Goal: Task Accomplishment & Management: Use online tool/utility

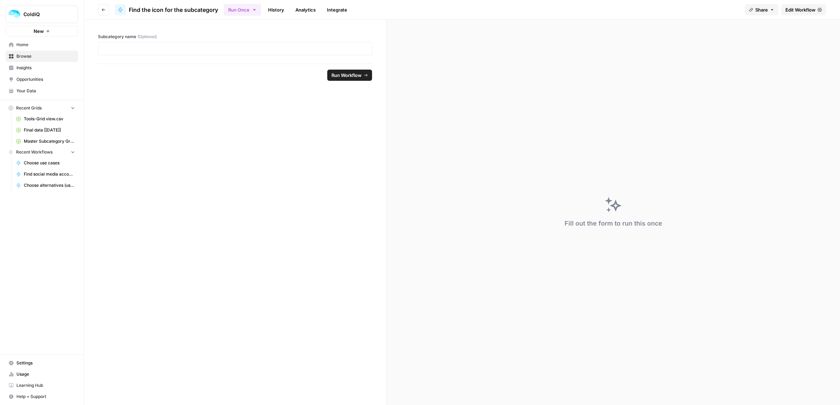
click at [801, 15] on link "Edit Workflow" at bounding box center [803, 9] width 45 height 11
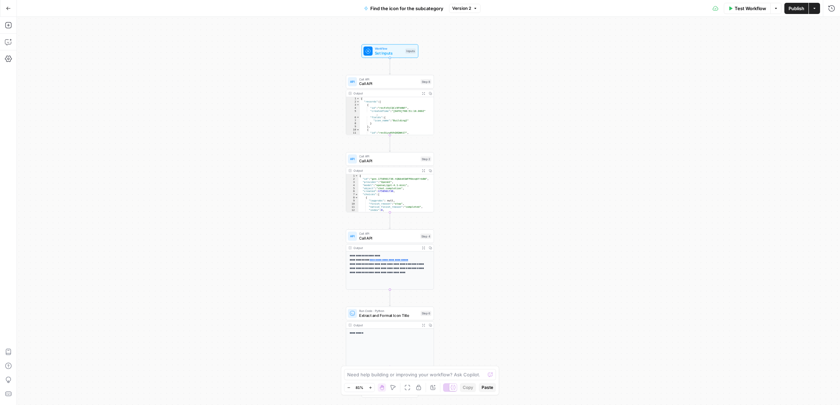
drag, startPoint x: 509, startPoint y: 123, endPoint x: 426, endPoint y: 120, distance: 82.3
click at [475, 129] on div "Workflow Set Inputs Inputs Call API Call API Step 8 Output Expand Output Copy 1…" at bounding box center [428, 211] width 823 height 388
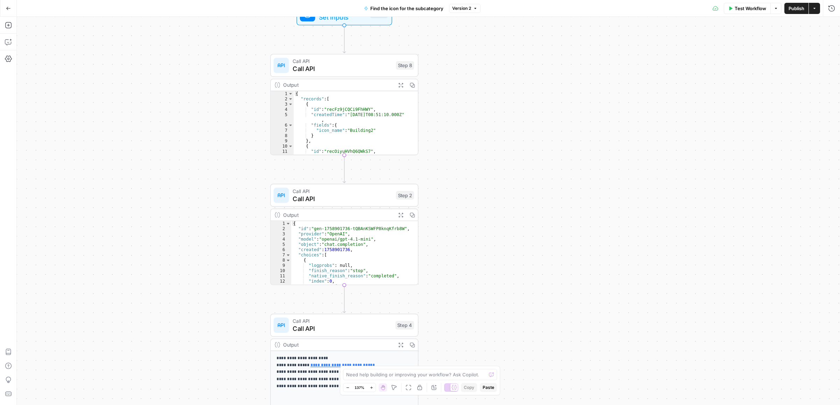
click at [401, 83] on icon "button" at bounding box center [400, 84] width 5 height 5
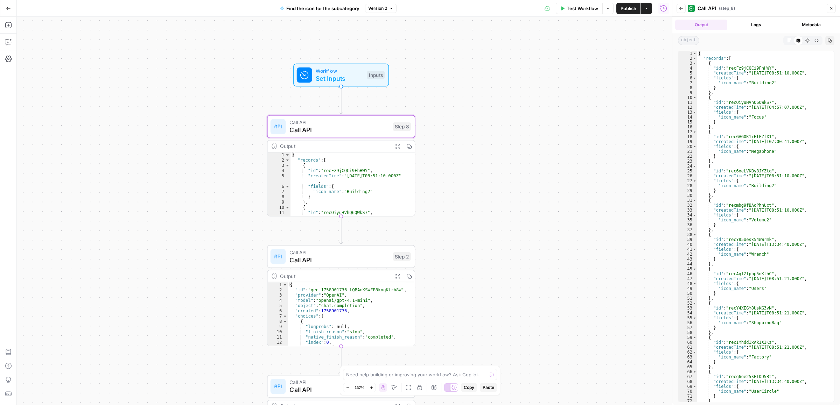
drag, startPoint x: 462, startPoint y: 81, endPoint x: 459, endPoint y: 142, distance: 61.3
click at [459, 142] on div "Workflow Set Inputs Inputs Call API Call API Step 8 Output Expand Output Copy 1…" at bounding box center [344, 211] width 655 height 388
click at [341, 125] on span "Call API" at bounding box center [338, 129] width 99 height 9
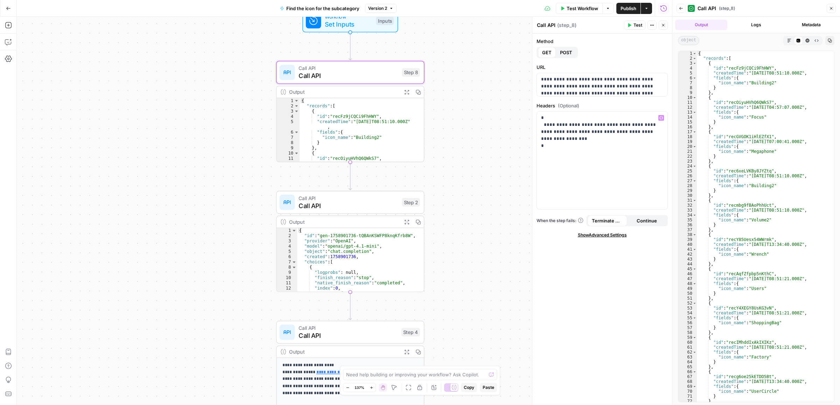
drag, startPoint x: 497, startPoint y: 237, endPoint x: 465, endPoint y: 206, distance: 44.6
click at [503, 175] on div "Workflow Set Inputs Inputs Call API Call API Step 8 Output Expand Output Copy 1…" at bounding box center [344, 211] width 655 height 388
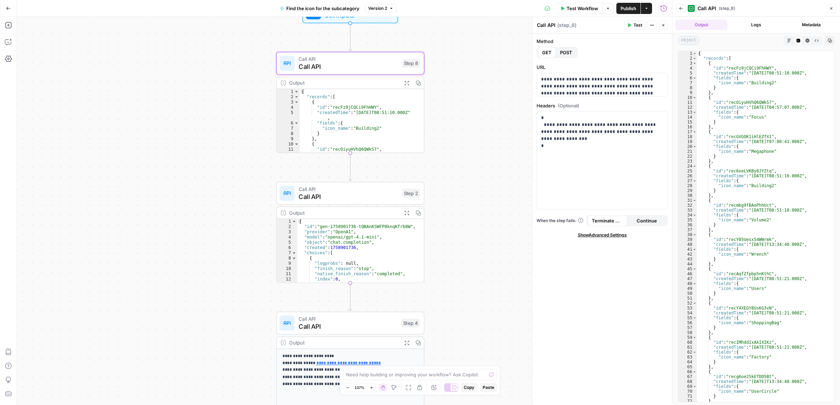
click at [381, 195] on span "Call API" at bounding box center [348, 196] width 99 height 9
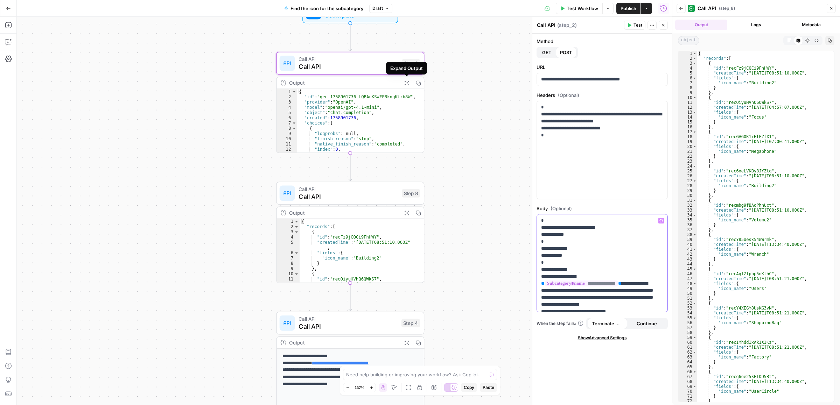
click at [598, 297] on p "**********" at bounding box center [598, 287] width 115 height 140
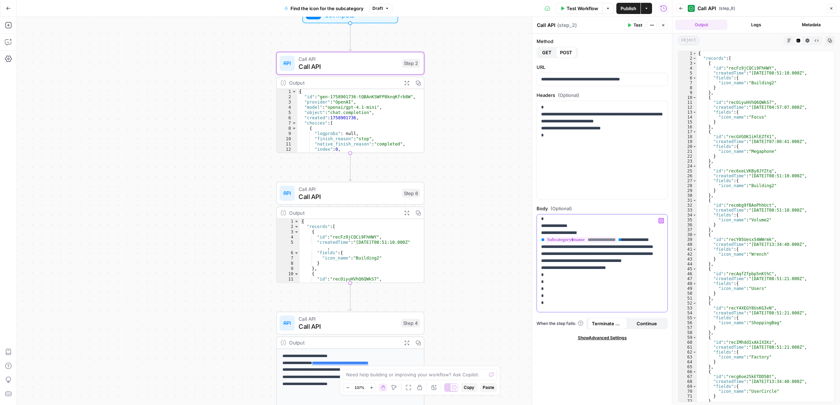
click at [626, 260] on p "**********" at bounding box center [598, 244] width 115 height 140
click at [636, 25] on span "Test" at bounding box center [637, 25] width 9 height 6
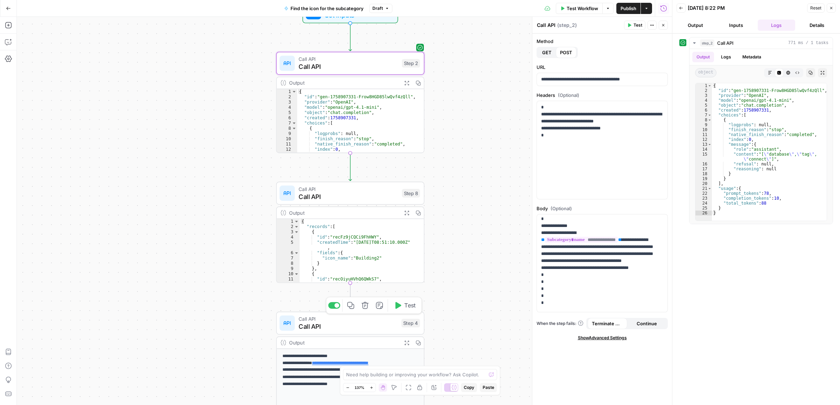
click at [330, 190] on span "Call API" at bounding box center [348, 189] width 99 height 8
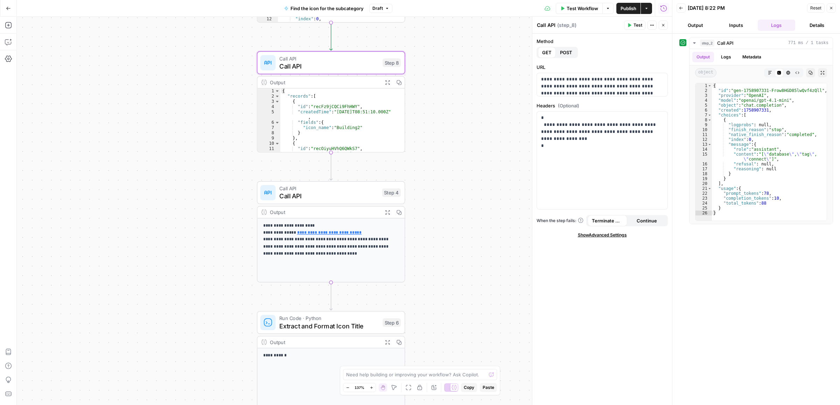
drag, startPoint x: 459, startPoint y: 120, endPoint x: 458, endPoint y: 92, distance: 28.0
click at [458, 92] on div "Workflow Set Inputs Inputs Call API Call API Step 2 Output Expand Output Copy 1…" at bounding box center [344, 211] width 655 height 388
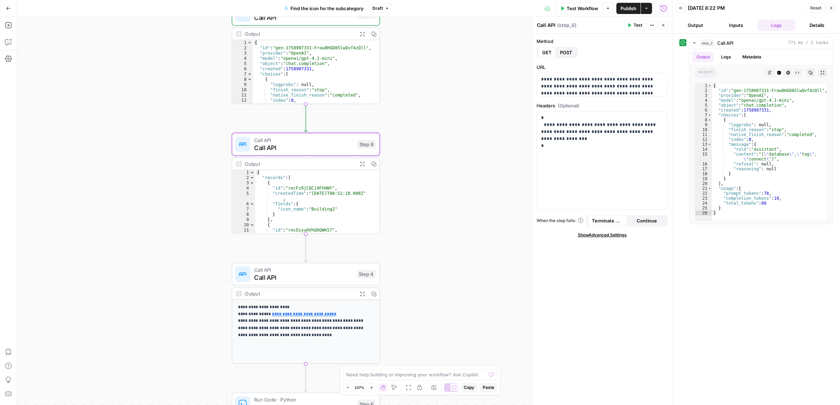
drag, startPoint x: 458, startPoint y: 229, endPoint x: 452, endPoint y: 299, distance: 70.3
click at [448, 307] on div "Workflow Set Inputs Inputs Call API Call API Step 2 Output Expand Output Copy 1…" at bounding box center [344, 211] width 655 height 388
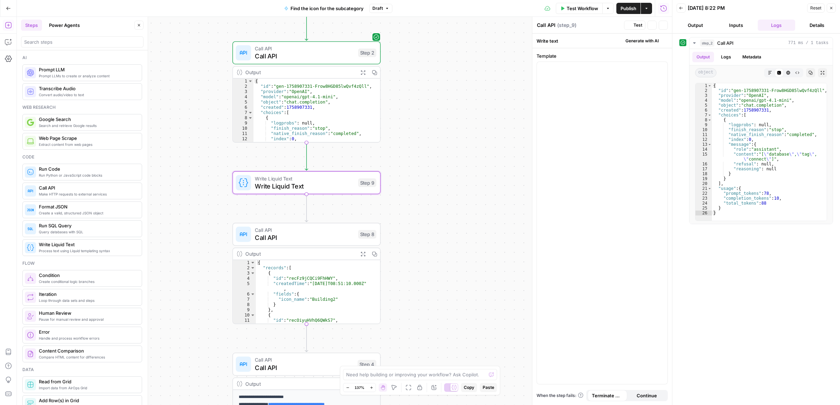
type textarea "Write Liquid Text"
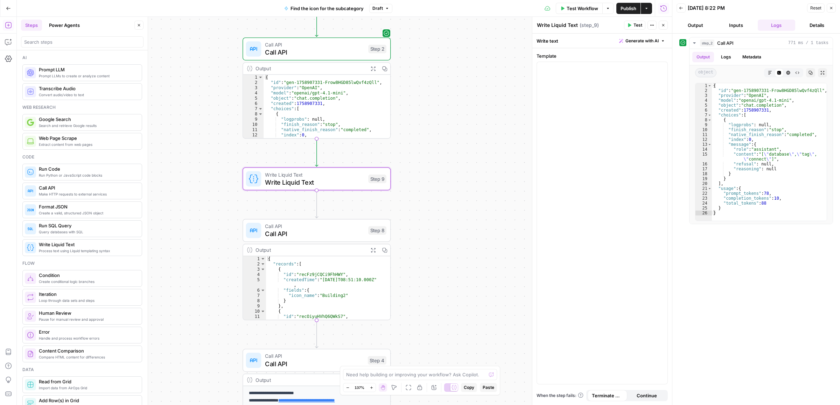
drag, startPoint x: 450, startPoint y: 117, endPoint x: 471, endPoint y: 72, distance: 49.8
click at [471, 72] on div "Workflow Set Inputs Inputs Call API Call API Step 2 Output Expand Output Copy 1…" at bounding box center [344, 211] width 655 height 388
click at [590, 124] on div at bounding box center [602, 223] width 131 height 322
click at [659, 69] on button "Variables Menu" at bounding box center [661, 68] width 6 height 6
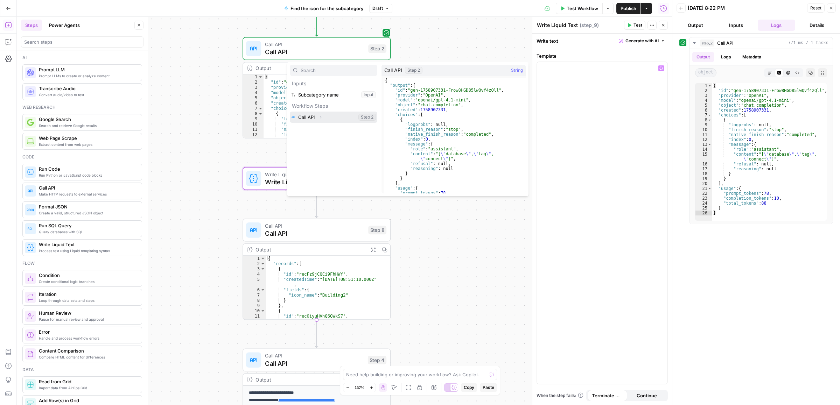
click at [319, 118] on icon "button" at bounding box center [320, 117] width 4 height 4
click at [318, 128] on icon "button" at bounding box center [319, 128] width 4 height 4
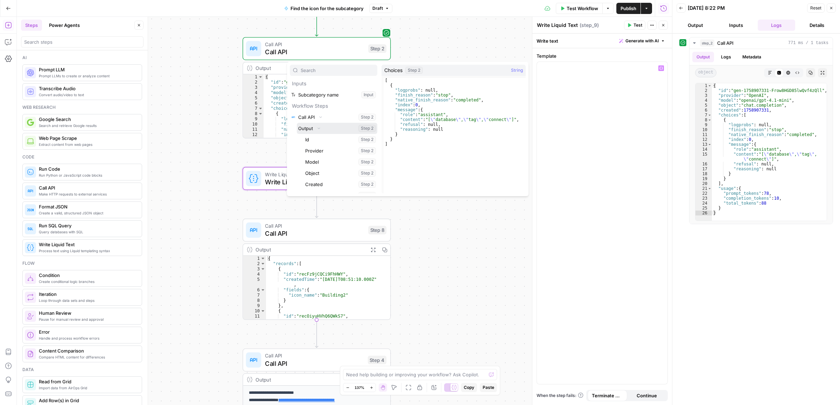
scroll to position [19, 0]
click at [330, 177] on icon "button" at bounding box center [329, 177] width 4 height 4
click at [325, 177] on icon "button" at bounding box center [324, 177] width 1 height 2
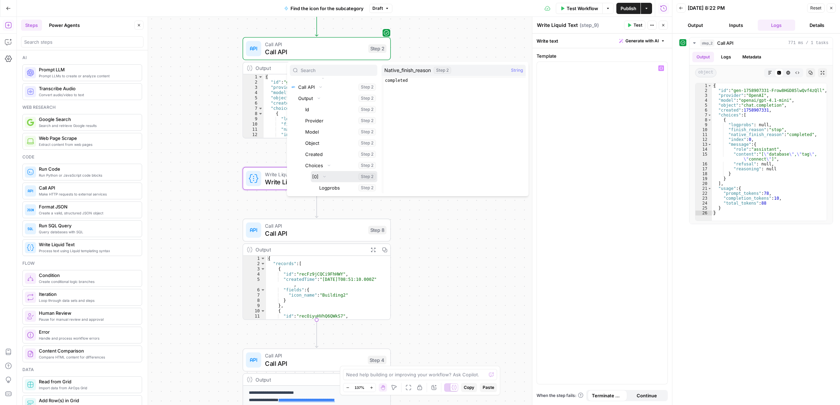
scroll to position [86, 0]
click at [343, 177] on icon "button" at bounding box center [345, 177] width 4 height 4
click at [336, 154] on button "Select variable Content" at bounding box center [351, 154] width 52 height 11
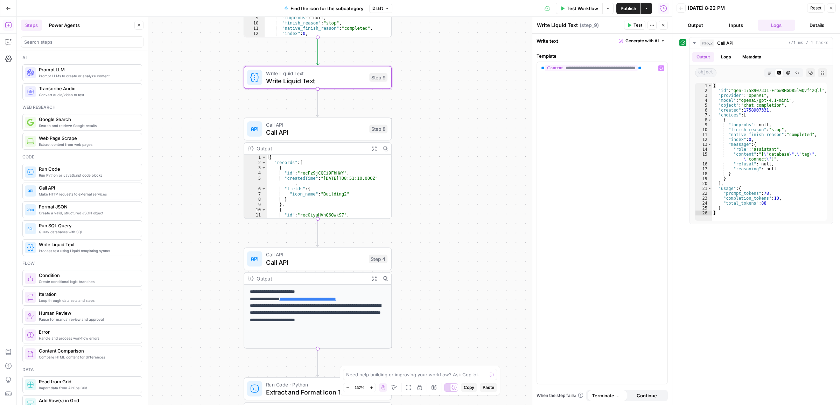
drag, startPoint x: 461, startPoint y: 140, endPoint x: 460, endPoint y: 133, distance: 6.7
click at [460, 133] on div "Workflow Set Inputs Inputs Call API Call API Step 2 Output Expand Output Copy 1…" at bounding box center [344, 211] width 655 height 388
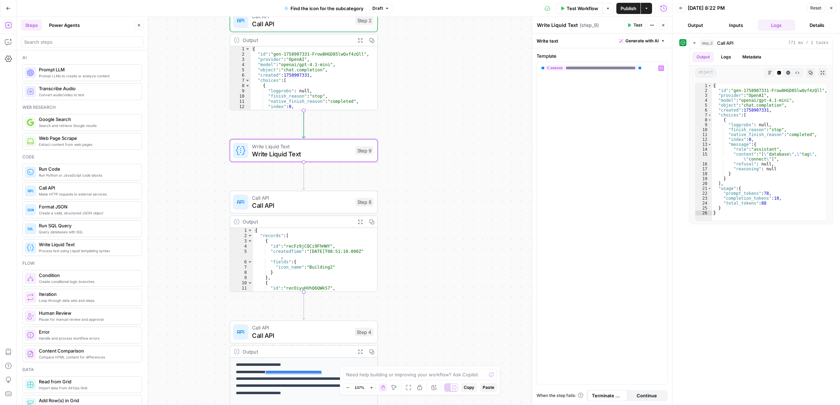
drag, startPoint x: 453, startPoint y: 144, endPoint x: 449, endPoint y: 170, distance: 25.8
click at [449, 170] on div "Workflow Set Inputs Inputs Call API Call API Step 2 Output Expand Output Copy 1…" at bounding box center [344, 211] width 655 height 388
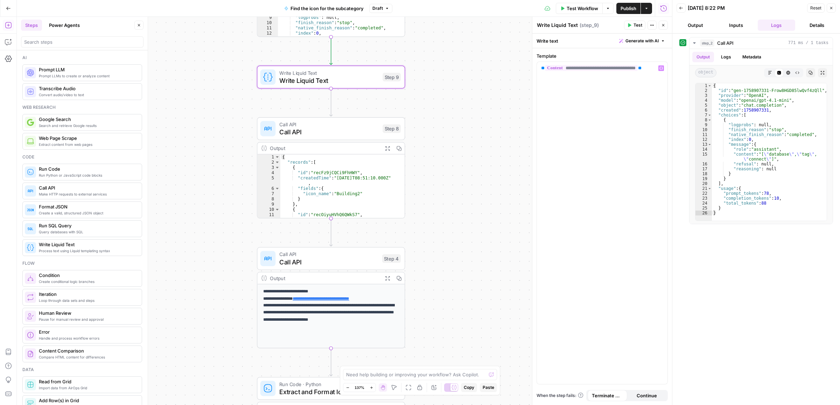
drag, startPoint x: 452, startPoint y: 194, endPoint x: 464, endPoint y: 144, distance: 51.4
click at [464, 144] on div "Workflow Set Inputs Inputs Call API Call API Step 2 Output Expand Output Copy 1…" at bounding box center [344, 211] width 655 height 388
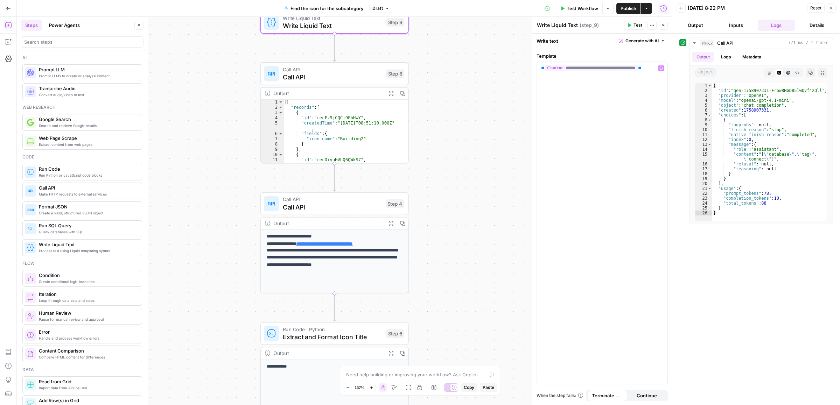
drag, startPoint x: 447, startPoint y: 189, endPoint x: 450, endPoint y: 101, distance: 87.9
click at [450, 101] on div "Workflow Set Inputs Inputs Call API Call API Step 2 Output Expand Output Copy 1…" at bounding box center [344, 211] width 655 height 388
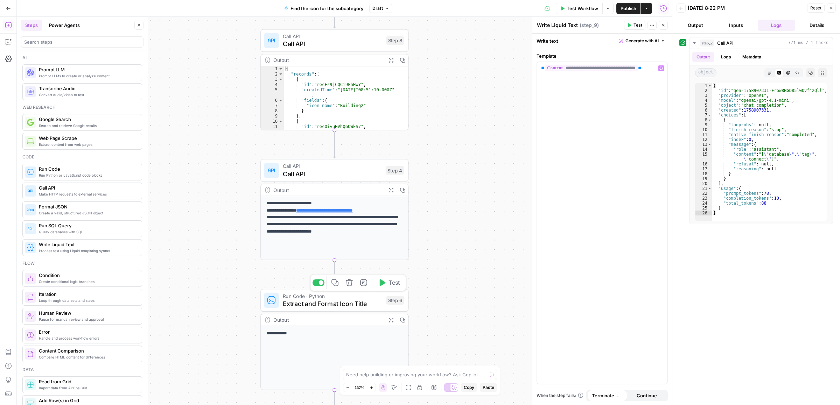
click at [342, 302] on span "Extract and Format Icon Title" at bounding box center [332, 303] width 99 height 9
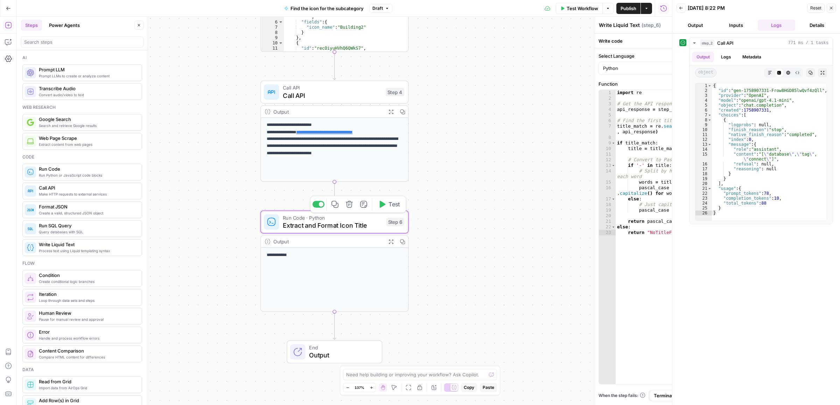
type textarea "Extract and Format Icon Title"
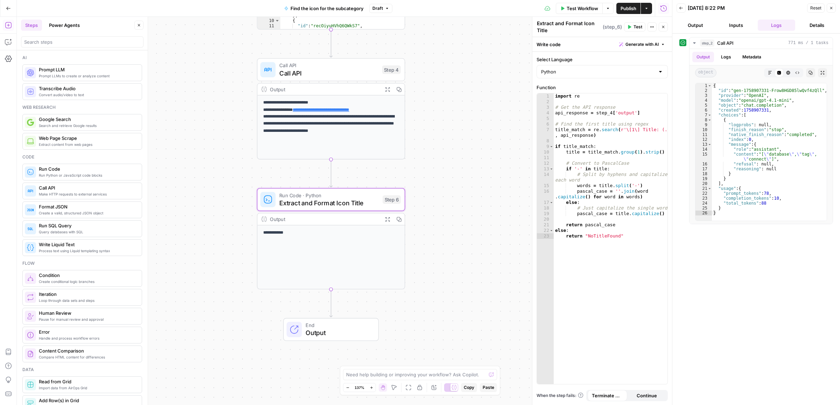
drag, startPoint x: 442, startPoint y: 235, endPoint x: 438, endPoint y: 213, distance: 22.7
click at [438, 213] on div "Workflow Set Inputs Inputs Call API Call API Step 2 Output Expand Output Copy 1…" at bounding box center [344, 211] width 655 height 388
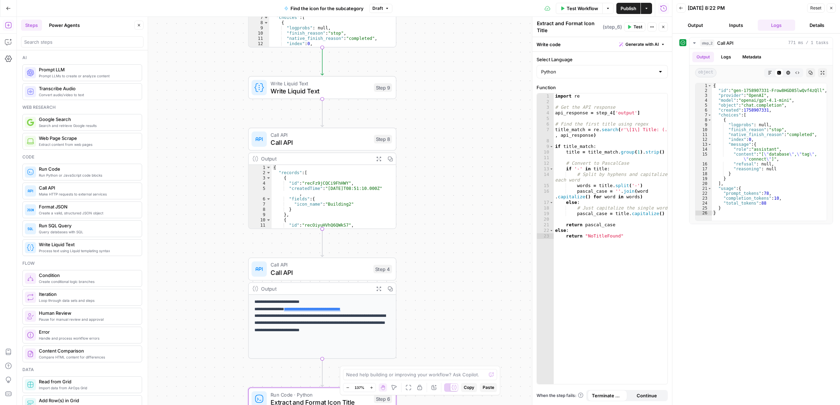
drag, startPoint x: 461, startPoint y: 111, endPoint x: 453, endPoint y: 311, distance: 199.7
click at [453, 311] on div "Workflow Set Inputs Inputs Call API Call API Step 2 Output Expand Output Copy 1…" at bounding box center [344, 211] width 655 height 388
click at [302, 146] on span "Call API" at bounding box center [320, 142] width 99 height 9
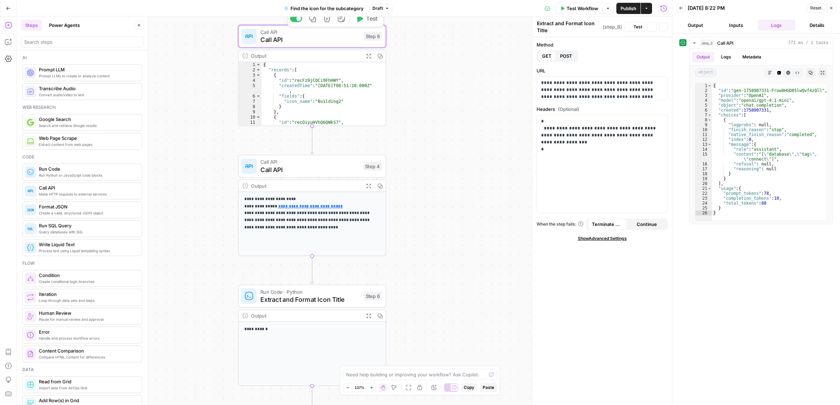
drag, startPoint x: 446, startPoint y: 212, endPoint x: 281, endPoint y: 76, distance: 213.3
click at [445, 164] on div "Workflow Set Inputs Inputs Call API Call API Step 2 Output Expand Output Copy 1…" at bounding box center [344, 211] width 655 height 388
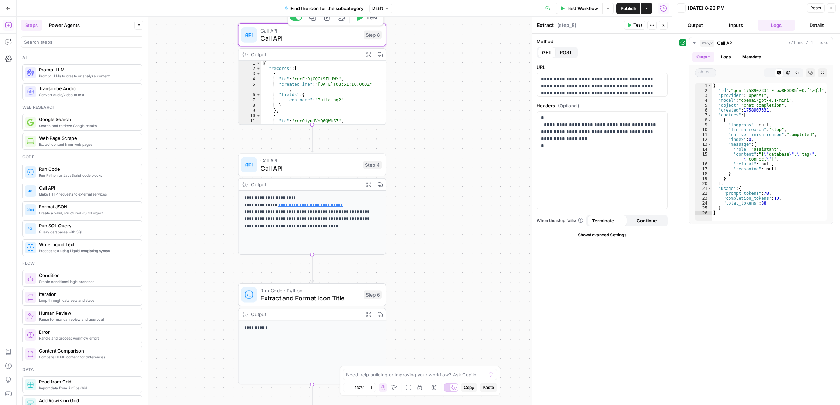
type textarea "Call API"
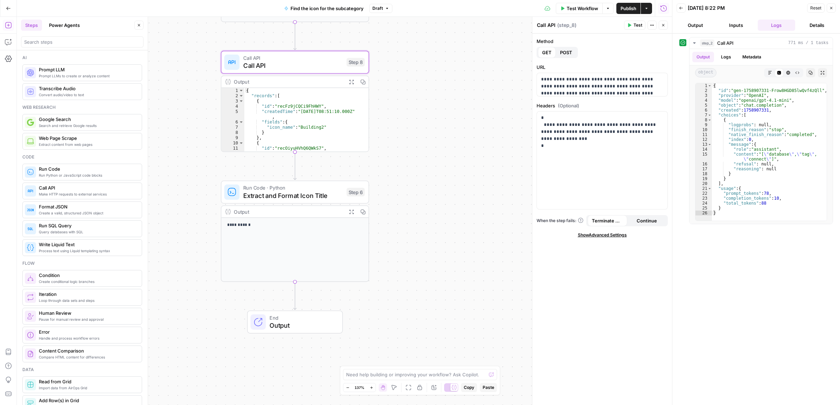
drag, startPoint x: 446, startPoint y: 257, endPoint x: 420, endPoint y: 246, distance: 28.3
click at [434, 337] on div "Workflow Set Inputs Inputs Call API Call API Step 2 Output Expand Output Copy 1…" at bounding box center [344, 211] width 655 height 388
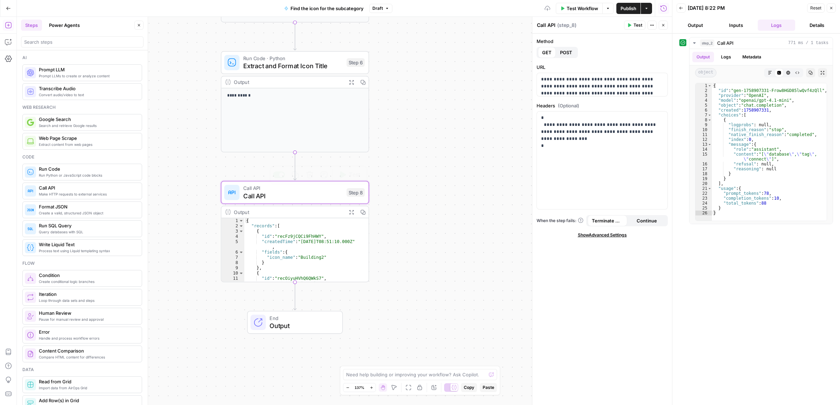
click at [276, 191] on span "Call API" at bounding box center [292, 195] width 99 height 9
click at [601, 89] on p "**********" at bounding box center [598, 90] width 115 height 28
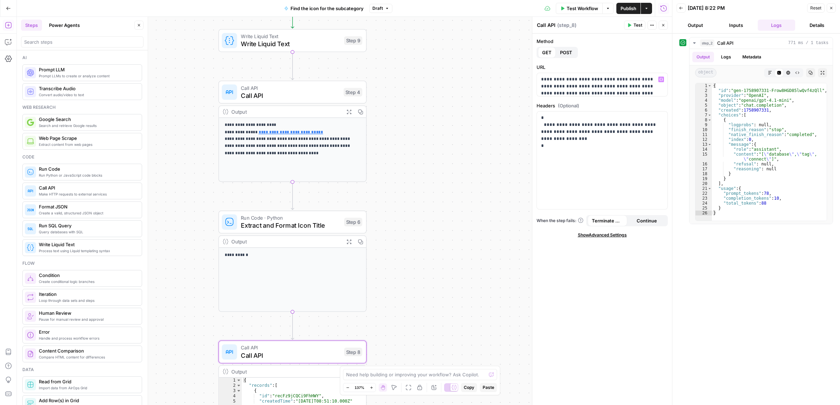
drag, startPoint x: 409, startPoint y: 202, endPoint x: 416, endPoint y: 203, distance: 7.0
click at [412, 241] on div "Workflow Set Inputs Inputs Call API Call API Step 2 Output Expand Output Copy 1…" at bounding box center [344, 211] width 655 height 388
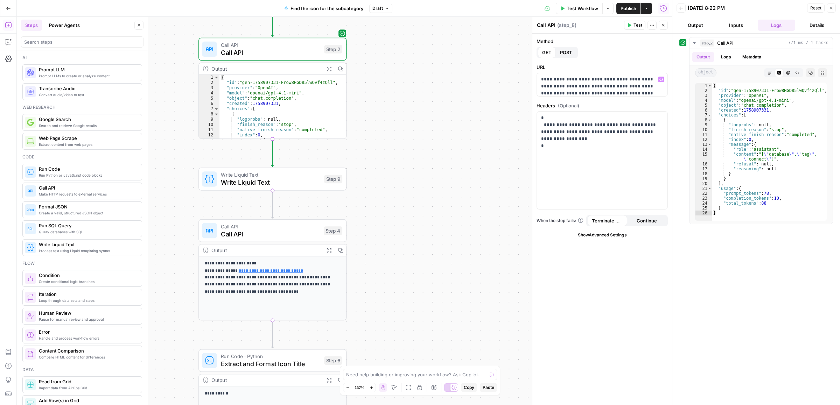
click at [400, 231] on div "Workflow Set Inputs Inputs Call API Call API Step 2 Output Expand Output Copy 1…" at bounding box center [344, 211] width 655 height 388
click at [328, 160] on span "Test" at bounding box center [333, 161] width 12 height 9
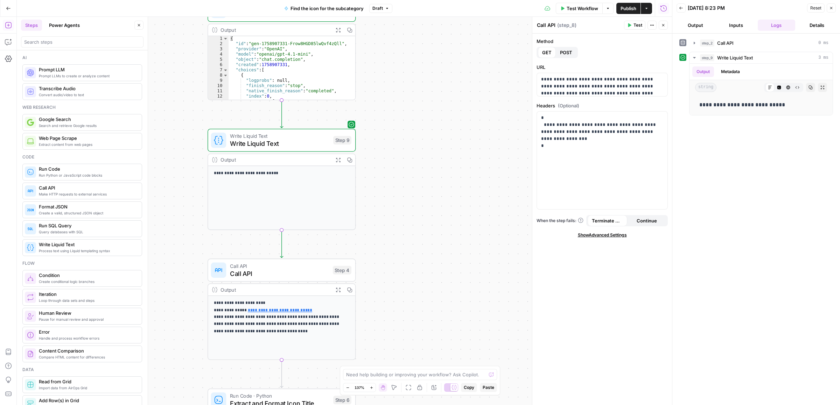
drag, startPoint x: 447, startPoint y: 258, endPoint x: 456, endPoint y: 206, distance: 53.3
click at [456, 206] on div "Workflow Set Inputs Inputs Call API Call API Step 2 Output Expand Output Copy 1…" at bounding box center [344, 211] width 655 height 388
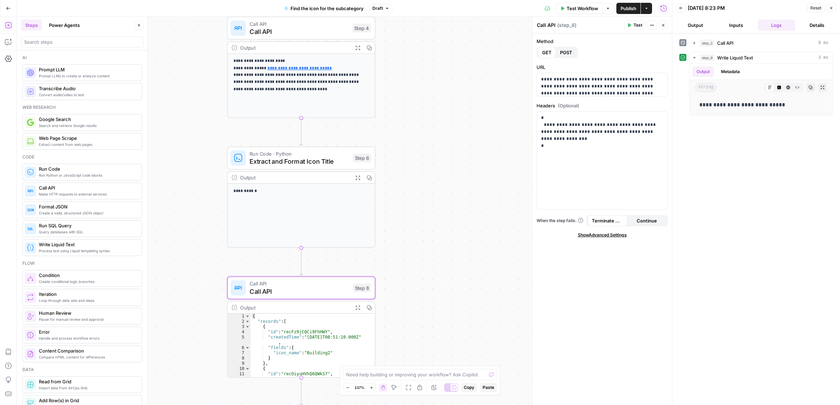
drag, startPoint x: 427, startPoint y: 291, endPoint x: 447, endPoint y: 62, distance: 229.4
click at [447, 62] on div "Workflow Set Inputs Inputs Call API Call API Step 2 Output Expand Output Copy 1…" at bounding box center [344, 211] width 655 height 388
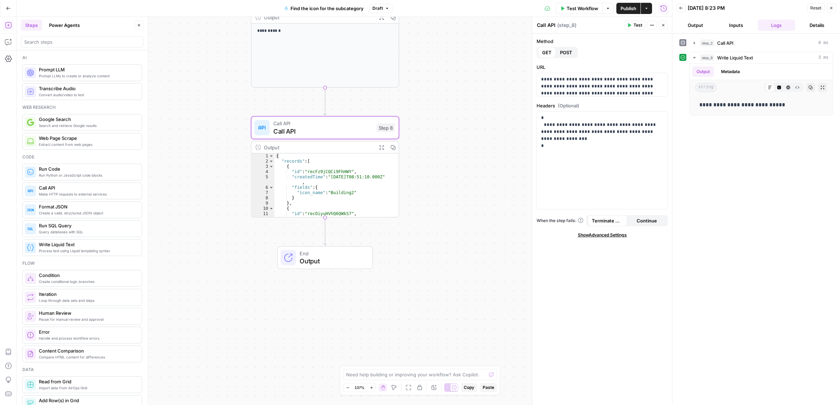
drag, startPoint x: 426, startPoint y: 290, endPoint x: 450, endPoint y: 130, distance: 162.0
click at [450, 130] on div "Workflow Set Inputs Inputs Call API Call API Step 2 Output Expand Output Copy 1…" at bounding box center [344, 211] width 655 height 388
click at [590, 86] on p "**********" at bounding box center [598, 90] width 115 height 28
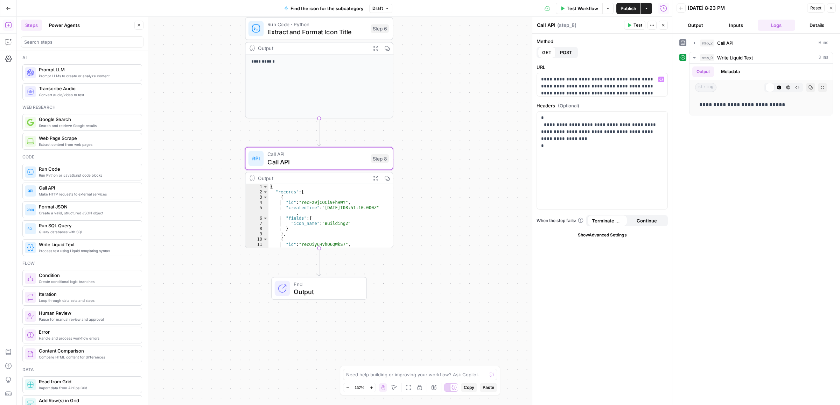
click at [415, 112] on div "Workflow Set Inputs Inputs Call API Call API Step 2 Output Expand Output Copy 1…" at bounding box center [344, 211] width 655 height 388
click at [627, 91] on p "**********" at bounding box center [598, 90] width 115 height 28
click at [649, 81] on p "**********" at bounding box center [598, 79] width 115 height 28
click at [660, 78] on icon "button" at bounding box center [660, 79] width 3 height 3
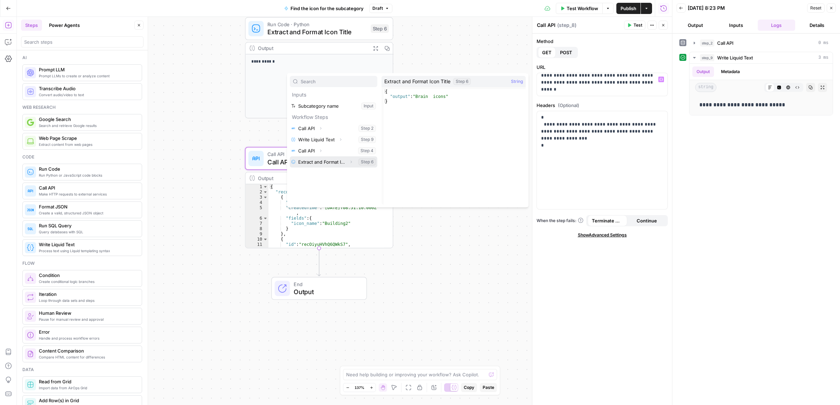
click at [352, 162] on icon "button" at bounding box center [351, 162] width 4 height 4
click at [332, 174] on button "Select variable Output" at bounding box center [337, 173] width 80 height 11
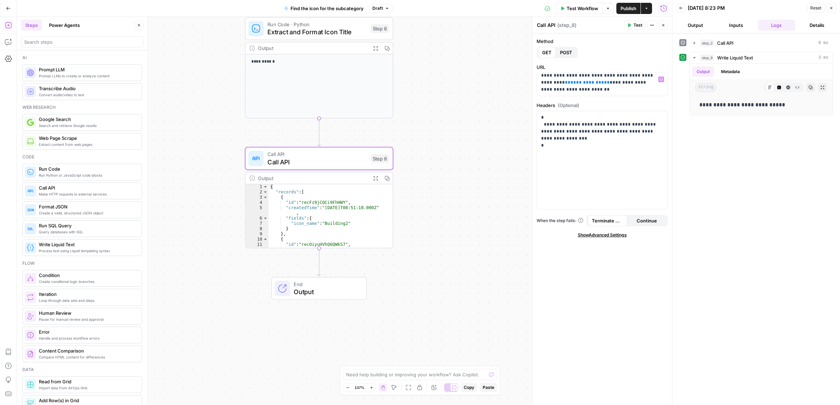
click at [635, 26] on span "Test" at bounding box center [637, 25] width 9 height 6
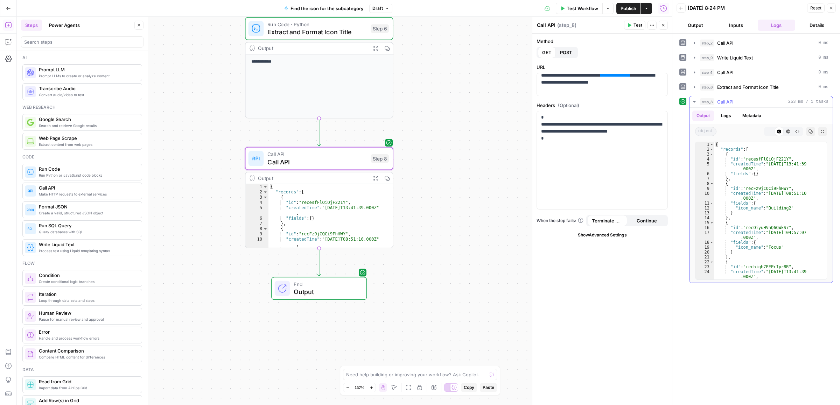
scroll to position [0, 0]
drag, startPoint x: 587, startPoint y: 83, endPoint x: 578, endPoint y: 83, distance: 8.8
click at [578, 83] on p "**********" at bounding box center [598, 82] width 115 height 35
click at [633, 26] on span "Test" at bounding box center [637, 25] width 9 height 6
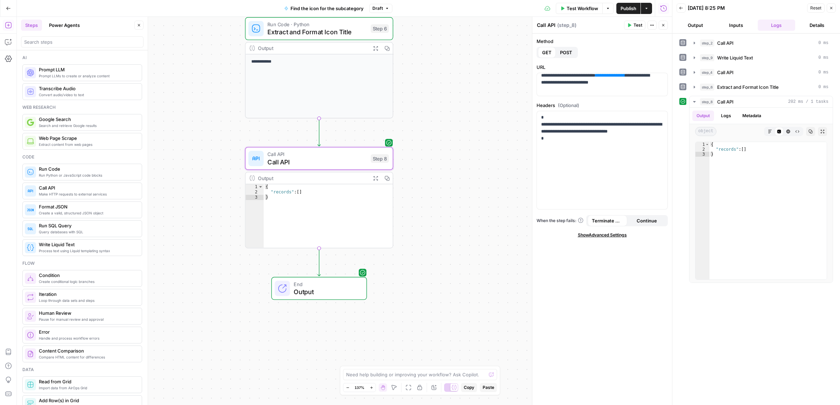
drag, startPoint x: 264, startPoint y: 61, endPoint x: 251, endPoint y: 60, distance: 13.7
click at [251, 60] on div "**********" at bounding box center [318, 87] width 147 height 64
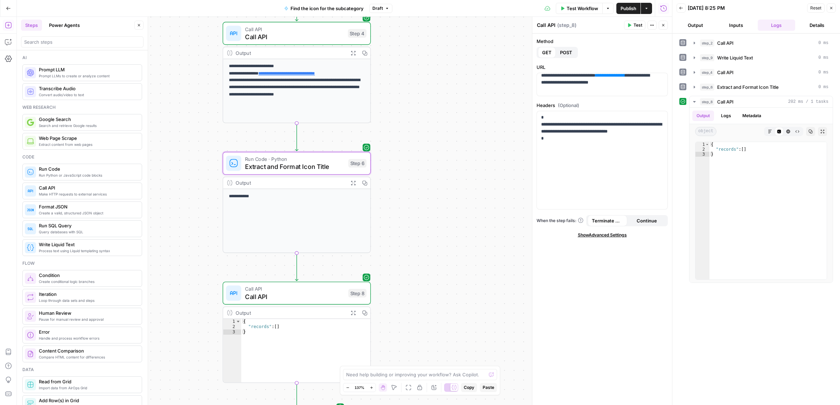
drag, startPoint x: 447, startPoint y: 189, endPoint x: 447, endPoint y: 196, distance: 7.4
click at [447, 196] on div "Workflow Set Inputs Inputs Call API Call API Step 2 Output Expand Output Copy 1…" at bounding box center [344, 211] width 655 height 388
click at [298, 72] on link "**********" at bounding box center [286, 73] width 56 height 4
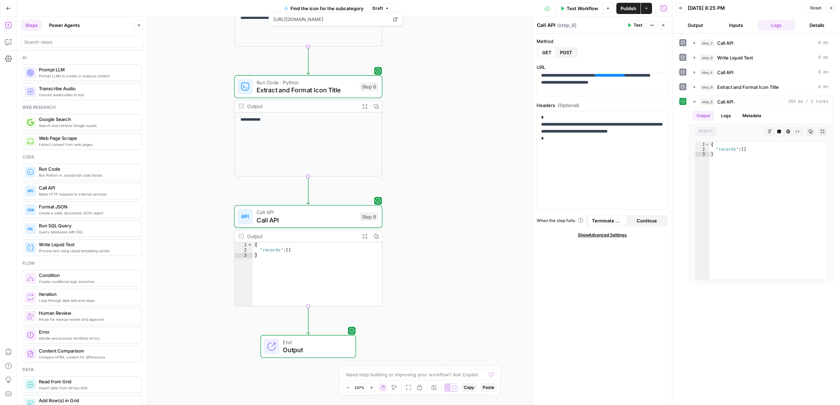
drag, startPoint x: 433, startPoint y: 93, endPoint x: 432, endPoint y: 87, distance: 6.3
click at [432, 87] on div "Workflow Set Inputs Inputs Call API Call API Step 2 Output Expand Output Copy 1…" at bounding box center [344, 211] width 655 height 388
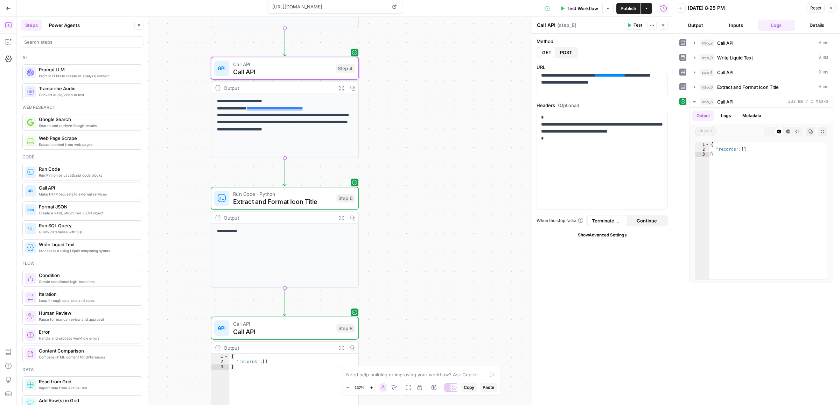
drag, startPoint x: 436, startPoint y: 78, endPoint x: 413, endPoint y: 189, distance: 114.1
click at [413, 189] on div "Workflow Set Inputs Inputs Call API Call API Step 2 Output Expand Output Copy 1…" at bounding box center [344, 211] width 655 height 388
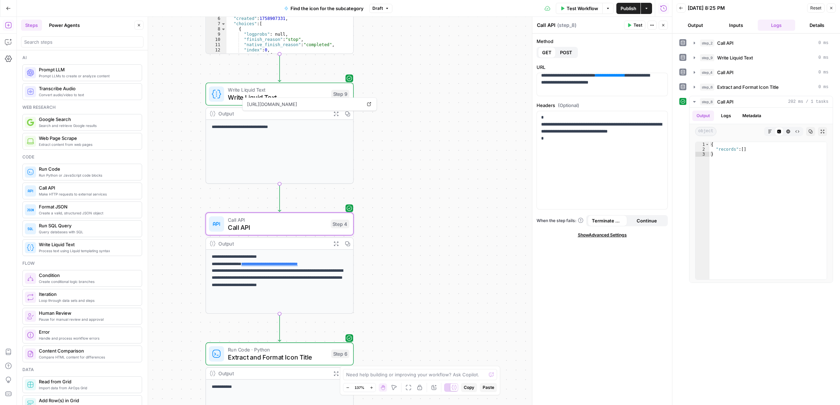
drag, startPoint x: 446, startPoint y: 69, endPoint x: 437, endPoint y: 201, distance: 132.2
click at [440, 225] on div "Workflow Set Inputs Inputs Call API Call API Step 2 Output Expand Output Copy 1…" at bounding box center [344, 211] width 655 height 388
click at [307, 234] on div "Call API Call API Step 4 Copy step Delete step Add Note Test" at bounding box center [279, 224] width 148 height 23
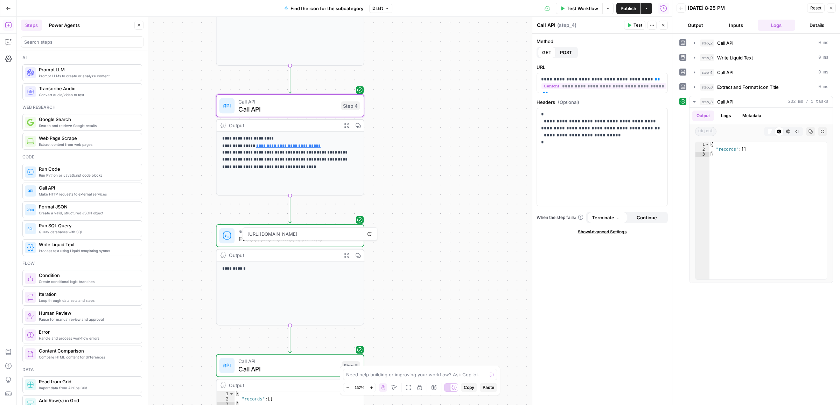
drag, startPoint x: 435, startPoint y: 229, endPoint x: 441, endPoint y: 125, distance: 104.5
click at [441, 125] on div "Workflow Set Inputs Inputs Call API Call API Step 2 Output Expand Output Copy 1…" at bounding box center [344, 211] width 655 height 388
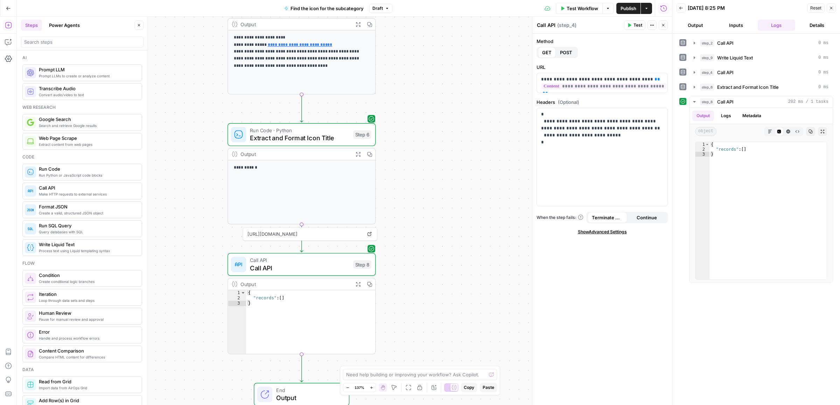
drag, startPoint x: 443, startPoint y: 161, endPoint x: 443, endPoint y: 157, distance: 4.5
click at [443, 157] on div "Workflow Set Inputs Inputs Call API Call API Step 2 Output Expand Output Copy 1…" at bounding box center [344, 211] width 655 height 388
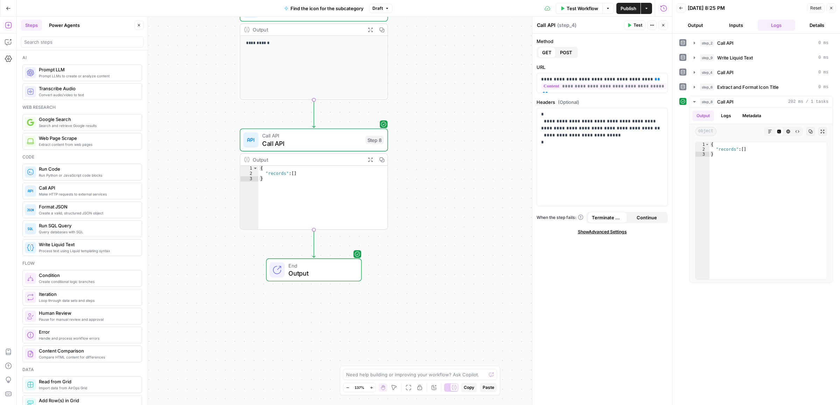
drag, startPoint x: 428, startPoint y: 160, endPoint x: 428, endPoint y: 154, distance: 6.3
click at [428, 154] on div "Workflow Set Inputs Inputs Call API Call API Step 2 Output Expand Output Copy 1…" at bounding box center [344, 211] width 655 height 388
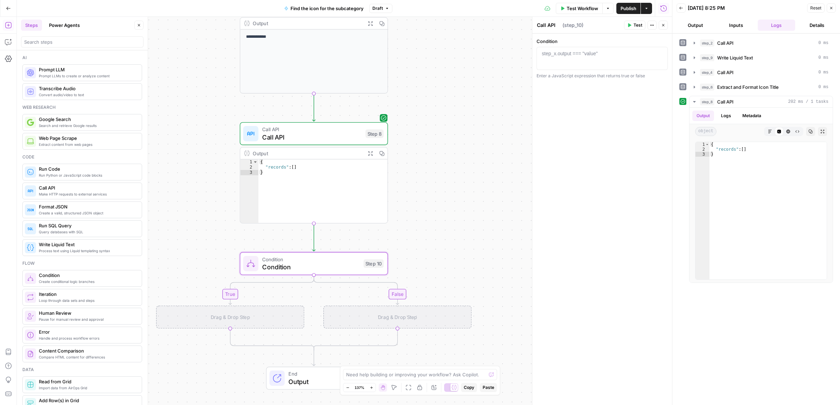
type textarea "Condition"
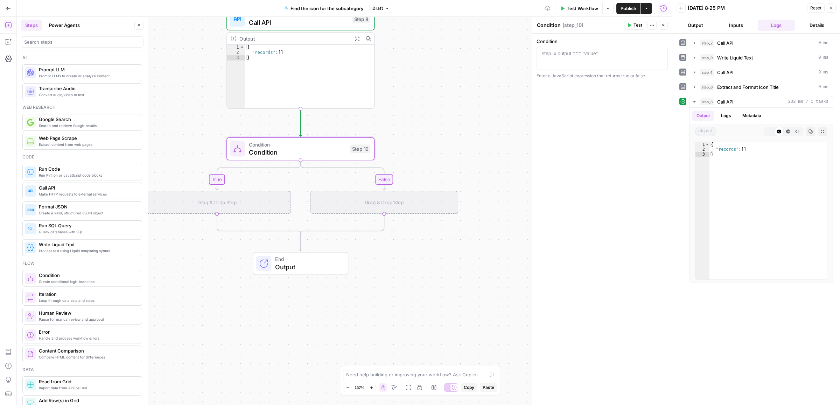
drag, startPoint x: 430, startPoint y: 156, endPoint x: 429, endPoint y: 150, distance: 6.2
click at [429, 150] on div "true false Workflow Set Inputs Inputs Call API Call API Step 2 Output Expand Ou…" at bounding box center [344, 211] width 655 height 388
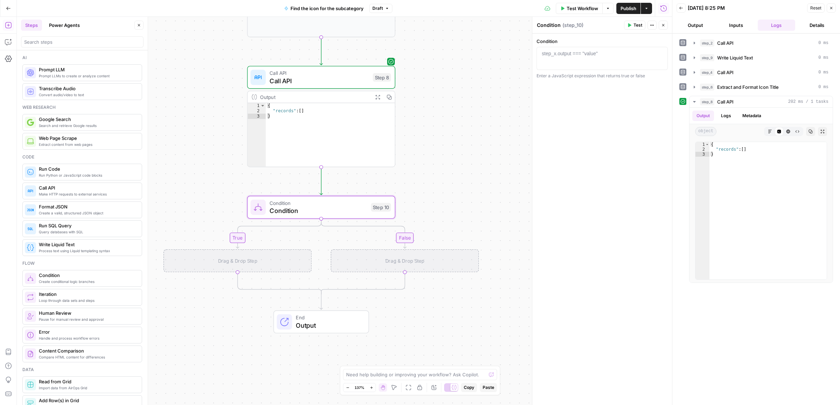
click at [433, 188] on div "true false Workflow Set Inputs Inputs Call API Call API Step 2 Output Expand Ou…" at bounding box center [344, 211] width 655 height 388
click at [296, 203] on span "Condition" at bounding box center [318, 203] width 98 height 8
click at [566, 55] on div "step_x.output === "value"" at bounding box center [570, 53] width 56 height 7
click at [664, 53] on div at bounding box center [602, 64] width 125 height 28
click at [662, 53] on button "Variables Menu" at bounding box center [661, 54] width 6 height 6
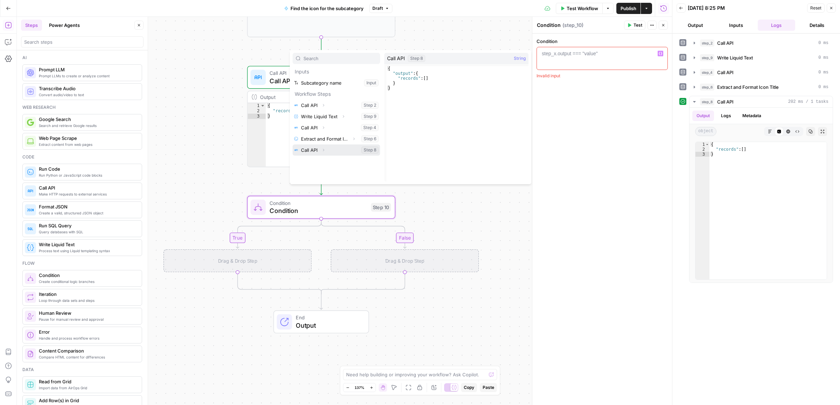
click at [322, 150] on icon "button" at bounding box center [323, 150] width 4 height 4
click at [323, 162] on icon "button" at bounding box center [322, 161] width 4 height 4
click at [326, 174] on button "Select variable Records" at bounding box center [343, 172] width 73 height 11
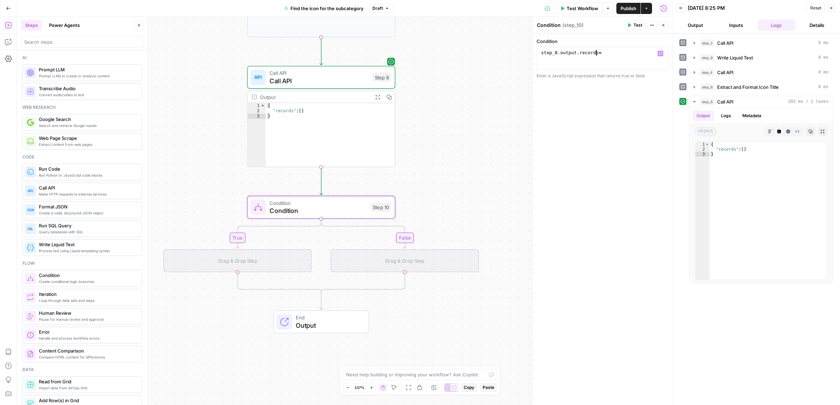
scroll to position [0, 4]
type textarea "**********"
click at [10, 43] on icon "button" at bounding box center [8, 41] width 7 height 7
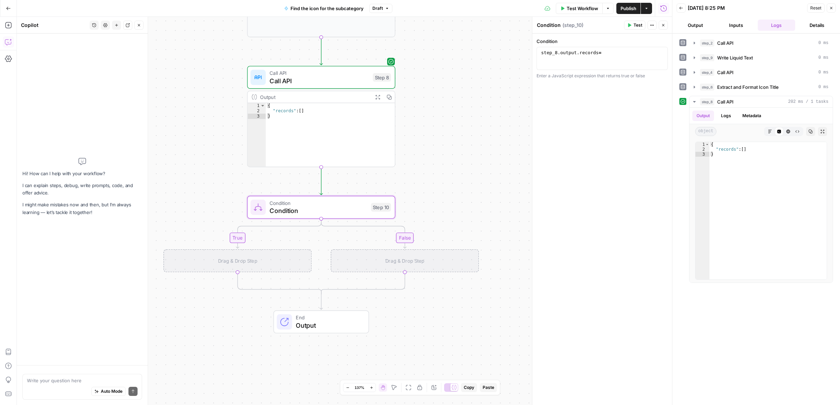
click at [79, 303] on div "Hi! How can I help with your workflow? I can explain steps, debug, write prompt…" at bounding box center [82, 186] width 120 height 295
click at [62, 381] on textarea at bounding box center [82, 380] width 111 height 7
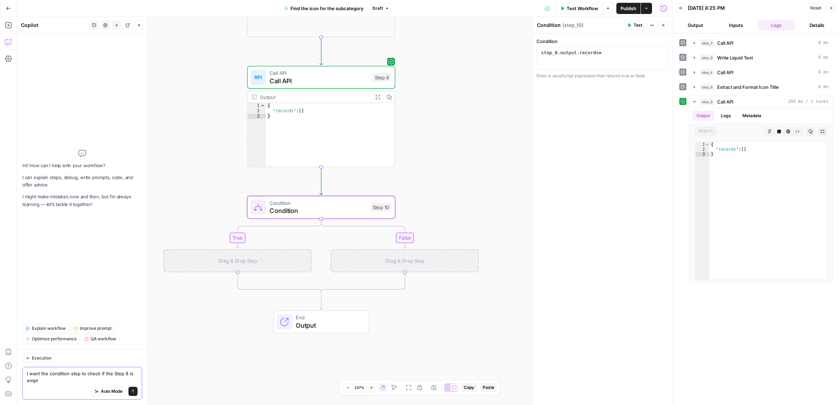
type textarea "I want the condition step to check if the Step 8 is empty"
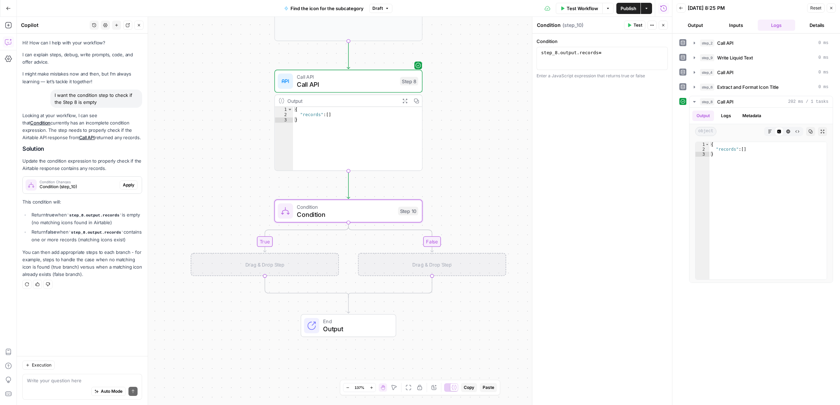
click at [61, 184] on span "Condition (step_10)" at bounding box center [78, 187] width 77 height 6
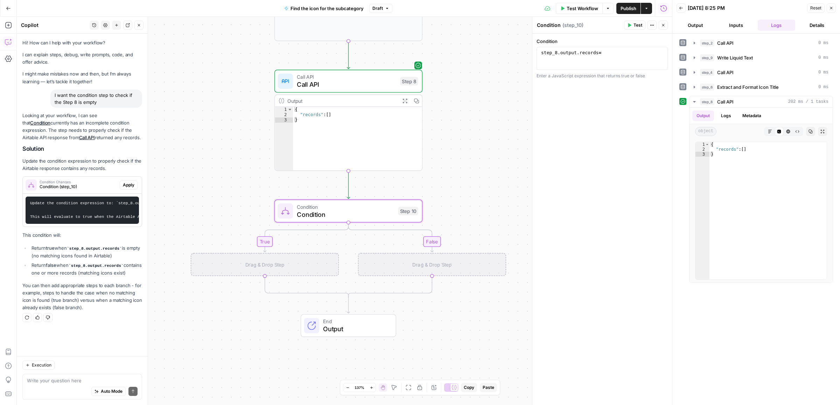
click at [130, 186] on span "Apply" at bounding box center [129, 185] width 12 height 6
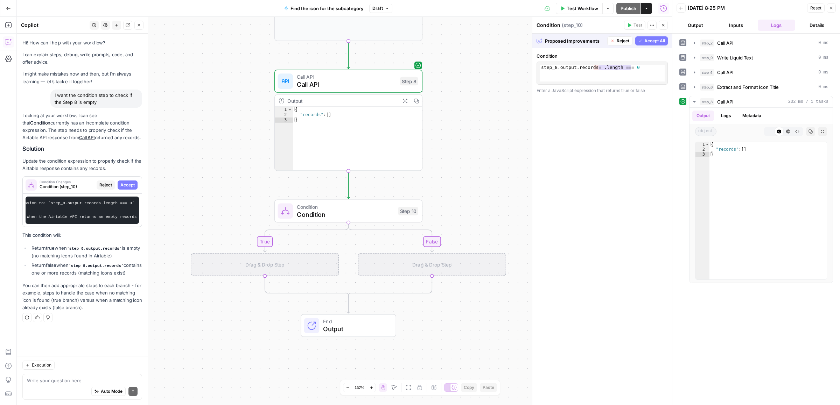
scroll to position [0, 98]
click at [646, 43] on span "Accept All" at bounding box center [654, 41] width 21 height 6
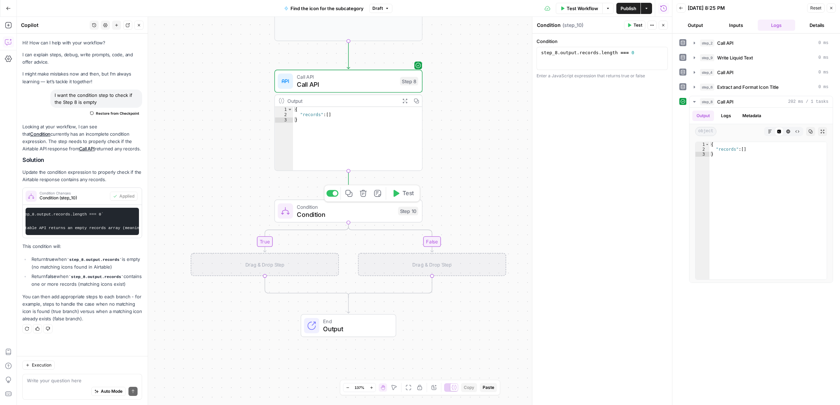
click at [398, 196] on icon "button" at bounding box center [396, 194] width 8 height 8
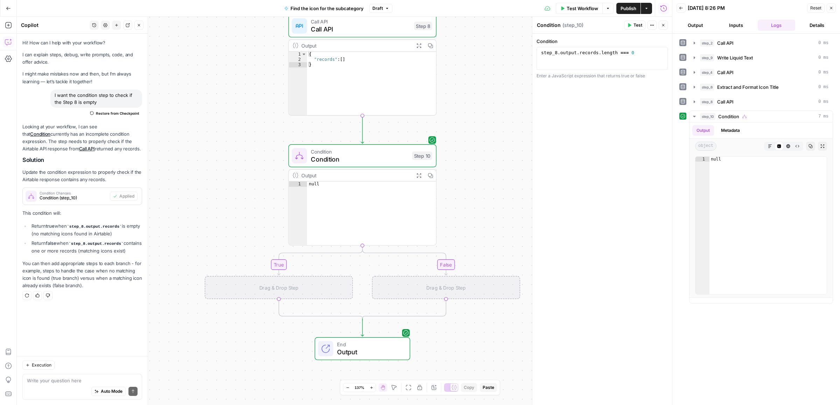
drag, startPoint x: 466, startPoint y: 252, endPoint x: 480, endPoint y: 197, distance: 57.0
click at [480, 197] on div "true false Workflow Set Inputs Inputs Call API Call API Step 2 Output Expand Ou…" at bounding box center [344, 211] width 655 height 388
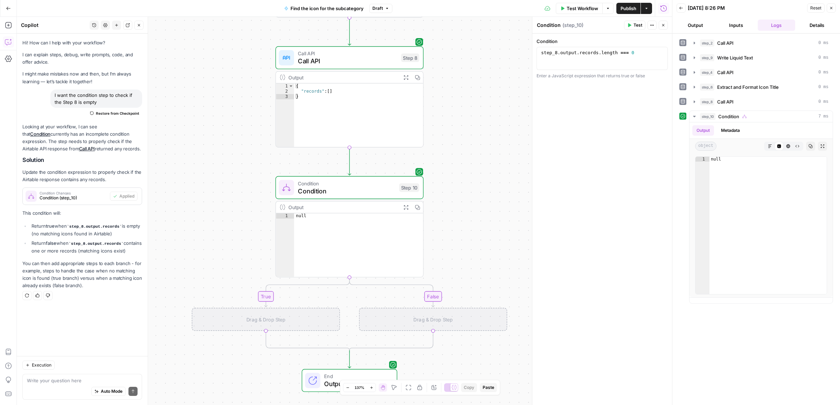
click at [468, 155] on div "true false Workflow Set Inputs Inputs Call API Call API Step 2 Output Expand Ou…" at bounding box center [344, 211] width 655 height 388
type textarea "**********"
click at [329, 92] on div "{ "records" : [ ] }" at bounding box center [358, 121] width 129 height 73
click at [328, 91] on div "{ "records" : [ ] }" at bounding box center [358, 121] width 129 height 73
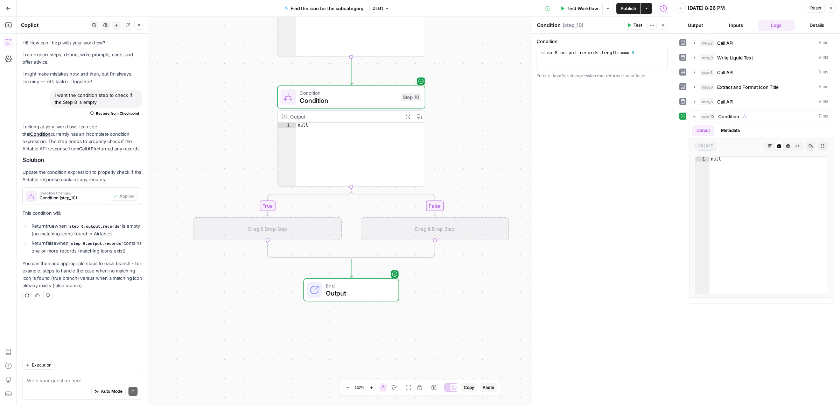
click at [498, 157] on div "true false Workflow Set Inputs Inputs Call API Call API Step 2 Output Expand Ou…" at bounding box center [344, 211] width 655 height 388
click at [10, 25] on icon "button" at bounding box center [8, 25] width 7 height 7
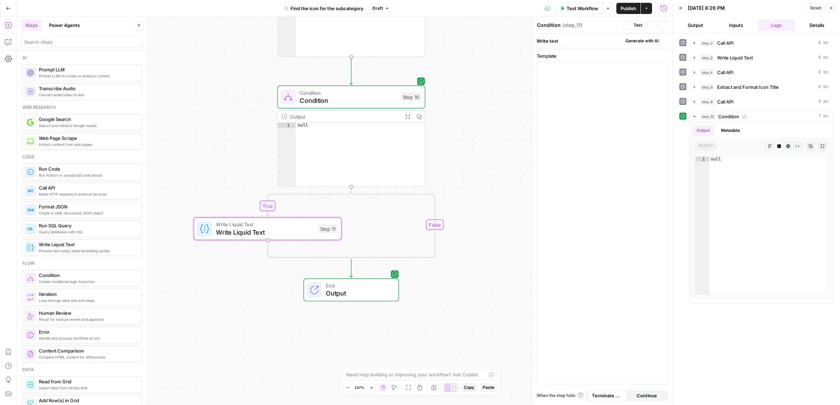
type textarea "Write Liquid Text"
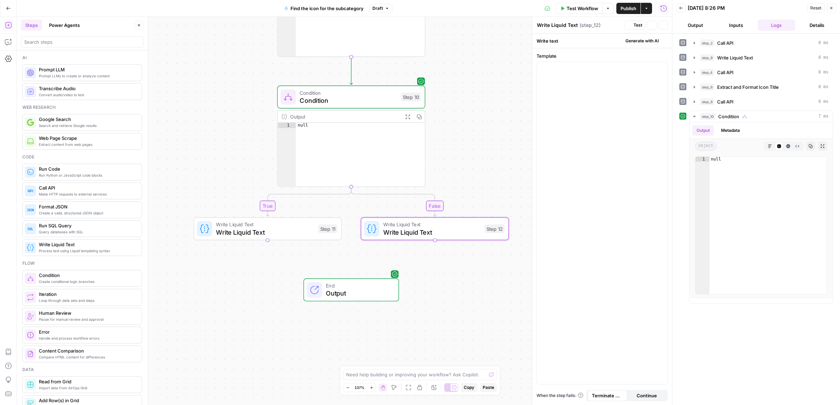
click at [264, 228] on span "Write Liquid Text" at bounding box center [265, 231] width 98 height 9
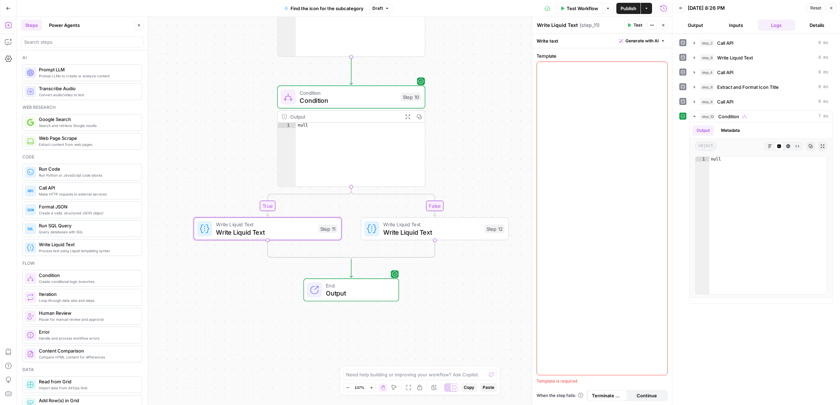
click at [615, 86] on div at bounding box center [602, 218] width 131 height 313
click at [414, 235] on span "Write Liquid Text" at bounding box center [431, 231] width 97 height 9
click at [593, 143] on div at bounding box center [602, 218] width 131 height 313
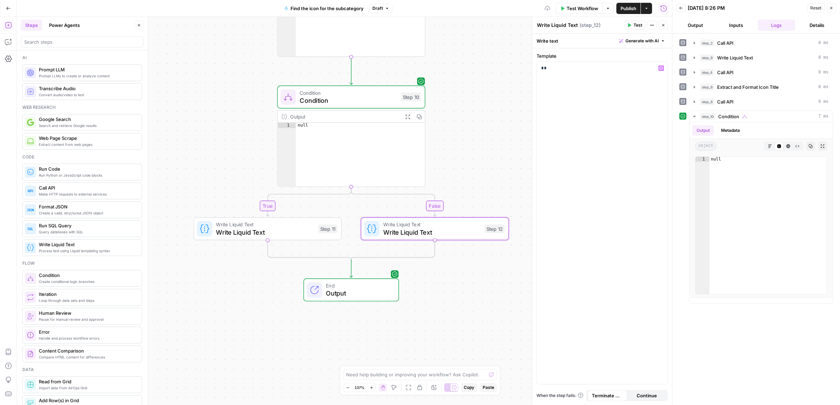
click at [409, 76] on span "Test" at bounding box center [411, 79] width 12 height 9
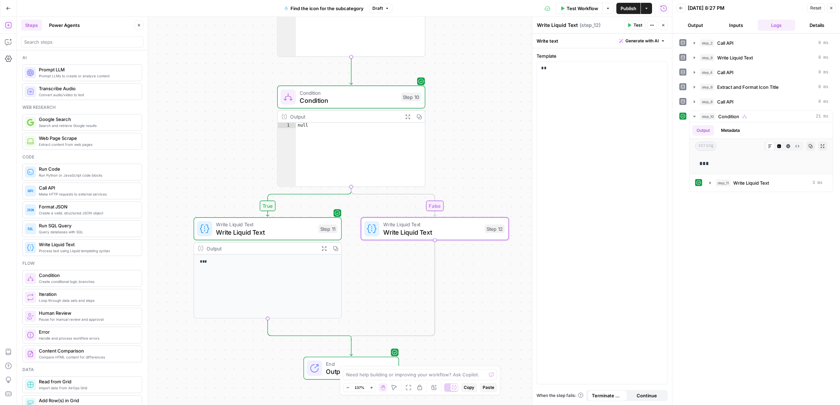
click at [342, 101] on span "Condition" at bounding box center [348, 100] width 97 height 9
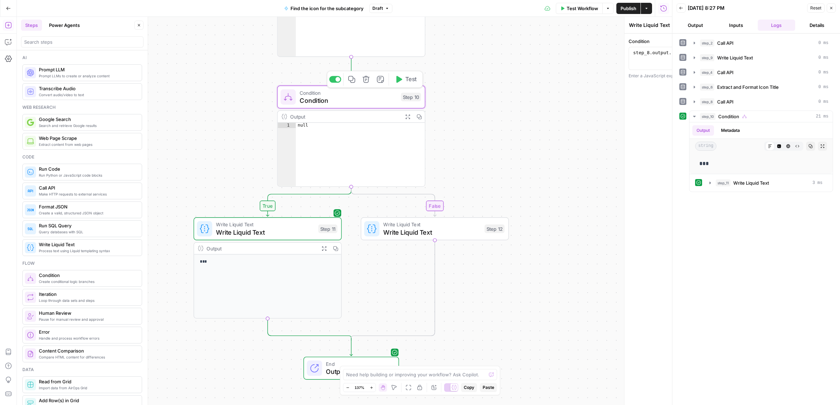
type textarea "Condition"
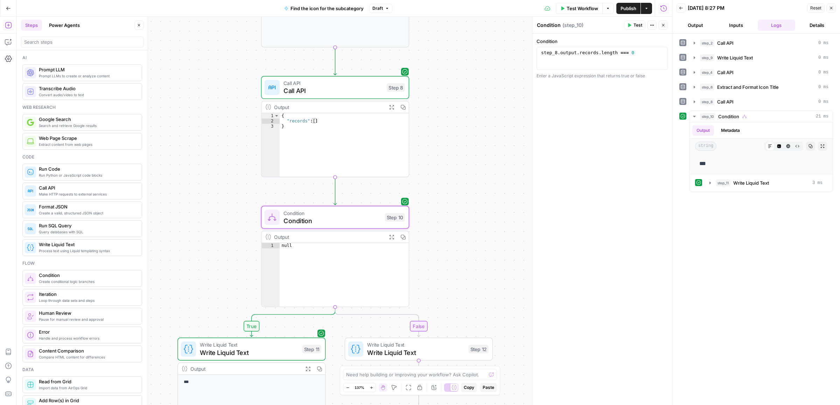
click at [458, 213] on div "true false Workflow Set Inputs Inputs Call API Call API Step 2 Output Expand Ou…" at bounding box center [344, 211] width 655 height 388
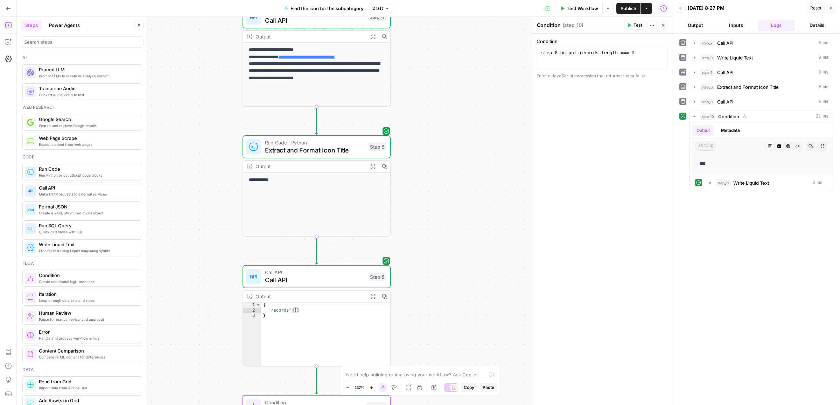
drag, startPoint x: 451, startPoint y: 237, endPoint x: 451, endPoint y: 228, distance: 8.7
click at [451, 239] on div "true false Workflow Set Inputs Inputs Call API Call API Step 2 Output Expand Ou…" at bounding box center [344, 211] width 655 height 388
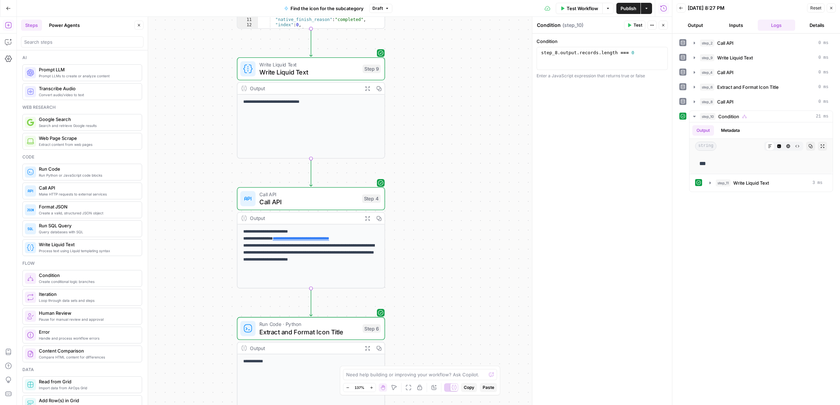
drag, startPoint x: 461, startPoint y: 234, endPoint x: 462, endPoint y: 251, distance: 16.2
click at [461, 257] on div "true false Workflow Set Inputs Inputs Call API Call API Step 2 Output Expand Ou…" at bounding box center [344, 211] width 655 height 388
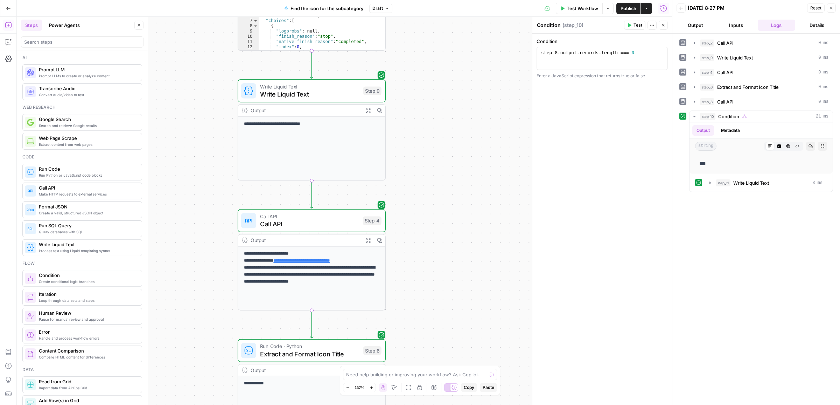
click at [296, 90] on span "Write Liquid Text" at bounding box center [309, 94] width 99 height 9
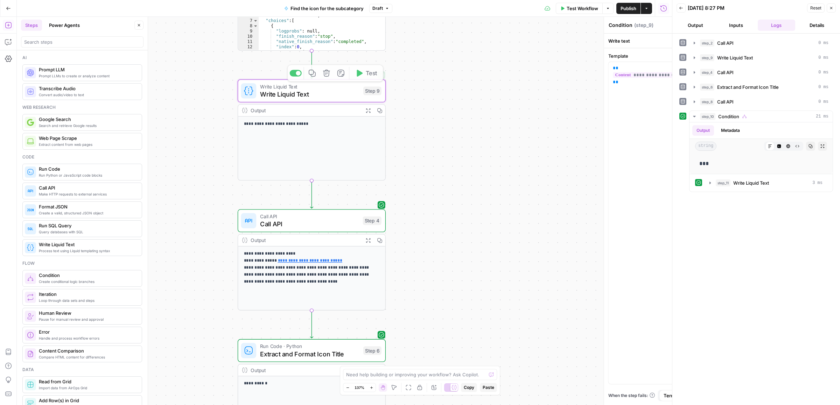
type textarea "Write Liquid Text"
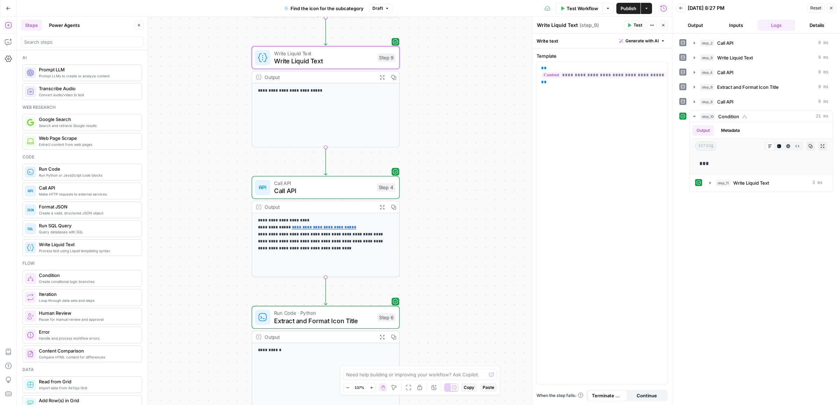
drag, startPoint x: 443, startPoint y: 215, endPoint x: 456, endPoint y: 189, distance: 28.8
click at [456, 189] on div "true false Workflow Set Inputs Inputs Call API Call API Step 2 Output Expand Ou…" at bounding box center [344, 211] width 655 height 388
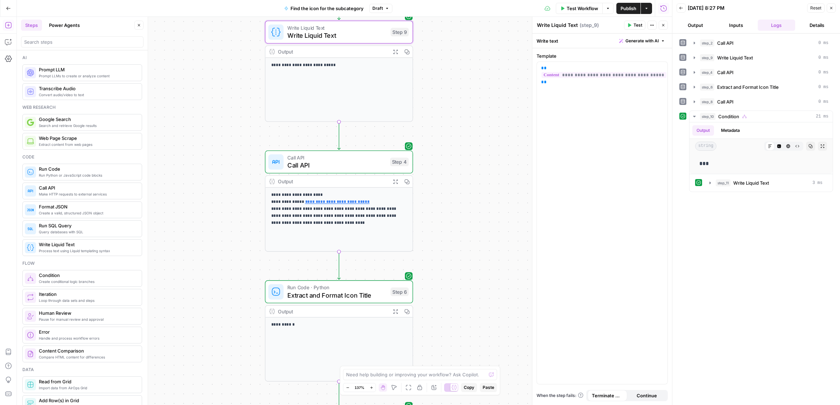
click at [341, 163] on span "Call API" at bounding box center [336, 165] width 99 height 9
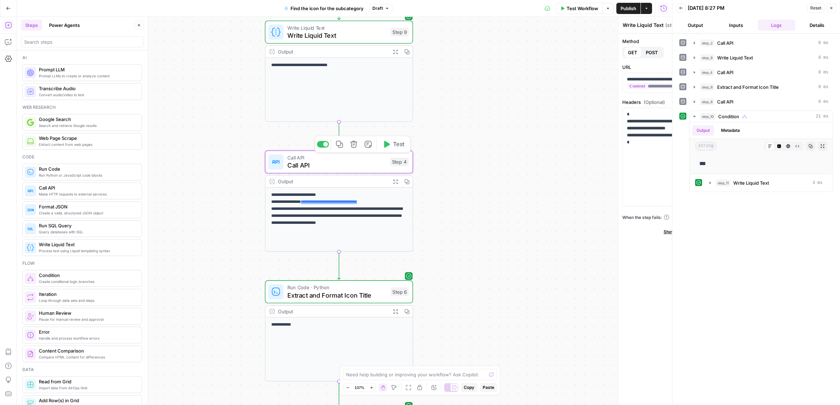
type textarea "Call API"
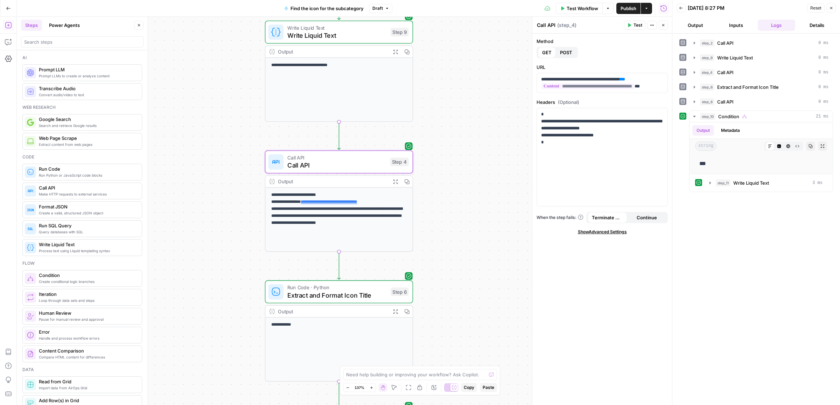
click at [394, 180] on icon "button" at bounding box center [395, 182] width 4 height 4
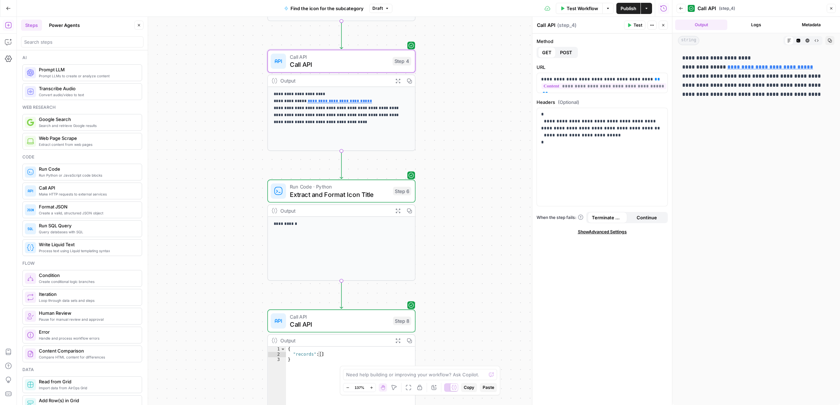
drag, startPoint x: 488, startPoint y: 181, endPoint x: 488, endPoint y: 177, distance: 3.8
click at [488, 177] on div "true false Workflow Set Inputs Inputs Call API Call API Step 2 Output Expand Ou…" at bounding box center [344, 211] width 655 height 388
drag, startPoint x: 809, startPoint y: 68, endPoint x: 724, endPoint y: 68, distance: 85.0
click at [724, 68] on p "**********" at bounding box center [756, 76] width 148 height 45
copy link "**********"
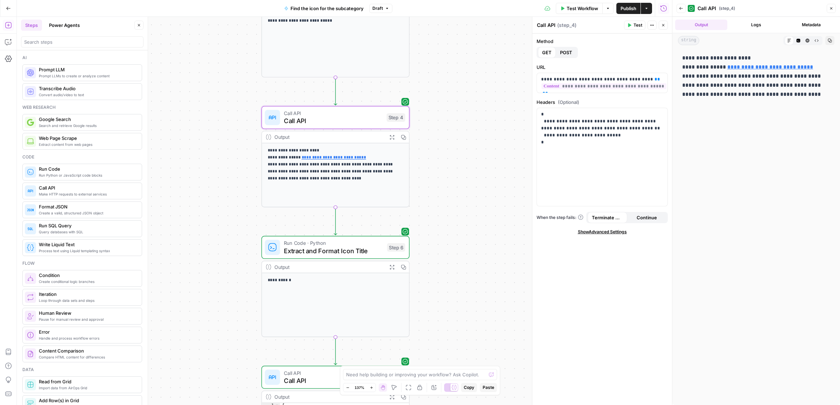
drag, startPoint x: 232, startPoint y: 175, endPoint x: 232, endPoint y: 183, distance: 8.0
click at [232, 182] on div "true false Workflow Set Inputs Inputs Call API Call API Step 2 Output Expand Ou…" at bounding box center [344, 211] width 655 height 388
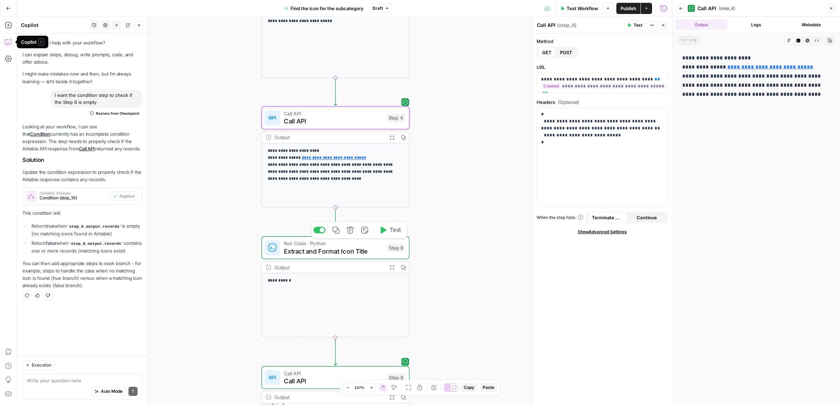
click at [308, 252] on span "Extract and Format Icon Title" at bounding box center [333, 250] width 99 height 9
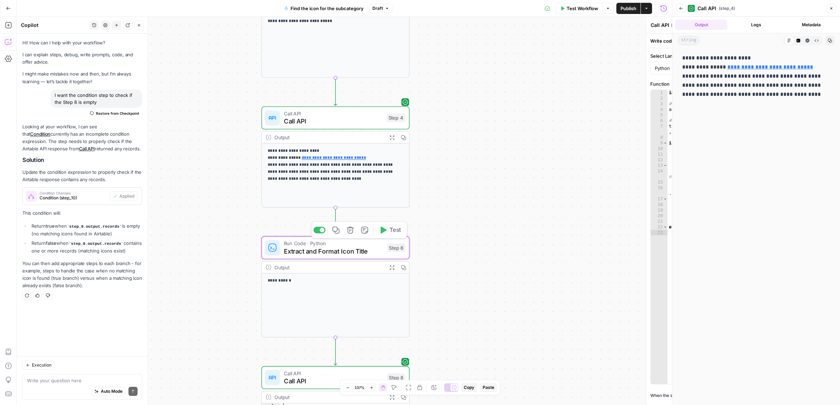
type textarea "Extract and Format Icon Title"
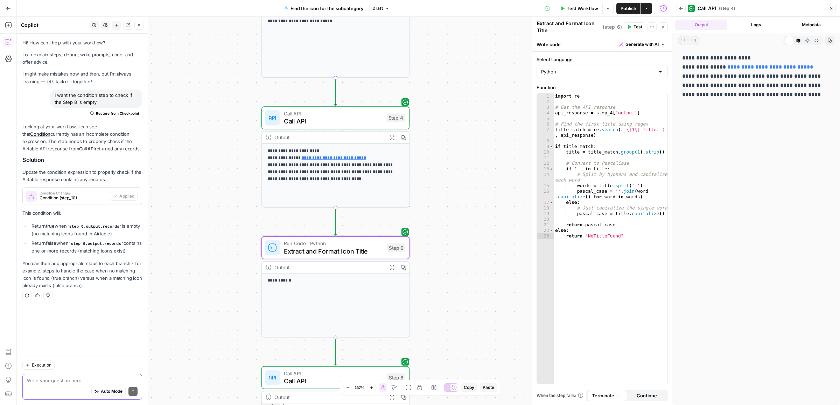
click at [58, 377] on textarea at bounding box center [82, 380] width 111 height 7
paste textarea "brain - Icons"
drag, startPoint x: 109, startPoint y: 373, endPoint x: 89, endPoint y: 371, distance: 19.7
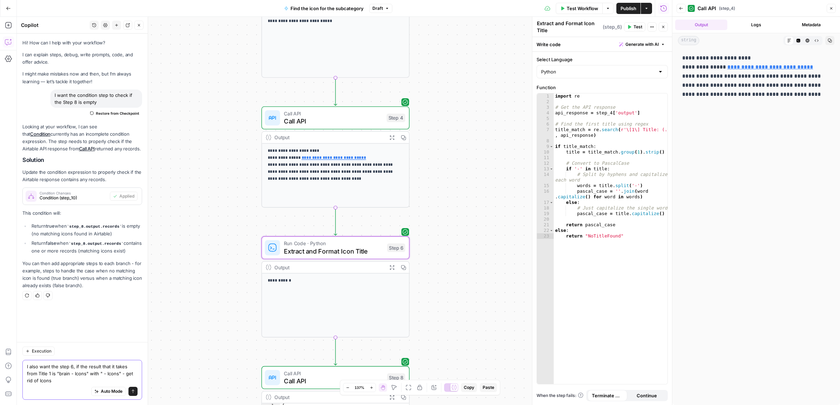
click at [89, 371] on textarea "I also want the step 6, if the result that it takes from Title 1 is "brain - Ic…" at bounding box center [82, 373] width 111 height 21
drag, startPoint x: 45, startPoint y: 379, endPoint x: 27, endPoint y: 380, distance: 18.9
click at [27, 380] on textarea "I also want the step 6, if the result that it takes from Title 1 is "brain - Ic…" at bounding box center [82, 373] width 111 height 21
paste textarea "" - Icons""
type textarea "I also want the step 6, if the result that it takes from Title 1 is "brain - Ic…"
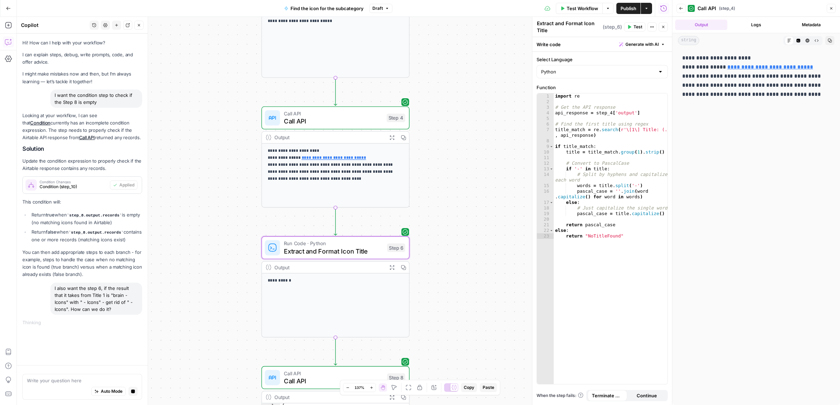
click at [226, 121] on div "true false Workflow Set Inputs Inputs Call API Call API Step 2 Output Expand Ou…" at bounding box center [344, 211] width 655 height 388
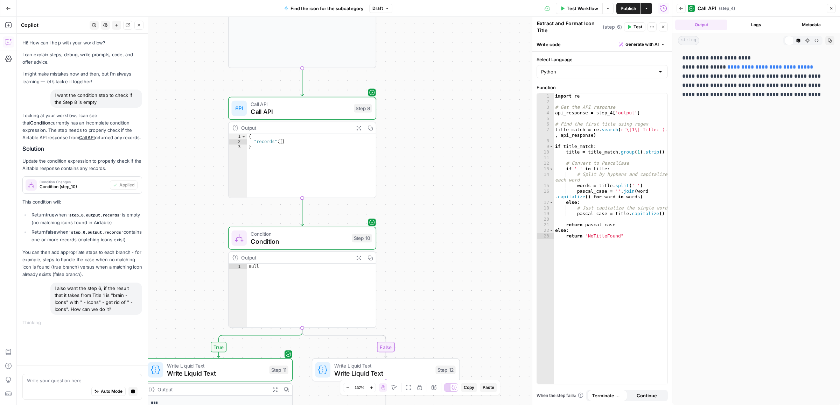
drag, startPoint x: 226, startPoint y: 131, endPoint x: 216, endPoint y: 60, distance: 72.1
click at [216, 60] on div "true false Workflow Set Inputs Inputs Call API Call API Step 2 Output Expand Ou…" at bounding box center [344, 211] width 655 height 388
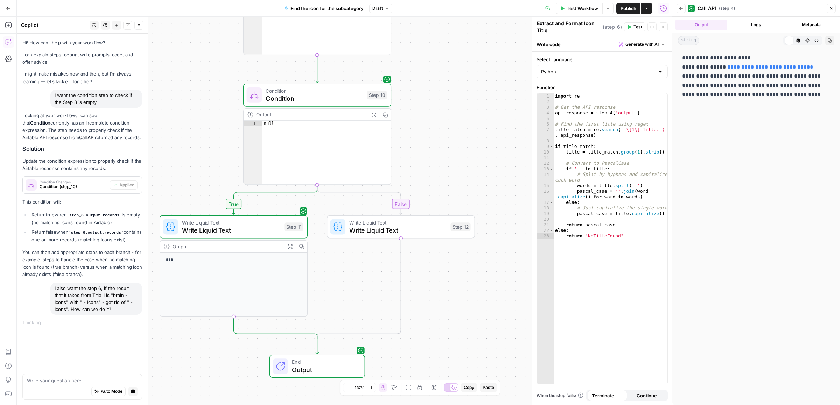
drag, startPoint x: 492, startPoint y: 201, endPoint x: 517, endPoint y: 129, distance: 75.9
click at [517, 129] on div "true false Workflow Set Inputs Inputs Call API Call API Step 2 Output Expand Ou…" at bounding box center [344, 211] width 655 height 388
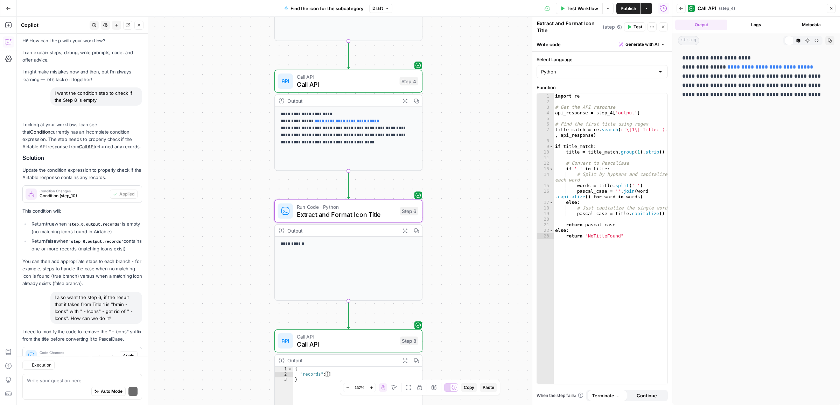
scroll to position [34, 0]
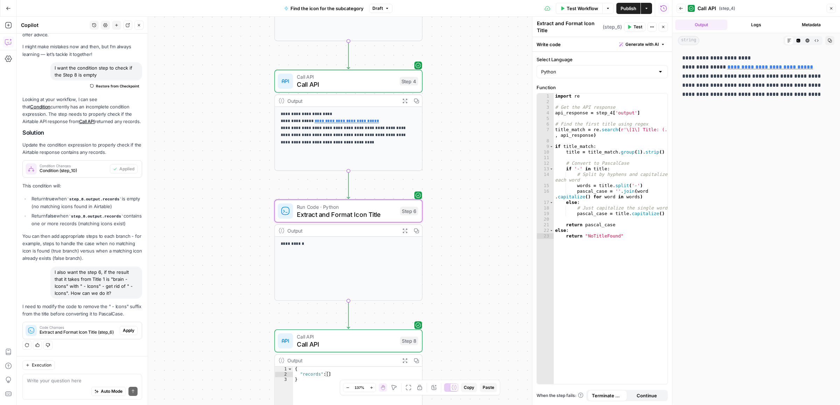
click at [123, 330] on span "Apply" at bounding box center [129, 331] width 12 height 6
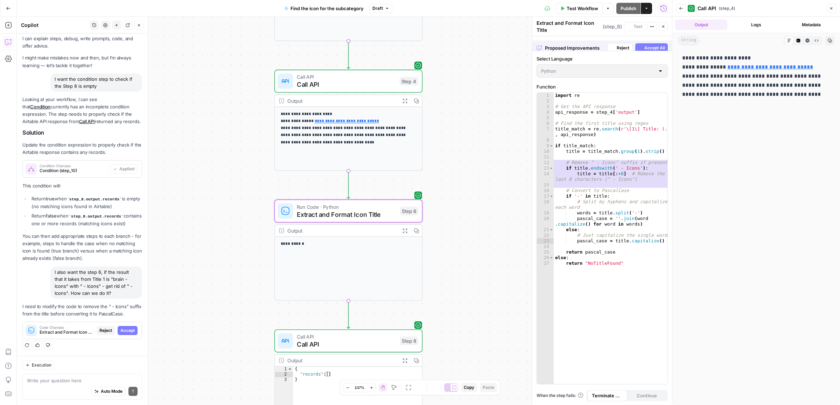
scroll to position [23, 0]
click at [120, 330] on span "Accept" at bounding box center [127, 331] width 14 height 6
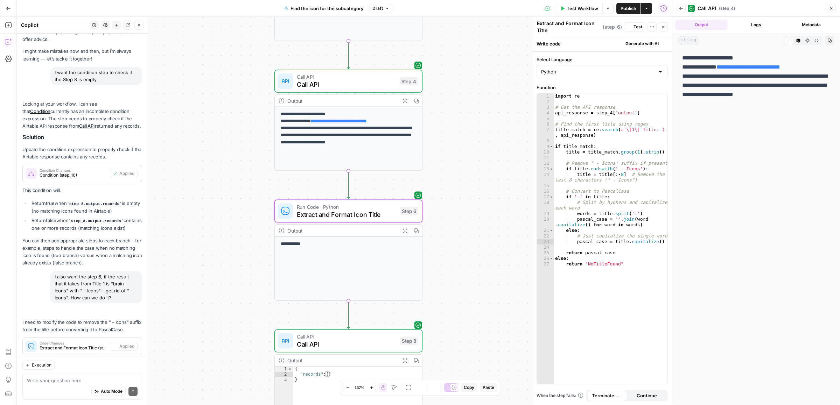
scroll to position [45, 0]
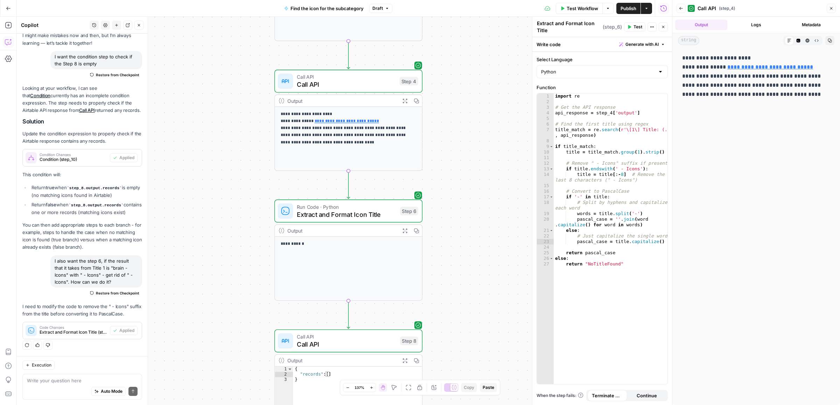
click at [633, 27] on span "Test" at bounding box center [637, 27] width 9 height 6
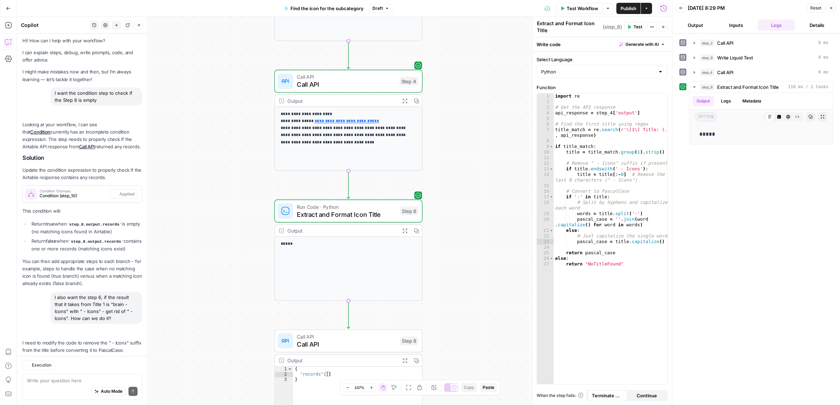
scroll to position [45, 0]
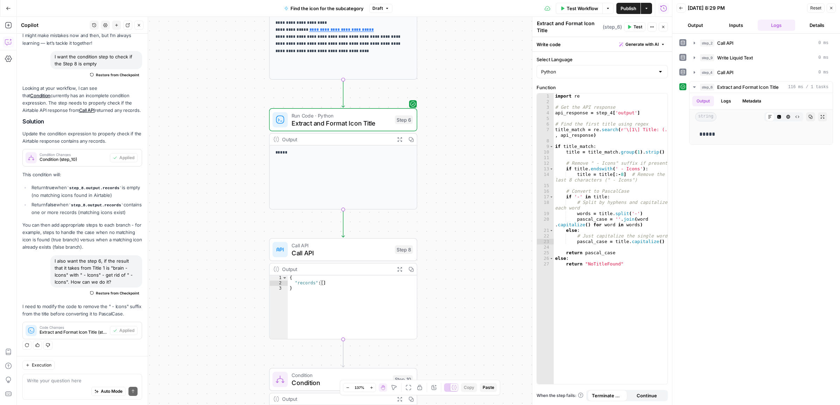
drag, startPoint x: 470, startPoint y: 298, endPoint x: 465, endPoint y: 206, distance: 91.5
click at [465, 206] on div "true false Workflow Set Inputs Inputs Call API Call API Step 2 Output Expand Ou…" at bounding box center [344, 211] width 655 height 388
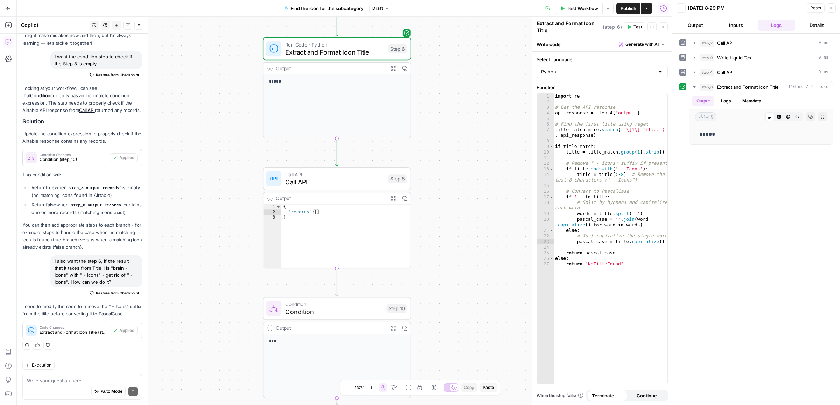
drag, startPoint x: 442, startPoint y: 175, endPoint x: 442, endPoint y: 169, distance: 6.0
click at [442, 169] on div "true false Workflow Set Inputs Inputs Call API Call API Step 2 Output Expand Ou…" at bounding box center [344, 211] width 655 height 388
click at [388, 165] on button "Test" at bounding box center [392, 161] width 30 height 12
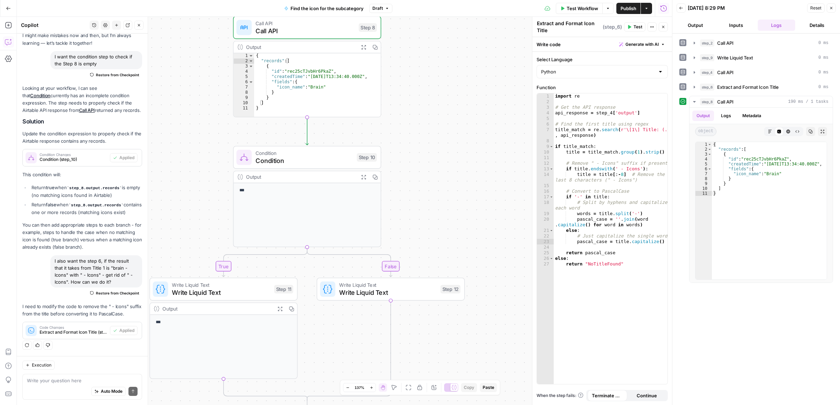
drag, startPoint x: 465, startPoint y: 194, endPoint x: 436, endPoint y: 161, distance: 43.1
click at [436, 161] on div "true false Workflow Set Inputs Inputs Call API Call API Step 2 Output Expand Ou…" at bounding box center [344, 211] width 655 height 388
click at [363, 140] on span "Test" at bounding box center [367, 139] width 12 height 9
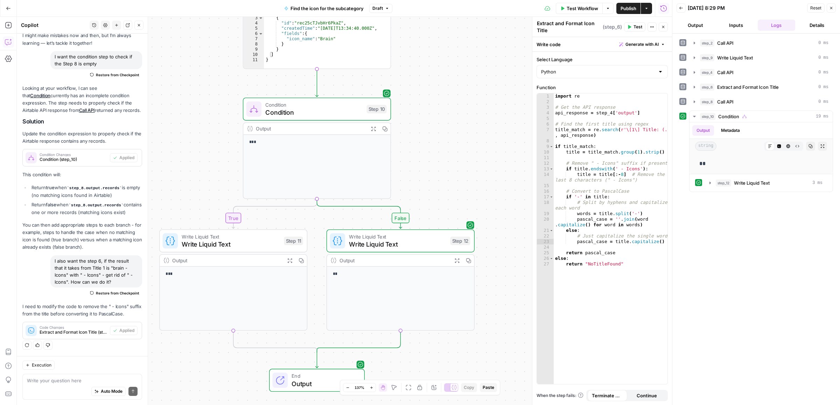
drag, startPoint x: 451, startPoint y: 65, endPoint x: 474, endPoint y: 173, distance: 110.4
click at [474, 173] on div "true false Workflow Set Inputs Inputs Call API Call API Step 2 Output Expand Ou…" at bounding box center [344, 211] width 655 height 388
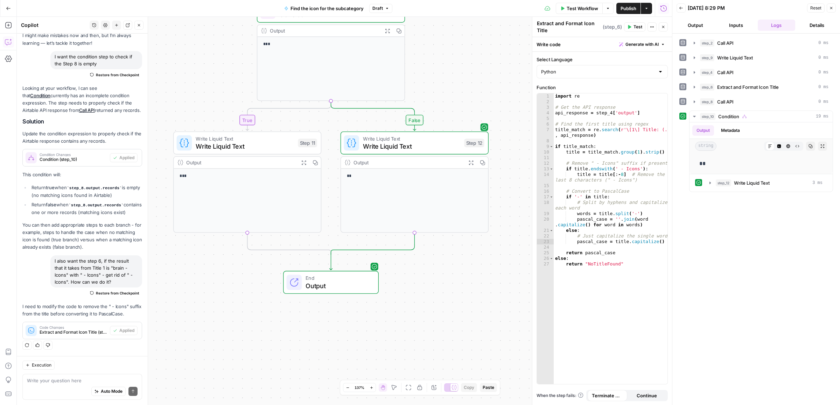
drag, startPoint x: 464, startPoint y: 192, endPoint x: 471, endPoint y: 97, distance: 96.2
click at [471, 97] on div "true false Workflow Set Inputs Inputs Call API Call API Step 2 Output Expand Ou…" at bounding box center [344, 211] width 655 height 388
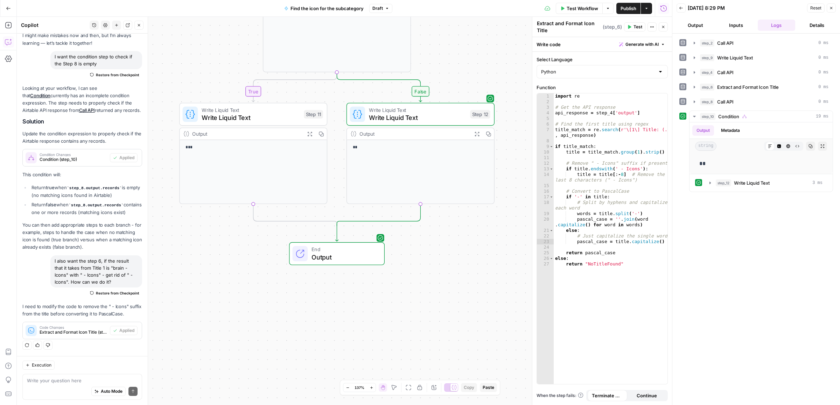
drag, startPoint x: 471, startPoint y: 102, endPoint x: 477, endPoint y: 212, distance: 109.7
click at [477, 212] on div "true false Workflow Set Inputs Inputs Call API Call API Step 2 Output Expand Ou…" at bounding box center [344, 211] width 655 height 388
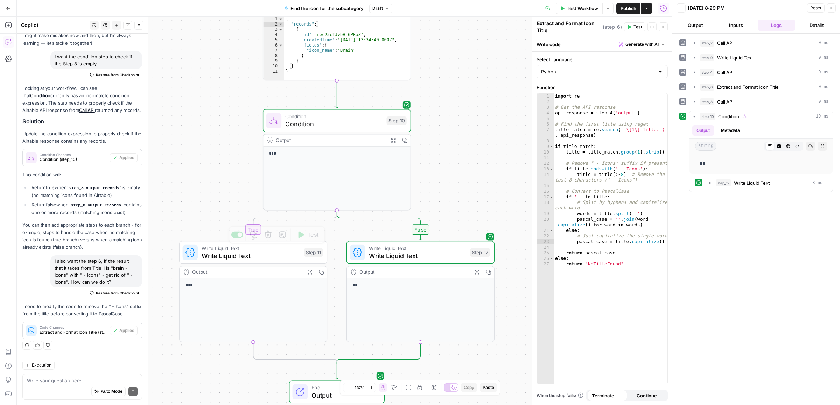
click at [252, 257] on span "Write Liquid Text" at bounding box center [251, 255] width 98 height 9
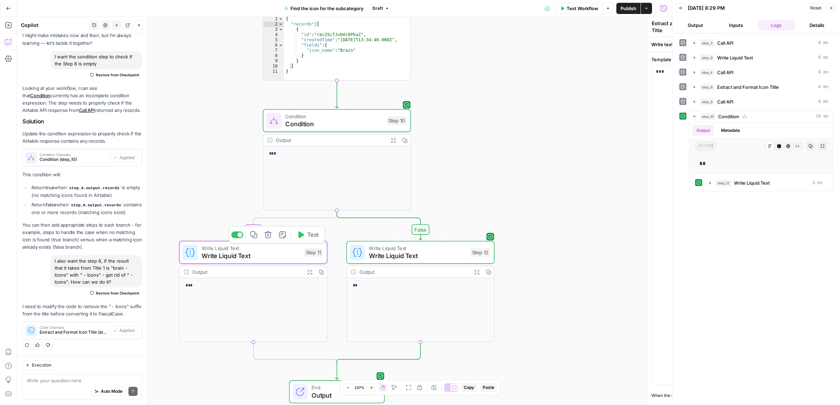
type textarea "Write Liquid Text"
click at [607, 76] on div "***" at bounding box center [602, 223] width 131 height 322
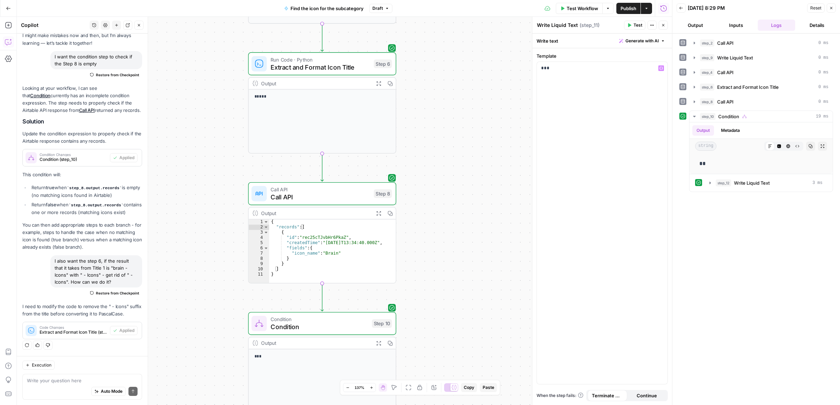
drag, startPoint x: 447, startPoint y: 110, endPoint x: 436, endPoint y: 274, distance: 163.9
click at [436, 274] on div "true false Workflow Set Inputs Inputs Call API Call API Step 2 Output Expand Ou…" at bounding box center [344, 211] width 655 height 388
click at [478, 37] on button "Close modal" at bounding box center [481, 39] width 11 height 11
click at [563, 72] on p "***" at bounding box center [602, 68] width 122 height 7
click at [661, 65] on button "Variables Menu" at bounding box center [661, 68] width 6 height 6
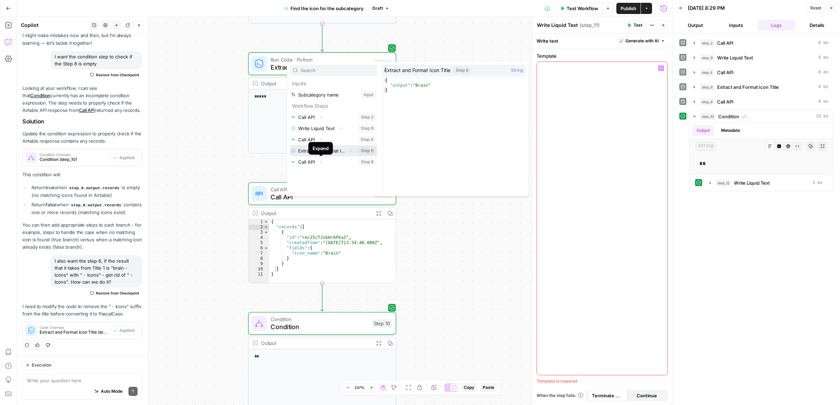
click at [349, 152] on icon "button" at bounding box center [351, 151] width 4 height 4
click at [331, 163] on button "Select variable Output" at bounding box center [337, 161] width 80 height 11
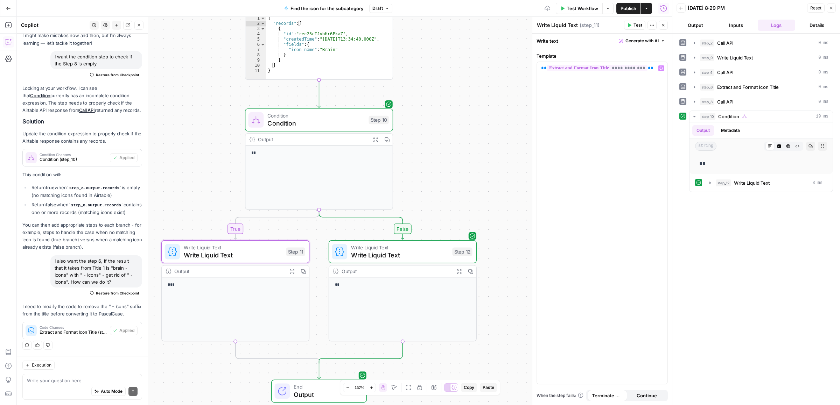
drag, startPoint x: 491, startPoint y: 273, endPoint x: 480, endPoint y: 79, distance: 194.2
click at [480, 79] on div "true false Workflow Set Inputs Inputs Call API Call API Step 2 Output Expand Ou…" at bounding box center [344, 211] width 655 height 388
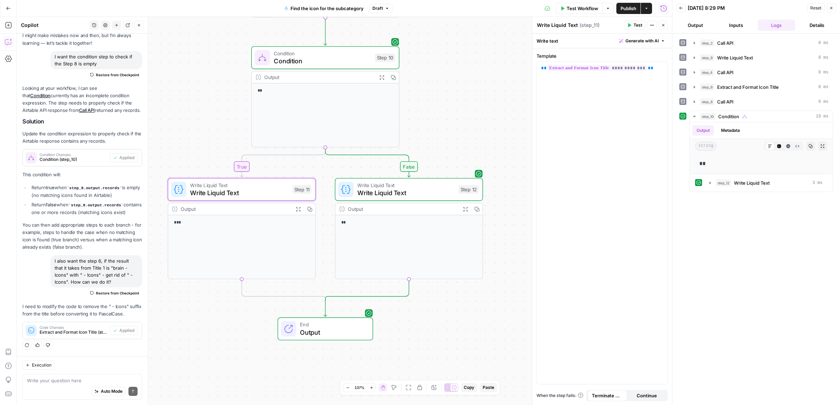
drag, startPoint x: 460, startPoint y: 206, endPoint x: 461, endPoint y: 184, distance: 22.1
click at [462, 187] on div "true false Workflow Set Inputs Inputs Call API Call API Step 2 Output Expand Ou…" at bounding box center [344, 211] width 655 height 388
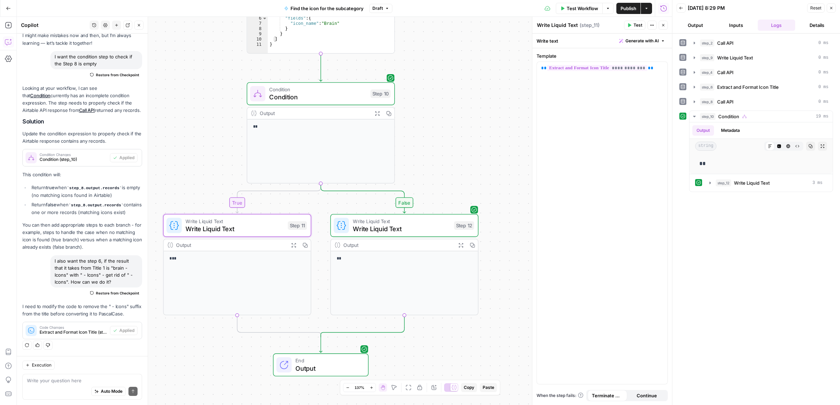
click at [377, 76] on span "Test" at bounding box center [381, 76] width 12 height 9
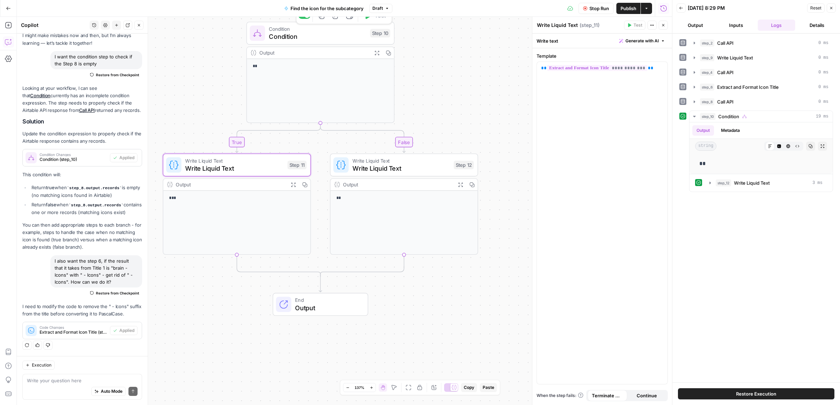
drag, startPoint x: 462, startPoint y: 98, endPoint x: 459, endPoint y: 74, distance: 24.4
click at [459, 74] on div "true false Workflow Set Inputs Inputs Call API Call API Step 2 Output Expand Ou…" at bounding box center [344, 211] width 655 height 388
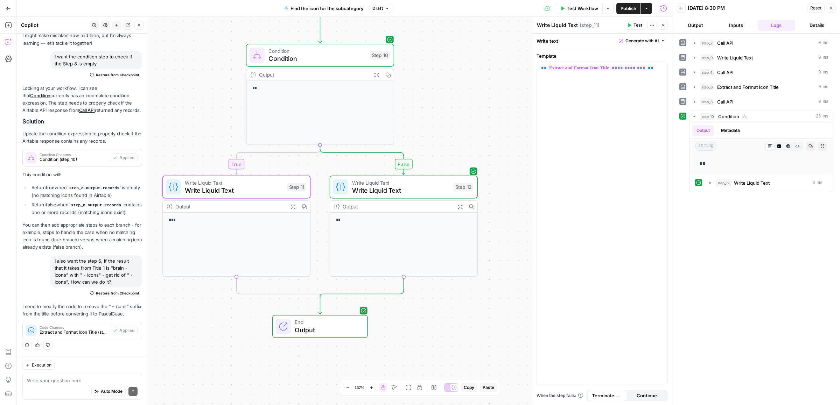
drag, startPoint x: 418, startPoint y: 104, endPoint x: 423, endPoint y: 130, distance: 26.4
click at [423, 130] on div "true false Workflow Set Inputs Inputs Call API Call API Step 2 Output Expand Ou…" at bounding box center [344, 211] width 655 height 388
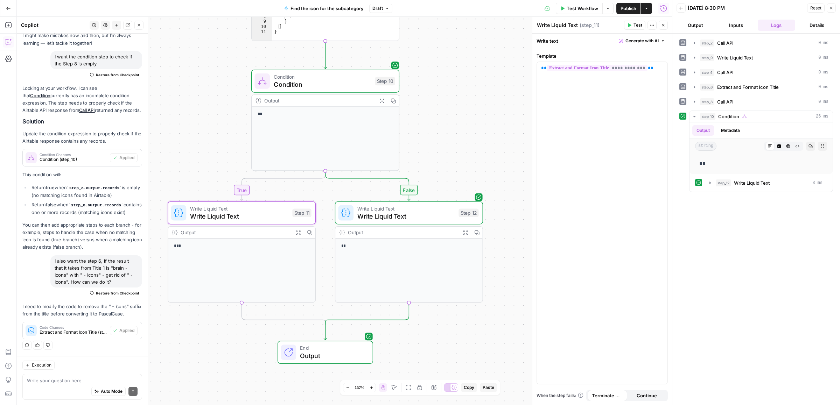
click at [200, 218] on span "Write Liquid Text" at bounding box center [239, 216] width 98 height 9
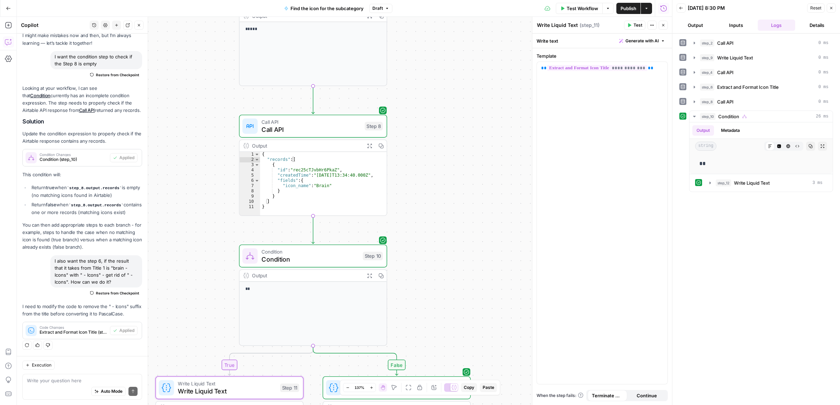
drag, startPoint x: 457, startPoint y: 125, endPoint x: 454, endPoint y: 97, distance: 28.2
click at [446, 300] on div "true false Workflow Set Inputs Inputs Call API Call API Step 2 Output Expand Ou…" at bounding box center [344, 211] width 655 height 388
click at [411, 359] on div "true false Workflow Set Inputs Inputs Call API Call API Step 2 Output Expand Ou…" at bounding box center [344, 211] width 655 height 388
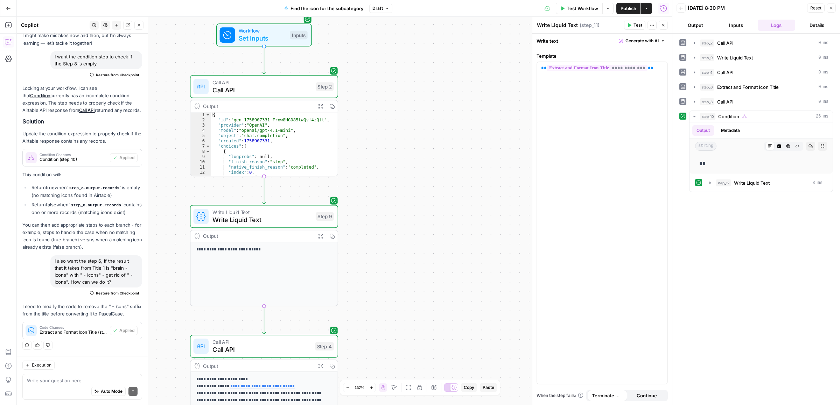
drag, startPoint x: 439, startPoint y: 282, endPoint x: 456, endPoint y: 96, distance: 187.7
click at [438, 299] on div "true false Workflow Set Inputs Inputs Call API Call API Step 2 Output Expand Ou…" at bounding box center [344, 211] width 655 height 388
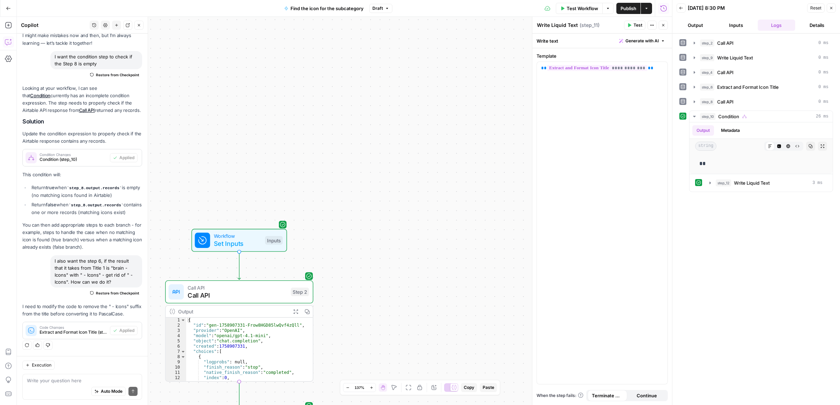
click at [429, 284] on div "true false Workflow Set Inputs Inputs Call API Call API Step 2 Output Expand Ou…" at bounding box center [344, 211] width 655 height 388
click at [447, 130] on div "true false Workflow Set Inputs Inputs Call API Call API Step 2 Output Expand Ou…" at bounding box center [344, 211] width 655 height 388
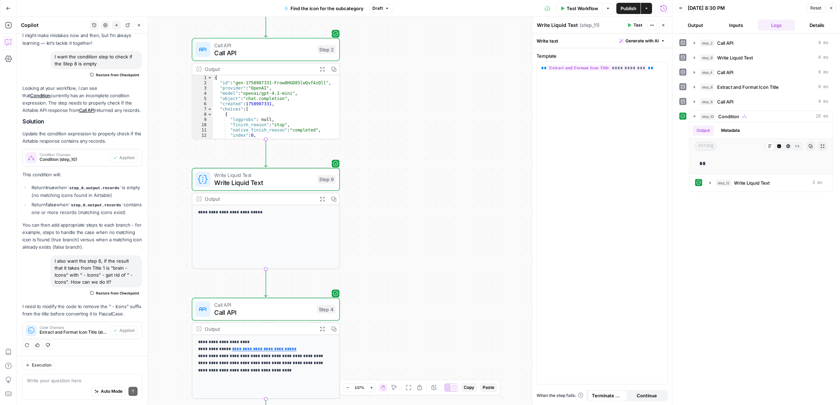
drag, startPoint x: 432, startPoint y: 219, endPoint x: 443, endPoint y: 139, distance: 81.0
click at [443, 139] on div "true false Workflow Set Inputs Inputs Call API Call API Step 2 Output Expand Ou…" at bounding box center [344, 211] width 655 height 388
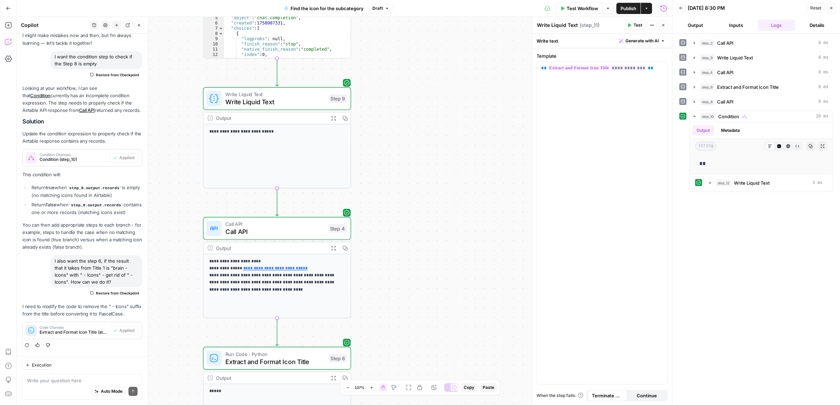
click at [454, 78] on div "true false Workflow Set Inputs Inputs Call API Call API Step 2 Output Expand Ou…" at bounding box center [344, 211] width 655 height 388
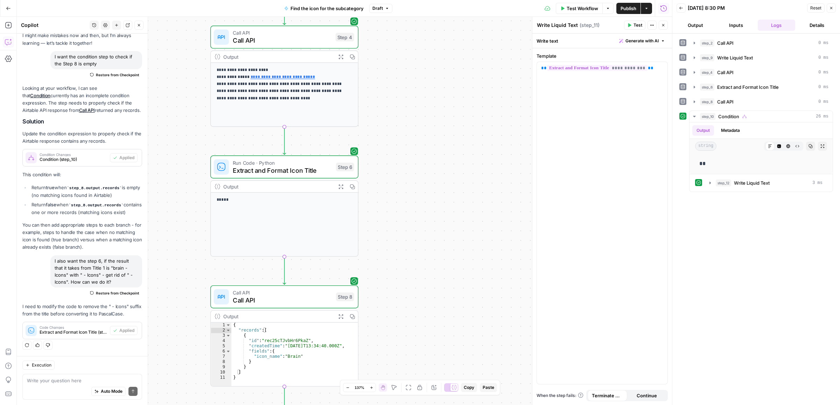
click at [447, 89] on div "true false Workflow Set Inputs Inputs Call API Call API Step 2 Output Expand Ou…" at bounding box center [344, 211] width 655 height 388
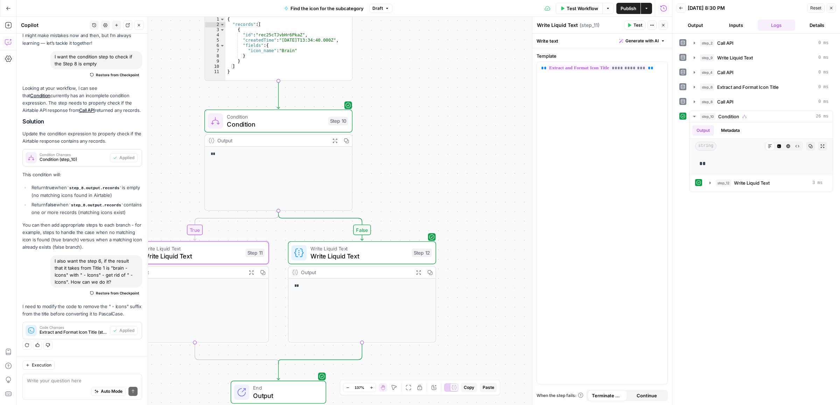
drag, startPoint x: 432, startPoint y: 124, endPoint x: 432, endPoint y: 85, distance: 39.5
click at [432, 85] on div "true false Workflow Set Inputs Inputs Call API Call API Step 2 Output Expand Ou…" at bounding box center [344, 211] width 655 height 388
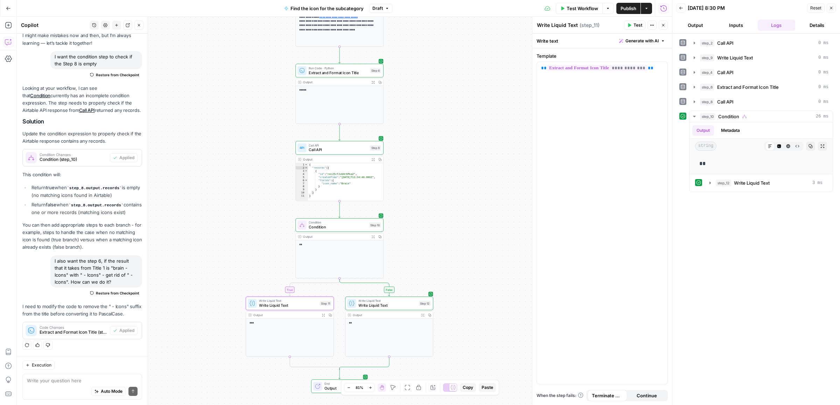
drag, startPoint x: 446, startPoint y: 64, endPoint x: 441, endPoint y: 257, distance: 193.2
click at [440, 271] on div "true false Workflow Set Inputs Inputs Call API Call API Step 2 Output Expand Ou…" at bounding box center [344, 211] width 655 height 388
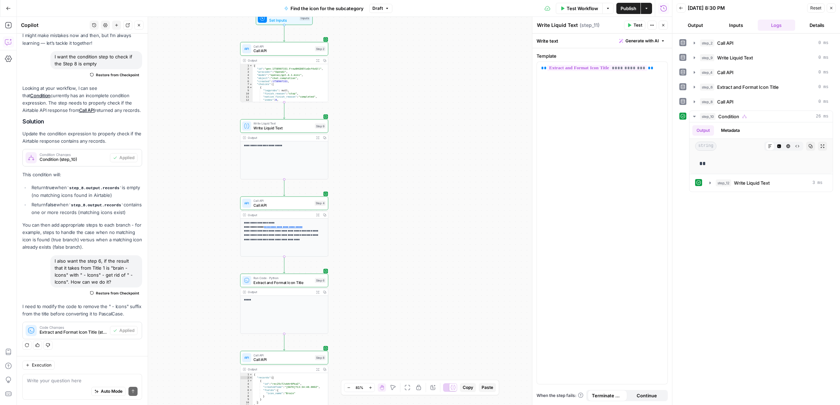
drag, startPoint x: 423, startPoint y: 192, endPoint x: 399, endPoint y: 251, distance: 63.3
click at [399, 251] on div "true false Workflow Set Inputs Inputs Call API Call API Step 2 Output Expand Ou…" at bounding box center [344, 211] width 655 height 388
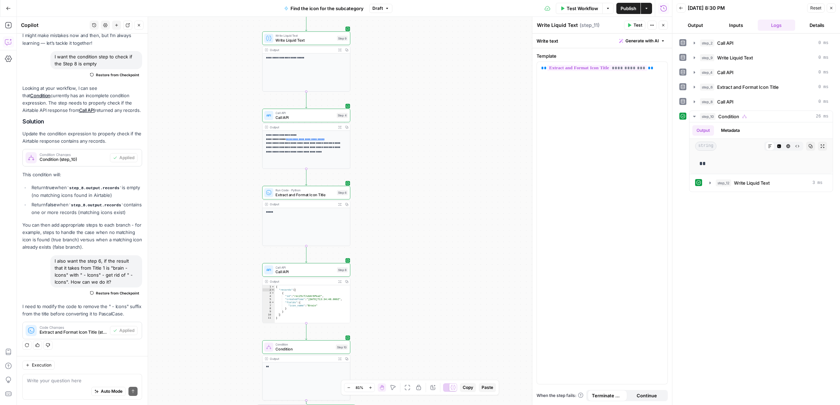
drag, startPoint x: 398, startPoint y: 205, endPoint x: 409, endPoint y: 163, distance: 43.5
click at [409, 163] on div "true false Workflow Set Inputs Inputs Call API Call API Step 2 Output Expand Ou…" at bounding box center [344, 211] width 655 height 388
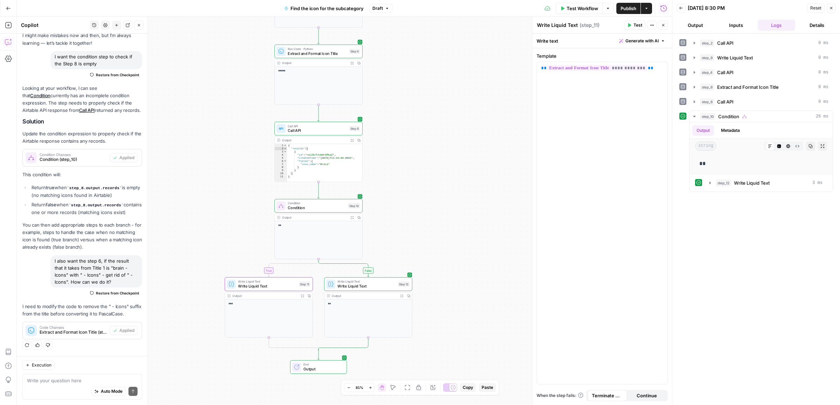
drag, startPoint x: 378, startPoint y: 228, endPoint x: 383, endPoint y: 129, distance: 99.1
click at [383, 129] on div "true false Workflow Set Inputs Inputs Call API Call API Step 2 Output Expand Ou…" at bounding box center [344, 211] width 655 height 388
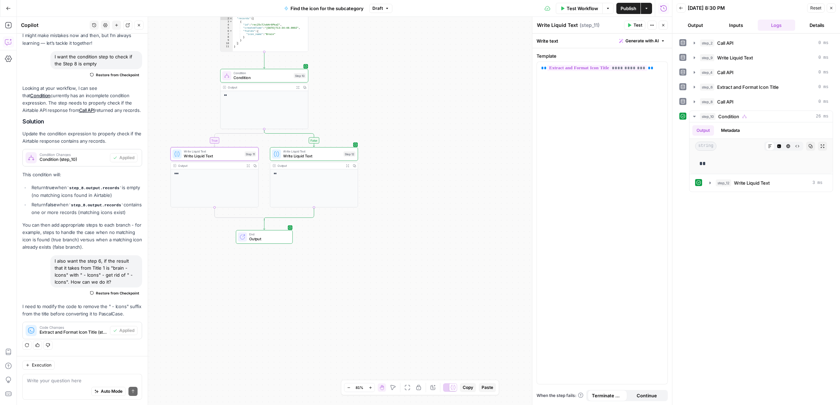
drag, startPoint x: 397, startPoint y: 211, endPoint x: 340, endPoint y: 79, distance: 143.8
click at [340, 79] on div "true false Workflow Set Inputs Inputs Call API Call API Step 2 Output Expand Ou…" at bounding box center [344, 211] width 655 height 388
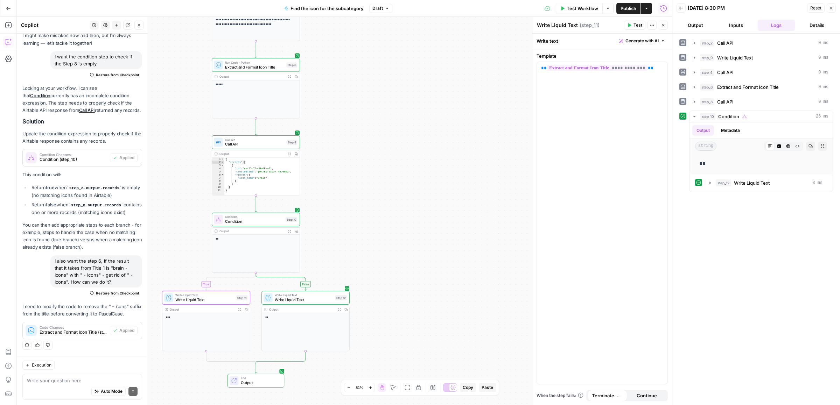
drag, startPoint x: 331, startPoint y: 218, endPoint x: 330, endPoint y: 252, distance: 34.7
click at [330, 261] on div "true false Workflow Set Inputs Inputs Call API Call API Step 2 Output Expand Ou…" at bounding box center [344, 211] width 655 height 388
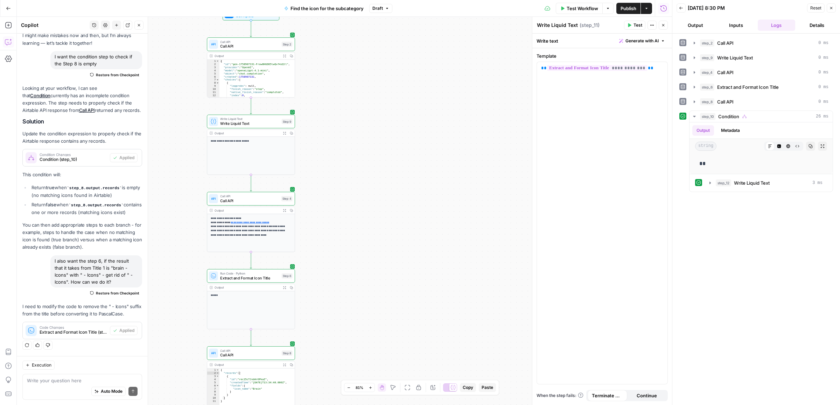
click at [329, 279] on div "true false Workflow Set Inputs Inputs Call API Call API Step 2 Output Expand Ou…" at bounding box center [344, 211] width 655 height 388
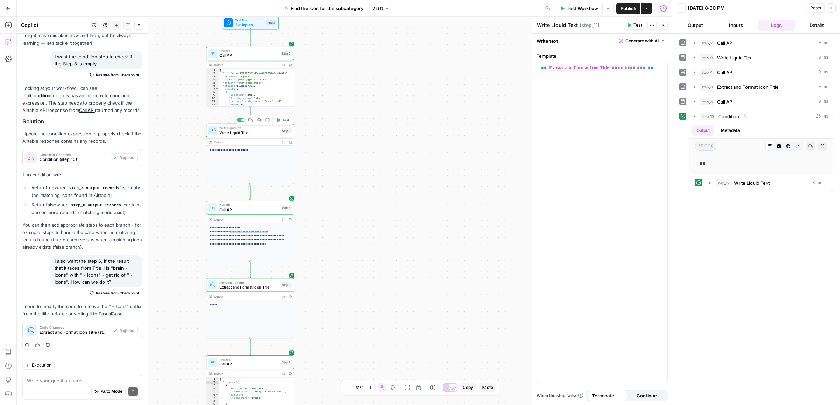
click at [243, 130] on span "Write Liquid Text" at bounding box center [248, 133] width 59 height 6
drag, startPoint x: 407, startPoint y: 256, endPoint x: 418, endPoint y: 130, distance: 126.8
click at [418, 130] on div "true false Workflow Set Inputs Inputs Call API Call API Step 2 Output Expand Ou…" at bounding box center [344, 211] width 655 height 388
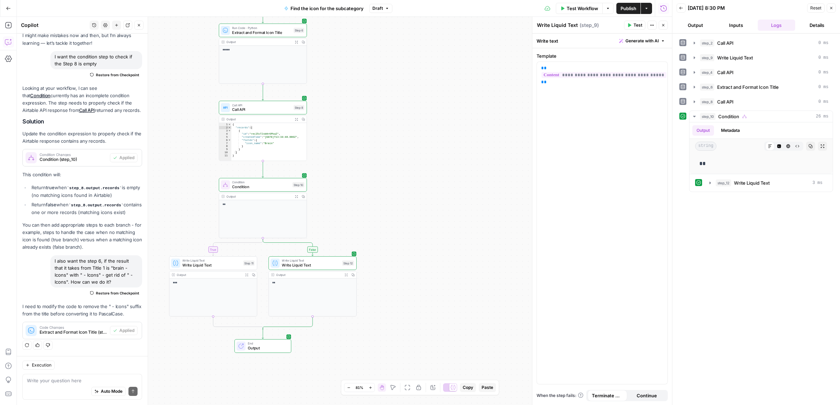
drag, startPoint x: 418, startPoint y: 89, endPoint x: 418, endPoint y: 58, distance: 31.1
click at [418, 58] on div "true false Workflow Set Inputs Inputs Call API Call API Step 2 Output Expand Ou…" at bounding box center [344, 211] width 655 height 388
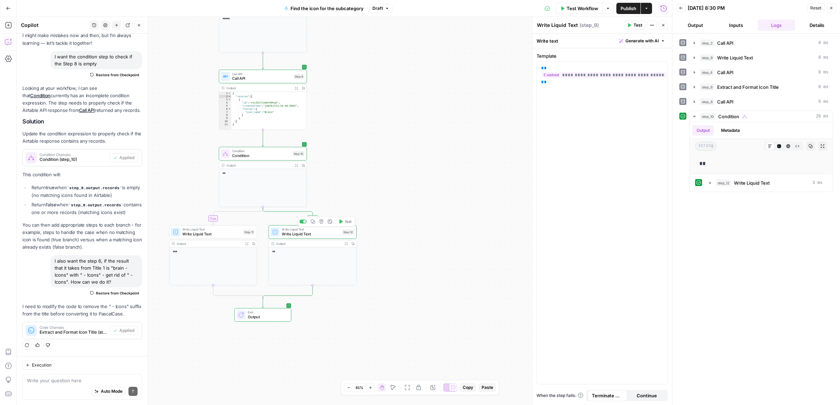
click at [311, 233] on span "Write Liquid Text" at bounding box center [311, 234] width 58 height 6
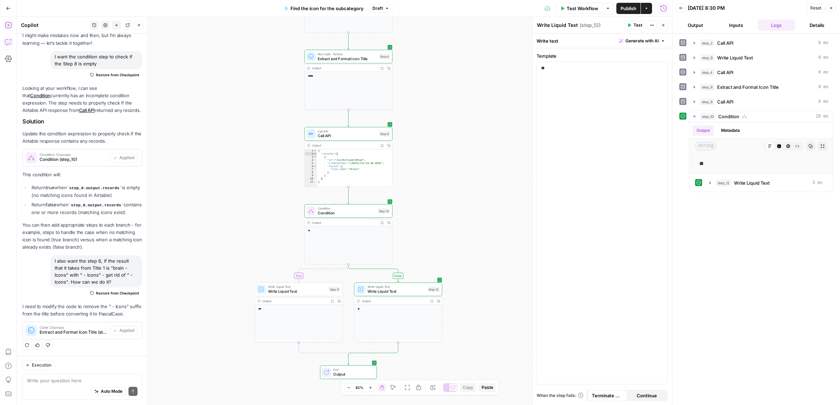
click at [8, 26] on icon "button" at bounding box center [8, 25] width 6 height 6
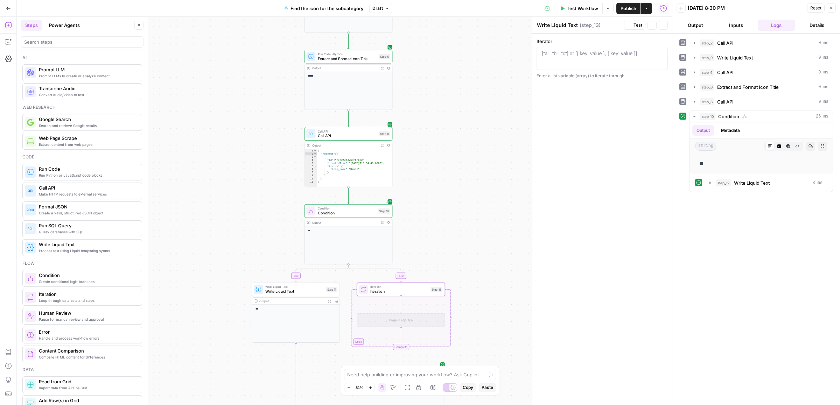
drag, startPoint x: 491, startPoint y: 330, endPoint x: 477, endPoint y: 142, distance: 188.5
click at [478, 142] on div "true false Workflow Set Inputs Inputs Call API Call API Step 2 Output Expand Ou…" at bounding box center [344, 211] width 655 height 388
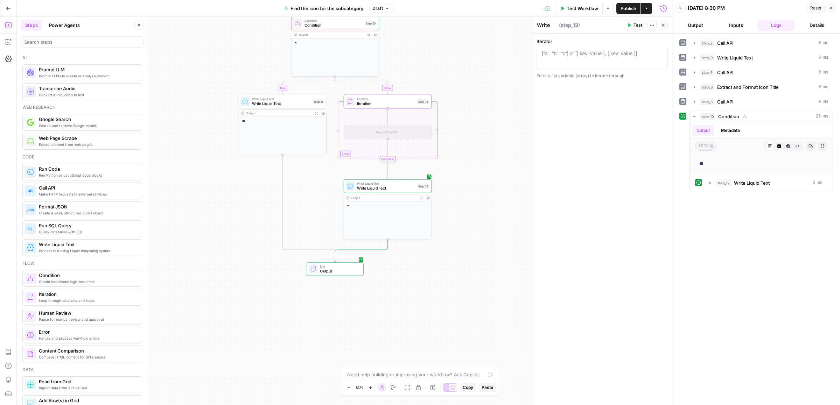
type textarea "Iteration"
click at [378, 184] on span "Write Liquid Text" at bounding box center [386, 183] width 58 height 5
type textarea "Write Liquid Text"
click at [395, 175] on icon "button" at bounding box center [396, 176] width 5 height 5
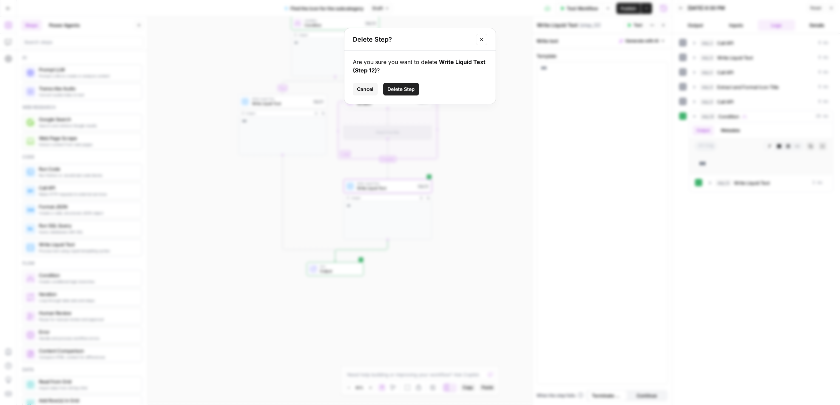
click at [405, 92] on span "Delete Step" at bounding box center [400, 89] width 27 height 7
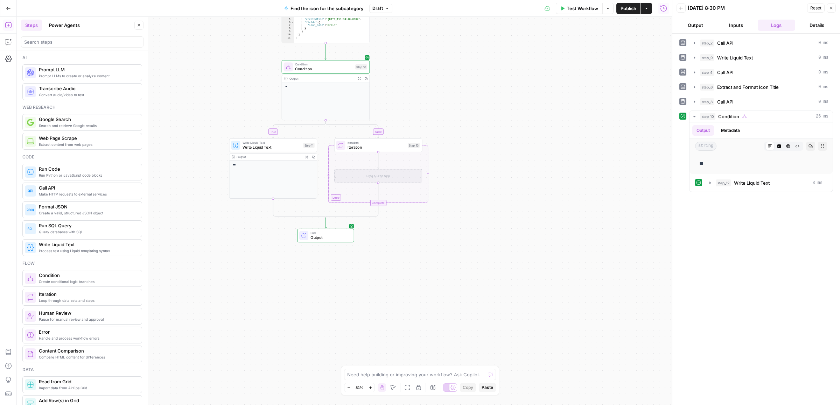
drag, startPoint x: 473, startPoint y: 139, endPoint x: 398, endPoint y: 162, distance: 78.5
click at [470, 156] on div "true false Workflow Set Inputs Inputs Call API Call API Step 2 Output Expand Ou…" at bounding box center [344, 211] width 655 height 388
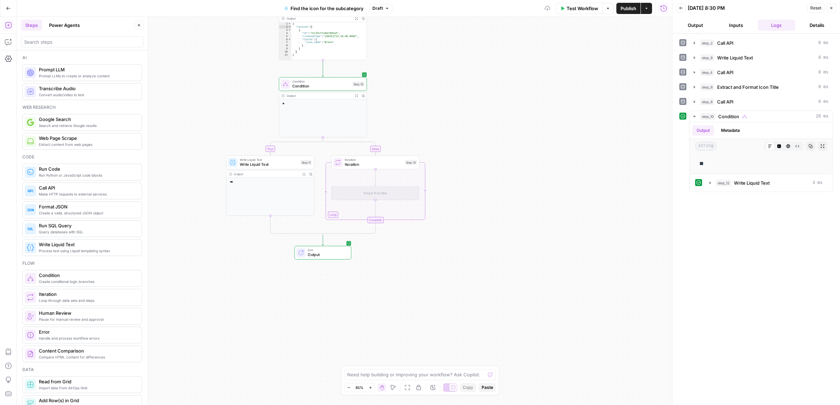
click at [373, 164] on span "Iteration" at bounding box center [374, 165] width 58 height 6
click at [556, 56] on div "["a", "b", "c"] or [{ key: value }, { key: value }]" at bounding box center [589, 53] width 95 height 7
click at [659, 55] on icon "button" at bounding box center [660, 53] width 3 height 3
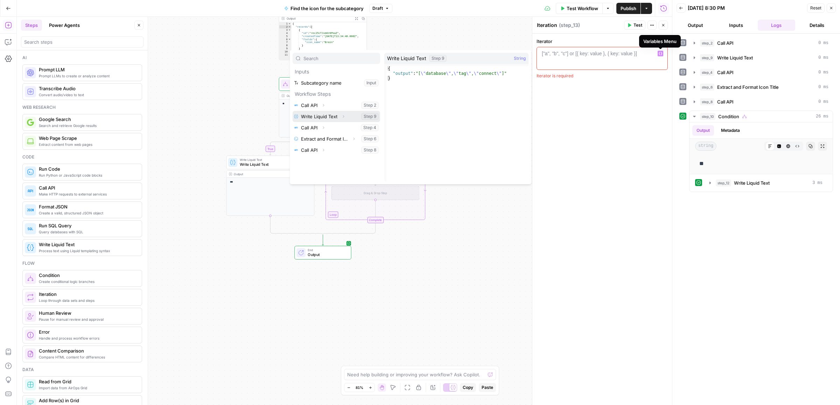
click at [343, 115] on icon "button" at bounding box center [343, 116] width 4 height 4
click at [311, 129] on button "Select variable Output" at bounding box center [340, 127] width 80 height 11
type textarea "**********"
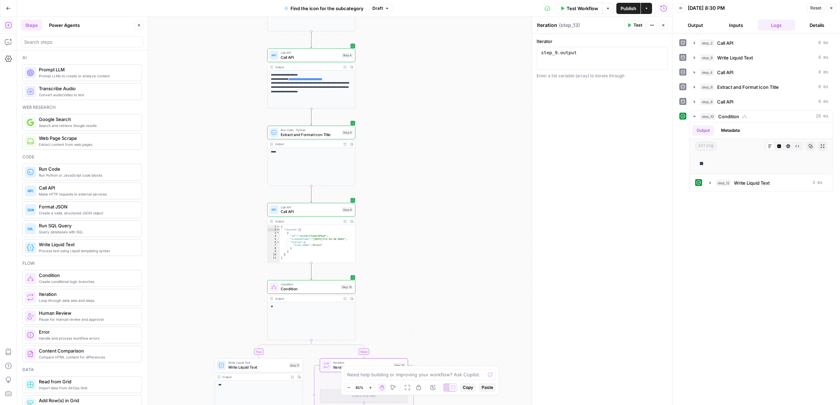
drag, startPoint x: 433, startPoint y: 80, endPoint x: 421, endPoint y: 283, distance: 203.3
click at [421, 283] on div "true false Workflow Set Inputs Inputs Call API Call API Step 2 Output Expand Ou…" at bounding box center [344, 211] width 655 height 388
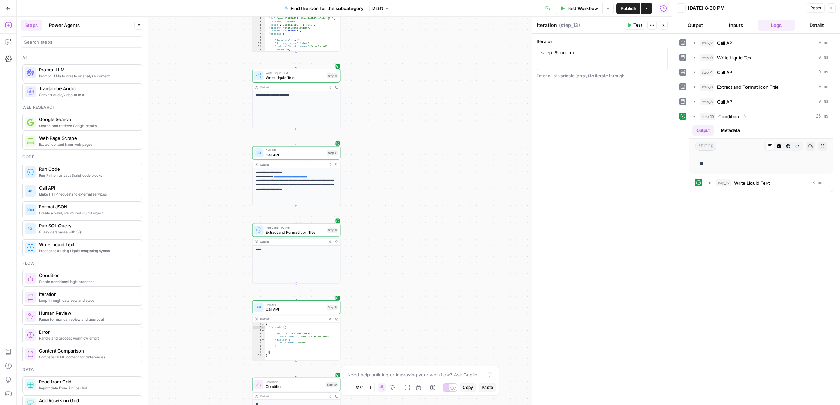
click at [411, 207] on div "true false Workflow Set Inputs Inputs Call API Call API Step 2 Output Expand Ou…" at bounding box center [344, 211] width 655 height 388
click at [296, 142] on icon "button" at bounding box center [296, 142] width 4 height 4
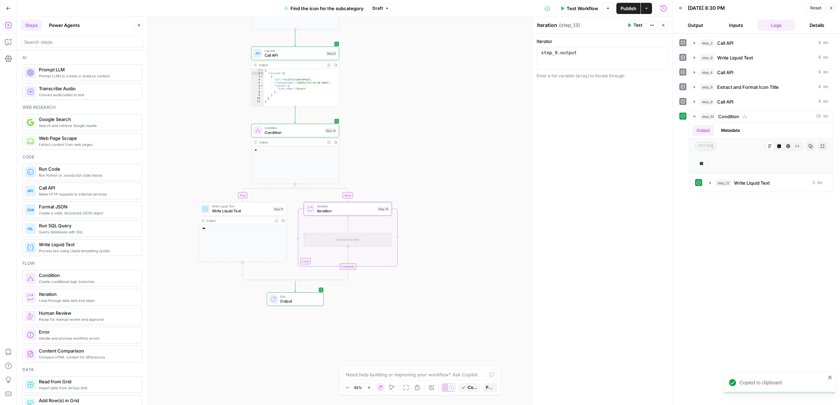
drag, startPoint x: 416, startPoint y: 205, endPoint x: 416, endPoint y: 36, distance: 169.0
click at [416, 36] on div "true false Workflow Set Inputs Inputs Call API Call API Step 2 Output Expand Ou…" at bounding box center [344, 211] width 655 height 388
click at [342, 236] on div "Drag & Drop Step" at bounding box center [348, 240] width 88 height 14
click at [348, 225] on icon "Edge from step_13 to step_13-iteration-ghost" at bounding box center [348, 224] width 2 height 16
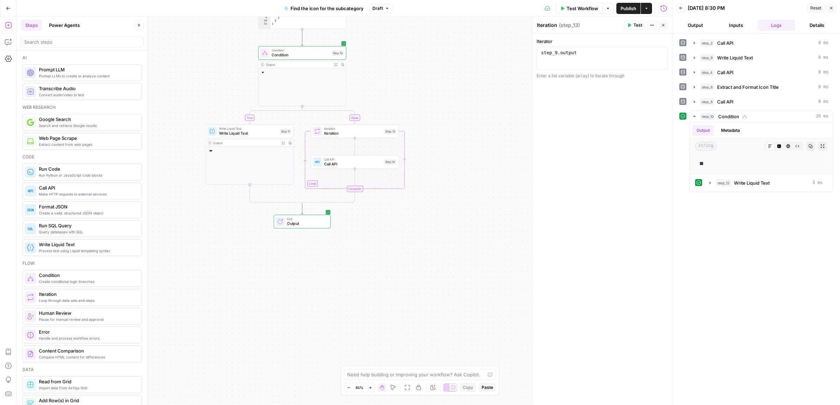
click at [461, 189] on div "true false Workflow Set Inputs Inputs Call API Call API Step 2 Output Expand Ou…" at bounding box center [344, 211] width 655 height 388
click at [353, 163] on span "Call API" at bounding box center [353, 164] width 58 height 6
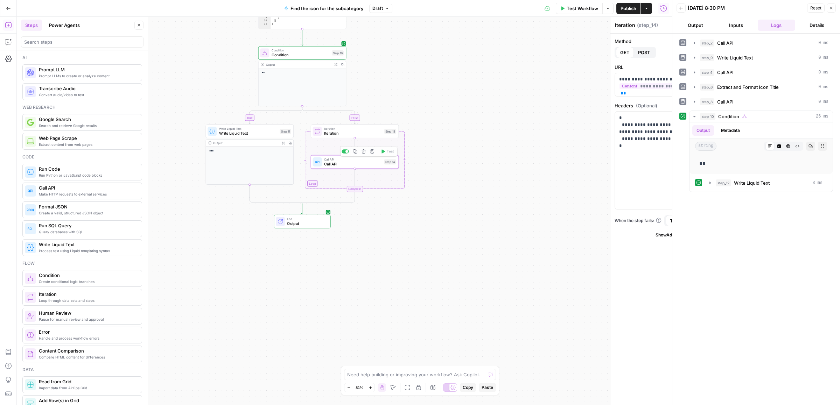
type textarea "Call API"
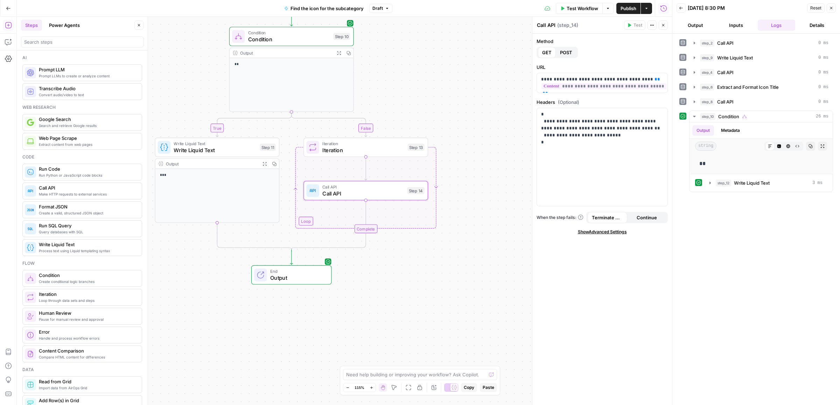
drag, startPoint x: 466, startPoint y: 123, endPoint x: 513, endPoint y: 168, distance: 65.1
click at [513, 168] on div "true false Workflow Set Inputs Inputs Call API Call API Step 2 Output Expand Ou…" at bounding box center [344, 211] width 655 height 388
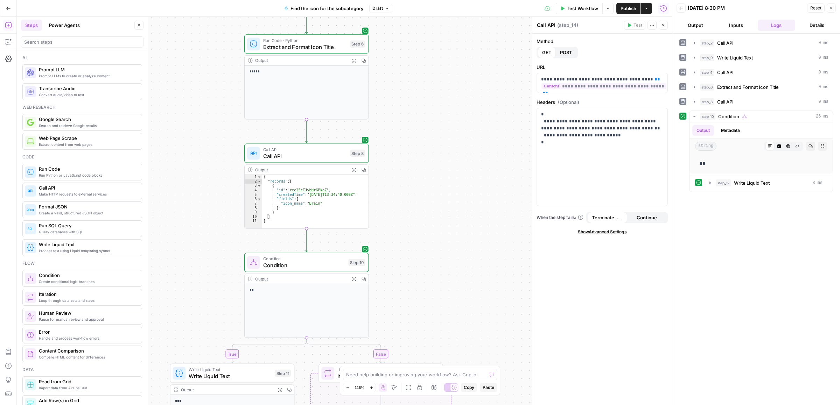
drag, startPoint x: 450, startPoint y: 72, endPoint x: 452, endPoint y: 256, distance: 183.8
click at [461, 295] on div "true false Workflow Set Inputs Inputs Call API Call API Step 2 Output Expand Ou…" at bounding box center [344, 211] width 655 height 388
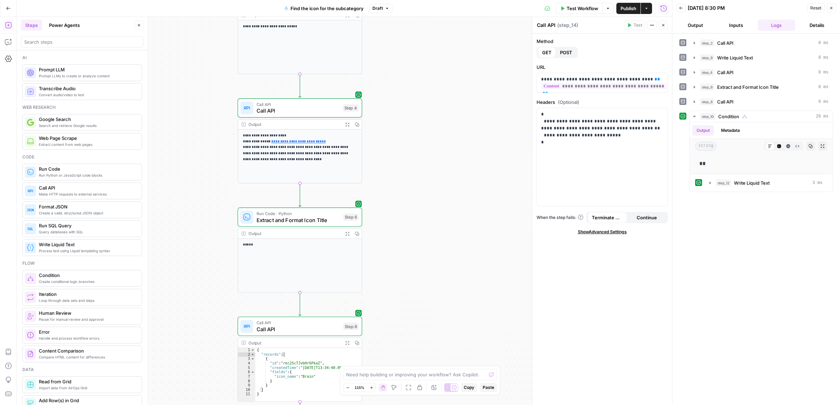
drag, startPoint x: 410, startPoint y: 103, endPoint x: 403, endPoint y: 267, distance: 164.6
click at [401, 286] on div "true false Workflow Set Inputs Inputs Call API Call API Step 2 Output Expand Ou…" at bounding box center [344, 211] width 655 height 388
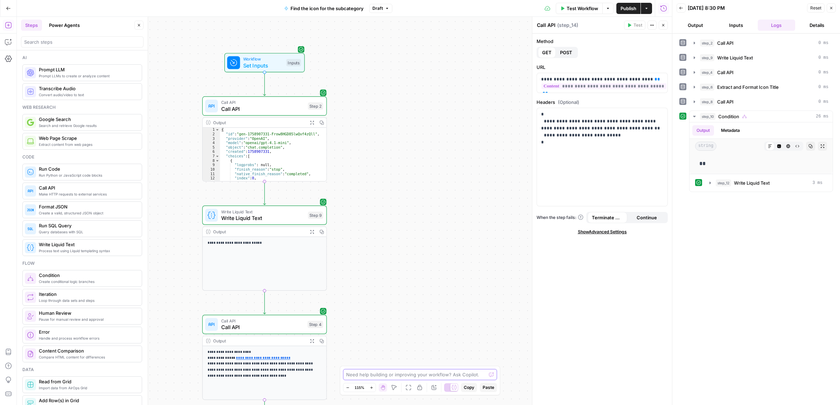
drag, startPoint x: 363, startPoint y: 370, endPoint x: 357, endPoint y: 377, distance: 8.5
click at [358, 379] on body "ColdiQ New Home Browse Insights Opportunities Your Data Recent Grids Tools-Grid…" at bounding box center [420, 202] width 840 height 405
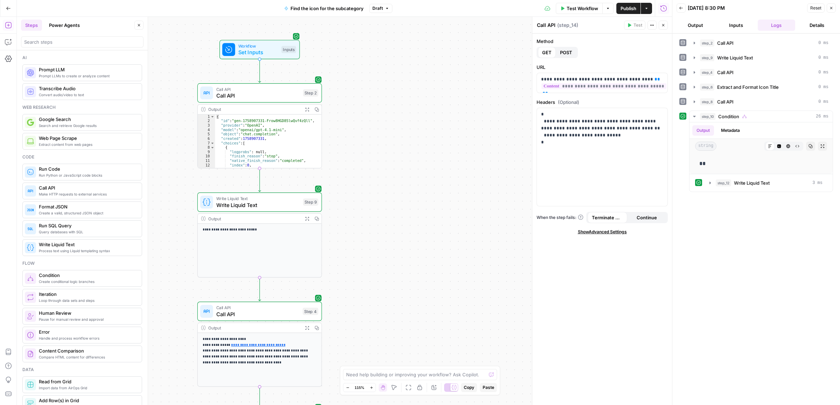
click at [245, 101] on div "Call API Call API Step 2" at bounding box center [259, 92] width 125 height 19
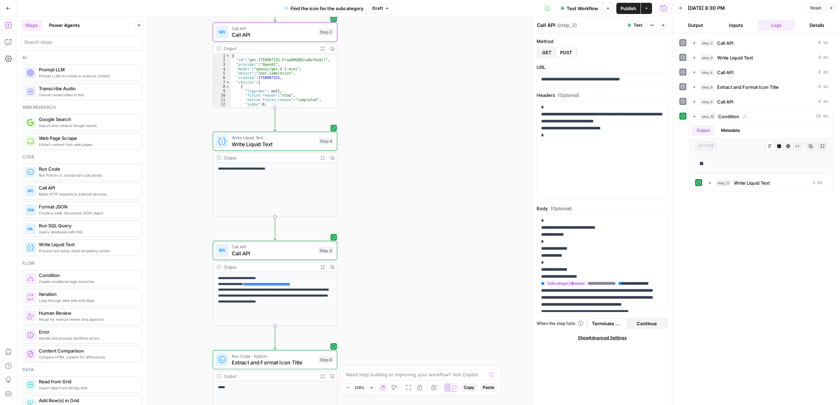
click at [410, 192] on div "true false Workflow Set Inputs Inputs Call API Call API Step 2 Output Expand Ou…" at bounding box center [344, 211] width 655 height 388
click at [271, 138] on span "Write Liquid Text" at bounding box center [274, 137] width 84 height 6
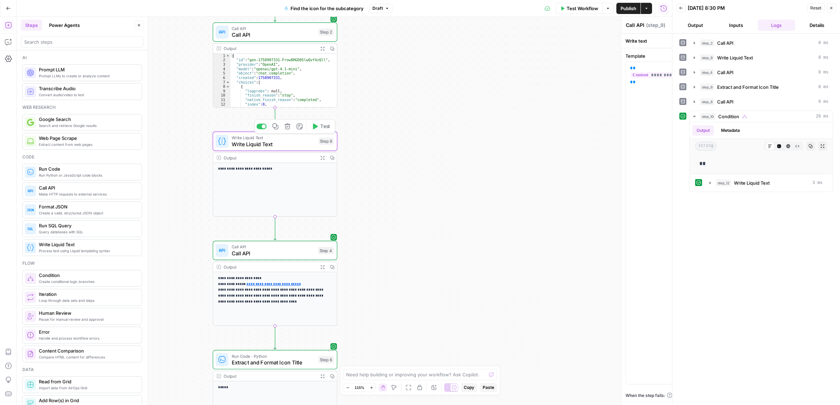
type textarea "Write Liquid Text"
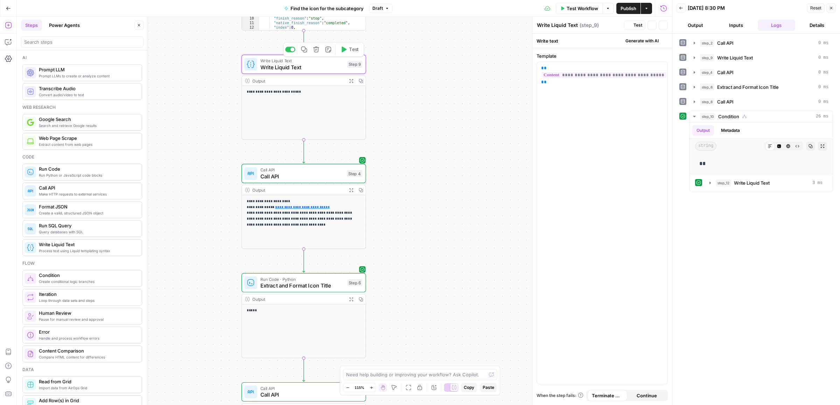
drag, startPoint x: 391, startPoint y: 262, endPoint x: 411, endPoint y: 195, distance: 70.1
click at [411, 195] on div "true false Workflow Set Inputs Inputs Call API Call API Step 2 Output Expand Ou…" at bounding box center [344, 211] width 655 height 388
click at [302, 150] on icon "Edge from step_9 to step_4" at bounding box center [303, 151] width 2 height 23
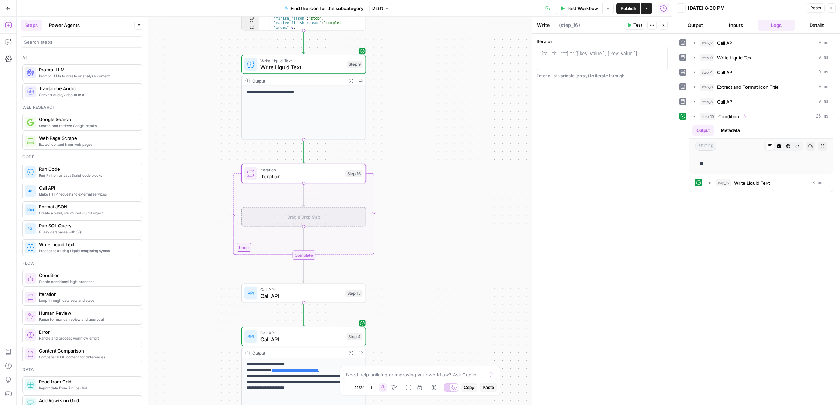
type textarea "Iteration"
click at [315, 279] on icon "button" at bounding box center [316, 278] width 6 height 6
click at [406, 88] on span "Delete Step" at bounding box center [400, 89] width 27 height 7
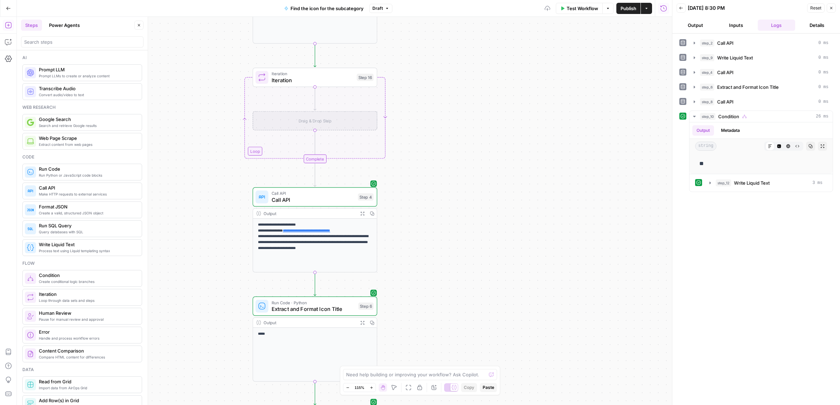
drag, startPoint x: 428, startPoint y: 196, endPoint x: 428, endPoint y: 190, distance: 6.3
click at [428, 190] on div "true false Workflow Set Inputs Inputs Call API Call API Step 2 Output Expand Ou…" at bounding box center [344, 211] width 655 height 388
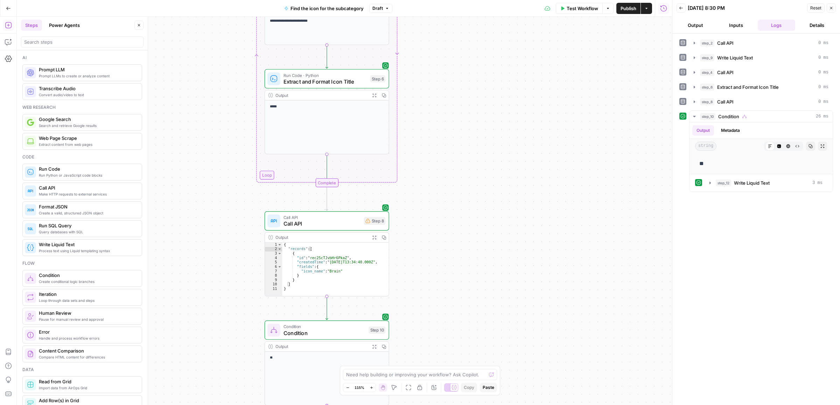
drag, startPoint x: 446, startPoint y: 198, endPoint x: 448, endPoint y: 126, distance: 72.1
click at [448, 126] on div "true false Workflow Set Inputs Inputs Call API Call API Step 2 Output Expand Ou…" at bounding box center [344, 211] width 655 height 388
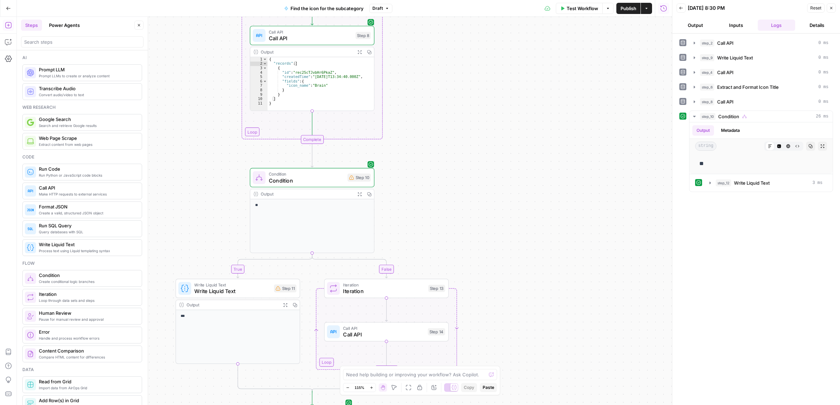
drag, startPoint x: 436, startPoint y: 260, endPoint x: 424, endPoint y: 123, distance: 137.1
click at [424, 123] on div "true false Workflow Set Inputs Inputs Call API Call API Step 2 Output Expand Ou…" at bounding box center [344, 211] width 655 height 388
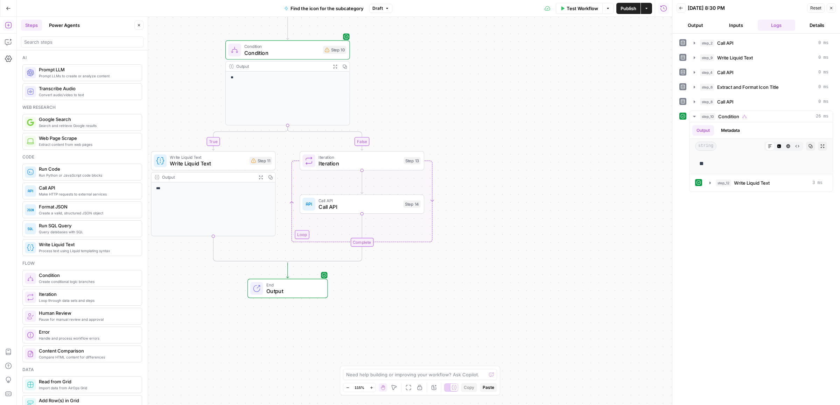
drag, startPoint x: 436, startPoint y: 53, endPoint x: 426, endPoint y: 87, distance: 36.1
click at [427, 84] on div "true false Workflow Set Inputs Inputs Call API Call API Step 2 Output Expand Ou…" at bounding box center [344, 211] width 655 height 388
click at [376, 149] on icon "button" at bounding box center [374, 149] width 6 height 6
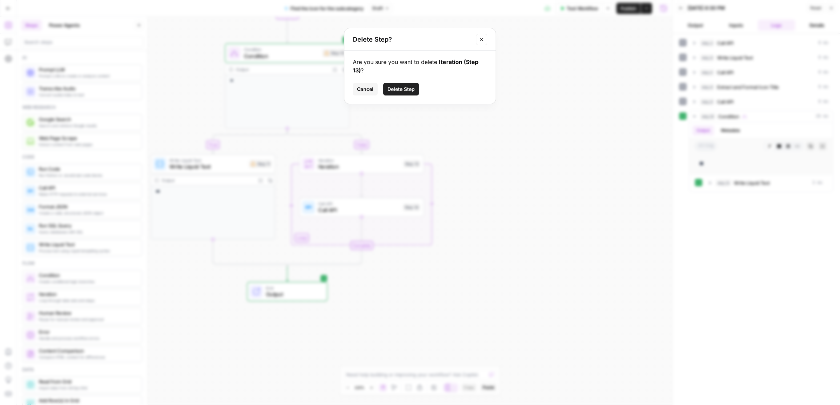
click at [404, 80] on div "Are you sure you want to delete Iteration (Step 13) ? Cancel Delete Step" at bounding box center [419, 77] width 151 height 53
click at [404, 92] on span "Delete Step" at bounding box center [400, 89] width 27 height 7
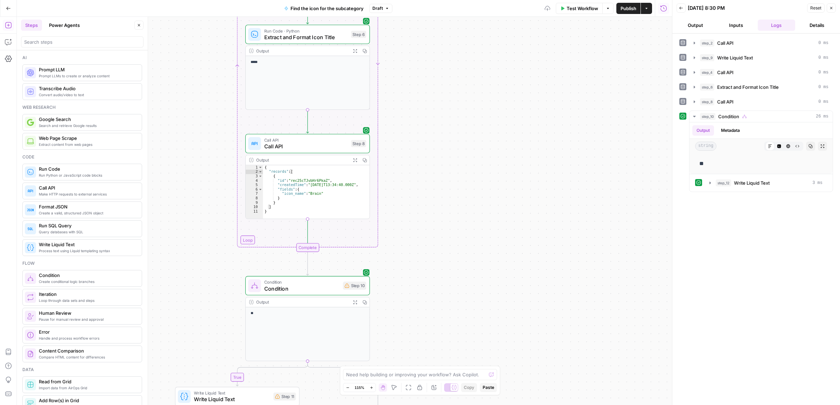
drag, startPoint x: 477, startPoint y: 288, endPoint x: 407, endPoint y: 140, distance: 163.9
click at [477, 289] on div "true false Workflow Set Inputs Inputs Call API Call API Step 2 Output Expand Ou…" at bounding box center [344, 211] width 655 height 388
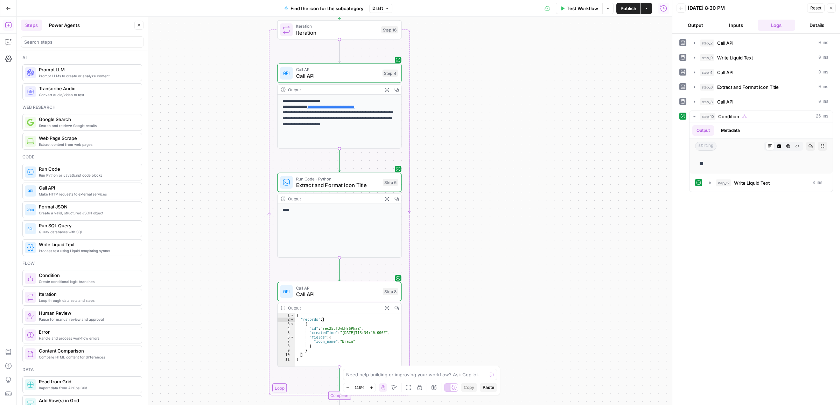
drag, startPoint x: 429, startPoint y: 263, endPoint x: 436, endPoint y: 223, distance: 40.1
click at [431, 272] on div "true false Workflow Set Inputs Inputs Call API Call API Step 2 Output Expand Ou…" at bounding box center [344, 211] width 655 height 388
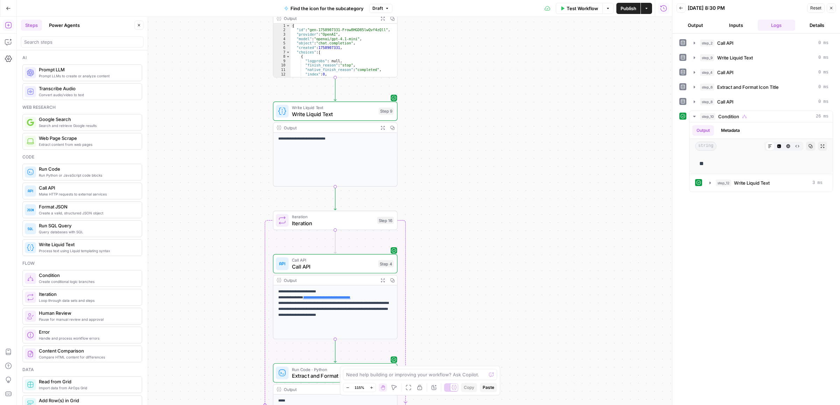
drag, startPoint x: 442, startPoint y: 255, endPoint x: 442, endPoint y: 277, distance: 21.4
click at [442, 277] on div "true false Workflow Set Inputs Inputs Call API Call API Step 2 Output Expand Ou…" at bounding box center [344, 211] width 655 height 388
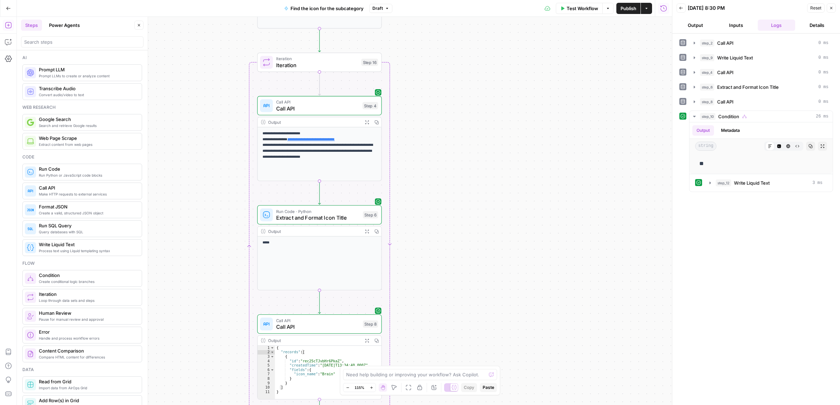
click at [457, 89] on div "true false Workflow Set Inputs Inputs Call API Call API Step 2 Output Expand Ou…" at bounding box center [344, 211] width 655 height 388
click at [321, 70] on div "Iteration Iteration Step 16 Copy step Delete step Add Note Test" at bounding box center [319, 62] width 125 height 19
click at [590, 56] on div "["a", "b", "c"] or [{ key: value }, { key: value }]" at bounding box center [589, 53] width 95 height 7
click at [662, 53] on button "Variables Menu" at bounding box center [661, 54] width 6 height 6
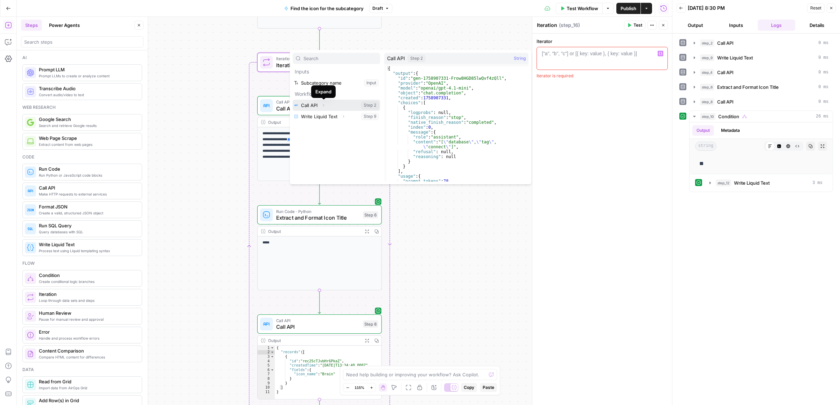
click at [324, 105] on icon "button" at bounding box center [323, 105] width 4 height 4
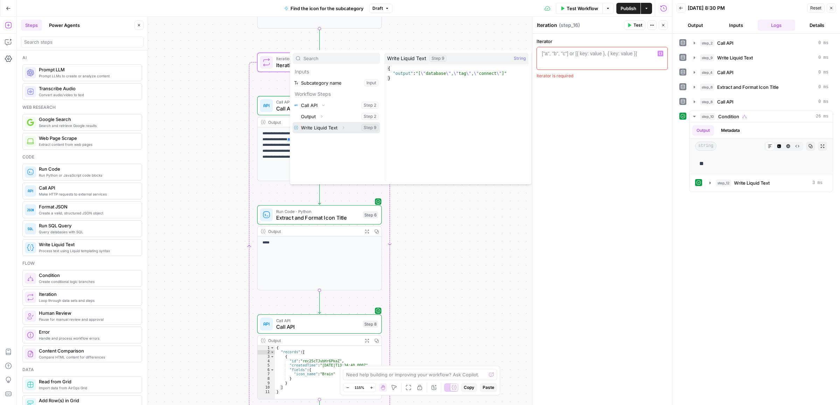
click at [342, 129] on icon "button" at bounding box center [343, 128] width 4 height 4
click at [343, 143] on button "Select variable Output" at bounding box center [340, 138] width 80 height 11
type textarea "**********"
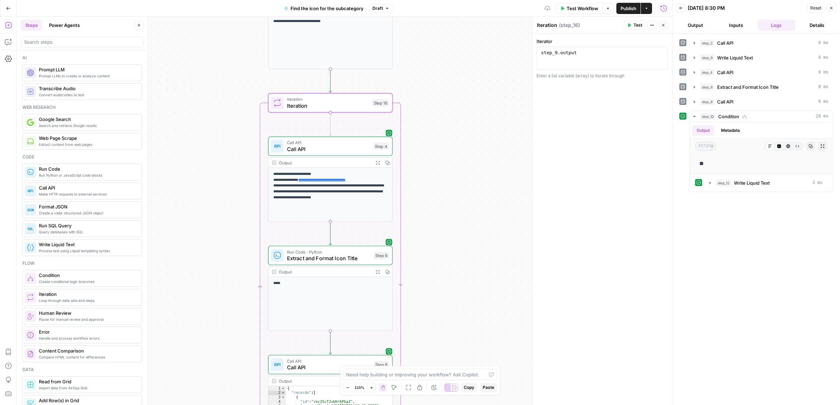
drag, startPoint x: 488, startPoint y: 121, endPoint x: 485, endPoint y: 61, distance: 60.3
click at [490, 56] on div "true false Workflow Set Inputs Inputs Call API Call API Step 2 Output Expand Ou…" at bounding box center [344, 211] width 655 height 388
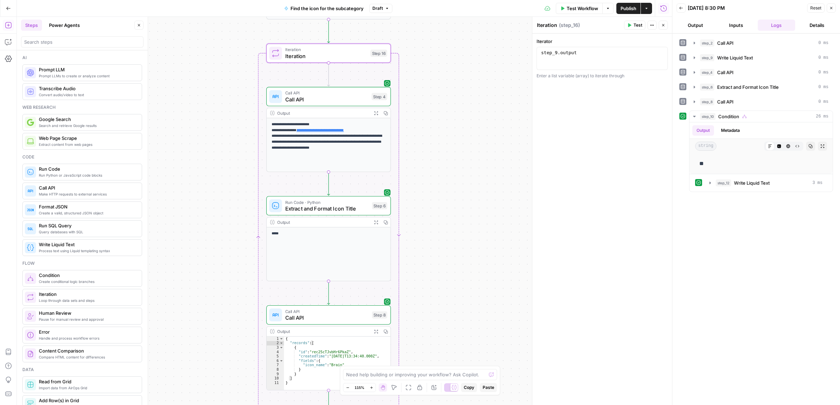
click at [344, 101] on span "Call API" at bounding box center [326, 100] width 83 height 8
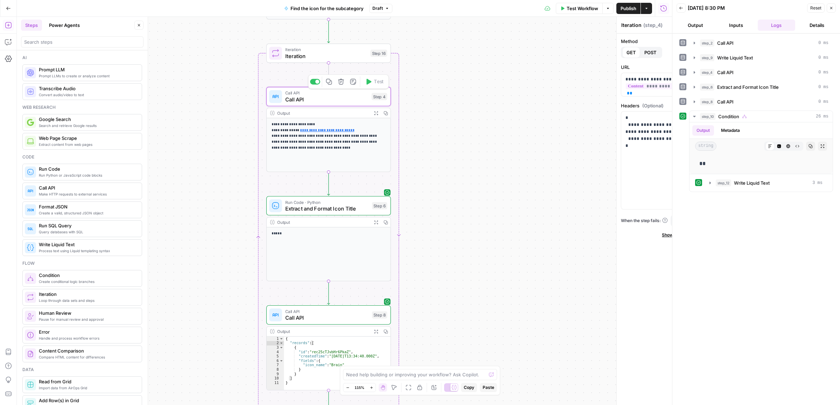
type textarea "Call API"
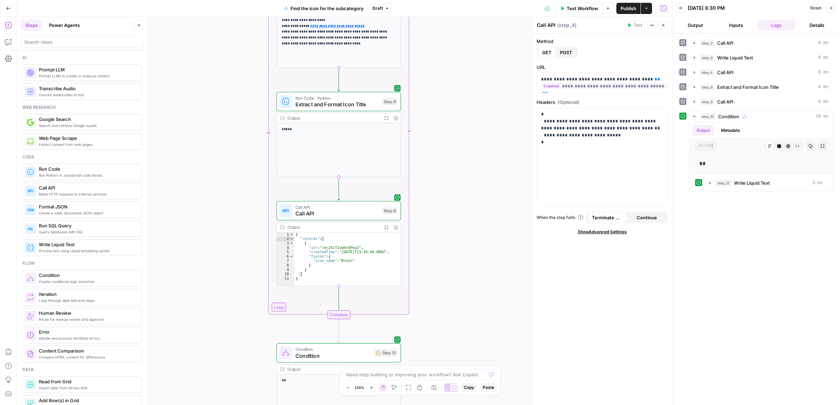
click at [479, 116] on div "true false Workflow Set Inputs Inputs Call API Call API Step 2 Output Expand Ou…" at bounding box center [344, 211] width 655 height 388
click at [333, 102] on span "Extract and Format Icon Title" at bounding box center [337, 104] width 84 height 8
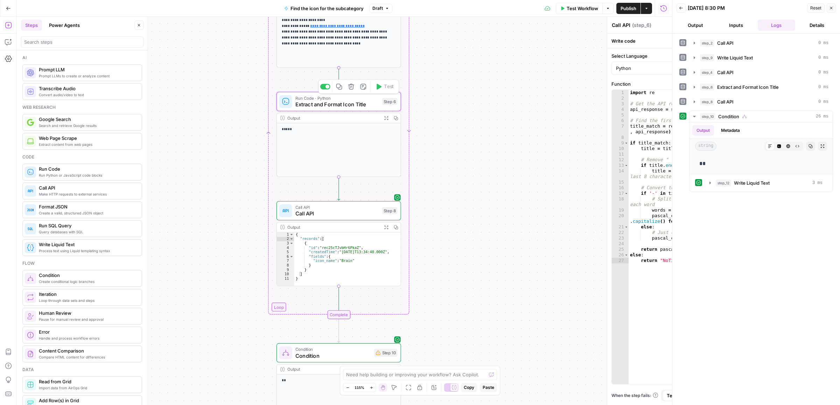
type textarea "Extract and Format Icon Title"
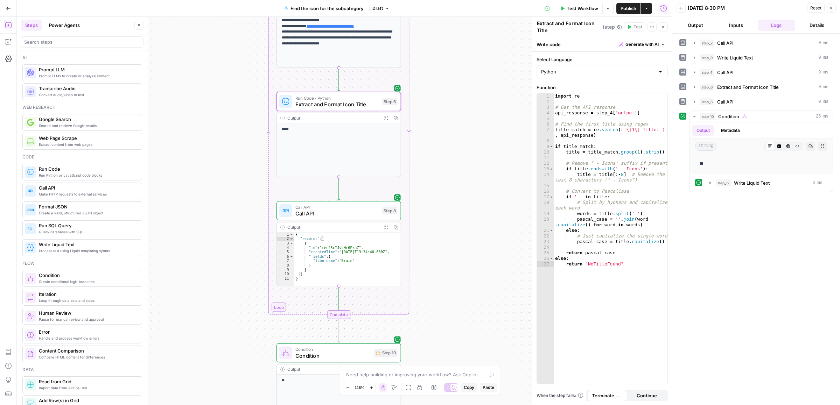
click at [331, 212] on span "Call API" at bounding box center [337, 214] width 84 height 8
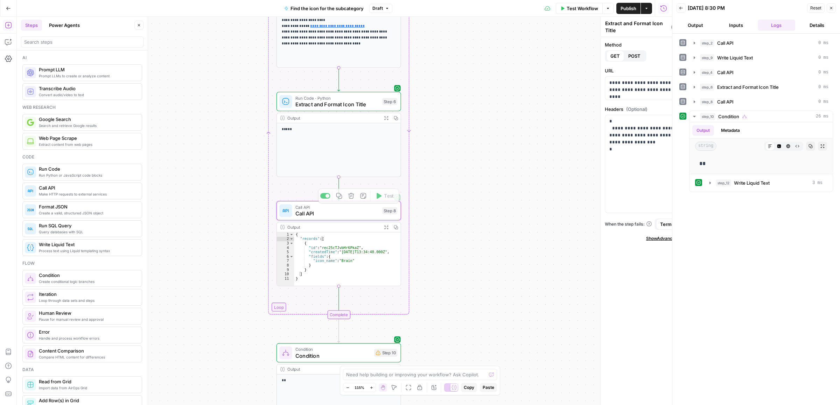
type textarea "Call API"
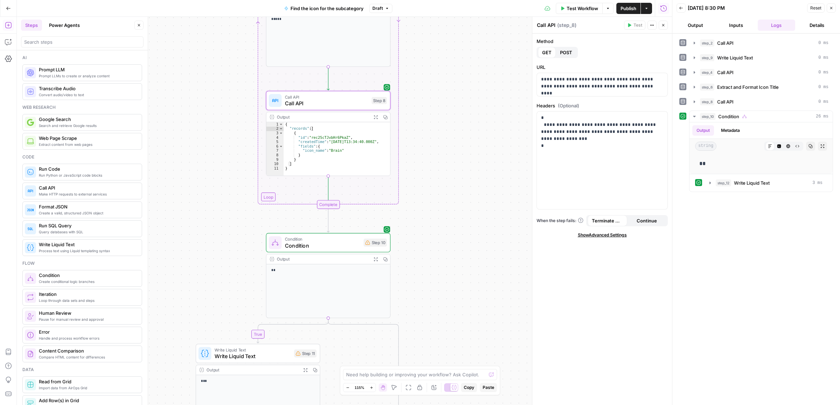
drag, startPoint x: 460, startPoint y: 280, endPoint x: 449, endPoint y: 170, distance: 110.7
click at [449, 170] on div "true false Workflow Set Inputs Inputs Call API Call API Step 2 Output Expand Ou…" at bounding box center [344, 211] width 655 height 388
click at [293, 242] on span "Condition" at bounding box center [323, 245] width 76 height 8
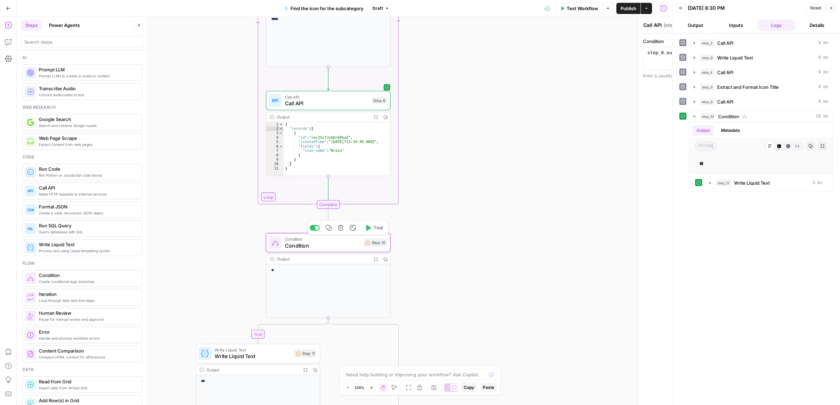
type textarea "Condition"
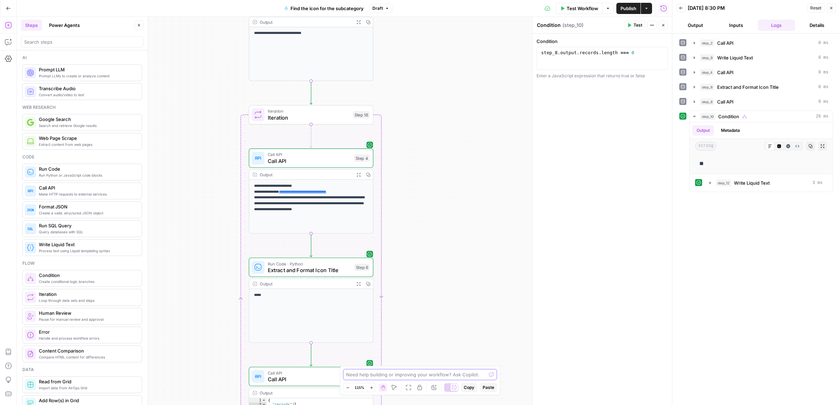
drag, startPoint x: 428, startPoint y: 342, endPoint x: 409, endPoint y: 278, distance: 66.4
click at [423, 373] on body "ColdiQ New Home Browse Insights Opportunities Your Data Recent Grids Tools-Grid…" at bounding box center [420, 202] width 840 height 405
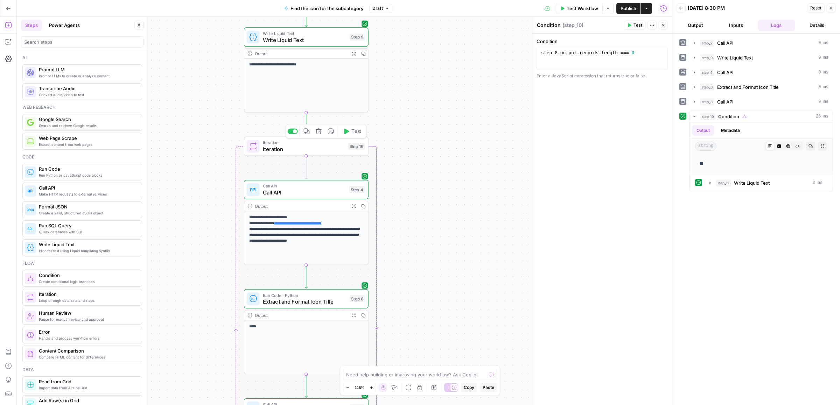
click at [352, 134] on span "Test" at bounding box center [356, 131] width 10 height 7
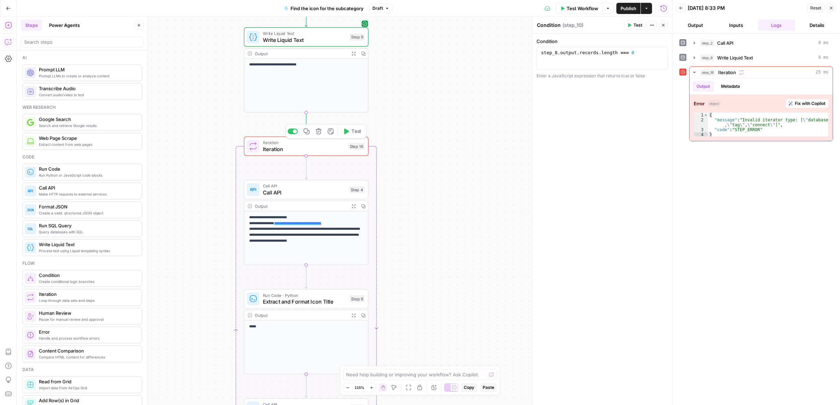
click at [3, 43] on button "Copilot" at bounding box center [8, 41] width 11 height 11
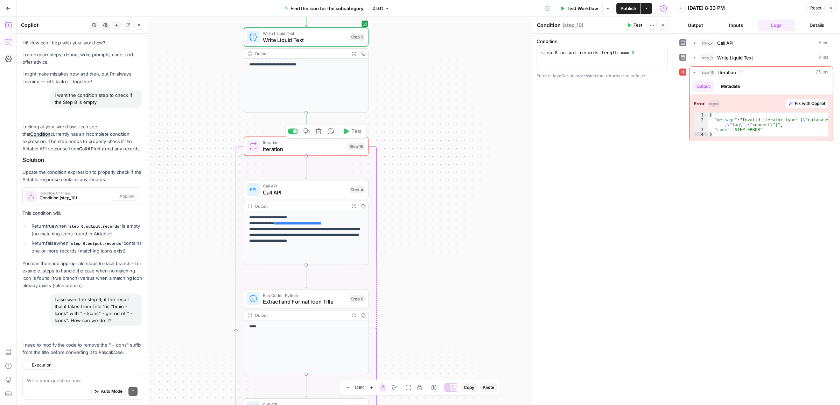
scroll to position [45, 0]
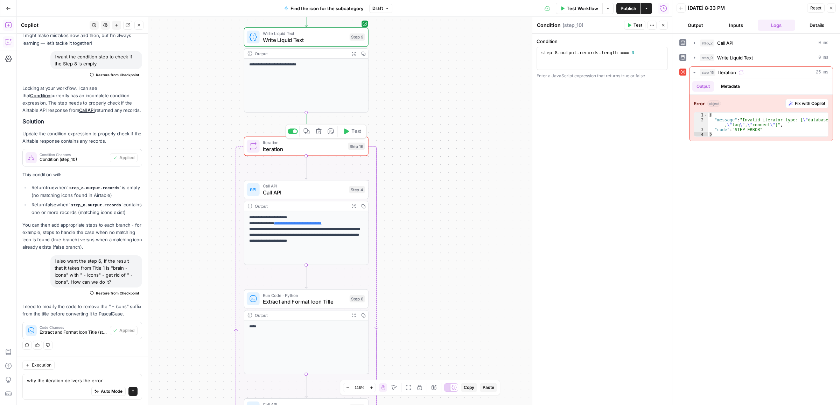
type textarea "why the iteration delivers the error?"
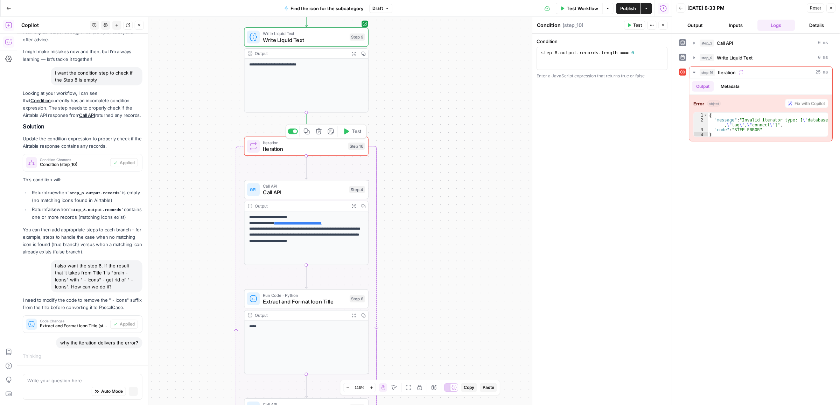
scroll to position [29, 0]
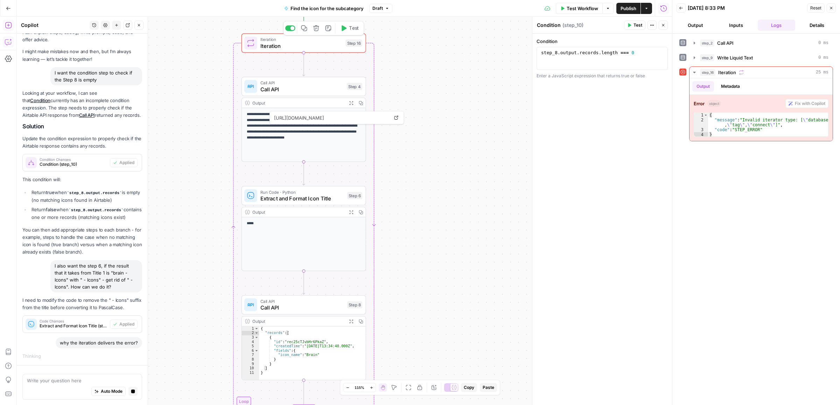
click at [428, 213] on div "true false Workflow Set Inputs Inputs Call API Call API Step 2 Output Expand Ou…" at bounding box center [344, 211] width 655 height 388
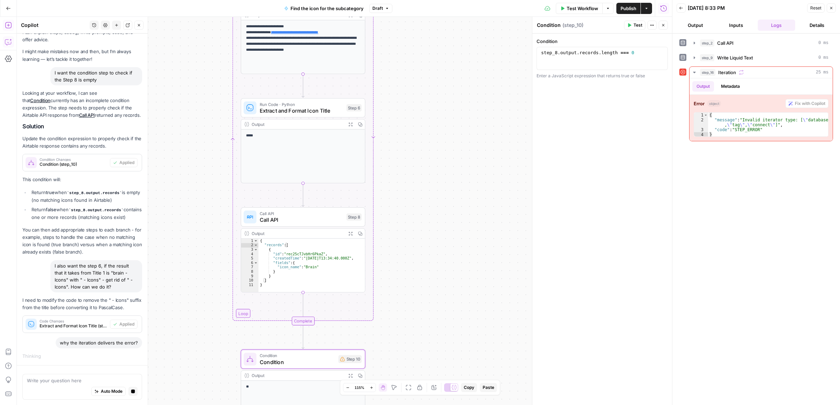
drag, startPoint x: 422, startPoint y: 299, endPoint x: 411, endPoint y: 163, distance: 136.6
click at [411, 161] on div "true false Workflow Set Inputs Inputs Call API Call API Step 2 Output Expand Ou…" at bounding box center [344, 211] width 655 height 388
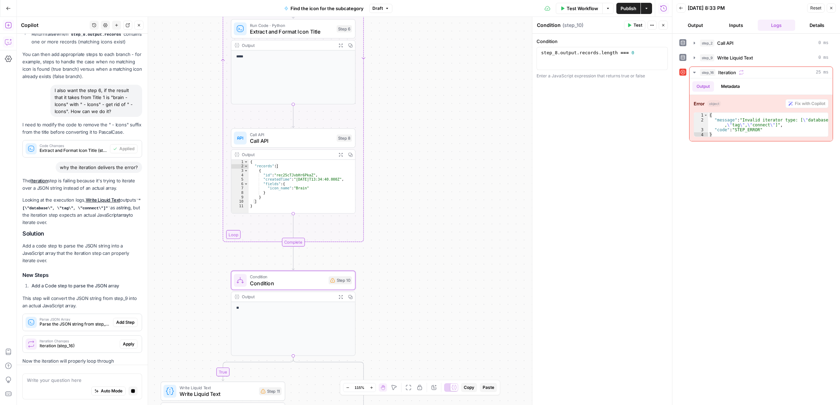
scroll to position [210, 0]
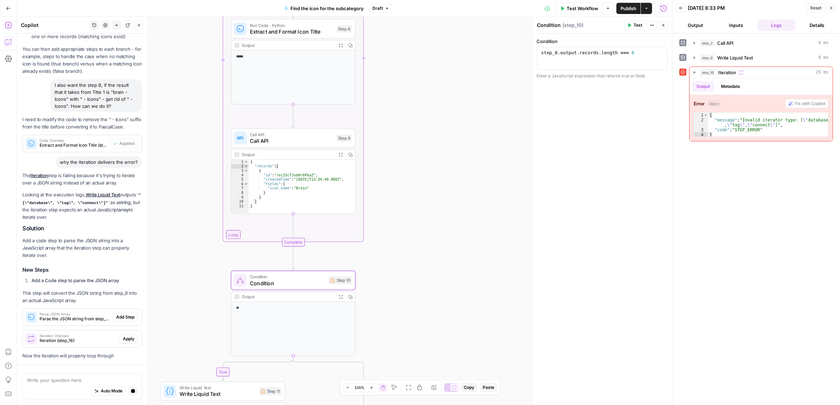
click at [62, 317] on span "Parse the JSON string from step_9 into a JavaScript array for iteration" at bounding box center [75, 319] width 71 height 6
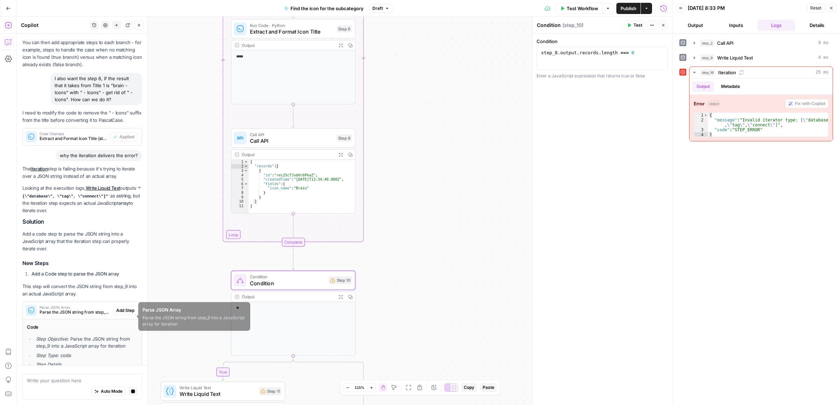
scroll to position [288, 0]
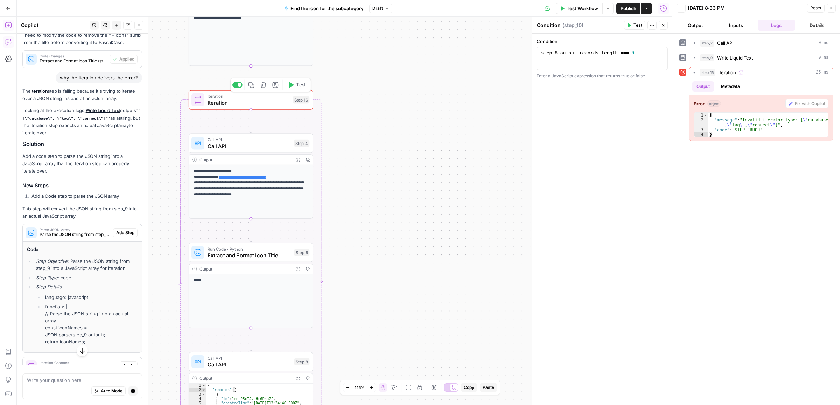
drag, startPoint x: 397, startPoint y: 142, endPoint x: 365, endPoint y: 288, distance: 149.5
click at [363, 342] on div "true false Workflow Set Inputs Inputs Call API Call API Step 2 Output Expand Ou…" at bounding box center [344, 211] width 655 height 388
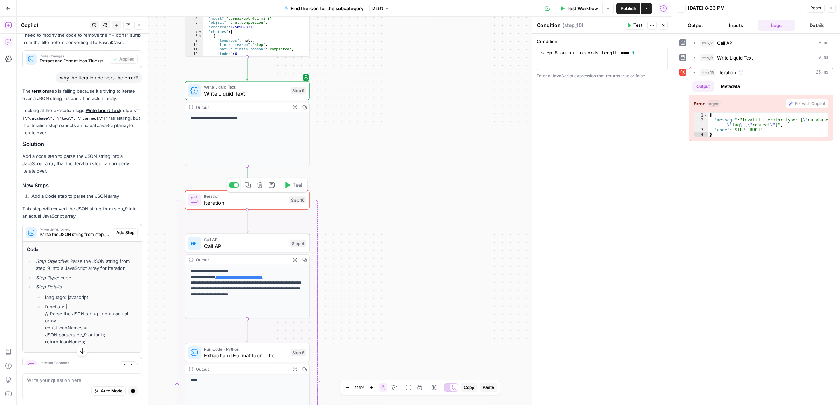
drag, startPoint x: 351, startPoint y: 255, endPoint x: 331, endPoint y: 268, distance: 23.4
click at [350, 266] on div "true false Workflow Set Inputs Inputs Call API Call API Step 2 Output Expand Ou…" at bounding box center [344, 211] width 655 height 388
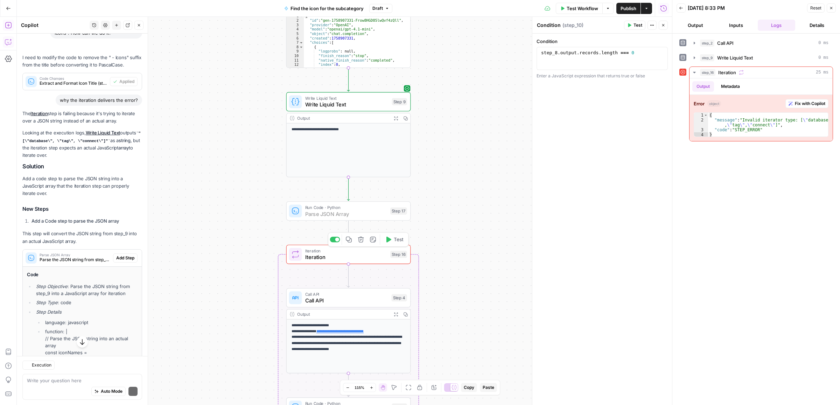
scroll to position [310, 0]
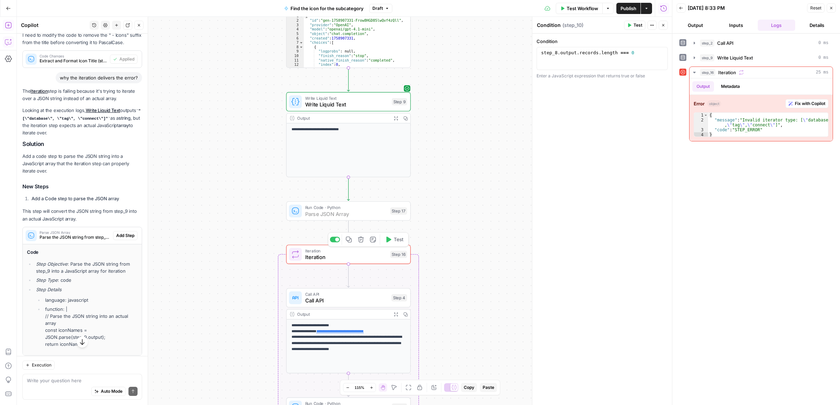
click at [116, 237] on span "Add Step" at bounding box center [125, 235] width 18 height 6
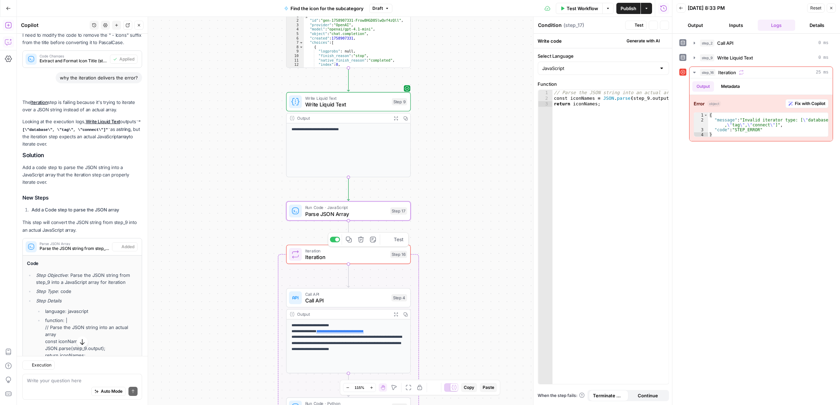
type textarea "Parse JSON Array"
click at [390, 193] on icon "button" at bounding box center [388, 196] width 6 height 6
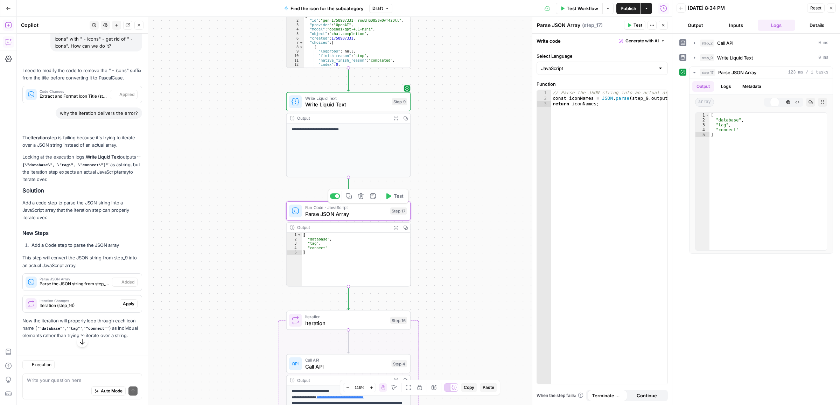
scroll to position [282, 0]
click at [397, 119] on icon "button" at bounding box center [395, 117] width 3 height 3
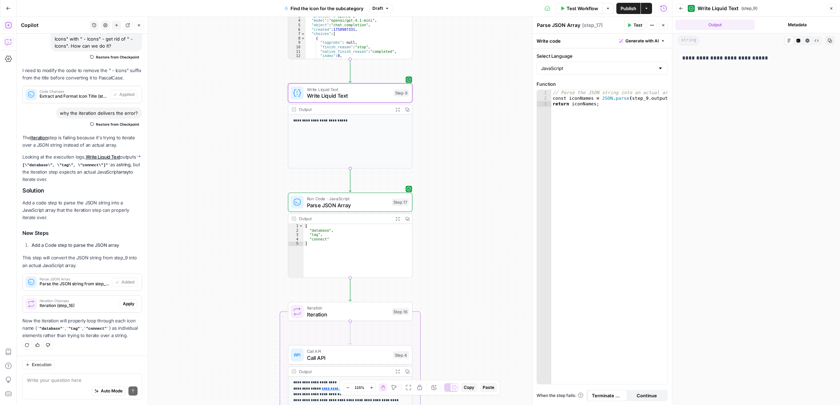
drag, startPoint x: 473, startPoint y: 254, endPoint x: 480, endPoint y: 128, distance: 125.8
click at [480, 128] on div "true false Workflow Set Inputs Inputs Call API Call API Step 2 Output Expand Ou…" at bounding box center [344, 211] width 655 height 388
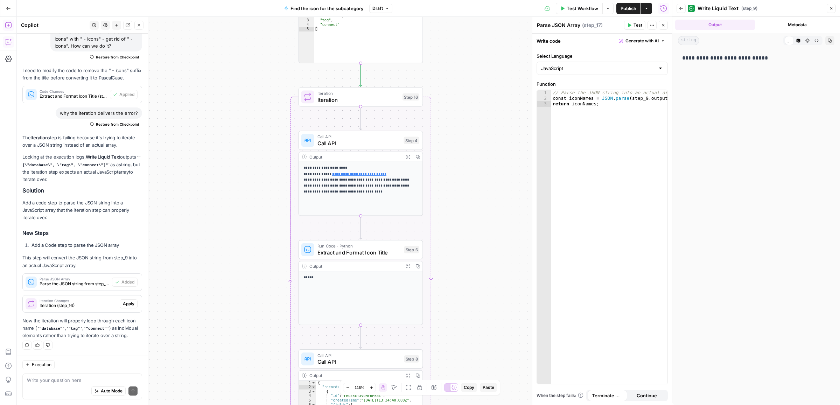
click at [488, 142] on div "true false Workflow Set Inputs Inputs Call API Call API Step 2 Output Expand Ou…" at bounding box center [344, 211] width 655 height 388
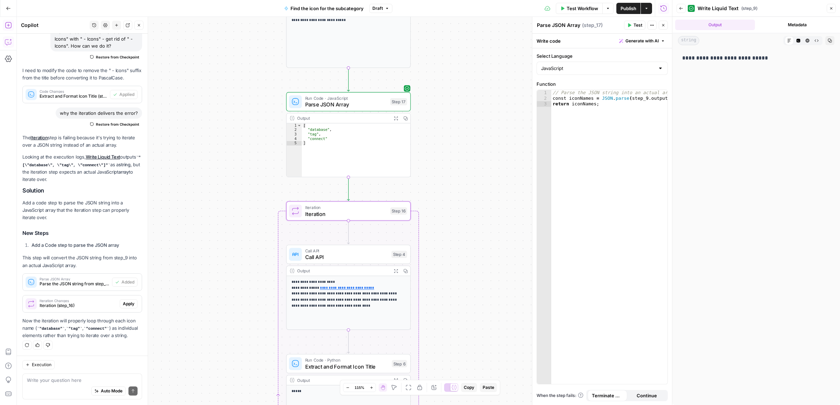
click at [123, 302] on span "Apply" at bounding box center [129, 304] width 12 height 6
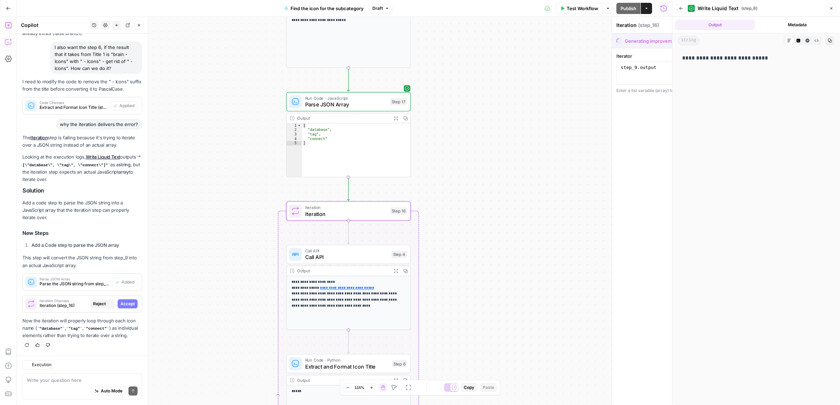
scroll to position [248, 0]
click at [124, 304] on span "Accept" at bounding box center [127, 304] width 14 height 6
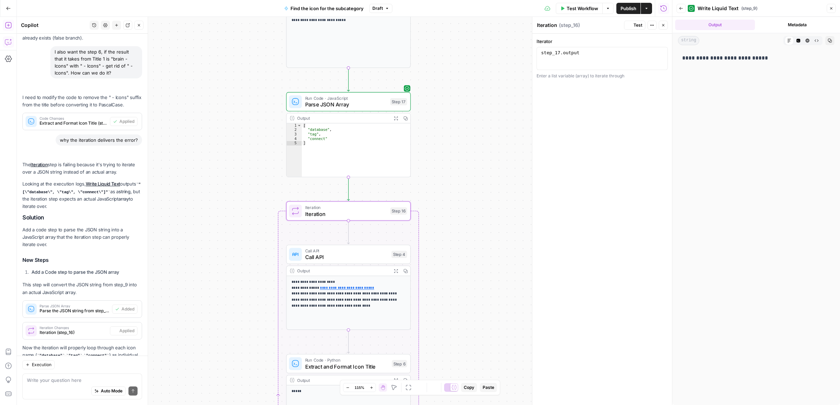
scroll to position [282, 0]
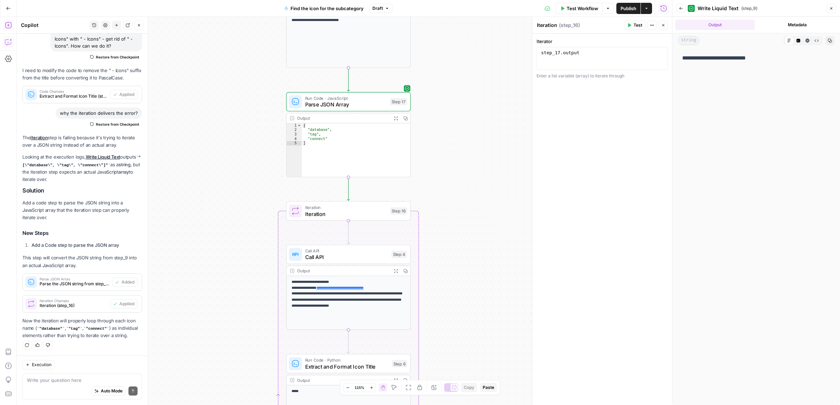
drag, startPoint x: 476, startPoint y: 247, endPoint x: 471, endPoint y: 165, distance: 82.4
click at [472, 167] on div "true false Workflow Set Inputs Inputs Call API Call API Step 2 Output Expand Ou…" at bounding box center [344, 211] width 655 height 388
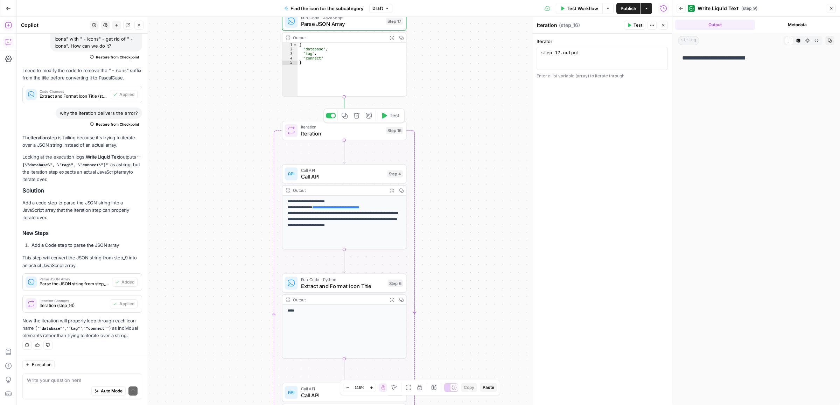
click at [386, 115] on icon "button" at bounding box center [384, 116] width 5 height 6
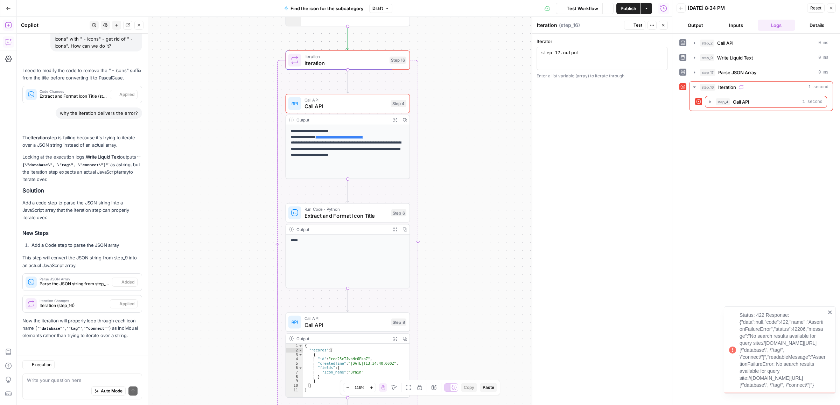
click at [473, 226] on div "true false Workflow Set Inputs Inputs Call API Call API Step 2 Output Expand Ou…" at bounding box center [344, 211] width 655 height 388
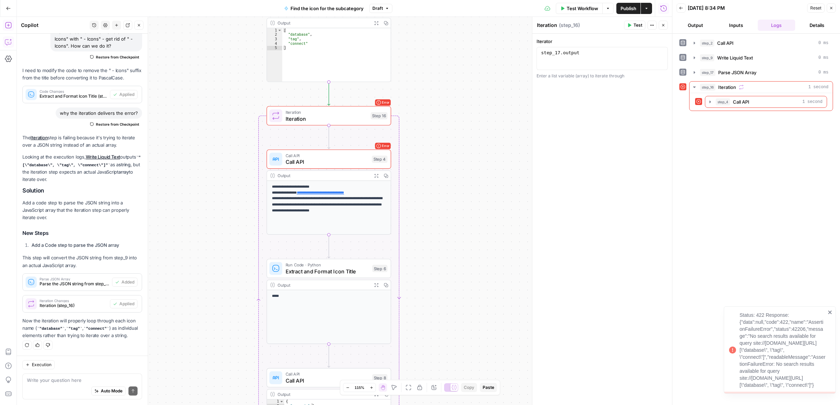
drag, startPoint x: 465, startPoint y: 227, endPoint x: 462, endPoint y: 237, distance: 9.8
click at [462, 237] on div "true false Workflow Set Inputs Inputs Call API Call API Step 2 Output Expand Ou…" at bounding box center [344, 211] width 655 height 388
click at [317, 121] on span "Iteration" at bounding box center [327, 119] width 82 height 8
click at [307, 160] on span "Call API" at bounding box center [327, 163] width 83 height 8
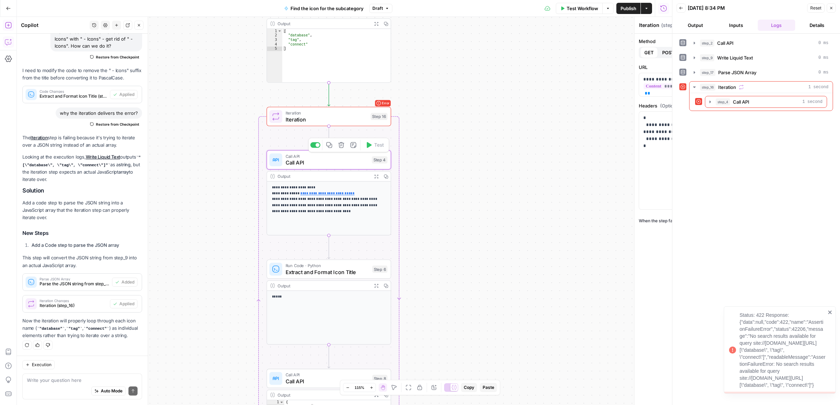
type textarea "Call API"
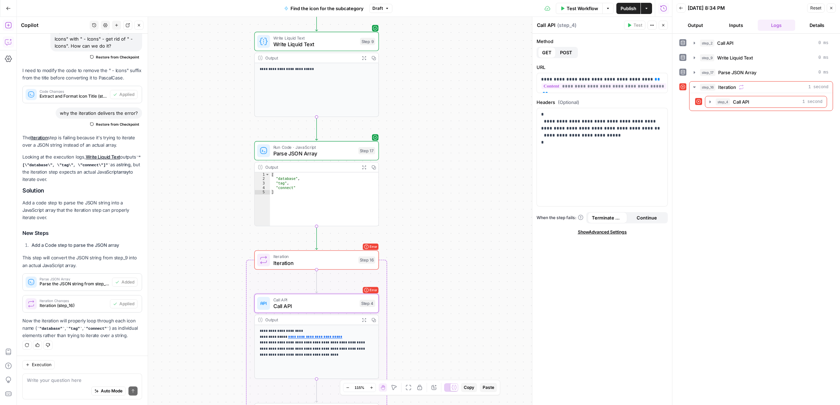
drag, startPoint x: 465, startPoint y: 184, endPoint x: 464, endPoint y: 195, distance: 11.2
click at [464, 250] on div "true false Workflow Set Inputs Inputs Call API Call API Step 2 Output Expand Ou…" at bounding box center [344, 211] width 655 height 388
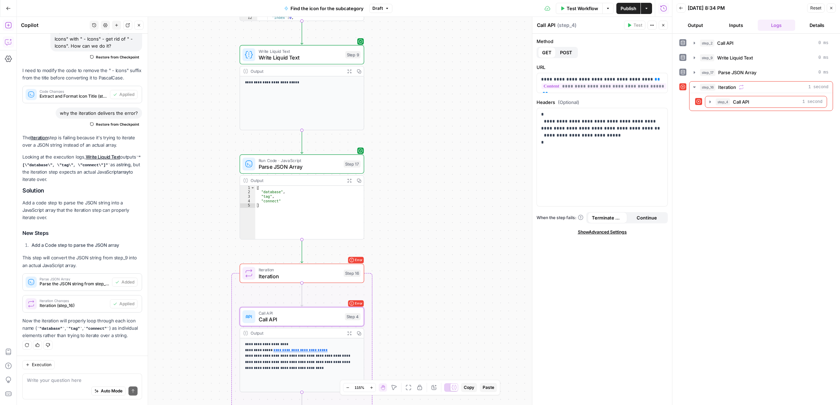
drag, startPoint x: 453, startPoint y: 180, endPoint x: 449, endPoint y: 115, distance: 65.5
click at [449, 115] on div "true false Workflow Set Inputs Inputs Call API Call API Step 2 Output Expand Ou…" at bounding box center [344, 211] width 655 height 388
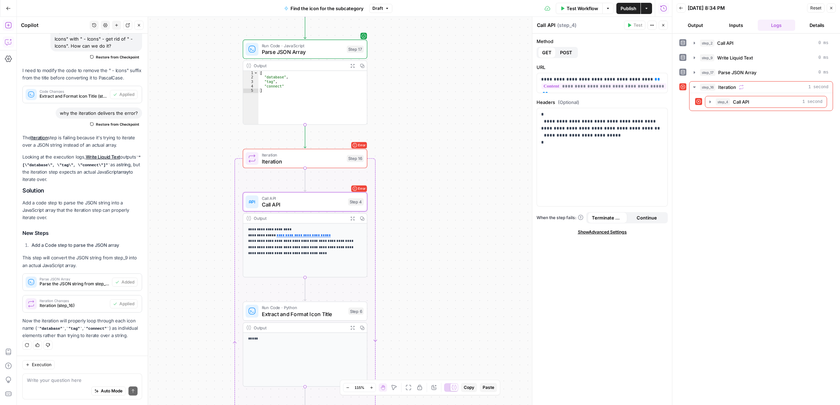
drag, startPoint x: 445, startPoint y: 268, endPoint x: 448, endPoint y: 153, distance: 114.8
click at [448, 153] on div "true false Workflow Set Inputs Inputs Call API Call API Step 2 Output Expand Ou…" at bounding box center [344, 211] width 655 height 388
click at [709, 100] on icon "button" at bounding box center [710, 102] width 6 height 6
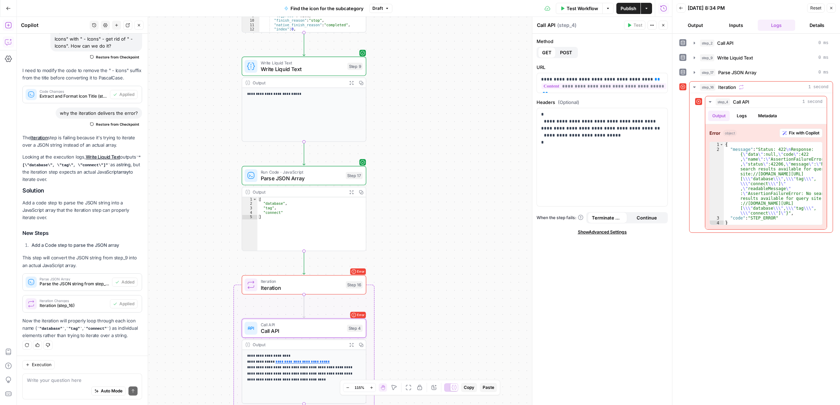
drag, startPoint x: 435, startPoint y: 294, endPoint x: 435, endPoint y: 298, distance: 3.8
click at [435, 298] on div "true false Workflow Set Inputs Inputs Call API Call API Step 2 Output Expand Ou…" at bounding box center [344, 211] width 655 height 388
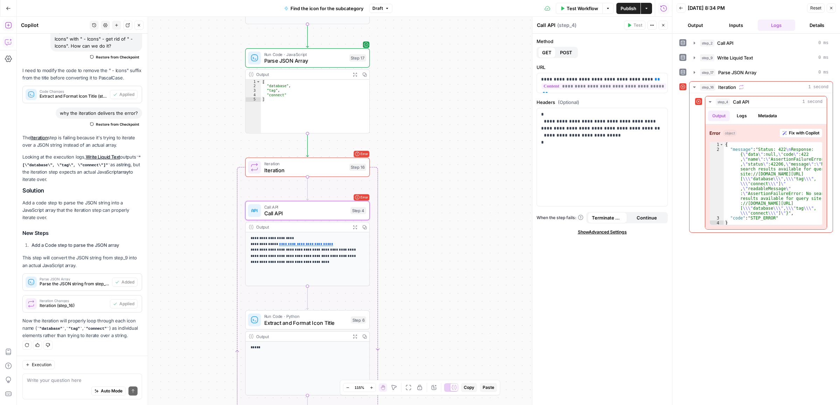
drag, startPoint x: 436, startPoint y: 174, endPoint x: 436, endPoint y: 163, distance: 10.8
click at [436, 163] on div "true false Workflow Set Inputs Inputs Call API Call API Step 2 Output Expand Ou…" at bounding box center [344, 211] width 655 height 388
click at [310, 217] on span "Call API" at bounding box center [305, 213] width 83 height 8
click at [301, 169] on span "Iteration" at bounding box center [305, 170] width 82 height 8
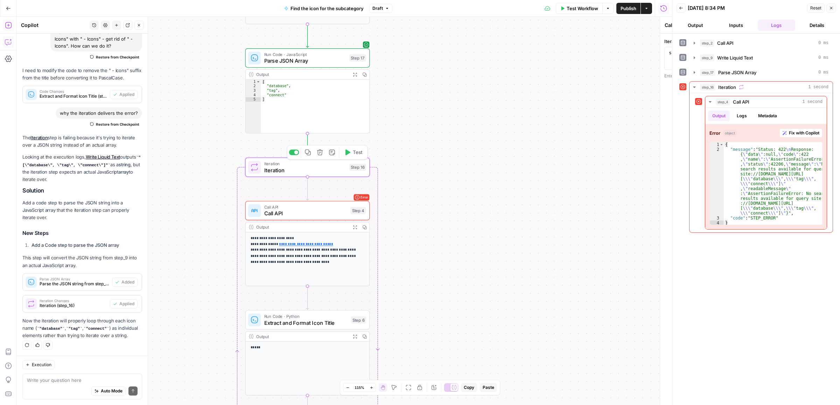
type textarea "Iteration"
click at [318, 167] on span "Iteration" at bounding box center [305, 170] width 82 height 8
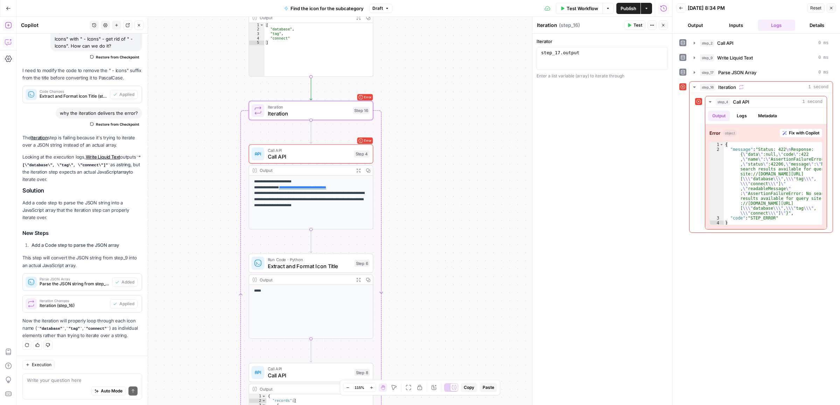
click at [471, 189] on div "true false Workflow Set Inputs Inputs Call API Call API Step 2 Output Expand Ou…" at bounding box center [344, 211] width 655 height 388
click at [56, 385] on div "Auto Mode Send" at bounding box center [82, 391] width 111 height 15
type textarea "why the API is delivering the error right now?"
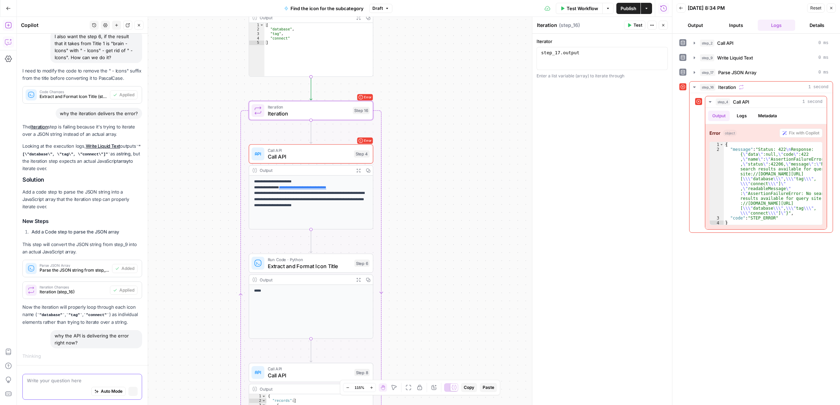
scroll to position [258, 0]
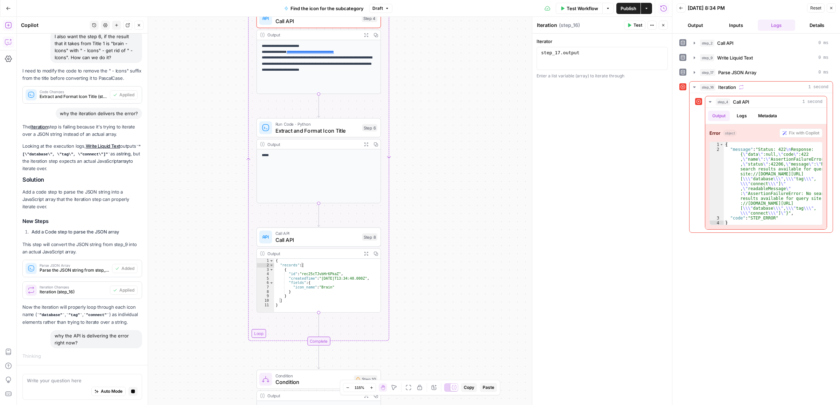
drag, startPoint x: 456, startPoint y: 143, endPoint x: 456, endPoint y: 136, distance: 7.7
click at [456, 136] on div "true false Workflow Set Inputs Inputs Call API Call API Step 2 Output Expand Ou…" at bounding box center [344, 211] width 655 height 388
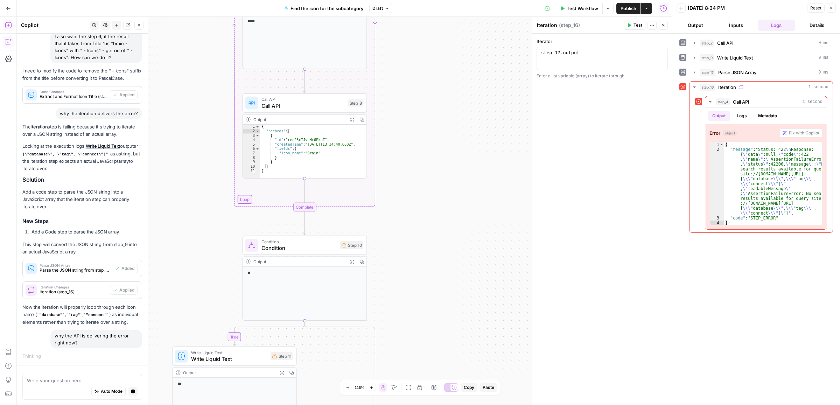
drag, startPoint x: 421, startPoint y: 205, endPoint x: 419, endPoint y: 199, distance: 6.1
click at [419, 199] on div "true false Workflow Set Inputs Inputs Call API Call API Step 2 Output Expand Ou…" at bounding box center [344, 211] width 655 height 388
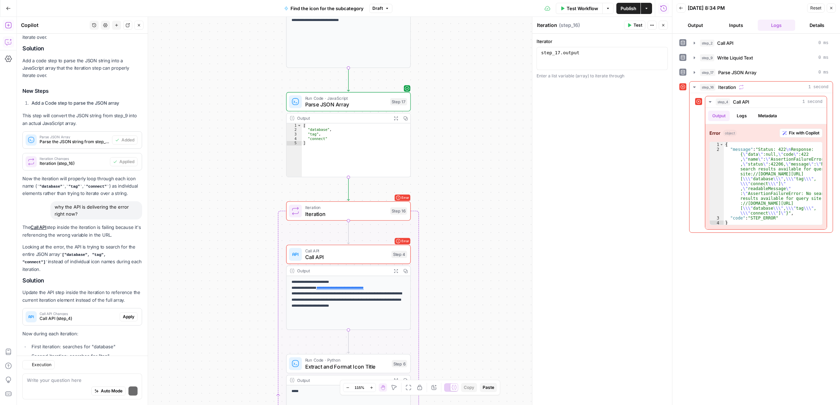
scroll to position [473, 0]
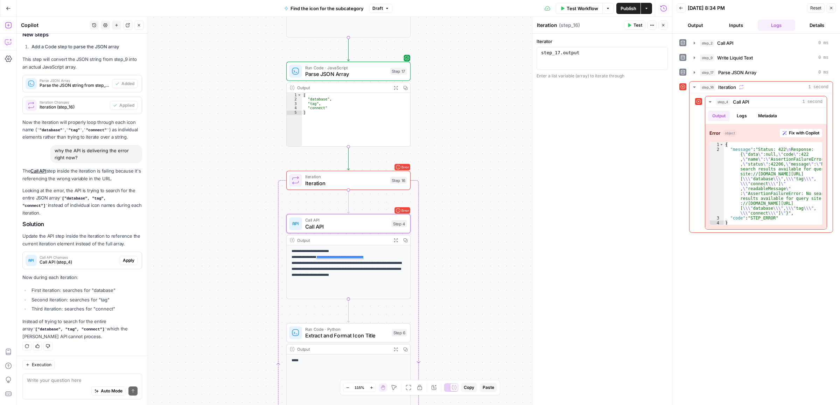
click at [76, 259] on span "Call API (step_4)" at bounding box center [78, 262] width 77 height 6
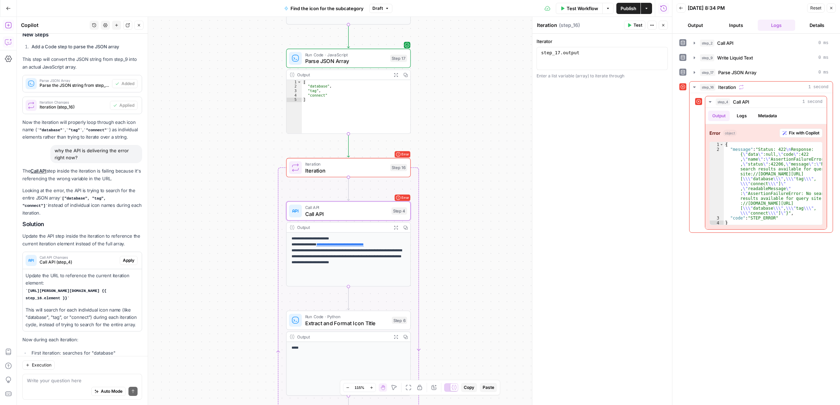
scroll to position [543, 0]
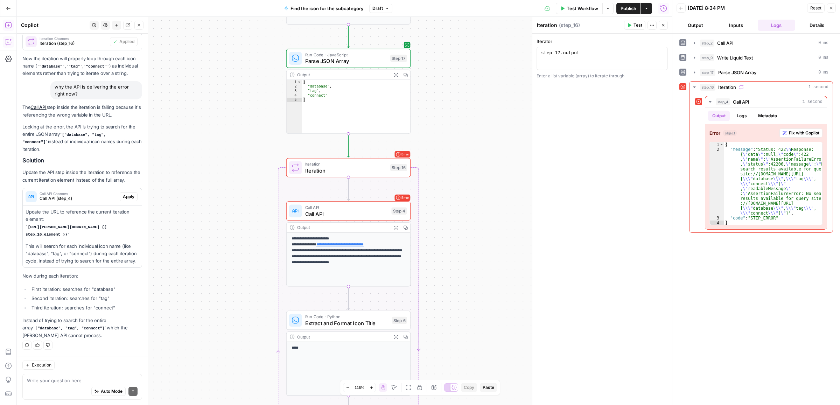
click at [351, 217] on span "Call API" at bounding box center [346, 214] width 83 height 8
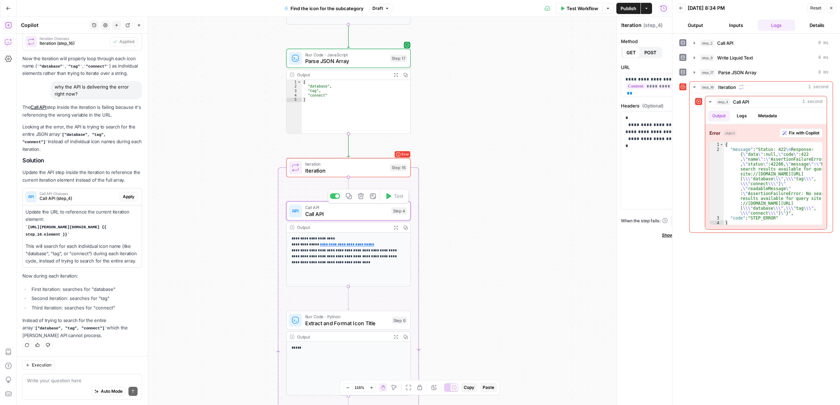
type textarea "Call API"
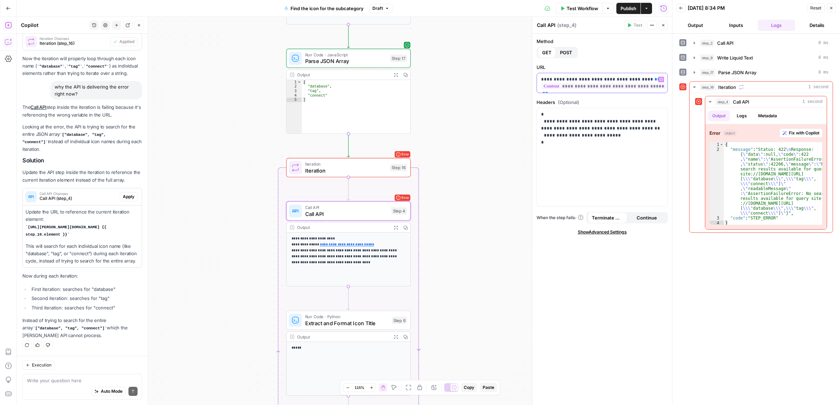
drag, startPoint x: 656, startPoint y: 89, endPoint x: 631, endPoint y: 77, distance: 27.1
click at [631, 77] on p "**********" at bounding box center [602, 83] width 122 height 14
click at [660, 78] on icon "button" at bounding box center [660, 79] width 3 height 3
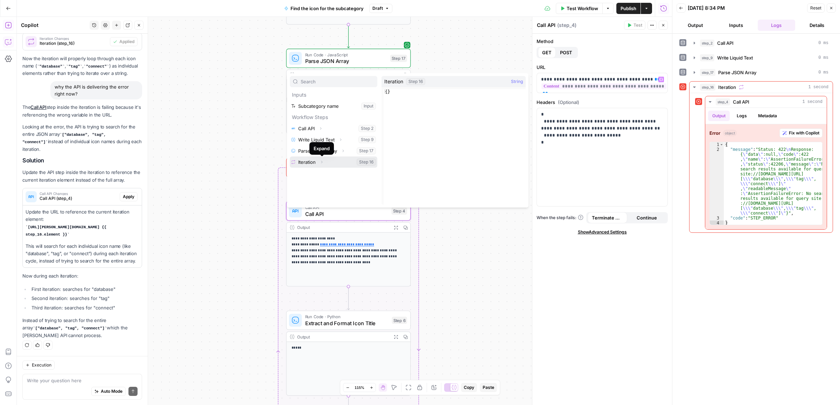
click at [319, 163] on button "Expand" at bounding box center [321, 161] width 9 height 9
click at [317, 184] on button "Select variable Element" at bounding box center [337, 184] width 80 height 11
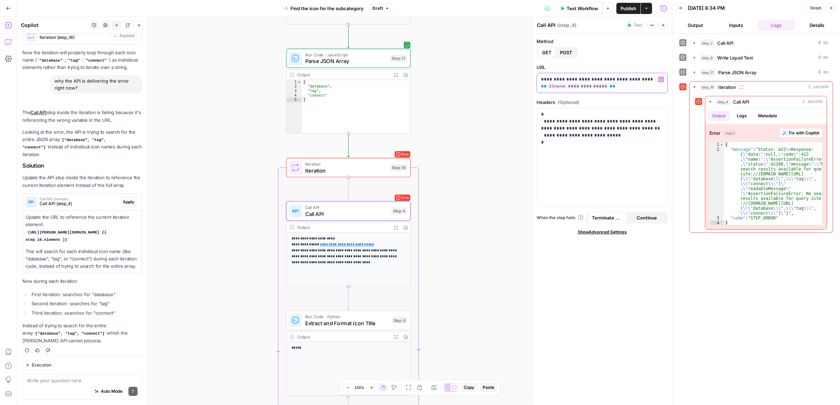
scroll to position [554, 0]
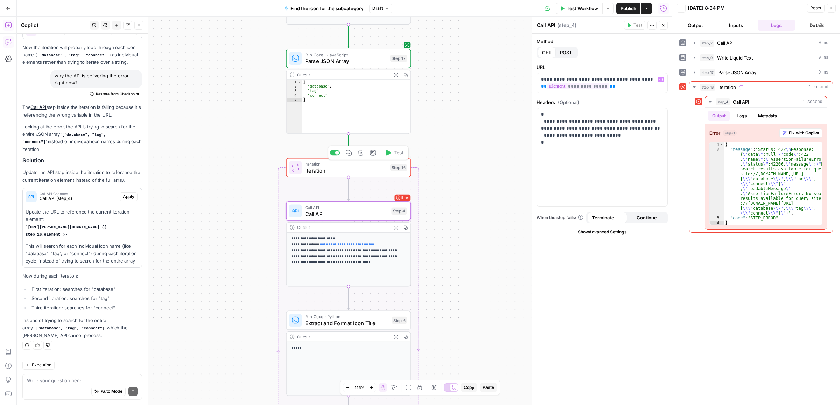
click at [394, 156] on button "Test" at bounding box center [394, 152] width 25 height 10
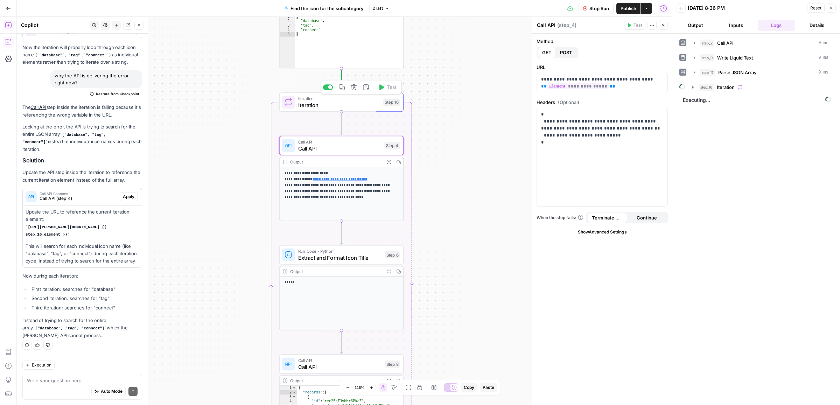
drag, startPoint x: 476, startPoint y: 257, endPoint x: 466, endPoint y: 236, distance: 23.5
click at [466, 236] on div "true false Workflow Set Inputs Inputs Call API Call API Step 2 Output Expand Ou…" at bounding box center [344, 211] width 655 height 388
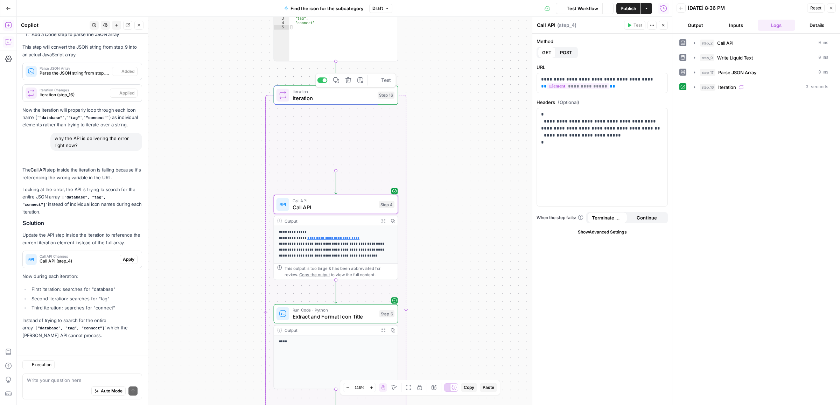
scroll to position [485, 0]
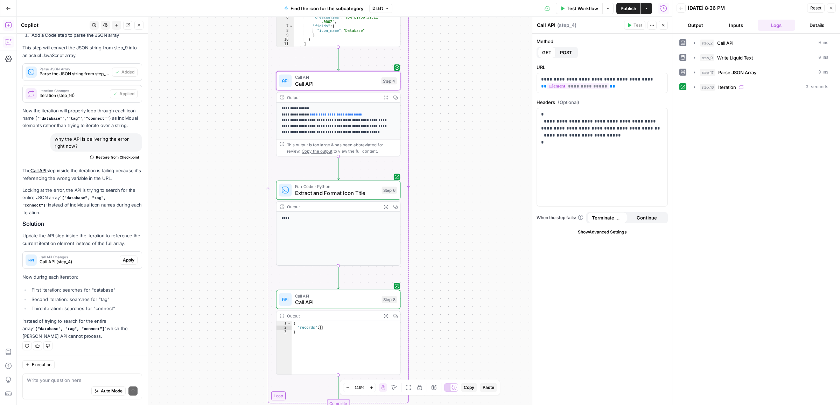
drag, startPoint x: 454, startPoint y: 264, endPoint x: 450, endPoint y: 166, distance: 97.4
click at [450, 166] on div "true false Workflow Set Inputs Inputs Call API Call API Step 2 Output Expand Ou…" at bounding box center [344, 211] width 655 height 388
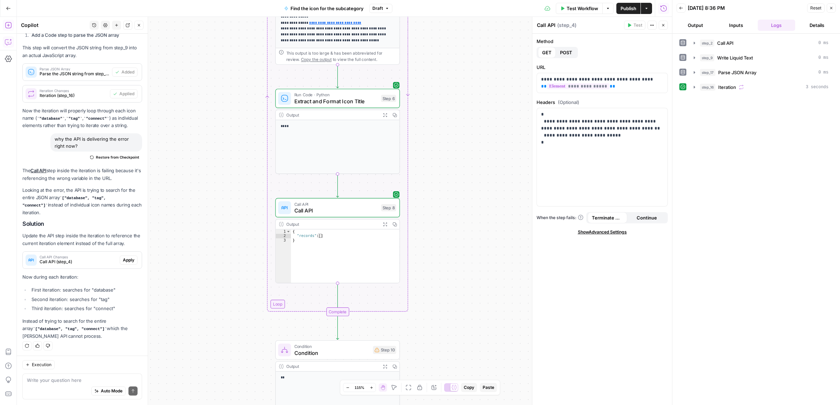
drag, startPoint x: 450, startPoint y: 193, endPoint x: 449, endPoint y: 177, distance: 16.1
click at [449, 177] on div "true false Workflow Set Inputs Inputs Call API Call API Step 2 Output Expand Ou…" at bounding box center [344, 211] width 655 height 388
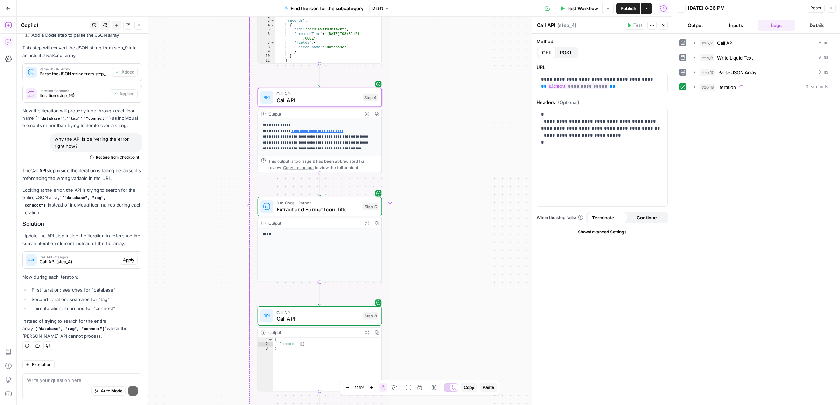
drag, startPoint x: 449, startPoint y: 209, endPoint x: 431, endPoint y: 359, distance: 151.2
click at [431, 359] on div "true false Workflow Set Inputs Inputs Call API Call API Step 2 Output Expand Ou…" at bounding box center [344, 211] width 655 height 388
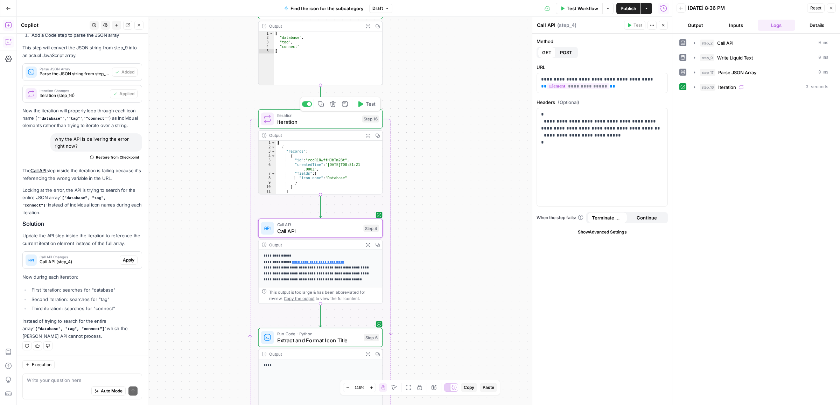
drag, startPoint x: 436, startPoint y: 130, endPoint x: 436, endPoint y: 261, distance: 130.5
click at [436, 261] on div "true false Workflow Set Inputs Inputs Call API Call API Step 2 Output Expand Ou…" at bounding box center [344, 211] width 655 height 388
click at [364, 135] on button "Expand Output" at bounding box center [368, 136] width 10 height 10
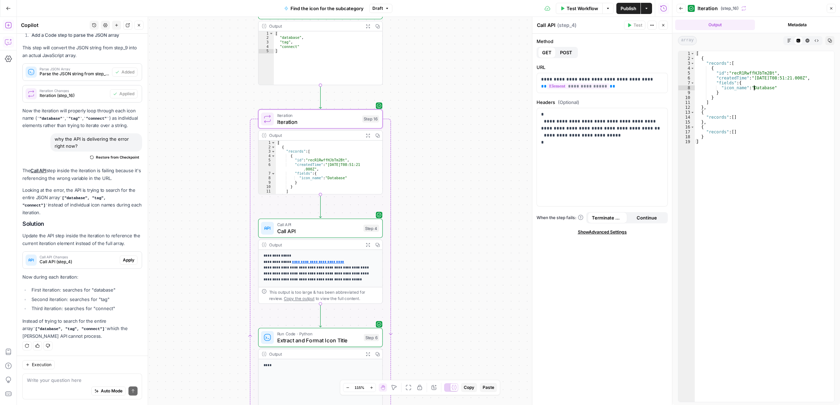
drag, startPoint x: 755, startPoint y: 86, endPoint x: 764, endPoint y: 87, distance: 9.2
click at [762, 87] on div "[ { "records" : [ { "id" : "recR1RwffHJbTm2Bt" , "createdTime" : "[DATE]T08:51:…" at bounding box center [764, 231] width 139 height 360
drag, startPoint x: 724, startPoint y: 119, endPoint x: 732, endPoint y: 119, distance: 8.0
click at [731, 118] on div "[ { "records" : [ { "id" : "recR1RwffHJbTm2Bt" , "createdTime" : "[DATE]T08:51:…" at bounding box center [764, 231] width 139 height 360
drag, startPoint x: 730, startPoint y: 132, endPoint x: 736, endPoint y: 135, distance: 6.1
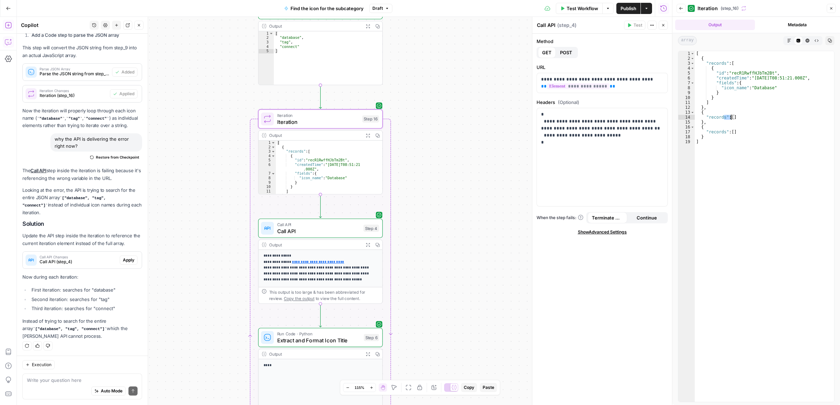
click at [735, 132] on div "[ { "records" : [ { "id" : "recR1RwffHJbTm2Bt" , "createdTime" : "[DATE]T08:51:…" at bounding box center [764, 231] width 139 height 360
click at [744, 155] on div "[ { "records" : [ { "id" : "recR1RwffHJbTm2Bt" , "createdTime" : "[DATE]T08:51:…" at bounding box center [764, 231] width 139 height 360
drag, startPoint x: 756, startPoint y: 87, endPoint x: 768, endPoint y: 87, distance: 11.6
click at [767, 86] on div "[ { "records" : [ { "id" : "recR1RwffHJbTm2Bt" , "createdTime" : "[DATE]T08:51:…" at bounding box center [764, 231] width 139 height 360
click at [766, 95] on div "[ { "records" : [ { "id" : "recR1RwffHJbTm2Bt" , "createdTime" : "[DATE]T08:51:…" at bounding box center [764, 231] width 139 height 360
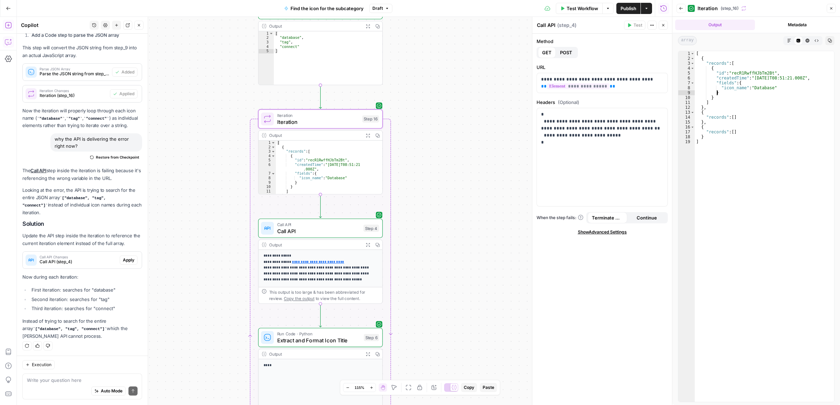
type textarea "*"
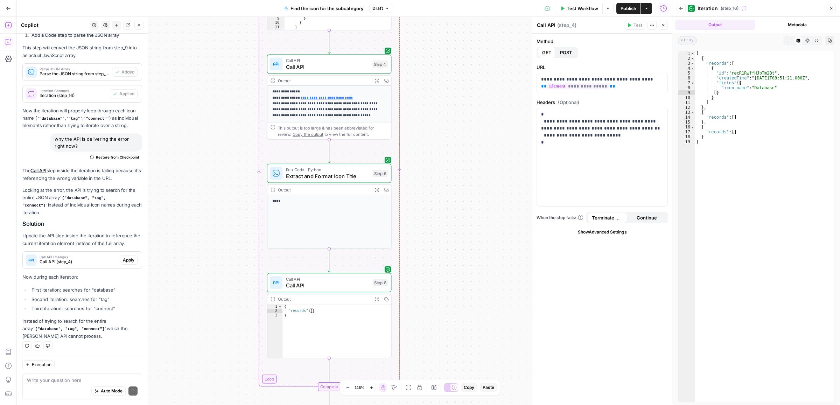
drag, startPoint x: 468, startPoint y: 235, endPoint x: 468, endPoint y: 86, distance: 148.7
click at [468, 86] on div "true false Workflow Set Inputs Inputs Call API Call API Step 2 Output Expand Ou…" at bounding box center [344, 211] width 655 height 388
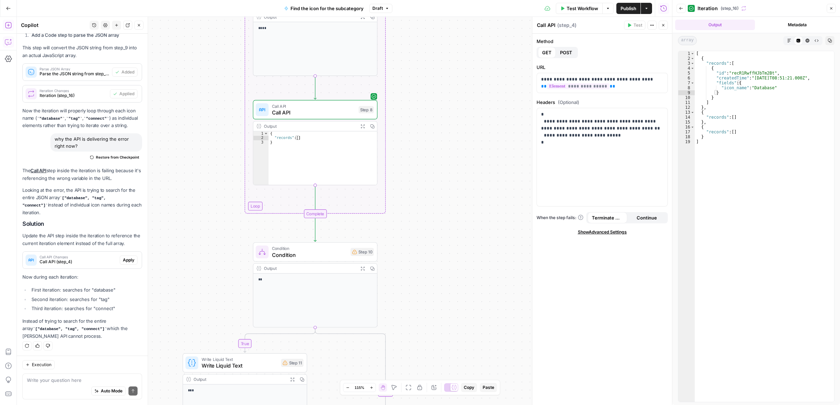
drag, startPoint x: 459, startPoint y: 139, endPoint x: 447, endPoint y: 128, distance: 16.1
click at [449, 104] on div "true false Workflow Set Inputs Inputs Call API Call API Step 2 Output Expand Ou…" at bounding box center [344, 211] width 655 height 388
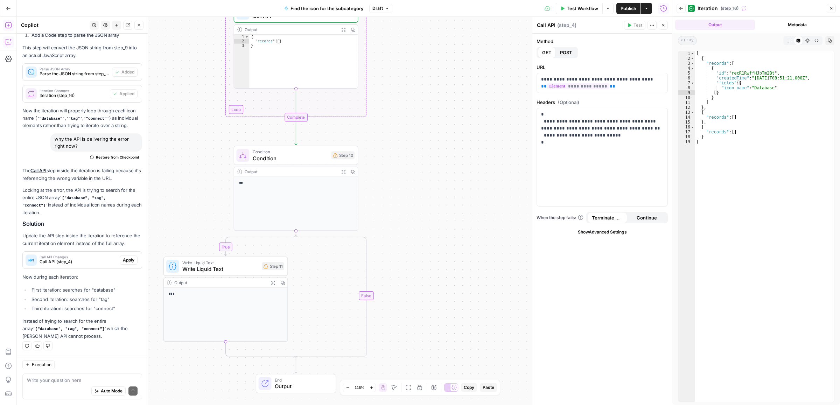
drag, startPoint x: 426, startPoint y: 153, endPoint x: 409, endPoint y: 111, distance: 45.5
click at [412, 111] on div "true false Workflow Set Inputs Inputs Call API Call API Step 2 Output Expand Ou…" at bounding box center [344, 211] width 655 height 388
click at [304, 134] on icon "button" at bounding box center [306, 137] width 6 height 6
click at [417, 89] on button "Delete Step" at bounding box center [401, 89] width 36 height 13
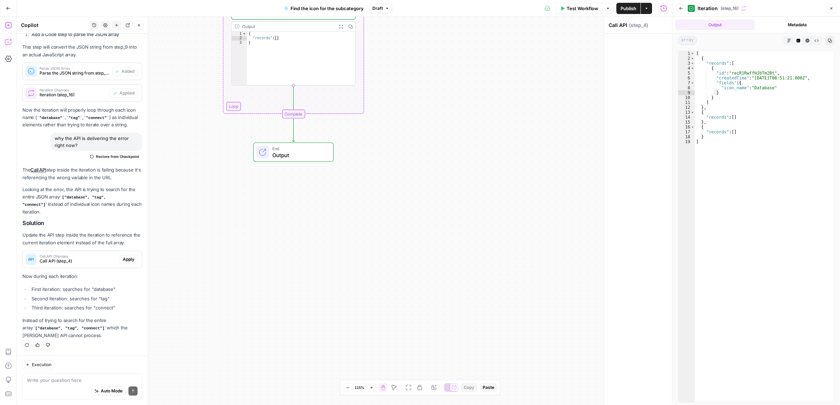
scroll to position [480, 0]
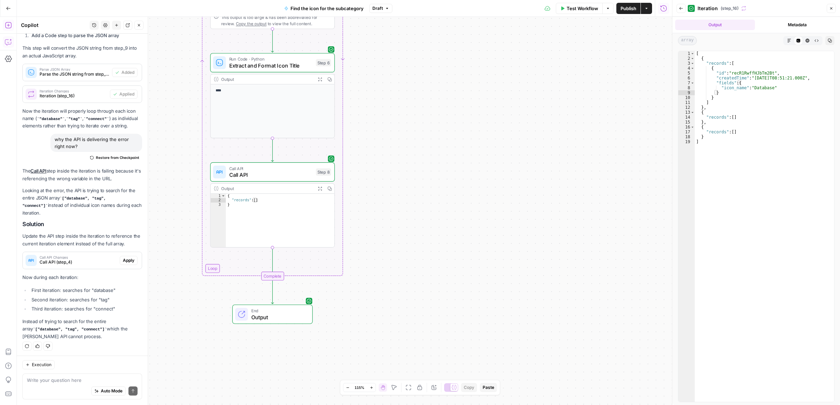
drag, startPoint x: 425, startPoint y: 104, endPoint x: 405, endPoint y: 285, distance: 181.3
click at [400, 334] on div "Workflow Set Inputs Inputs Call API Call API Step 2 Output Expand Output Copy 1…" at bounding box center [344, 211] width 655 height 388
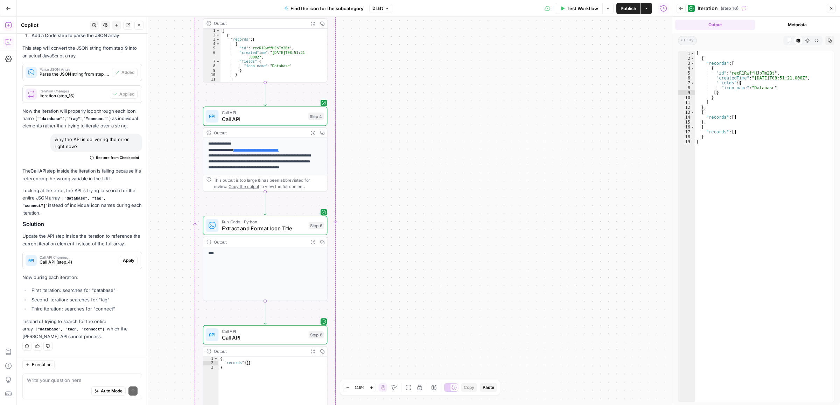
drag, startPoint x: 403, startPoint y: 245, endPoint x: 403, endPoint y: 255, distance: 10.5
click at [403, 255] on div "Workflow Set Inputs Inputs Call API Call API Step 2 Output Expand Output Copy 1…" at bounding box center [344, 211] width 655 height 388
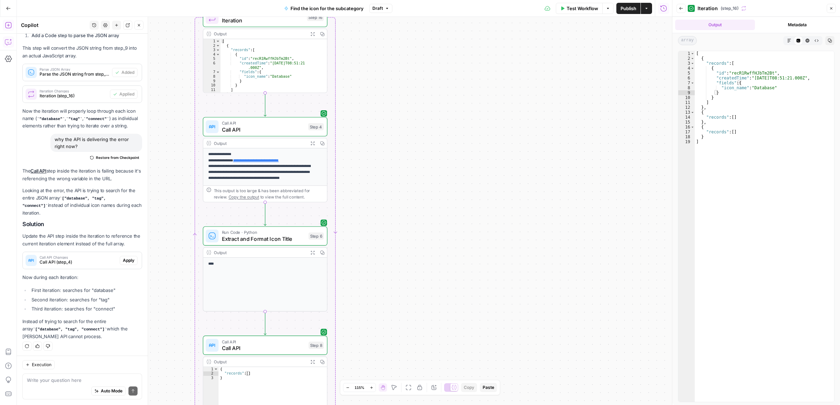
click at [311, 142] on icon "button" at bounding box center [312, 142] width 3 height 3
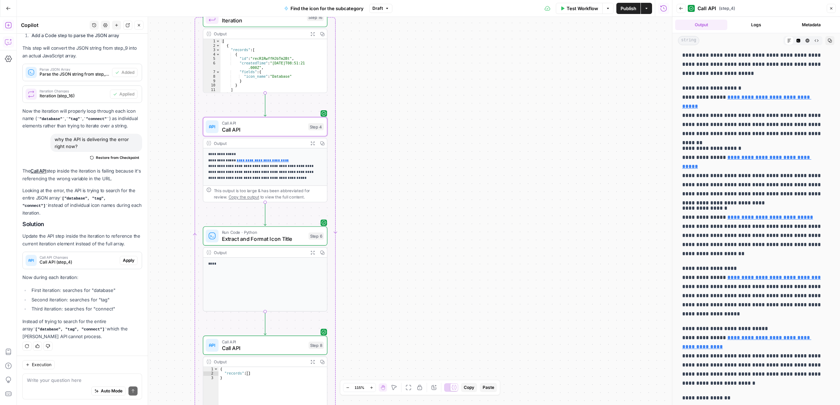
scroll to position [0, 0]
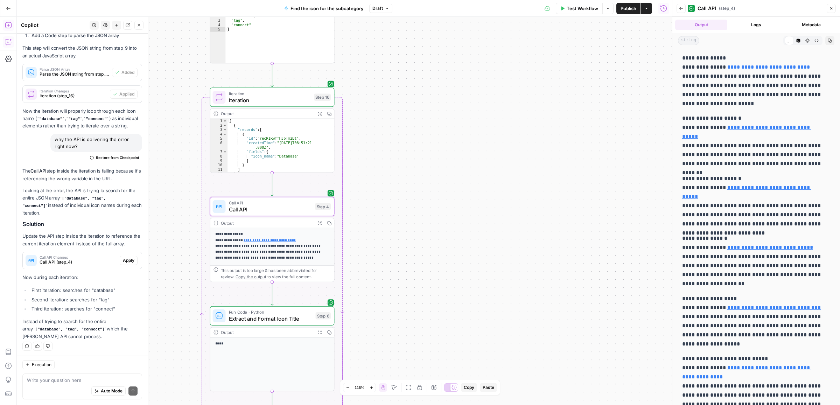
click at [508, 268] on div "Workflow Set Inputs Inputs Call API Call API Step 2 Output Expand Output Copy 1…" at bounding box center [344, 211] width 655 height 388
click at [319, 114] on icon "button" at bounding box center [319, 114] width 5 height 5
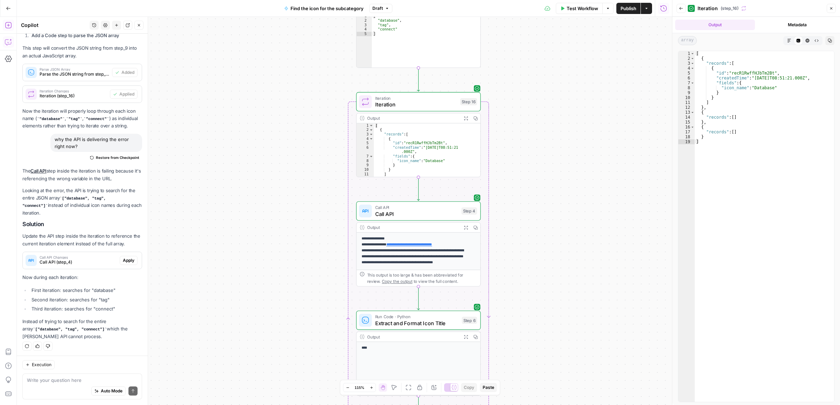
click at [56, 384] on div "Auto Mode Send" at bounding box center [82, 391] width 111 height 15
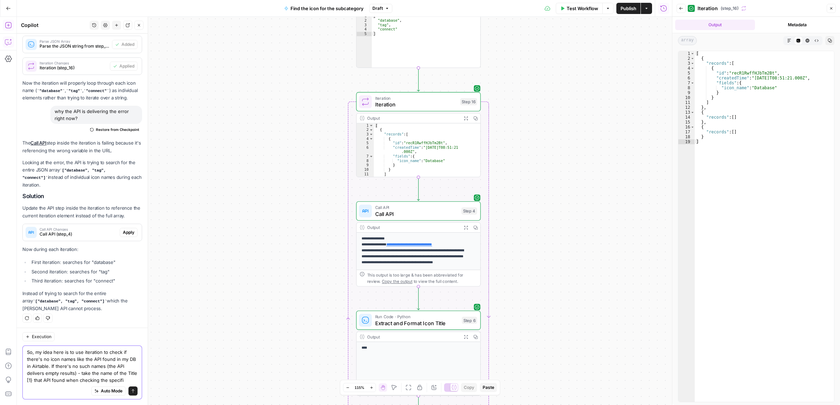
scroll to position [515, 0]
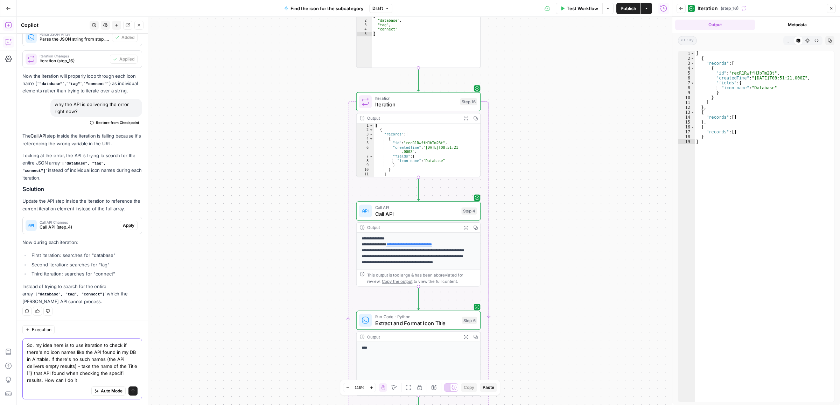
type textarea "So, my idea here is to use iteration to check if there's no icon names like the…"
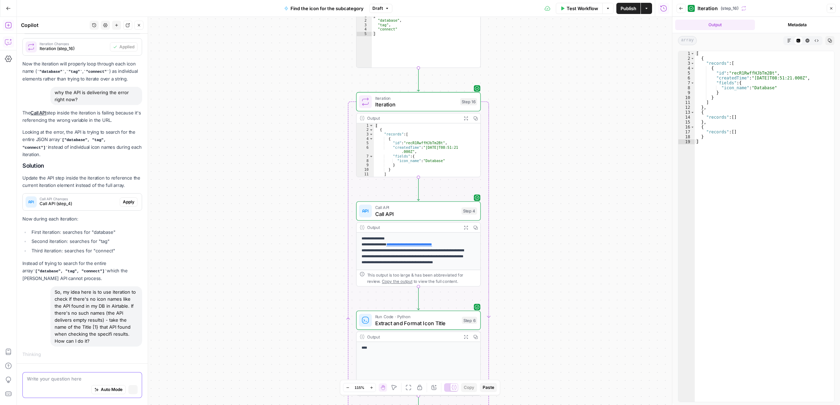
scroll to position [488, 0]
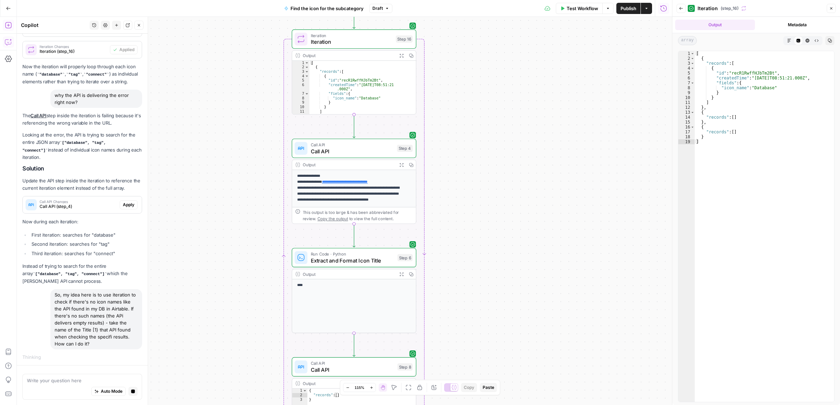
drag, startPoint x: 545, startPoint y: 223, endPoint x: 540, endPoint y: 222, distance: 5.1
click at [540, 222] on div "Workflow Set Inputs Inputs Call API Call API Step 2 Output Expand Output Copy 1…" at bounding box center [344, 211] width 655 height 388
click at [758, 86] on div "[ { "records" : [ { "id" : "recR1RwffHJbTm2Bt" , "createdTime" : "[DATE]T08:51:…" at bounding box center [764, 231] width 139 height 360
type textarea "**********"
click at [398, 55] on button "Expand Output" at bounding box center [402, 56] width 10 height 10
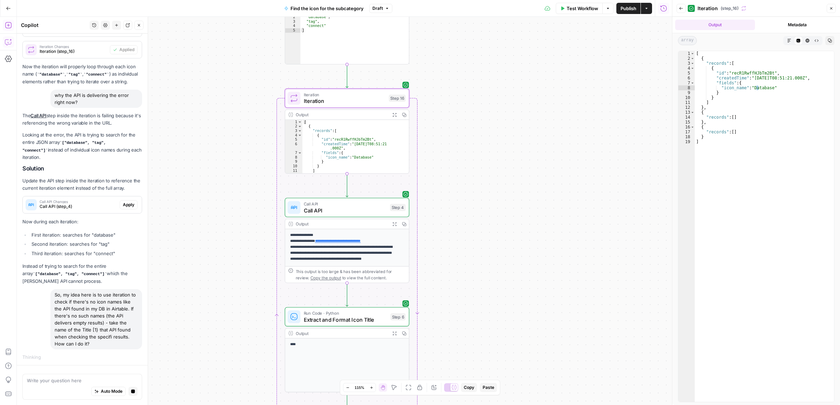
drag, startPoint x: 484, startPoint y: 134, endPoint x: 477, endPoint y: 193, distance: 59.6
click at [477, 193] on div "Workflow Set Inputs Inputs Call API Call API Step 2 Output Expand Output Copy 1…" at bounding box center [344, 211] width 655 height 388
click at [816, 27] on button "Metadata" at bounding box center [798, 25] width 80 height 10
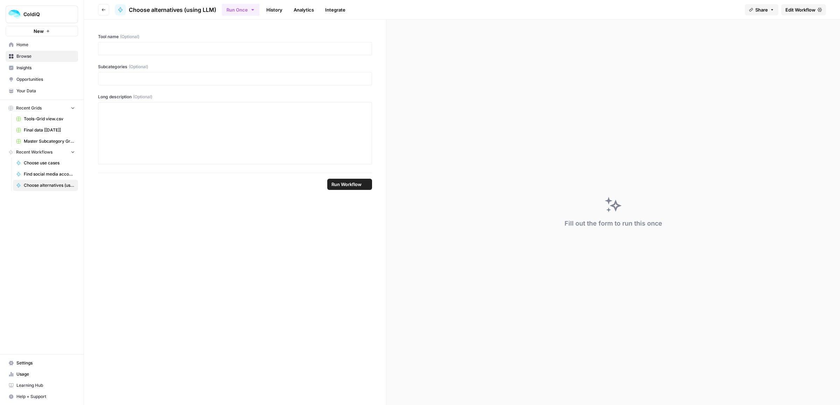
click at [809, 15] on link "Edit Workflow" at bounding box center [803, 9] width 45 height 11
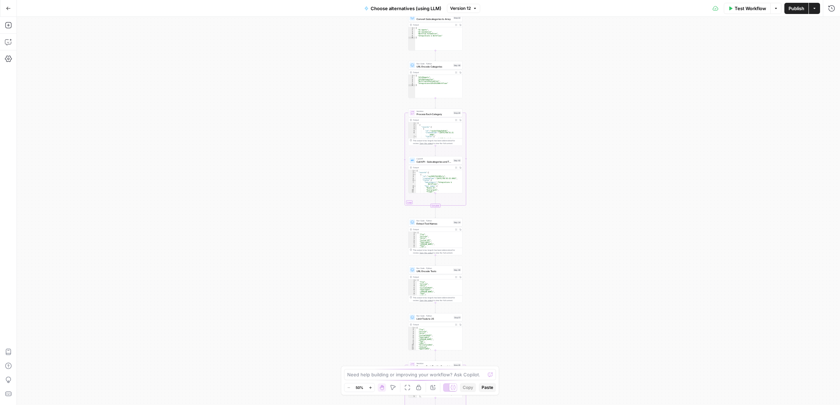
drag, startPoint x: 498, startPoint y: 66, endPoint x: 505, endPoint y: 141, distance: 75.2
click at [505, 187] on div "Workflow Set Inputs Inputs Call API Call API Step 41 Output Expand Output Copy …" at bounding box center [428, 211] width 823 height 388
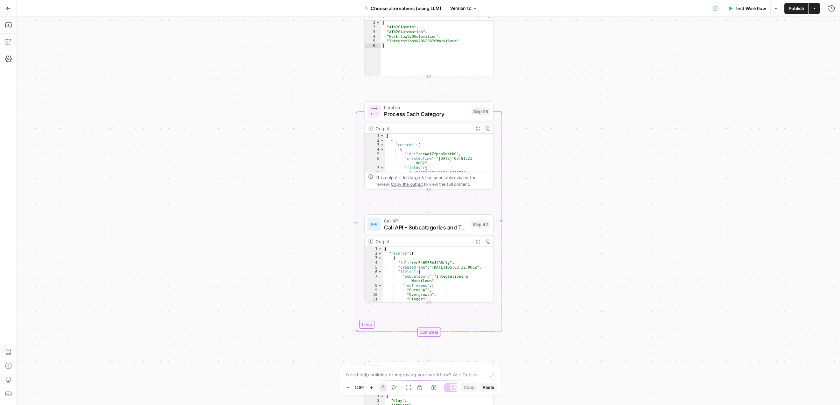
drag, startPoint x: 546, startPoint y: 112, endPoint x: 524, endPoint y: 135, distance: 31.7
click at [540, 156] on div "Workflow Set Inputs Inputs Call API Call API Step 41 Output Expand Output Copy …" at bounding box center [428, 211] width 823 height 388
click at [499, 115] on div "Workflow Set Inputs Inputs Call API Call API Step 41 Output Expand Output Copy …" at bounding box center [428, 211] width 823 height 388
click at [524, 135] on div "Workflow Set Inputs Inputs Call API Call API Step 41 Output Expand Output Copy …" at bounding box center [428, 211] width 823 height 388
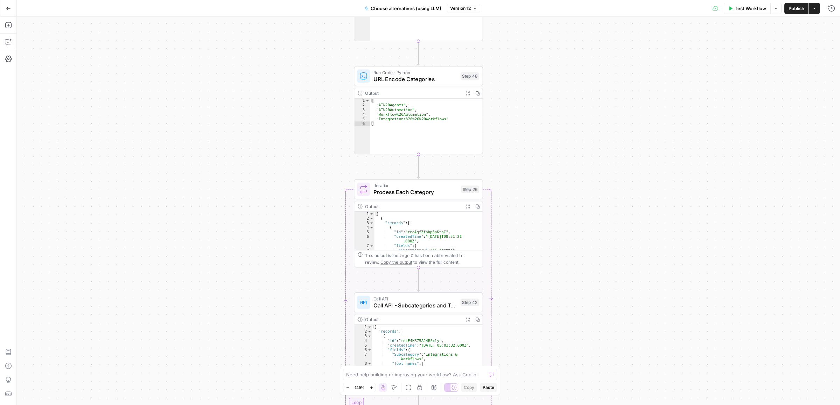
drag, startPoint x: 563, startPoint y: 104, endPoint x: 553, endPoint y: 182, distance: 78.7
click at [553, 182] on div "Workflow Set Inputs Inputs Call API Call API Step 41 Output Expand Output Copy …" at bounding box center [428, 211] width 823 height 388
click at [418, 79] on span "URL Encode Categories" at bounding box center [415, 79] width 84 height 8
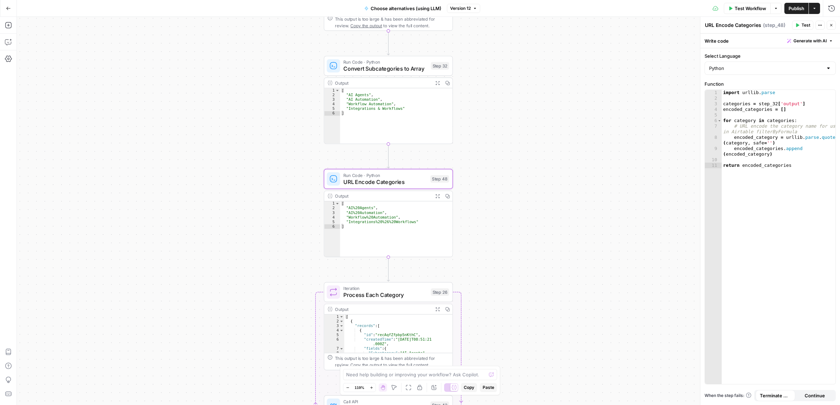
drag, startPoint x: 594, startPoint y: 77, endPoint x: 531, endPoint y: 142, distance: 89.6
click at [563, 181] on div "Workflow Set Inputs Inputs Call API Call API Step 41 Output Expand Output Copy …" at bounding box center [428, 211] width 823 height 388
click at [370, 70] on span "Convert Subcategories to Array" at bounding box center [385, 69] width 84 height 8
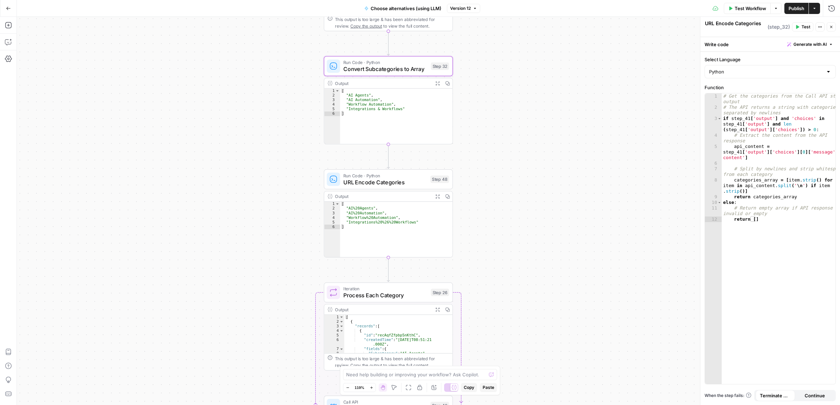
type textarea "Convert Subcategories to Array"
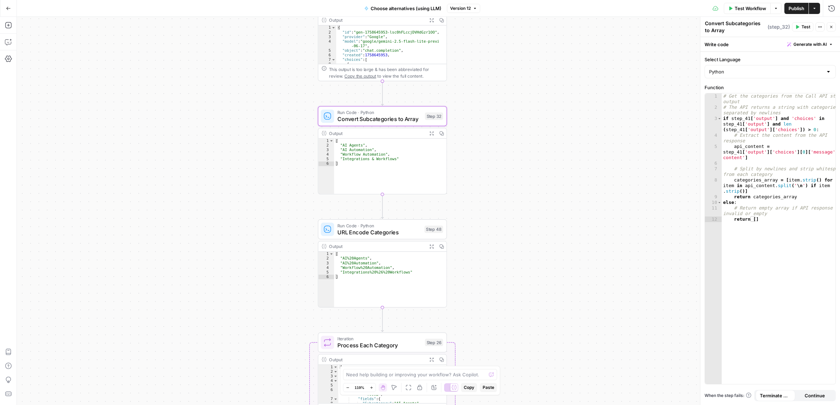
drag, startPoint x: 528, startPoint y: 56, endPoint x: 522, endPoint y: 106, distance: 50.4
click at [522, 106] on div "Workflow Set Inputs Inputs Call API Call API Step 41 Output Expand Output Copy …" at bounding box center [428, 211] width 823 height 388
click at [464, 248] on div "Workflow Set Inputs Inputs Call API Call API Step 41 Output Expand Output Copy …" at bounding box center [428, 211] width 823 height 388
click at [471, 198] on div "Workflow Set Inputs Inputs Call API Call API Step 41 Output Expand Output Copy …" at bounding box center [428, 211] width 823 height 388
click at [472, 129] on div "Workflow Set Inputs Inputs Call API Call API Step 41 Output Expand Output Copy …" at bounding box center [428, 211] width 823 height 388
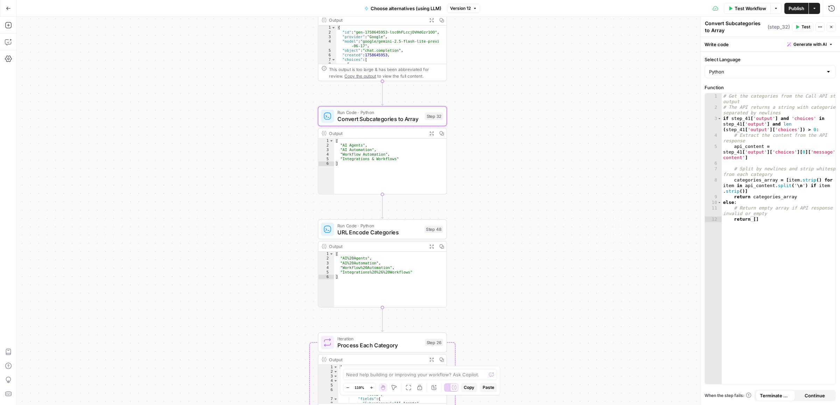
click at [490, 189] on div "Workflow Set Inputs Inputs Call API Call API Step 41 Output Expand Output Copy …" at bounding box center [428, 211] width 823 height 388
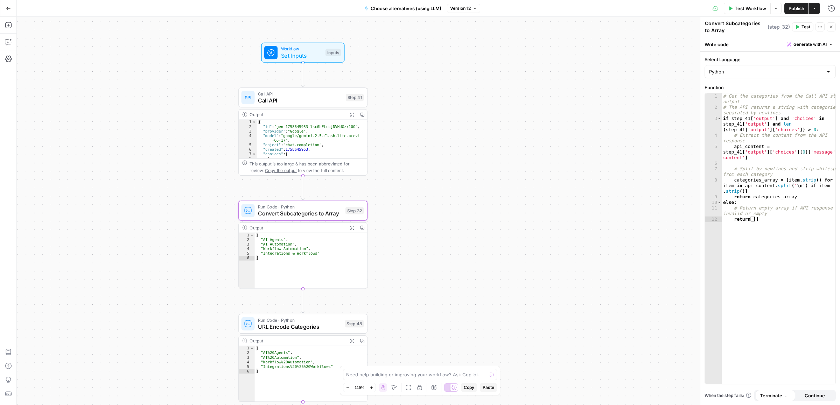
click at [458, 129] on div "Workflow Set Inputs Inputs Call API Call API Step 41 Output Expand Output Copy …" at bounding box center [428, 211] width 823 height 388
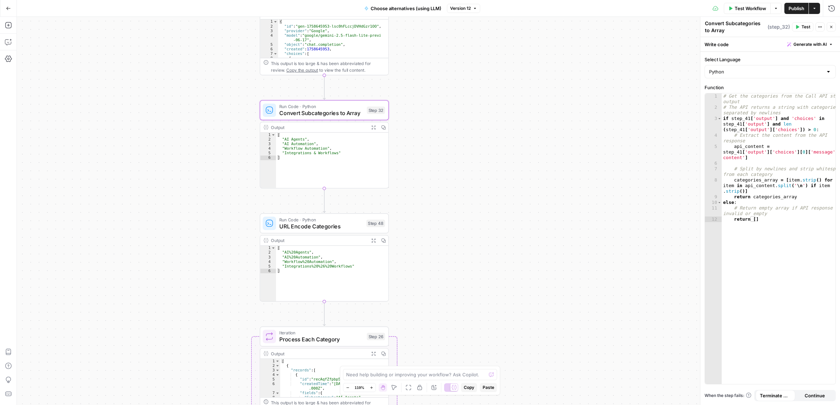
click at [449, 131] on div "Workflow Set Inputs Inputs Call API Call API Step 41 Output Expand Output Copy …" at bounding box center [428, 211] width 823 height 388
click at [371, 127] on icon "button" at bounding box center [373, 127] width 5 height 5
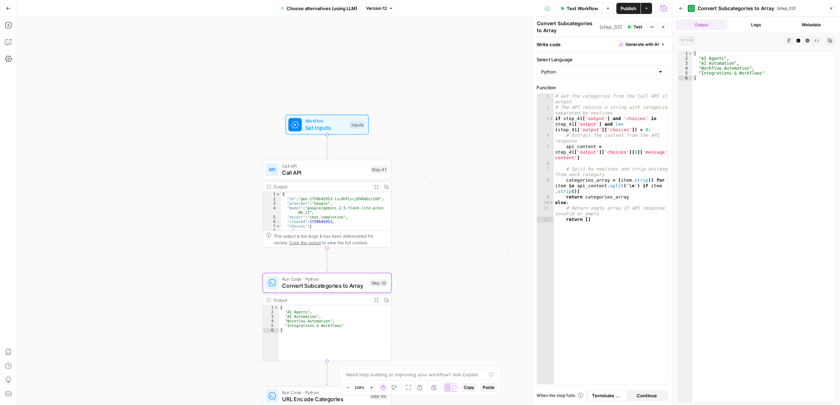
drag, startPoint x: 437, startPoint y: 121, endPoint x: 425, endPoint y: 41, distance: 80.6
click at [425, 28] on div "Workflow Set Inputs Inputs Call API Call API Step 41 Output Expand Output Copy …" at bounding box center [344, 211] width 655 height 388
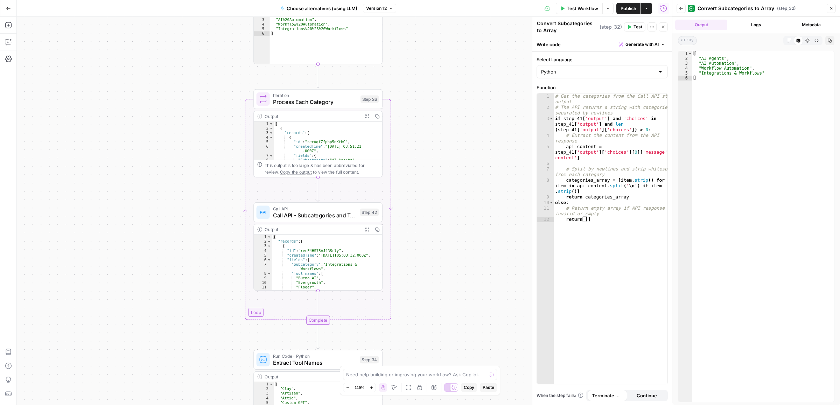
click at [441, 100] on div "Workflow Set Inputs Inputs Call API Call API Step 41 Output Expand Output Copy …" at bounding box center [344, 211] width 655 height 388
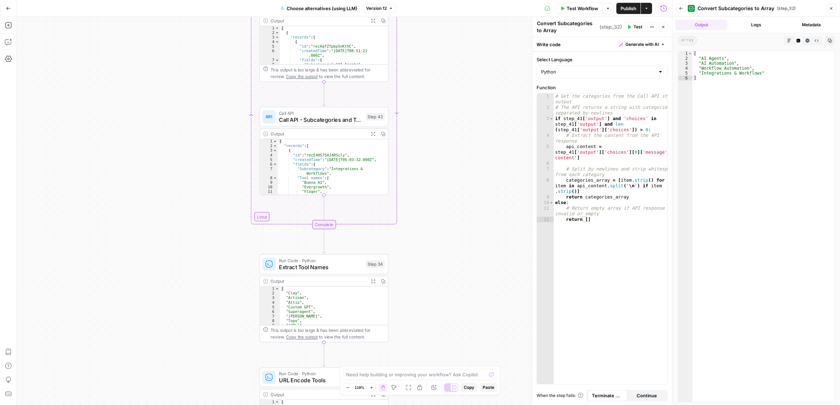
drag, startPoint x: 443, startPoint y: 120, endPoint x: 444, endPoint y: 107, distance: 13.0
click at [444, 107] on div "Workflow Set Inputs Inputs Call API Call API Step 41 Output Expand Output Copy …" at bounding box center [344, 211] width 655 height 388
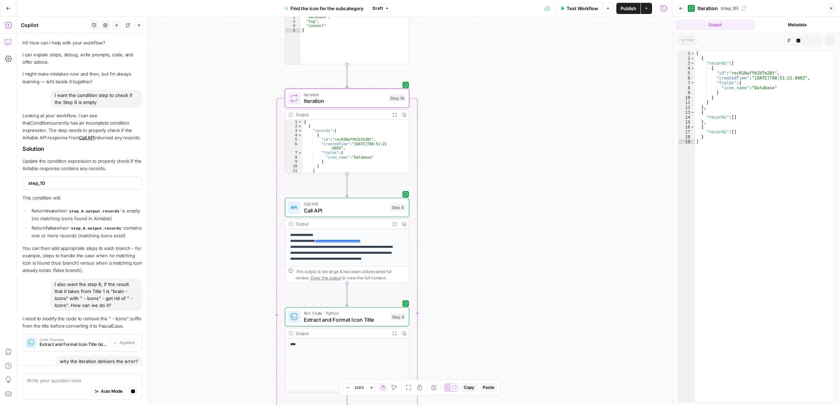
scroll to position [488, 0]
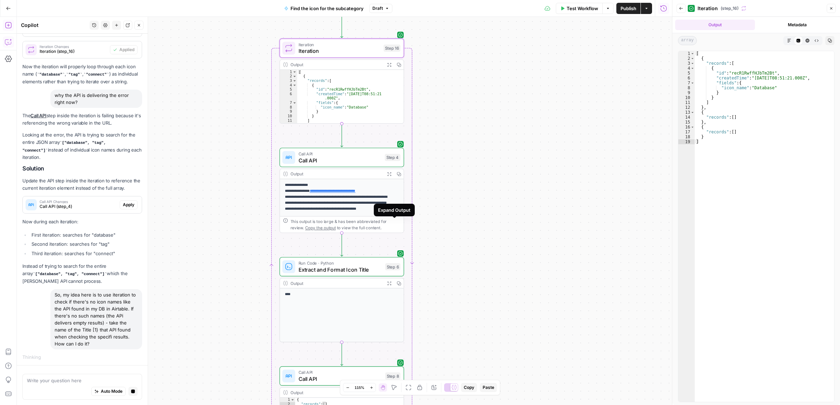
drag, startPoint x: 481, startPoint y: 233, endPoint x: 471, endPoint y: 186, distance: 48.1
click at [475, 186] on div "Workflow Set Inputs Inputs Call API Call API Step 2 Output Expand Output Copy 1…" at bounding box center [344, 211] width 655 height 388
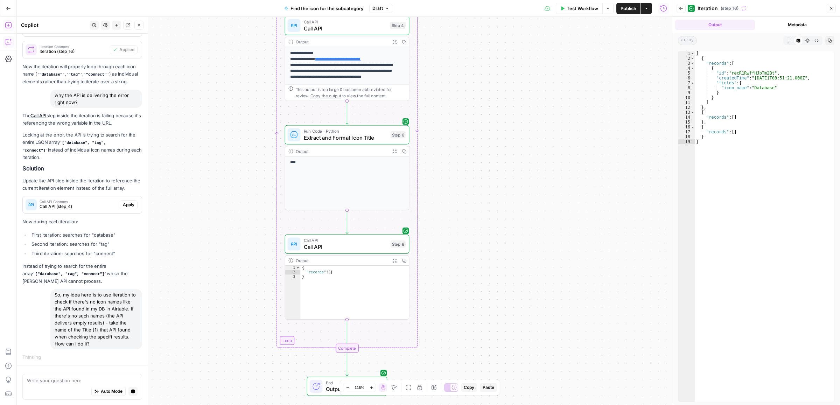
click at [467, 161] on div "Workflow Set Inputs Inputs Call API Call API Step 2 Output Expand Output Copy 1…" at bounding box center [344, 211] width 655 height 388
click at [395, 260] on icon "button" at bounding box center [394, 260] width 5 height 5
click at [396, 150] on span "Expand Output" at bounding box center [396, 150] width 0 height 0
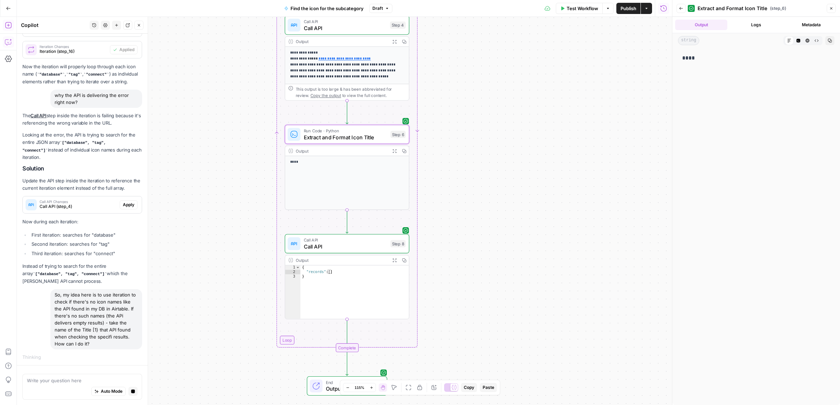
click at [484, 206] on div "Workflow Set Inputs Inputs Call API Call API Step 2 Output Expand Output Copy 1…" at bounding box center [344, 211] width 655 height 388
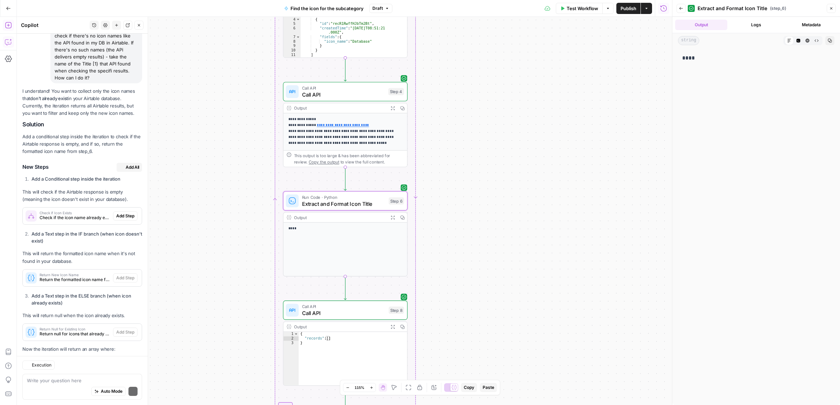
scroll to position [871, 0]
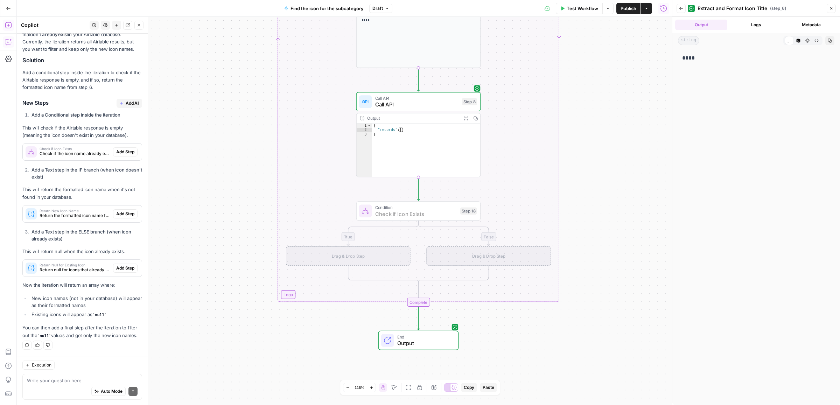
click at [119, 149] on span "Add Step" at bounding box center [125, 152] width 18 height 6
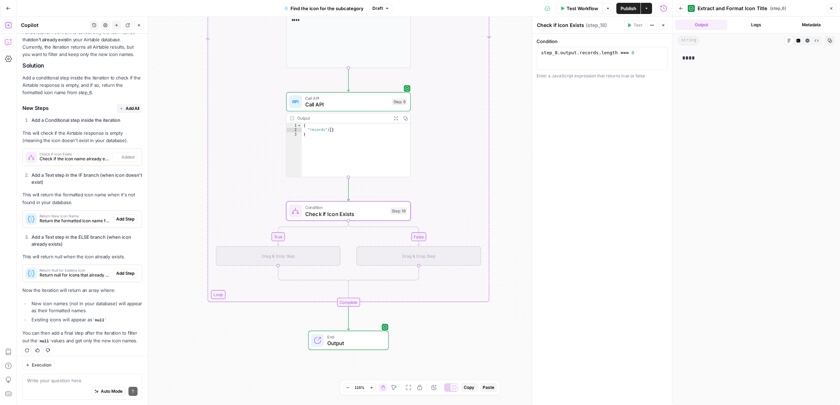
scroll to position [883, 0]
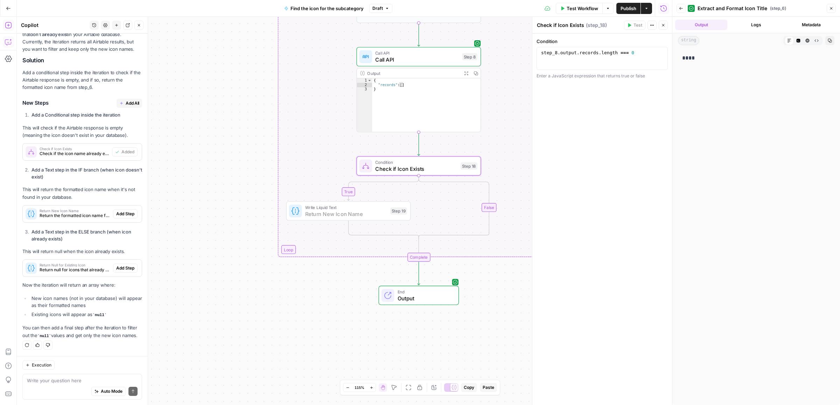
click at [119, 211] on span "Add Step" at bounding box center [125, 214] width 18 height 6
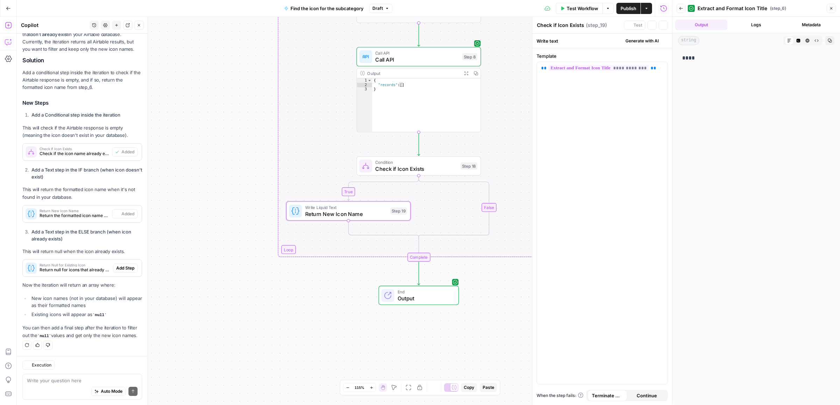
type textarea "Return New Icon Name"
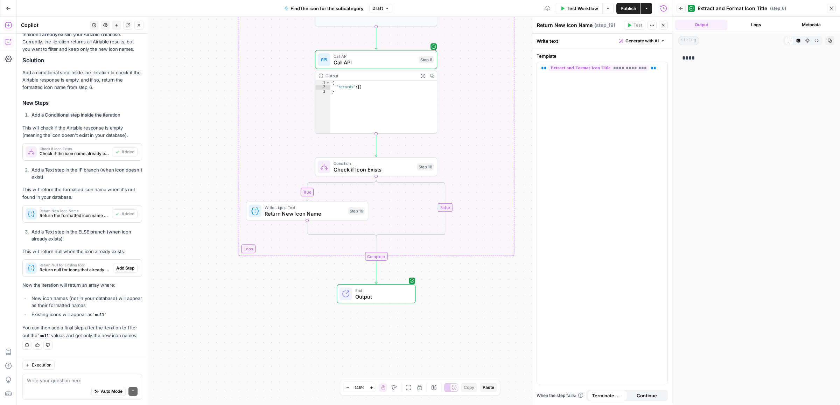
click at [118, 265] on span "Add Step" at bounding box center [125, 268] width 18 height 6
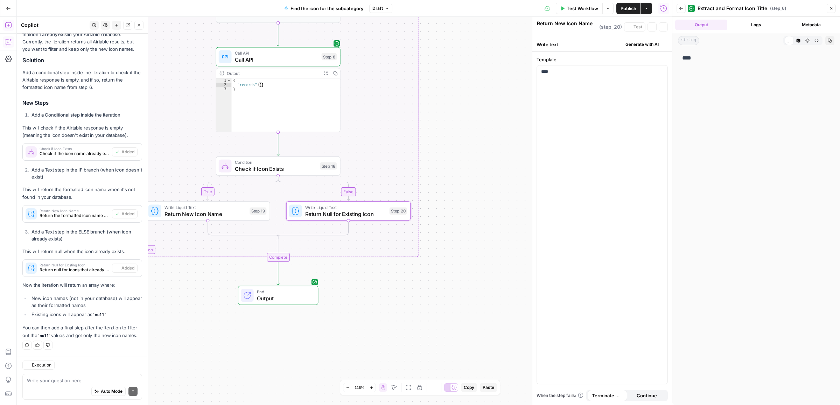
type textarea "Return Null for Existing Icon"
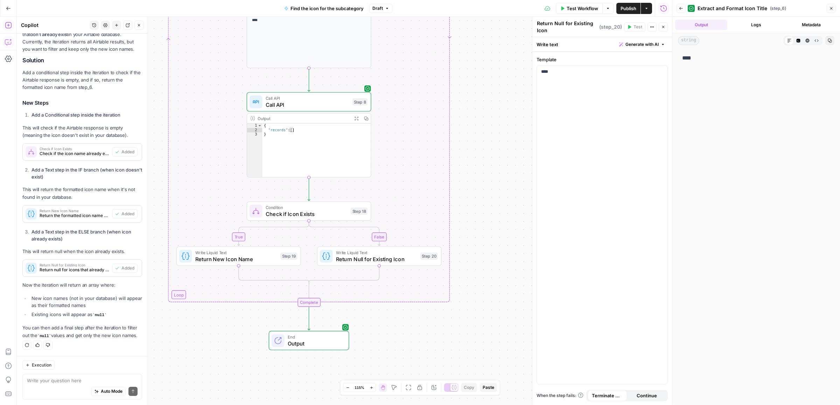
click at [415, 321] on div "true false Workflow Set Inputs Inputs Call API Call API Step 2 Output Expand Ou…" at bounding box center [344, 211] width 655 height 388
click at [312, 212] on span "Check if Icon Exists" at bounding box center [307, 216] width 82 height 8
type textarea "Check if Icon Exists"
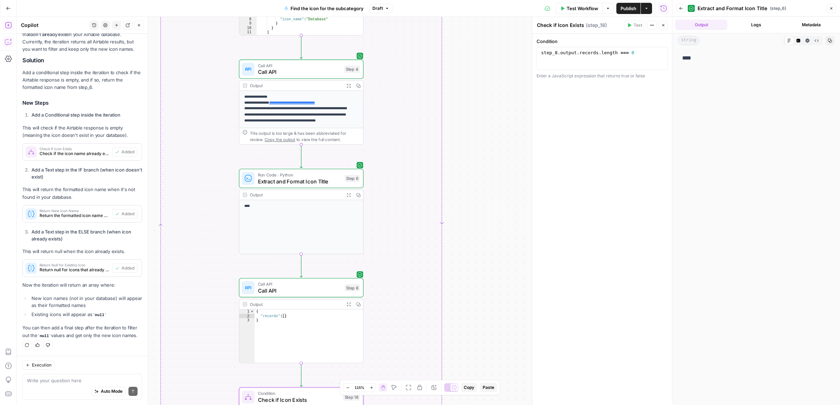
drag, startPoint x: 482, startPoint y: 272, endPoint x: 483, endPoint y: 282, distance: 10.2
click at [483, 282] on div "true false Workflow Set Inputs Inputs Call API Call API Step 2 Output Expand Ou…" at bounding box center [344, 211] width 655 height 388
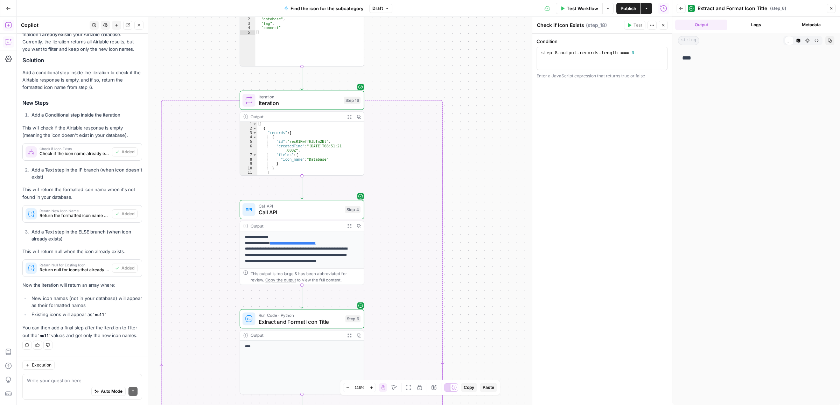
drag, startPoint x: 478, startPoint y: 163, endPoint x: 478, endPoint y: 293, distance: 130.2
click at [478, 293] on div "true false Workflow Set Inputs Inputs Call API Call API Step 2 Output Expand Ou…" at bounding box center [344, 211] width 655 height 388
click at [348, 83] on span "Test" at bounding box center [352, 85] width 10 height 7
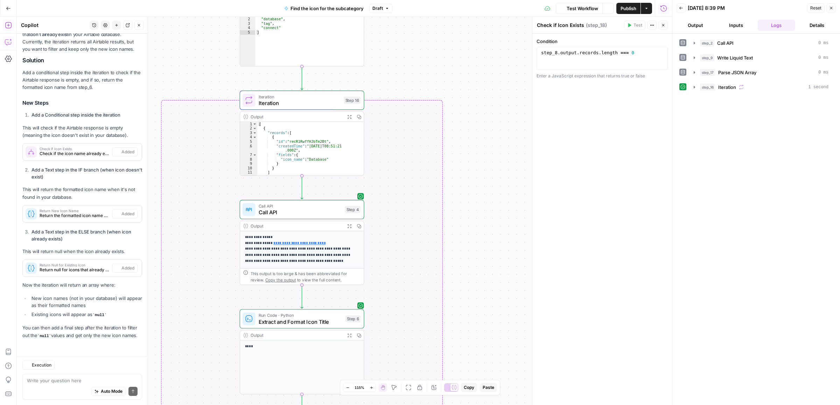
scroll to position [883, 0]
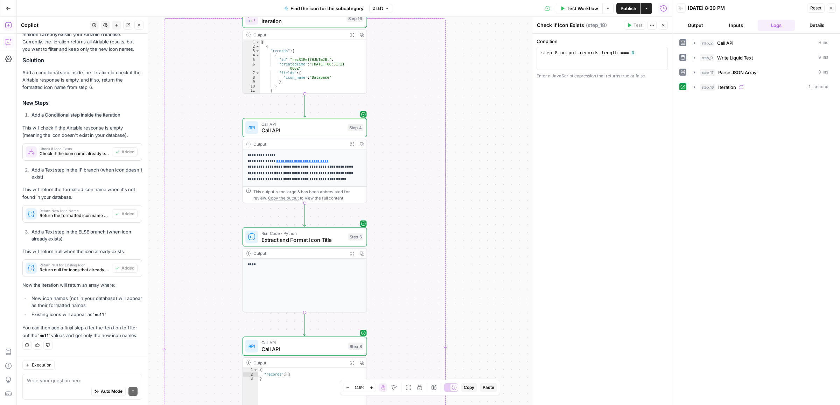
drag, startPoint x: 478, startPoint y: 324, endPoint x: 481, endPoint y: 242, distance: 81.9
click at [481, 242] on div "true false Workflow Set Inputs Inputs Call API Call API Step 2 Output Expand Ou…" at bounding box center [344, 211] width 655 height 388
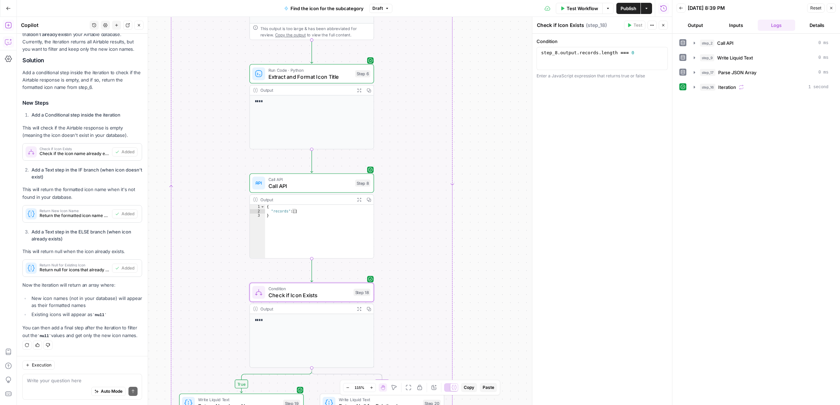
drag, startPoint x: 483, startPoint y: 133, endPoint x: 483, endPoint y: 107, distance: 26.6
click at [483, 107] on div "true false Workflow Set Inputs Inputs Call API Call API Step 2 Output Expand Ou…" at bounding box center [344, 211] width 655 height 388
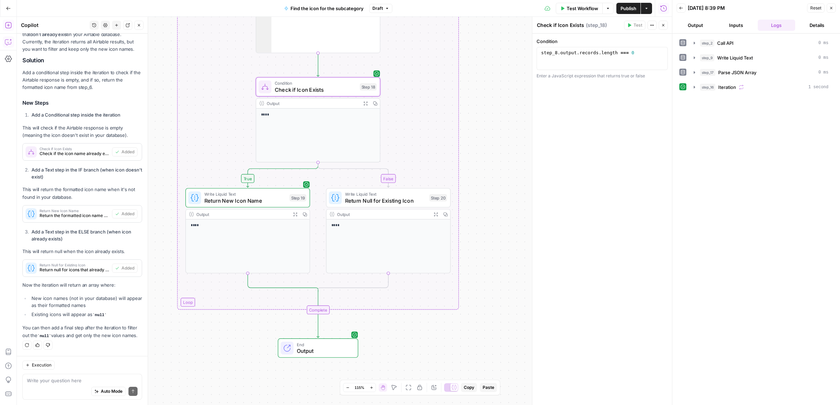
drag, startPoint x: 497, startPoint y: 107, endPoint x: 368, endPoint y: 174, distance: 145.7
click at [497, 97] on div "true false Workflow Set Inputs Inputs Call API Call API Step 2 Output Expand Ou…" at bounding box center [344, 211] width 655 height 388
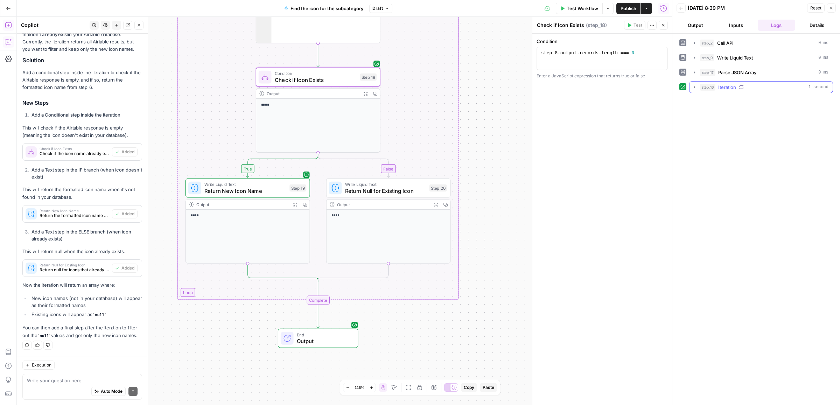
click at [694, 88] on icon "button" at bounding box center [694, 87] width 1 height 2
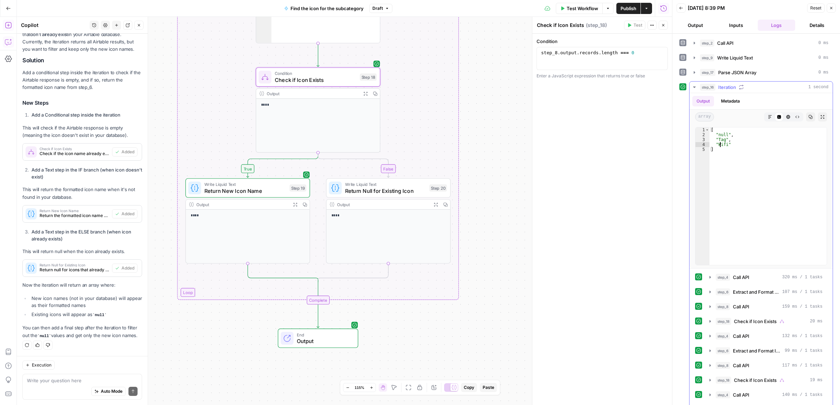
drag, startPoint x: 721, startPoint y: 146, endPoint x: 728, endPoint y: 148, distance: 7.1
click at [725, 146] on div "[ "null" , "Tag" , "Wifi" ]" at bounding box center [767, 200] width 117 height 147
click at [729, 155] on div "[ "null" , "Tag" , "Wifi" ]" at bounding box center [767, 200] width 117 height 147
type textarea "*"
click at [526, 237] on div at bounding box center [527, 211] width 7 height 388
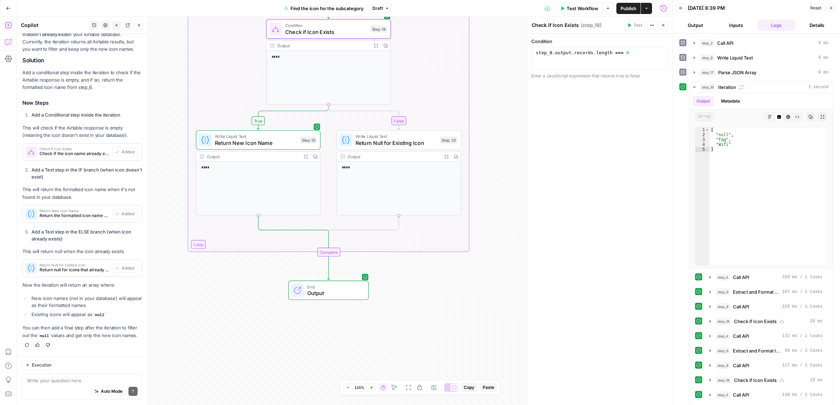
drag, startPoint x: 504, startPoint y: 243, endPoint x: 499, endPoint y: 216, distance: 28.2
click at [505, 243] on div "true false Workflow Set Inputs Inputs Call API Call API Step 2 Output Expand Ou…" at bounding box center [344, 211] width 655 height 388
click at [341, 289] on span "Output" at bounding box center [335, 292] width 55 height 8
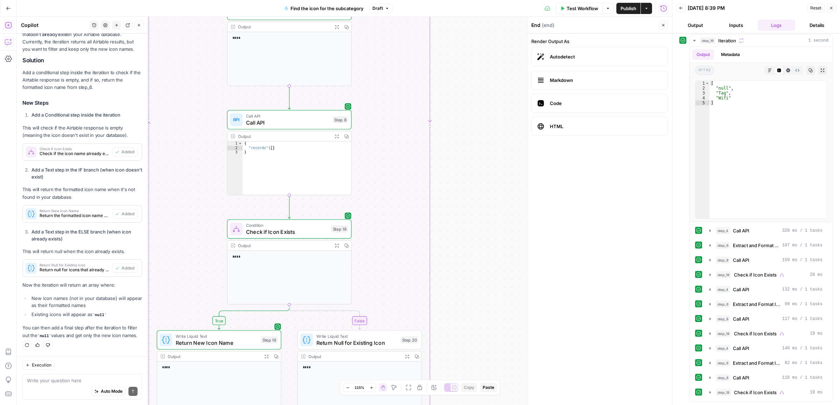
drag, startPoint x: 506, startPoint y: 57, endPoint x: 466, endPoint y: 258, distance: 204.4
click at [466, 258] on div "true false Workflow Set Inputs Inputs Call API Call API Step 2 Output Expand Ou…" at bounding box center [344, 211] width 655 height 388
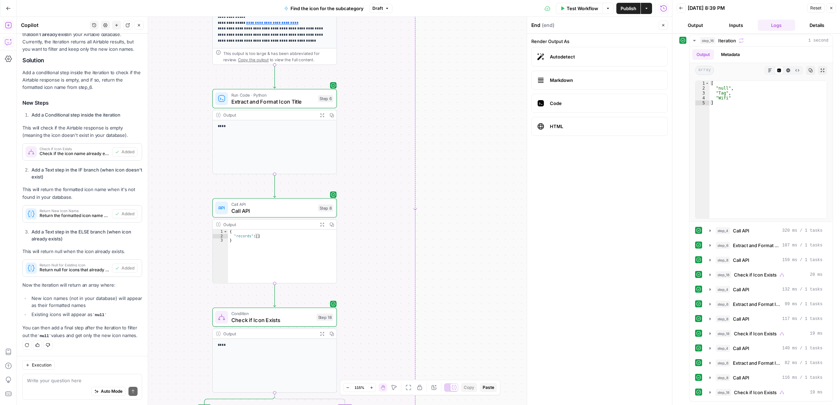
drag, startPoint x: 458, startPoint y: 274, endPoint x: 456, endPoint y: 296, distance: 21.9
click at [456, 317] on div "true false Workflow Set Inputs Inputs Call API Call API Step 2 Output Expand Ou…" at bounding box center [344, 211] width 655 height 388
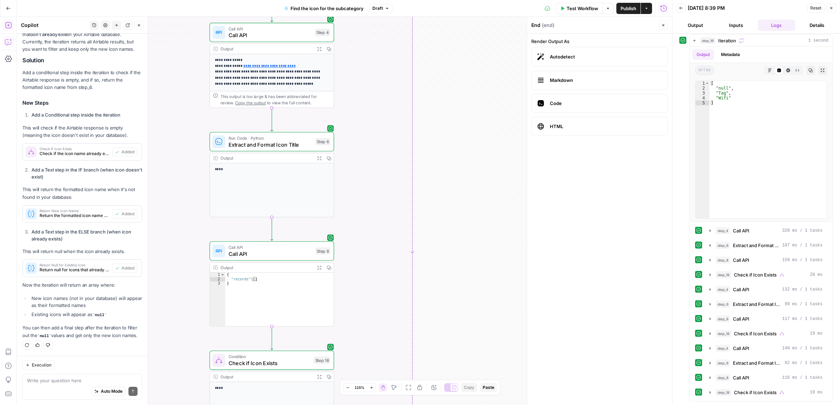
click at [266, 66] on link "**********" at bounding box center [269, 65] width 52 height 3
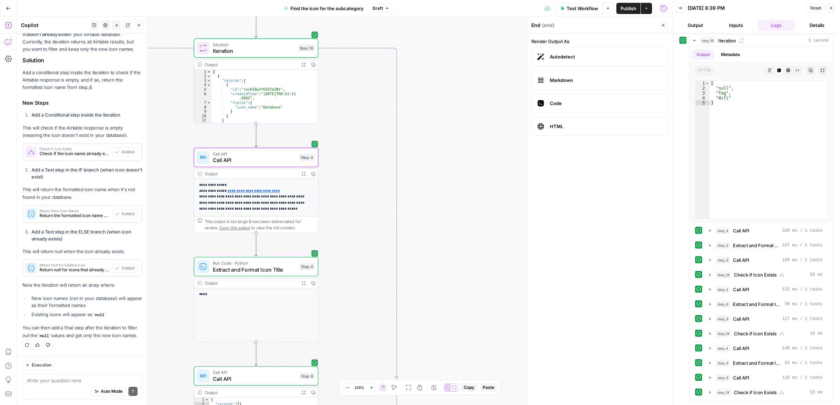
drag, startPoint x: 355, startPoint y: 186, endPoint x: 348, endPoint y: 139, distance: 47.9
click at [355, 261] on div "true false Workflow Set Inputs Inputs Call API Call API Step 2 Output Expand Ou…" at bounding box center [344, 211] width 655 height 388
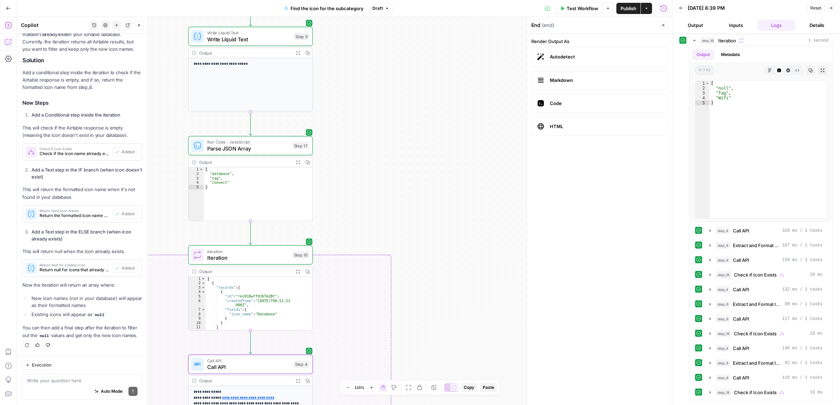
drag, startPoint x: 337, startPoint y: 233, endPoint x: 336, endPoint y: 184, distance: 49.4
click at [336, 281] on div "true false Workflow Set Inputs Inputs Call API Call API Step 2 Output Expand Ou…" at bounding box center [344, 211] width 655 height 388
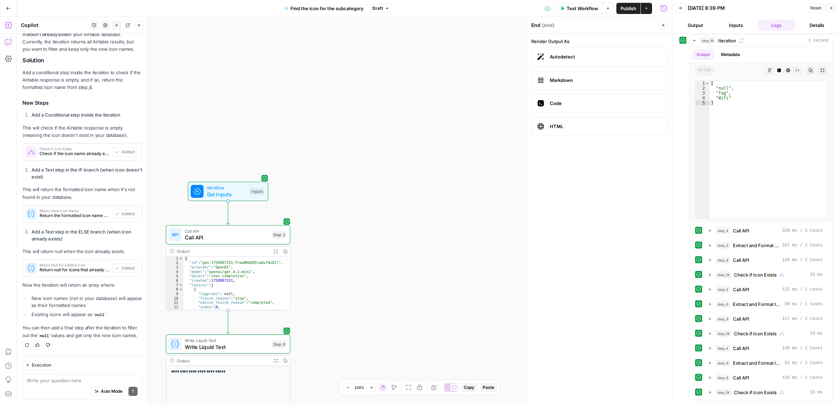
drag, startPoint x: 324, startPoint y: 384, endPoint x: 328, endPoint y: 261, distance: 122.2
click at [321, 369] on div "true false Workflow Set Inputs Inputs Call API Call API Step 2 Output Expand Ou…" at bounding box center [344, 211] width 655 height 388
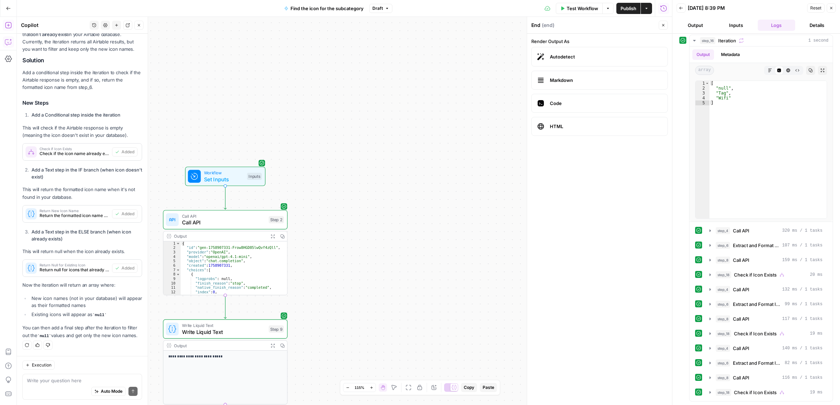
click at [219, 227] on div "Call API Call API Step 2 Copy step Delete step Add Note Test" at bounding box center [225, 219] width 125 height 19
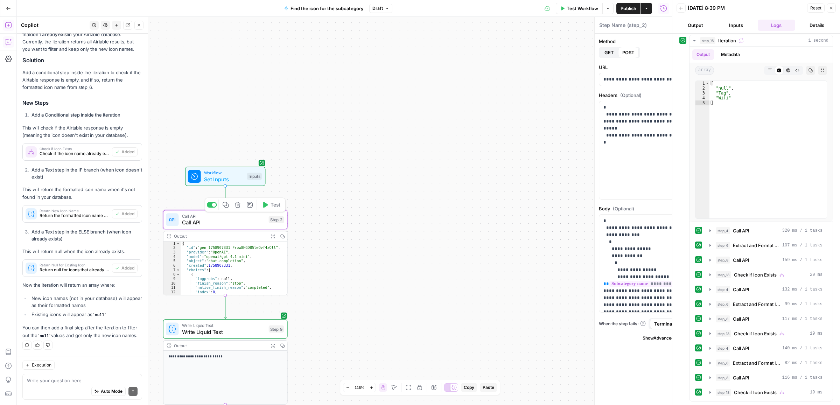
type textarea "Call API"
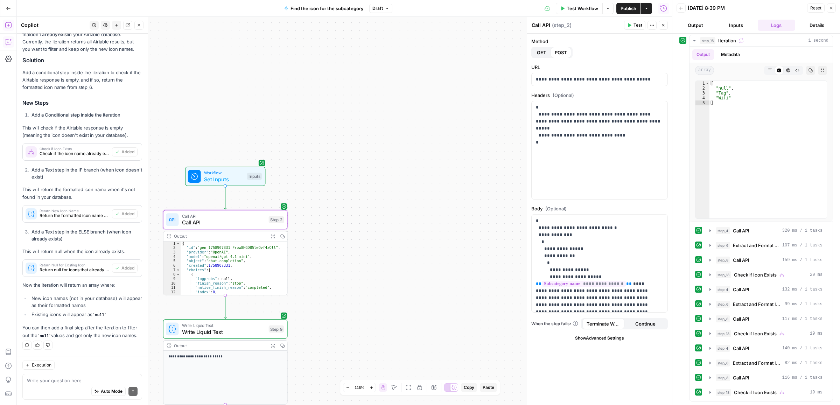
click at [580, 6] on span "Test Workflow" at bounding box center [582, 8] width 31 height 7
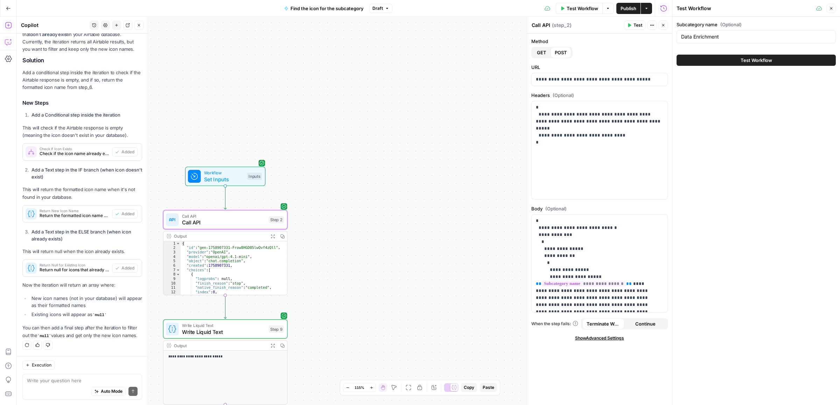
click at [832, 10] on icon "button" at bounding box center [831, 8] width 4 height 4
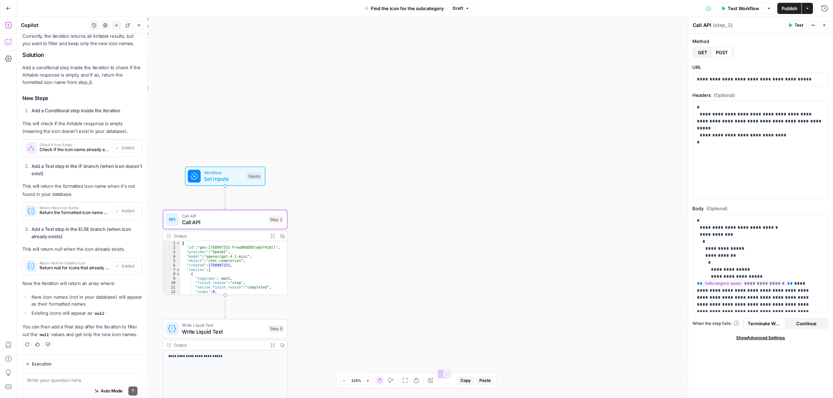
click at [408, 103] on div "true false Workflow Set Inputs Inputs Call API Call API Step 2 Output Expand Ou…" at bounding box center [425, 207] width 817 height 381
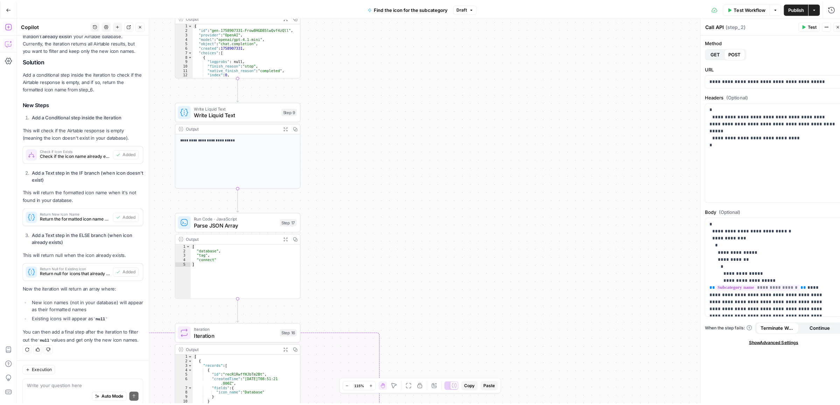
scroll to position [883, 0]
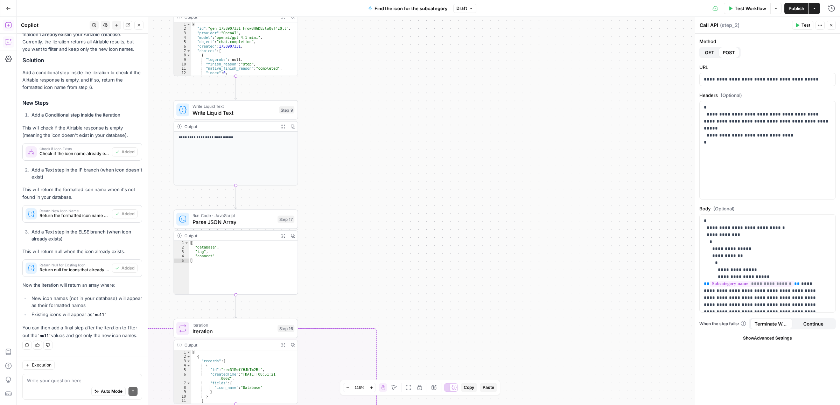
drag, startPoint x: 404, startPoint y: 266, endPoint x: 443, endPoint y: 108, distance: 163.2
click at [443, 87] on div "true false Workflow Set Inputs Inputs Call API Call API Step 2 Output Expand Ou…" at bounding box center [428, 211] width 823 height 388
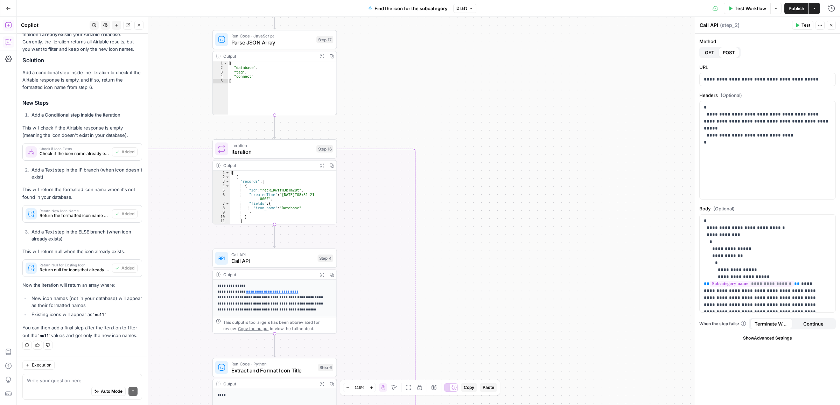
click at [496, 84] on div "true false Workflow Set Inputs Inputs Call API Call API Step 2 Output Expand Ou…" at bounding box center [428, 211] width 823 height 388
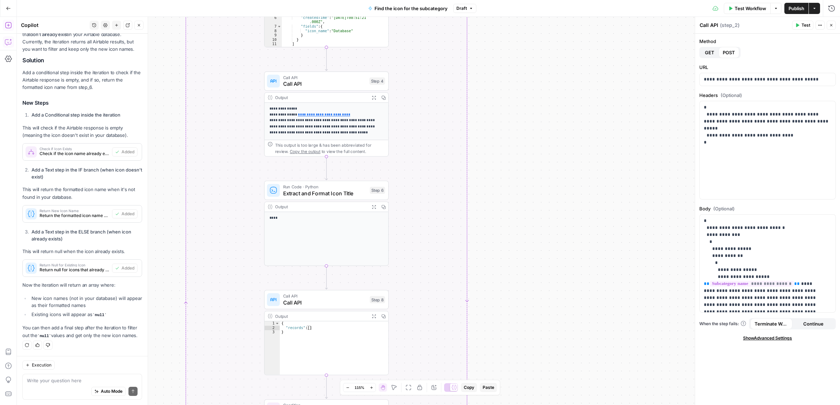
click at [511, 89] on div "true false Workflow Set Inputs Inputs Call API Call API Step 2 Output Expand Ou…" at bounding box center [428, 211] width 823 height 388
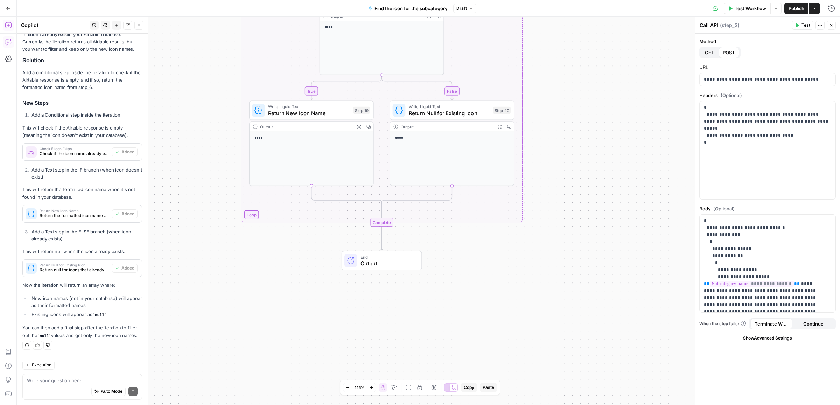
click at [543, 122] on div "true false Workflow Set Inputs Inputs Call API Call API Step 2 Output Expand Ou…" at bounding box center [428, 211] width 823 height 388
click at [307, 105] on span "Write Liquid Text" at bounding box center [309, 106] width 82 height 6
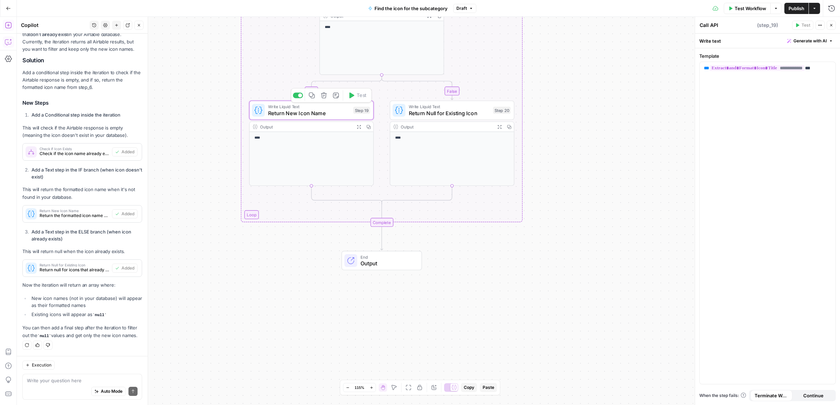
type textarea "Return New Icon Name"
click at [359, 126] on icon "button" at bounding box center [359, 127] width 5 height 5
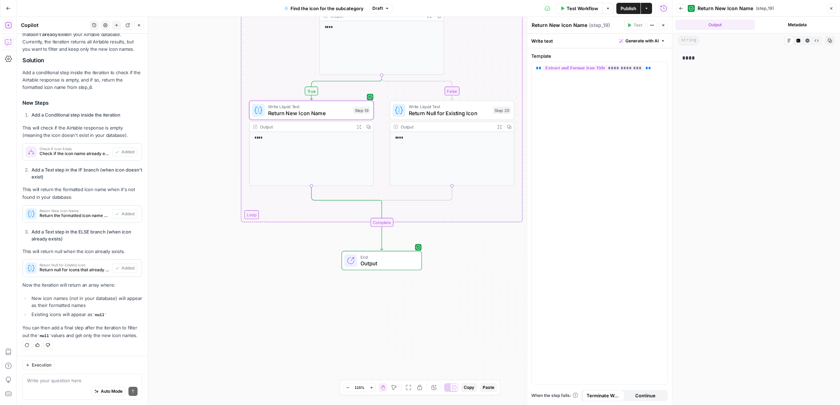
click at [501, 123] on button "Expand Output" at bounding box center [500, 127] width 10 height 10
click at [488, 254] on div "true false Workflow Set Inputs Inputs Call API Call API Step 2 Output Expand Ou…" at bounding box center [344, 211] width 655 height 388
click at [373, 258] on span "End" at bounding box center [388, 257] width 55 height 6
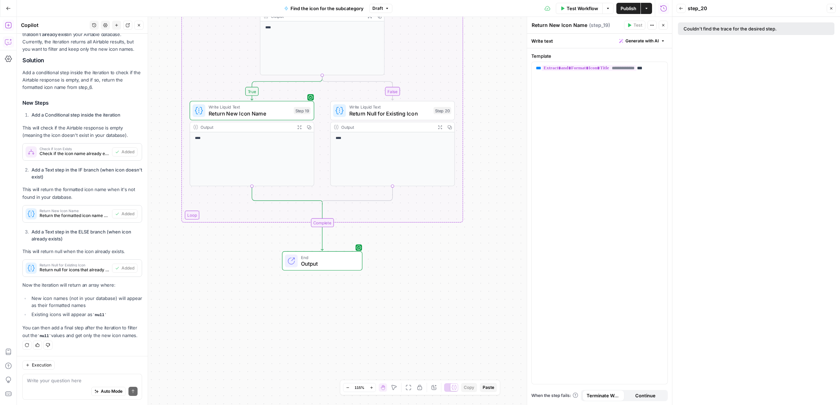
drag, startPoint x: 461, startPoint y: 237, endPoint x: 397, endPoint y: 237, distance: 63.7
click at [399, 238] on div "true false Workflow Set Inputs Inputs Call API Call API Step 2 Output Expand Ou…" at bounding box center [344, 211] width 655 height 388
click at [457, 335] on div "true false Workflow Set Inputs Inputs Call API Call API Step 2 Output Expand Ou…" at bounding box center [344, 211] width 655 height 388
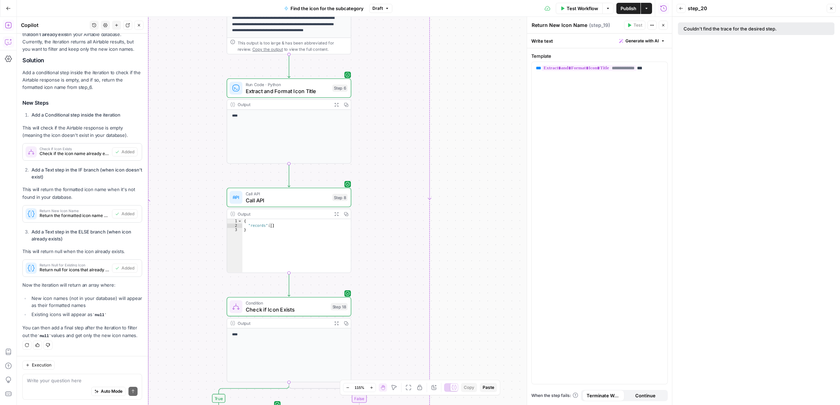
click at [458, 349] on div "true false Workflow Set Inputs Inputs Call API Call API Step 2 Output Expand Ou…" at bounding box center [344, 211] width 655 height 388
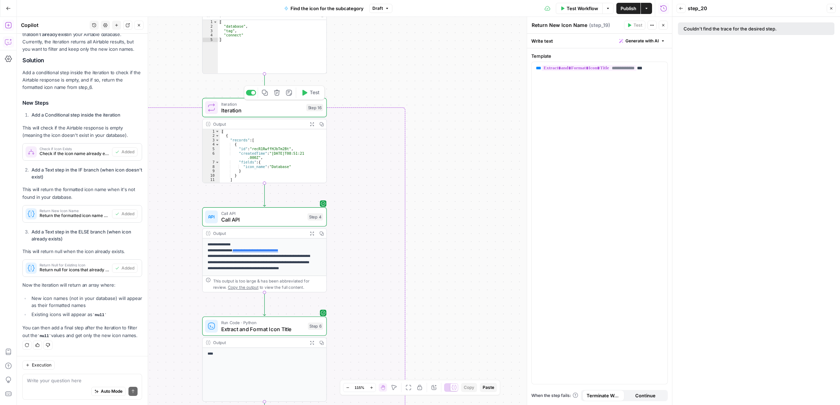
click at [310, 125] on icon "button" at bounding box center [312, 124] width 5 height 5
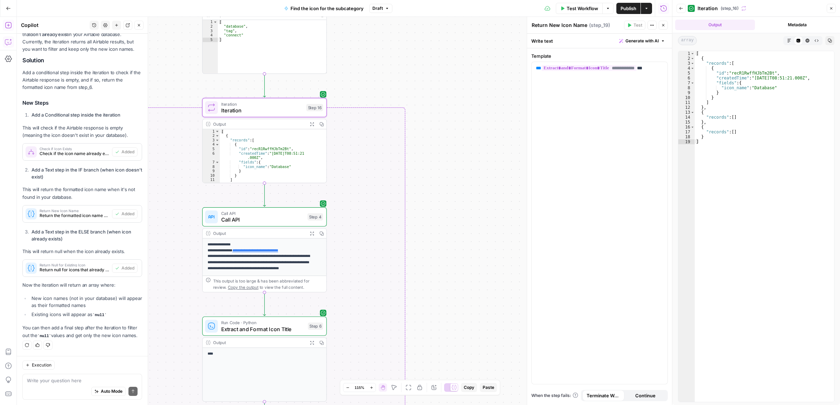
click at [432, 110] on div "true false Workflow Set Inputs Inputs Call API Call API Step 2 Output Expand Ou…" at bounding box center [344, 211] width 655 height 388
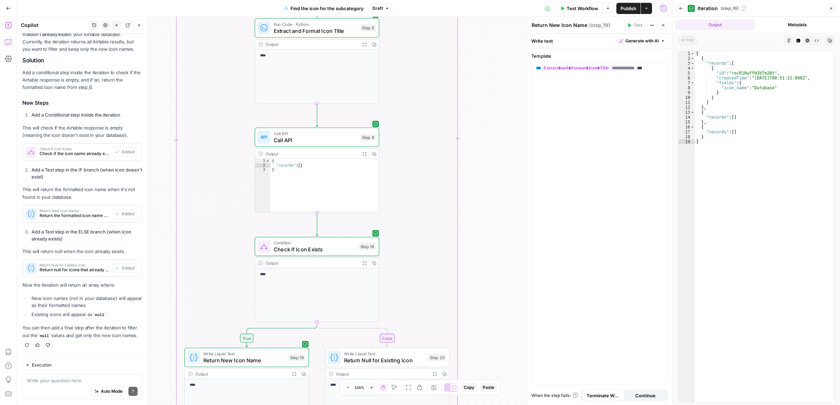
drag, startPoint x: 462, startPoint y: 117, endPoint x: 466, endPoint y: 89, distance: 27.6
click at [466, 89] on div "true false Workflow Set Inputs Inputs Call API Call API Step 2 Output Expand Ou…" at bounding box center [344, 211] width 655 height 388
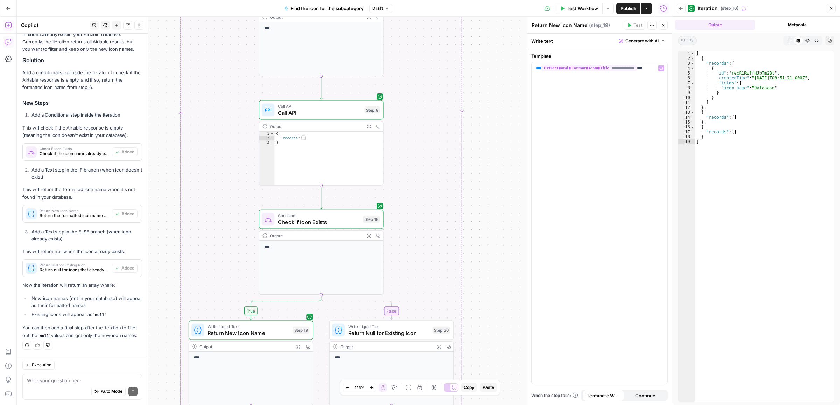
click at [430, 147] on div "true false Workflow Set Inputs Inputs Call API Call API Step 2 Output Expand Ou…" at bounding box center [344, 211] width 655 height 388
click at [494, 151] on div "true false Workflow Set Inputs Inputs Call API Call API Step 2 Output Expand Ou…" at bounding box center [344, 211] width 655 height 388
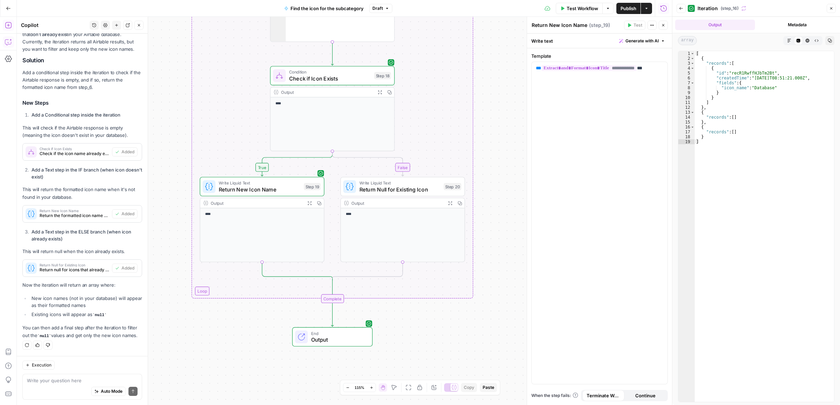
drag, startPoint x: 475, startPoint y: 270, endPoint x: 486, endPoint y: 100, distance: 170.1
click at [486, 100] on div "true false Workflow Set Inputs Inputs Call API Call API Step 2 Output Expand Ou…" at bounding box center [344, 211] width 655 height 388
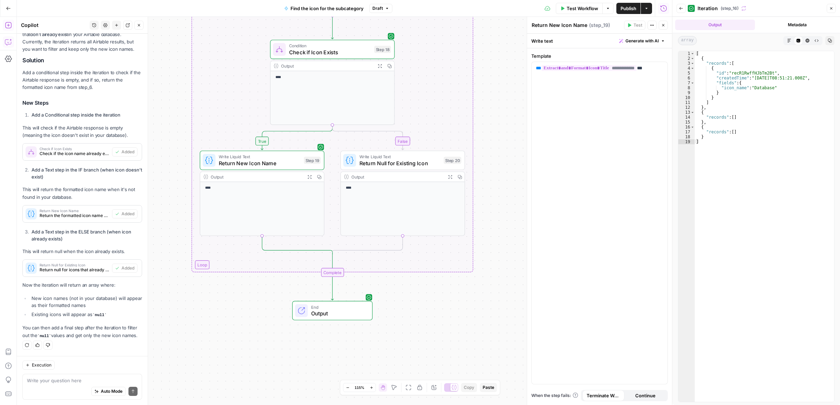
click at [61, 384] on div "Auto Mode Send" at bounding box center [82, 391] width 111 height 15
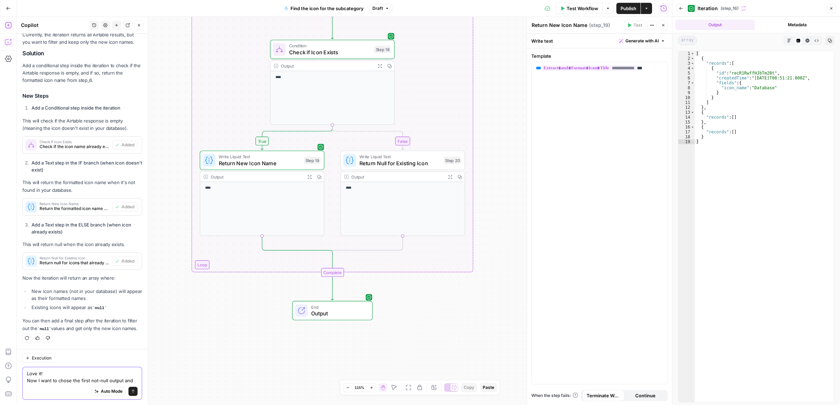
scroll to position [897, 0]
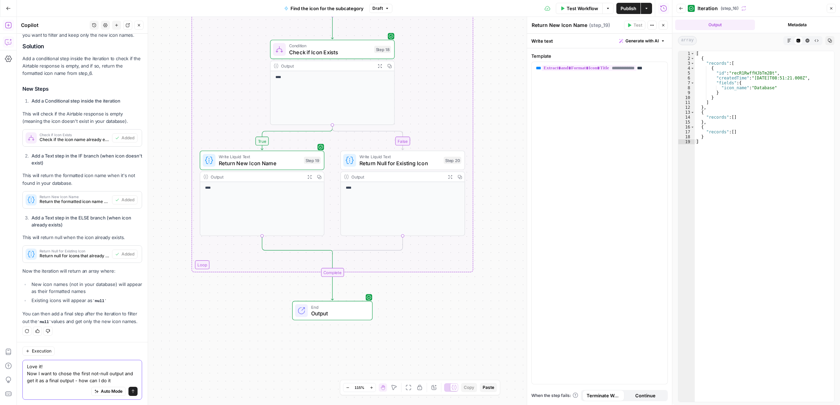
type textarea "Love it! Now I want to chose the first not-null output and get it as a final ou…"
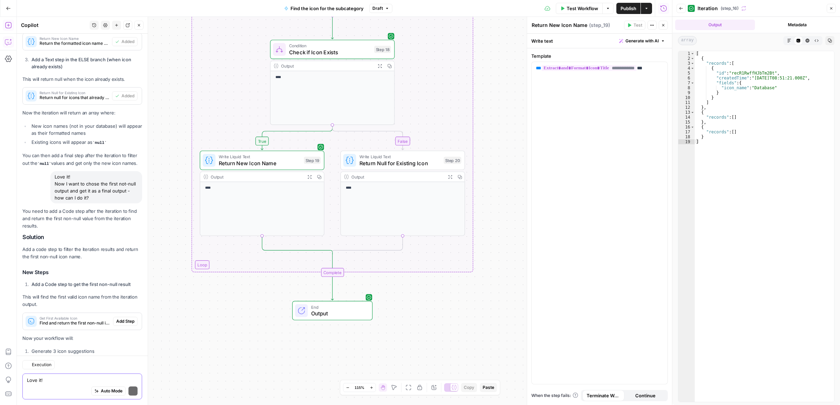
scroll to position [1133, 0]
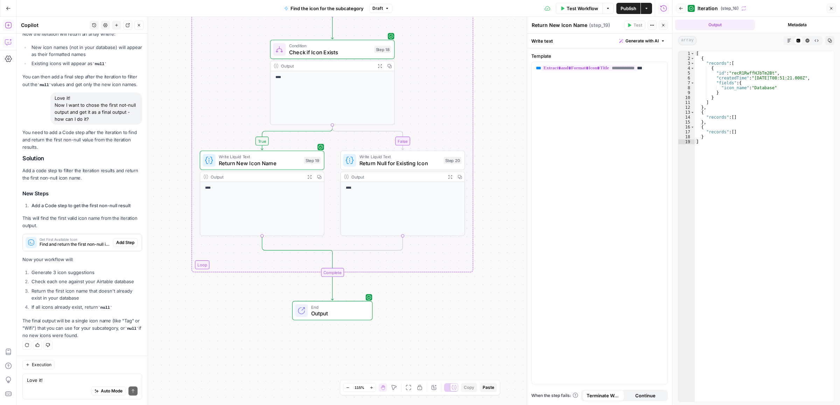
click at [72, 249] on div "Get First Available Icon Find and return the first non-null icon name from the …" at bounding box center [68, 242] width 90 height 17
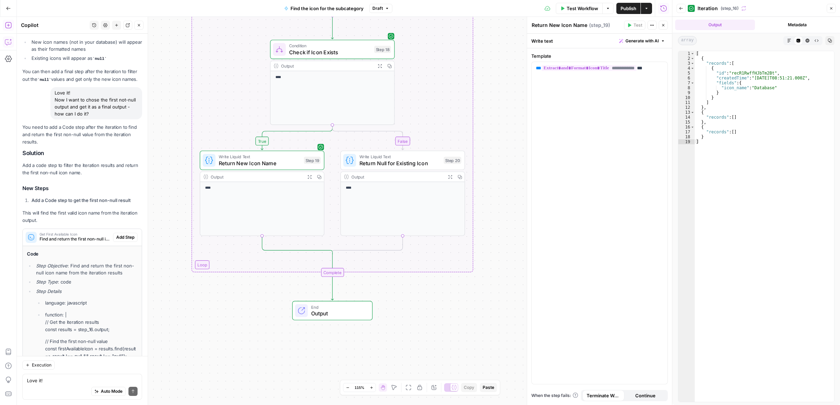
scroll to position [1297, 0]
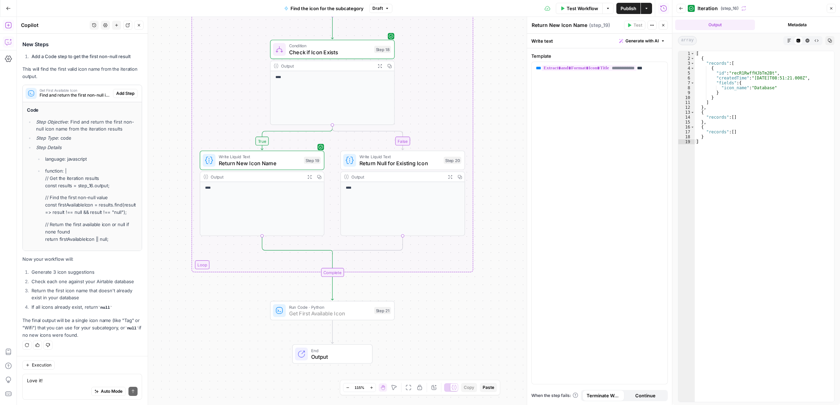
click at [121, 90] on span "Add Step" at bounding box center [125, 93] width 18 height 6
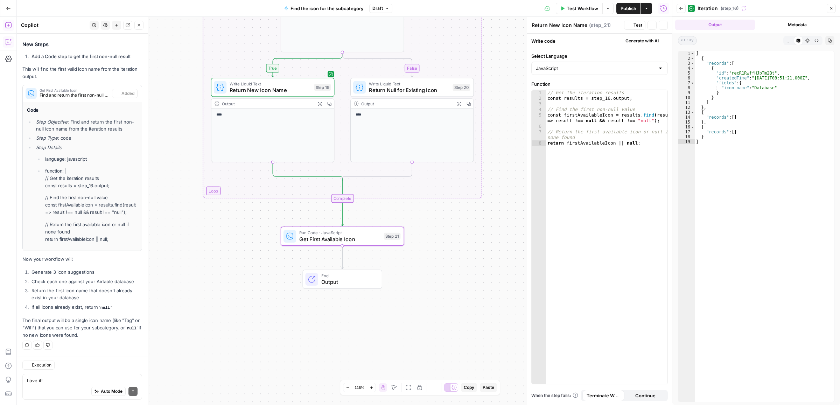
scroll to position [1308, 0]
type textarea "Get First Available Icon"
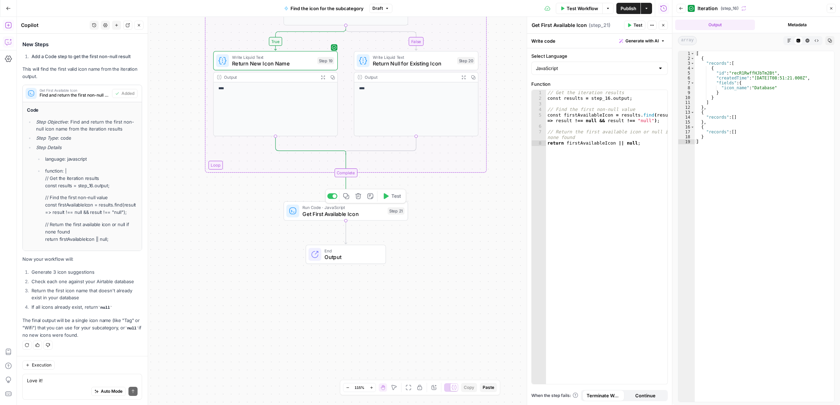
click at [392, 197] on span "Test" at bounding box center [396, 195] width 10 height 7
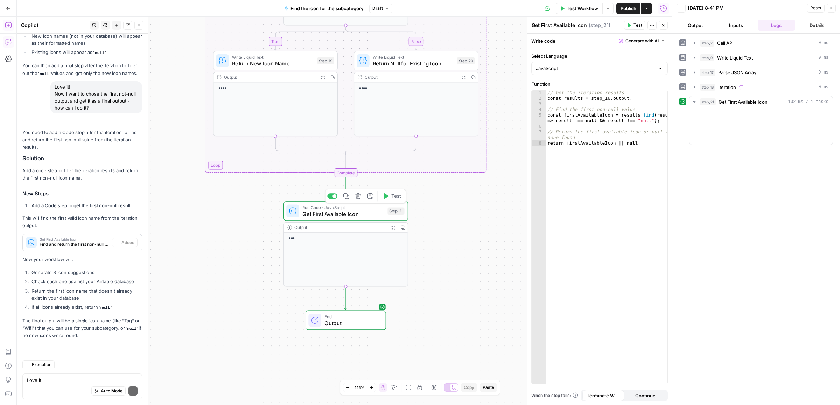
scroll to position [1144, 0]
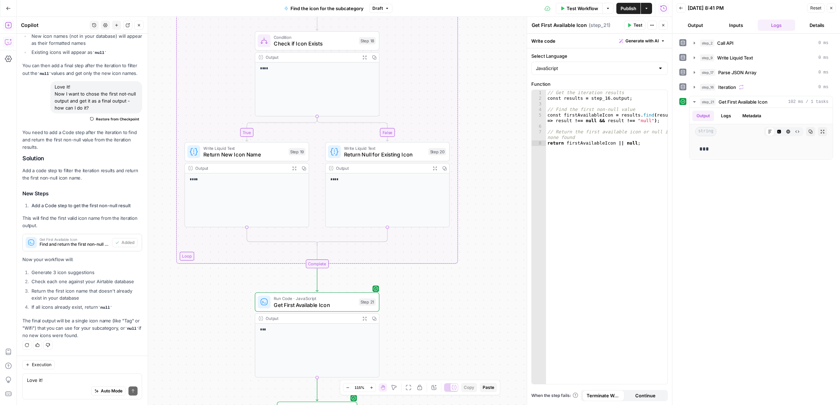
drag, startPoint x: 452, startPoint y: 302, endPoint x: 451, endPoint y: 307, distance: 5.0
click at [451, 307] on div "true false Workflow Set Inputs Inputs Call API Call API Step 2 Output Expand Ou…" at bounding box center [344, 211] width 655 height 388
drag, startPoint x: 497, startPoint y: 116, endPoint x: 472, endPoint y: 343, distance: 228.6
click at [472, 343] on div "true false Workflow Set Inputs Inputs Call API Call API Step 2 Output Expand Ou…" at bounding box center [344, 211] width 655 height 388
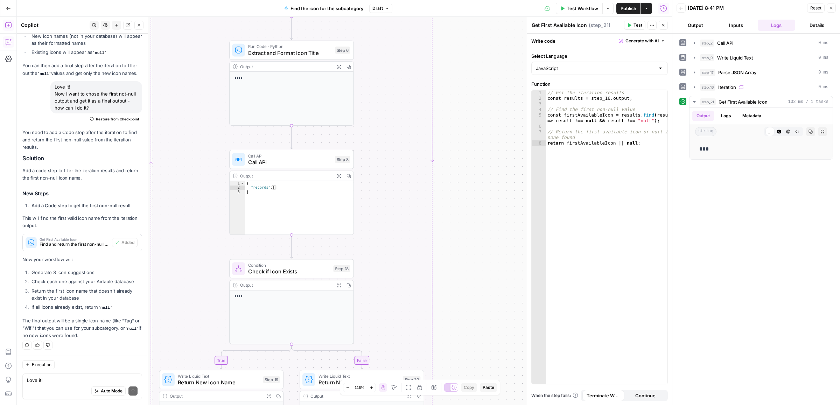
drag, startPoint x: 455, startPoint y: 128, endPoint x: 433, endPoint y: 321, distance: 194.4
click at [432, 353] on div "true false Workflow Set Inputs Inputs Call API Call API Step 2 Output Expand Ou…" at bounding box center [344, 211] width 655 height 388
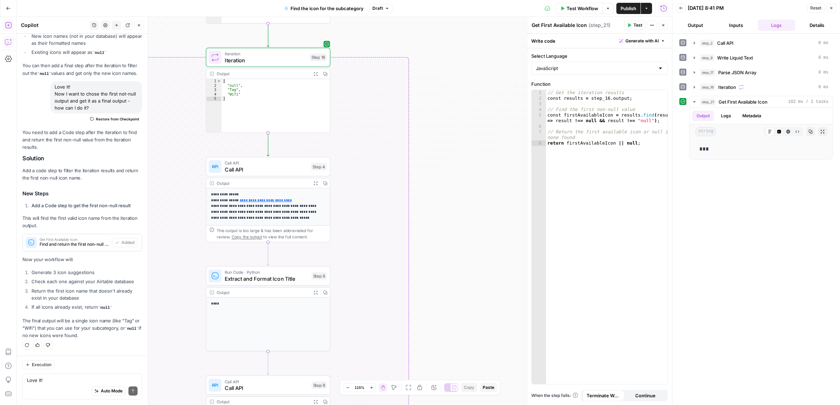
click at [422, 356] on div "true false Workflow Set Inputs Inputs Call API Call API Step 2 Output Expand Ou…" at bounding box center [344, 211] width 655 height 388
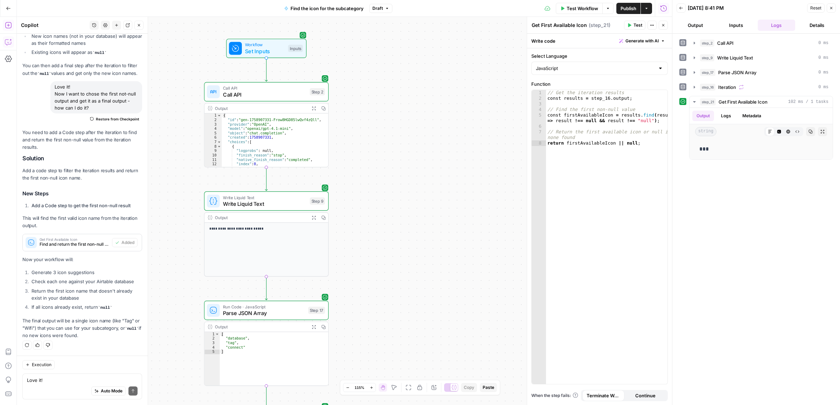
drag, startPoint x: 434, startPoint y: 267, endPoint x: 442, endPoint y: 297, distance: 31.4
click at [442, 297] on div "true false Workflow Set Inputs Inputs Call API Call API Step 2 Output Expand Ou…" at bounding box center [344, 211] width 655 height 388
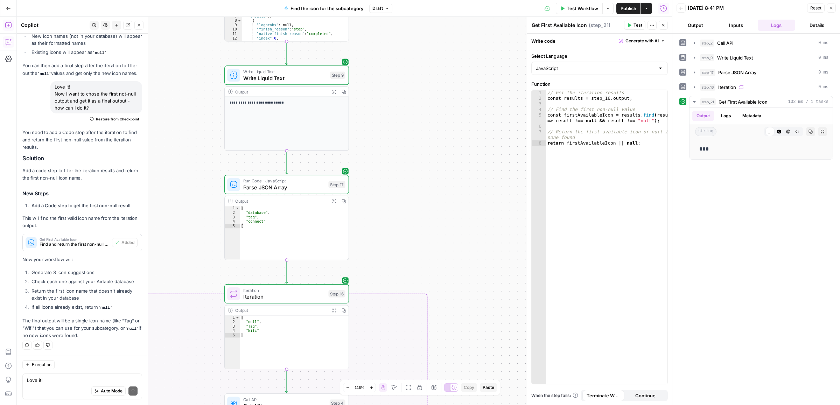
drag, startPoint x: 410, startPoint y: 146, endPoint x: 410, endPoint y: 137, distance: 9.4
click at [410, 137] on div "true false Workflow Set Inputs Inputs Call API Call API Step 2 Output Expand Ou…" at bounding box center [344, 211] width 655 height 388
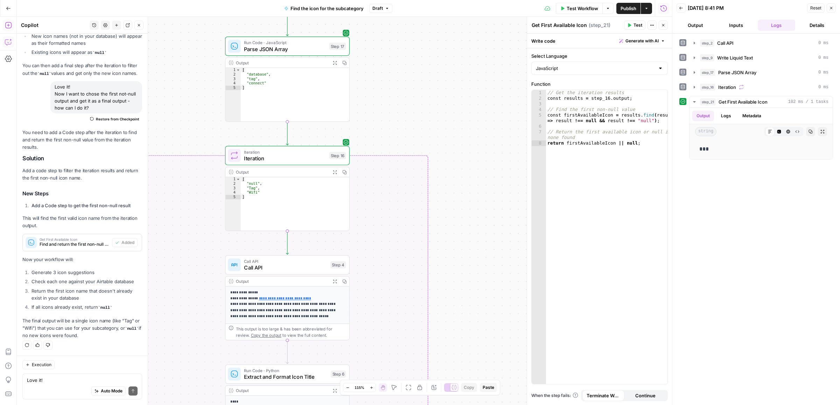
drag, startPoint x: 409, startPoint y: 141, endPoint x: 410, endPoint y: 126, distance: 15.1
click at [409, 127] on div "true false Workflow Set Inputs Inputs Call API Call API Step 2 Output Expand Ou…" at bounding box center [344, 211] width 655 height 388
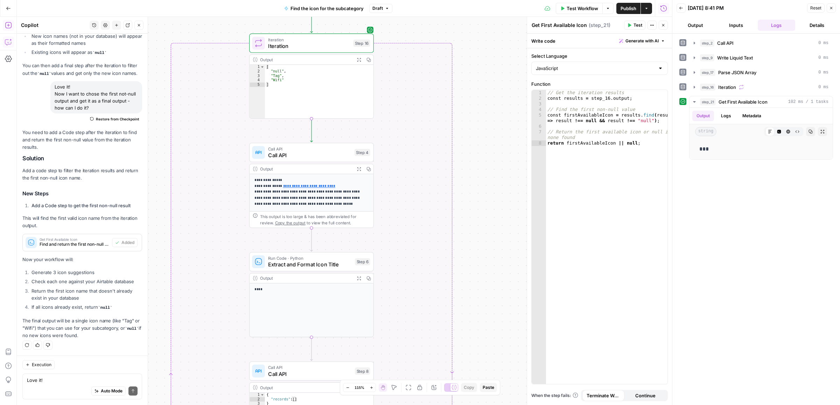
drag, startPoint x: 479, startPoint y: 178, endPoint x: 482, endPoint y: 170, distance: 9.3
click at [482, 170] on div "true false Workflow Set Inputs Inputs Call API Call API Step 2 Output Expand Ou…" at bounding box center [344, 211] width 655 height 388
click at [318, 261] on span "Extract and Format Icon Title" at bounding box center [310, 264] width 84 height 8
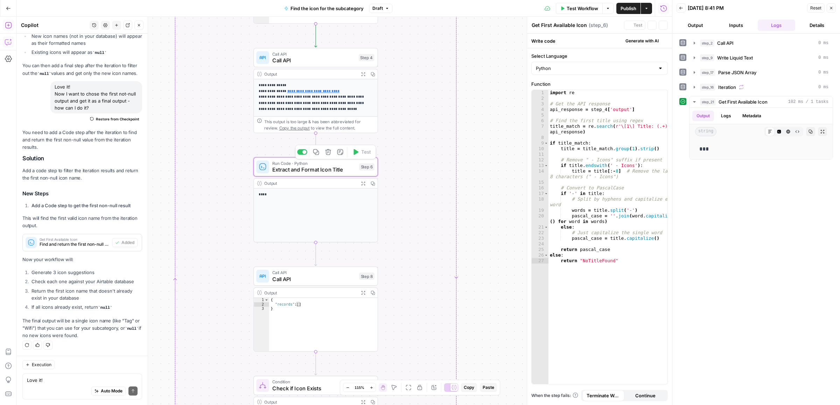
drag, startPoint x: 480, startPoint y: 188, endPoint x: 467, endPoint y: 151, distance: 38.9
click at [472, 128] on div "true false Workflow Set Inputs Inputs Call API Call API Step 2 Output Expand Ou…" at bounding box center [344, 211] width 655 height 388
type textarea "Extract and Format Icon Title"
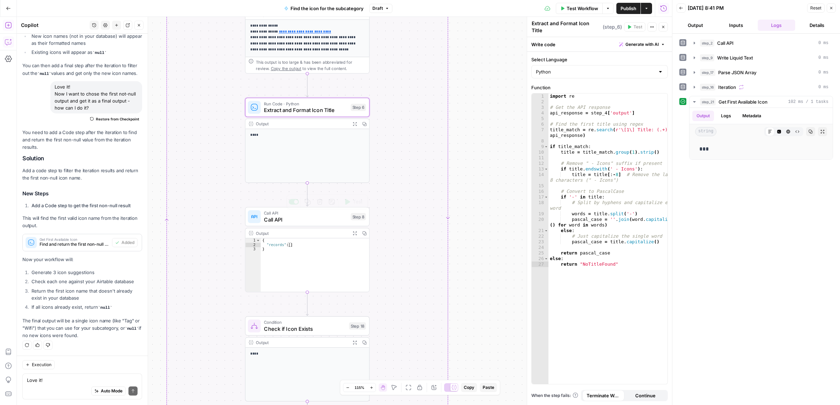
click at [296, 222] on span "Call API" at bounding box center [306, 219] width 84 height 8
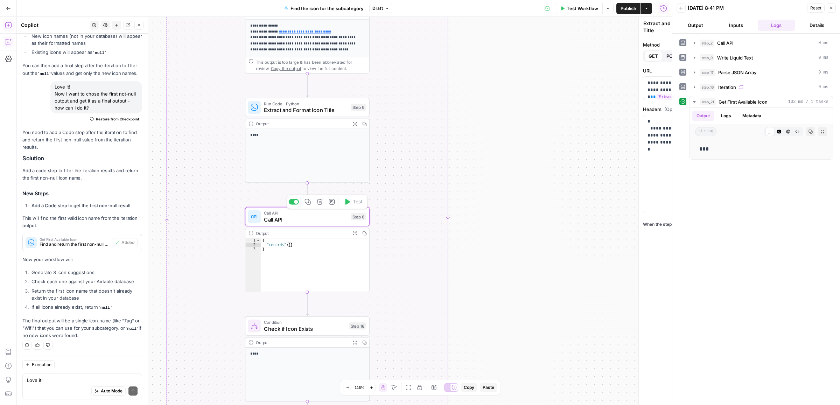
type textarea "Call API"
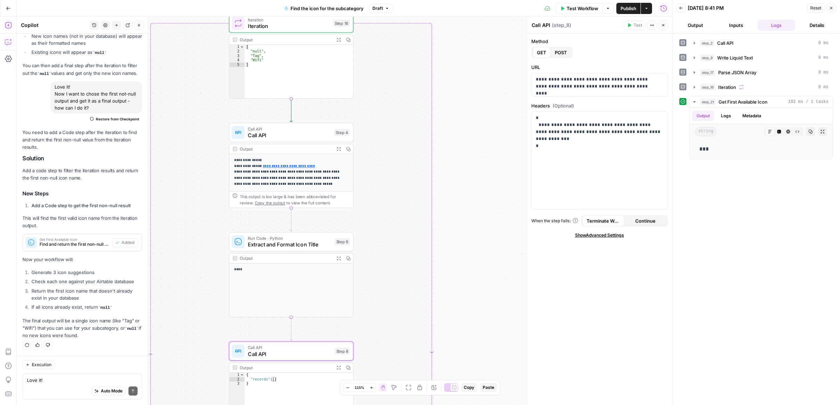
drag, startPoint x: 484, startPoint y: 153, endPoint x: 468, endPoint y: 303, distance: 150.3
click at [468, 303] on div "true false Workflow Set Inputs Inputs Call API Call API Step 2 Output Expand Ou…" at bounding box center [344, 211] width 655 height 388
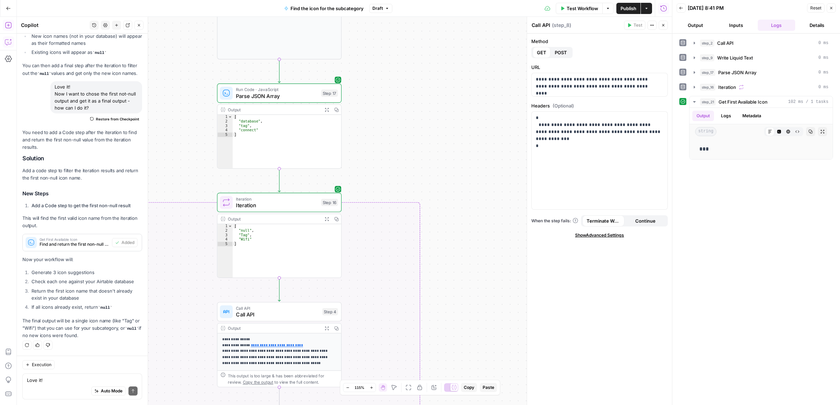
drag, startPoint x: 467, startPoint y: 315, endPoint x: 467, endPoint y: 349, distance: 33.6
click at [467, 349] on div "true false Workflow Set Inputs Inputs Call API Call API Step 2 Output Expand Ou…" at bounding box center [344, 211] width 655 height 388
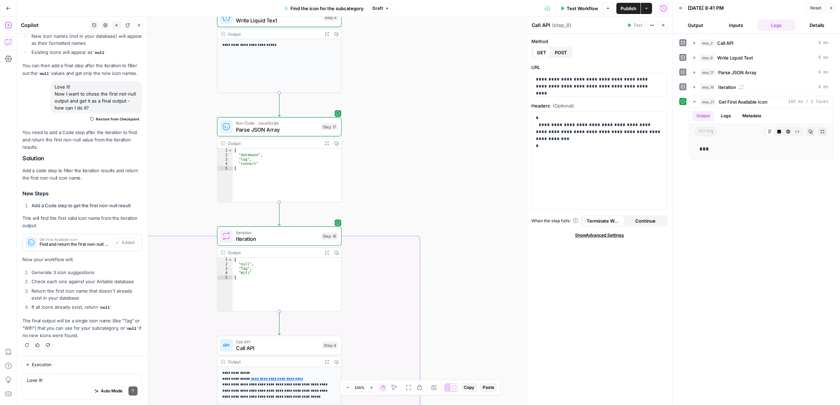
click at [623, 3] on button "Publish" at bounding box center [628, 8] width 24 height 11
click at [564, 7] on span "Test Workflow" at bounding box center [575, 8] width 31 height 7
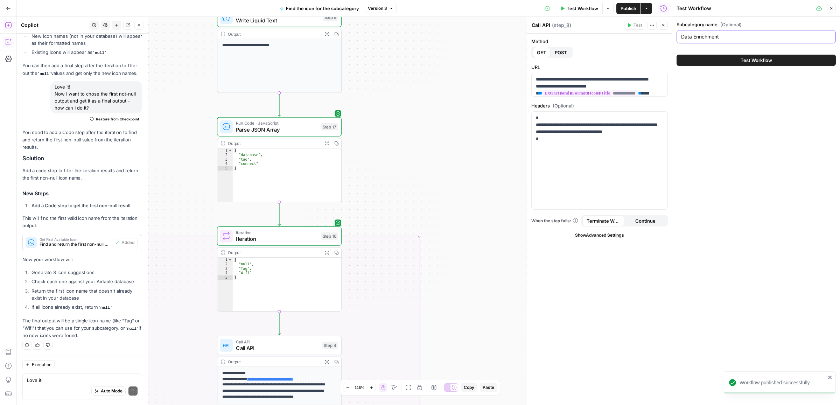
drag, startPoint x: 760, startPoint y: 35, endPoint x: 654, endPoint y: 36, distance: 105.3
click at [659, 36] on body "Workflow published successfully ColdiQ New Home Browse Insights Opportunities Y…" at bounding box center [420, 202] width 840 height 405
type input "Data"
type input "AI Sales Agents"
click at [705, 62] on button "Test Workflow" at bounding box center [756, 60] width 159 height 11
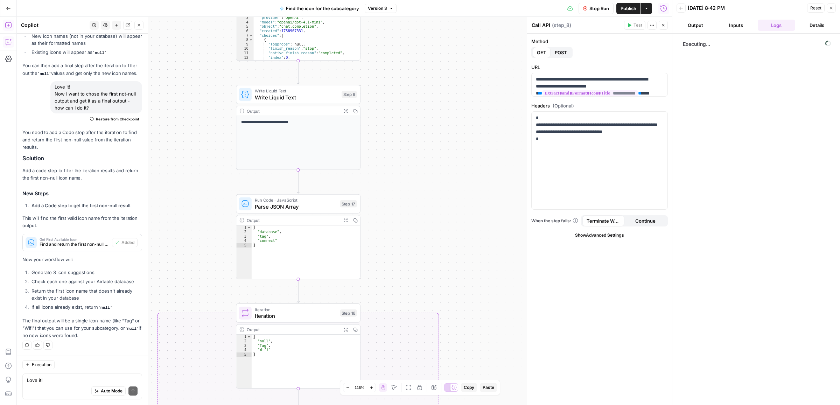
drag, startPoint x: 442, startPoint y: 160, endPoint x: 461, endPoint y: 237, distance: 79.3
click at [461, 237] on div "true false Workflow Set Inputs Inputs Call API Call API Step 2 Output Expand Ou…" at bounding box center [344, 211] width 655 height 388
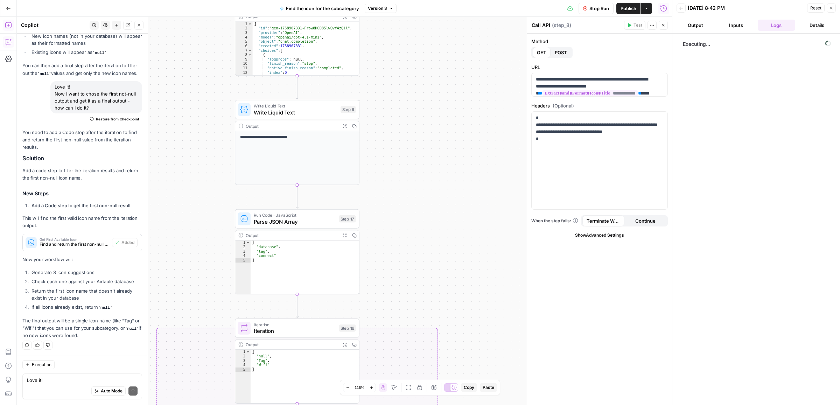
drag, startPoint x: 449, startPoint y: 262, endPoint x: 450, endPoint y: 134, distance: 128.1
click at [450, 134] on div "true false Workflow Set Inputs Inputs Call API Call API Step 2 Output Expand Ou…" at bounding box center [344, 211] width 655 height 388
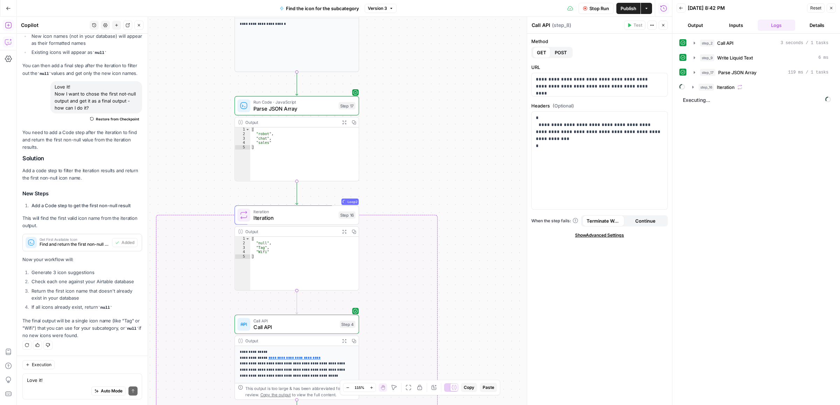
drag, startPoint x: 460, startPoint y: 274, endPoint x: 459, endPoint y: 137, distance: 136.8
click at [459, 137] on div "true false Workflow Set Inputs Inputs Call API Call API Step 2 Output Expand Ou…" at bounding box center [344, 211] width 655 height 388
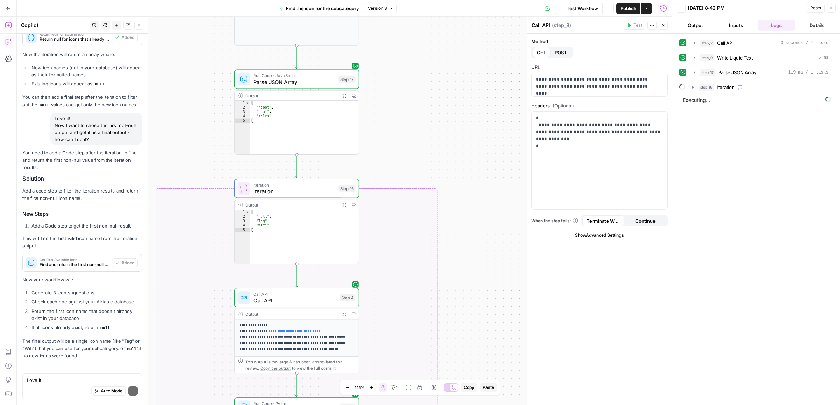
scroll to position [1144, 0]
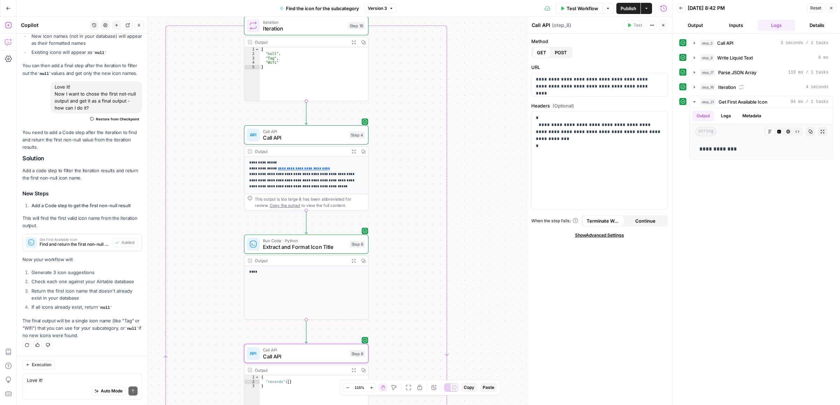
drag, startPoint x: 475, startPoint y: 329, endPoint x: 484, endPoint y: 100, distance: 229.8
click at [484, 100] on div "true false Workflow Set Inputs Inputs Call API Call API Step 2 Output Expand Ou…" at bounding box center [344, 211] width 655 height 388
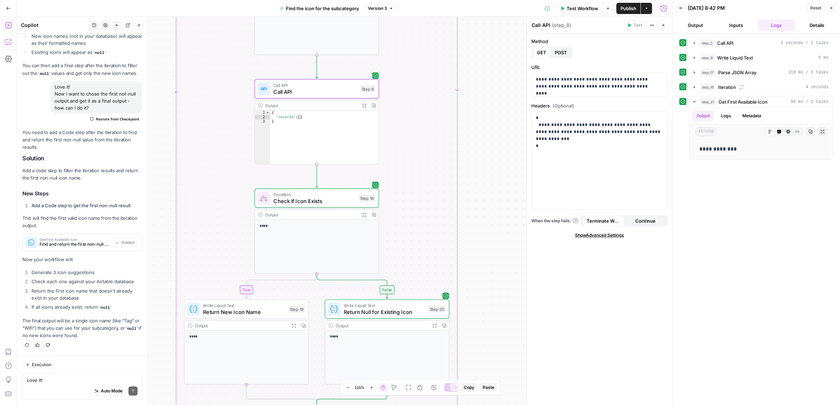
drag, startPoint x: 513, startPoint y: 72, endPoint x: 513, endPoint y: 60, distance: 11.9
click at [513, 60] on div "true false Workflow Set Inputs Inputs Call API Call API Step 2 Output Expand Ou…" at bounding box center [344, 211] width 655 height 388
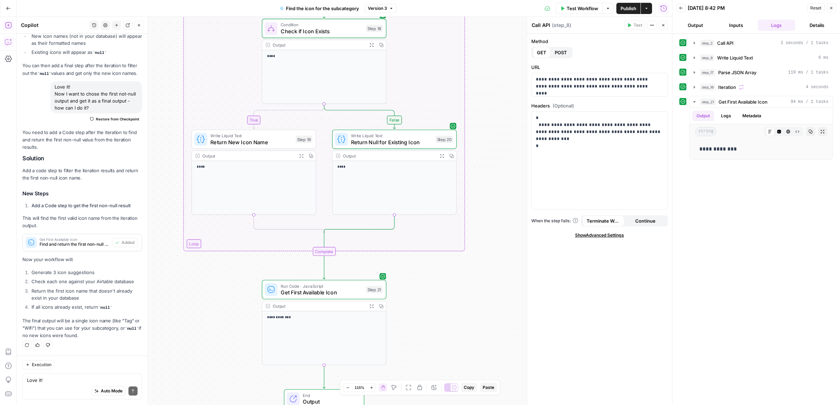
drag, startPoint x: 479, startPoint y: 240, endPoint x: 487, endPoint y: 67, distance: 173.4
click at [487, 67] on div "true false Workflow Set Inputs Inputs Call API Call API Step 2 Output Expand Ou…" at bounding box center [344, 211] width 655 height 388
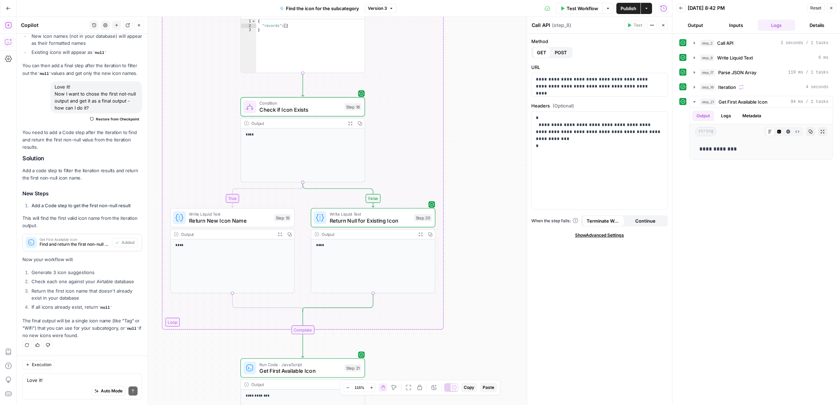
drag, startPoint x: 474, startPoint y: 253, endPoint x: 451, endPoint y: 299, distance: 50.9
click at [452, 335] on div "true false Workflow Set Inputs Inputs Call API Call API Step 2 Output Expand Ou…" at bounding box center [344, 211] width 655 height 388
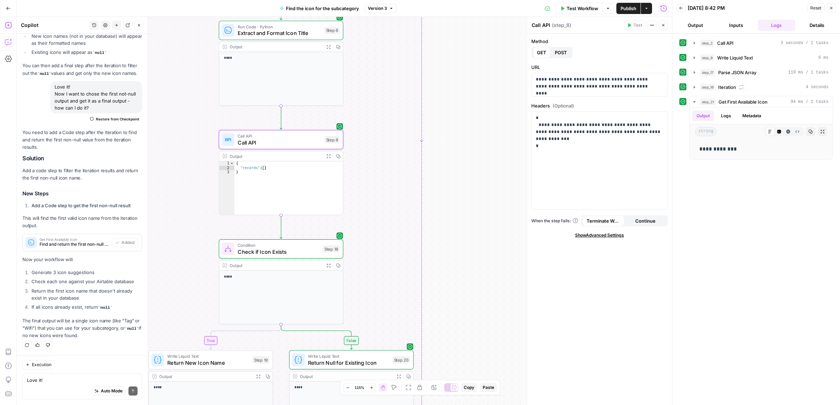
drag, startPoint x: 475, startPoint y: 99, endPoint x: 454, endPoint y: 252, distance: 154.8
click at [454, 252] on div "true false Workflow Set Inputs Inputs Call API Call API Step 2 Output Expand Ou…" at bounding box center [344, 211] width 655 height 388
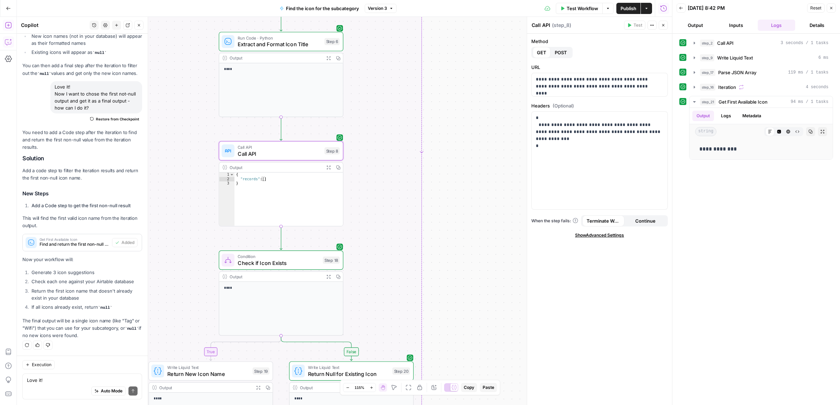
drag, startPoint x: 470, startPoint y: 85, endPoint x: 448, endPoint y: 182, distance: 99.6
click at [449, 180] on div "true false Workflow Set Inputs Inputs Call API Call API Step 2 Output Expand Ou…" at bounding box center [344, 211] width 655 height 388
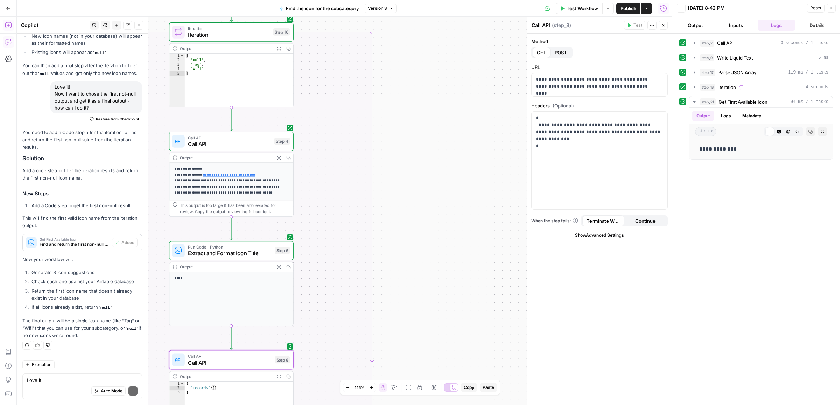
click at [449, 178] on div "true false Workflow Set Inputs Inputs Call API Call API Step 2 Output Expand Ou…" at bounding box center [344, 211] width 655 height 388
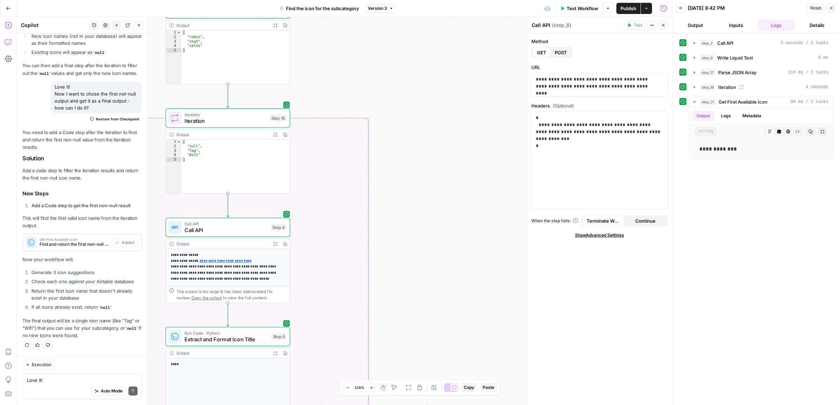
drag, startPoint x: 416, startPoint y: 157, endPoint x: 332, endPoint y: 141, distance: 84.9
click at [415, 159] on div "true false Workflow Set Inputs Inputs Call API Call API Step 2 Output Expand Ou…" at bounding box center [344, 211] width 655 height 388
click at [272, 139] on button "Expand Output" at bounding box center [274, 136] width 10 height 10
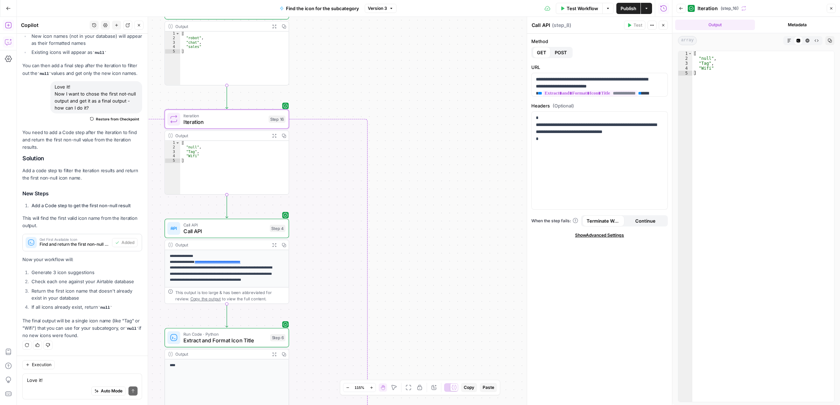
drag, startPoint x: 443, startPoint y: 258, endPoint x: 492, endPoint y: 62, distance: 202.0
click at [492, 63] on div "true false Workflow Set Inputs Inputs Call API Call API Step 2 Output Expand Ou…" at bounding box center [344, 211] width 655 height 388
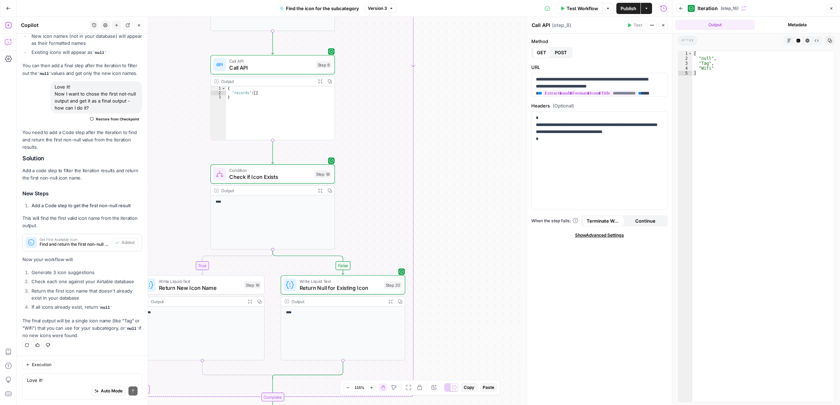
drag, startPoint x: 475, startPoint y: 64, endPoint x: 471, endPoint y: 48, distance: 16.4
click at [471, 48] on div "true false Workflow Set Inputs Inputs Call API Call API Step 2 Output Expand Ou…" at bounding box center [344, 211] width 655 height 388
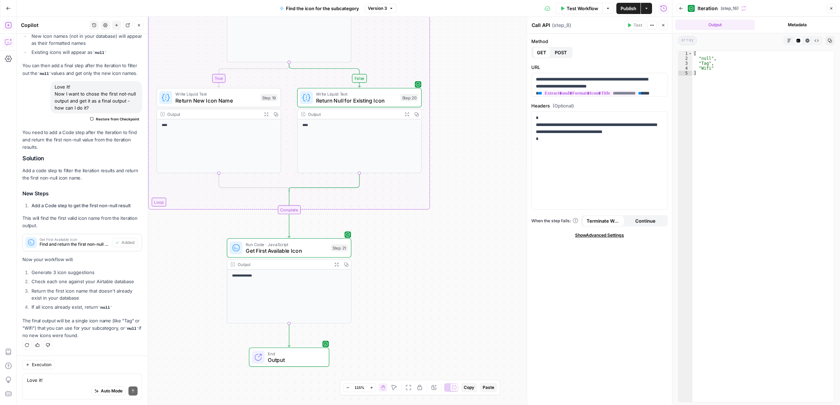
click at [471, 36] on div "true false Workflow Set Inputs Inputs Call API Call API Step 2 Output Expand Ou…" at bounding box center [344, 211] width 655 height 388
drag, startPoint x: 265, startPoint y: 273, endPoint x: 233, endPoint y: 274, distance: 31.9
click at [233, 274] on p "**********" at bounding box center [289, 276] width 114 height 6
drag, startPoint x: 260, startPoint y: 276, endPoint x: 232, endPoint y: 278, distance: 27.7
click at [232, 278] on p "**********" at bounding box center [289, 276] width 114 height 6
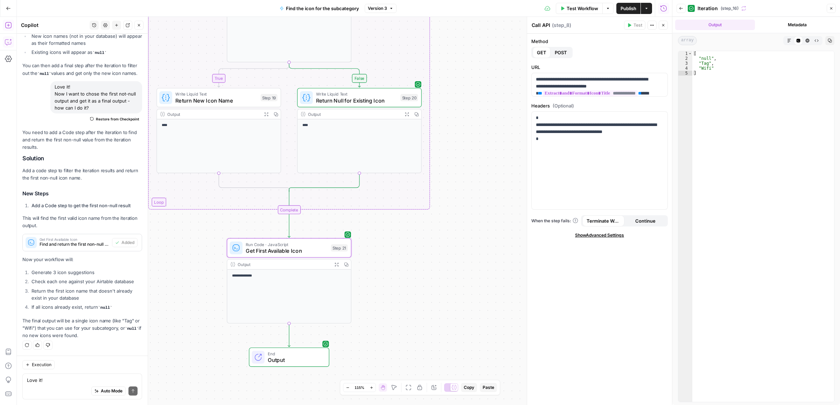
click at [333, 262] on button "Expand Output" at bounding box center [337, 265] width 10 height 10
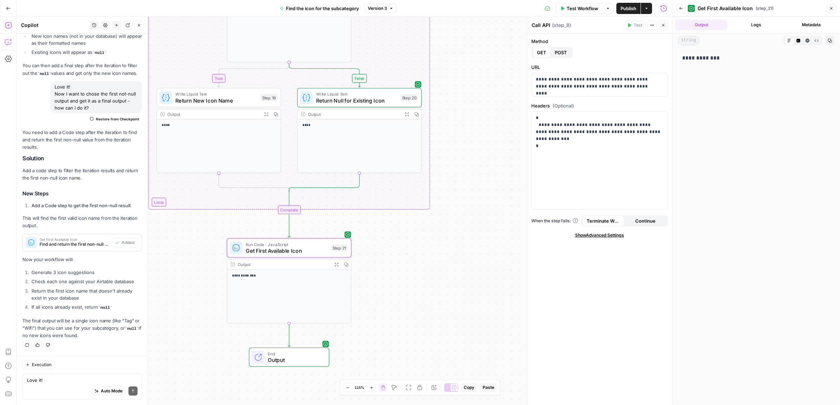
drag, startPoint x: 727, startPoint y: 60, endPoint x: 681, endPoint y: 59, distance: 45.5
click at [681, 59] on div "**********" at bounding box center [756, 58] width 156 height 15
copy p "**********"
click at [830, 7] on icon "button" at bounding box center [831, 8] width 2 height 2
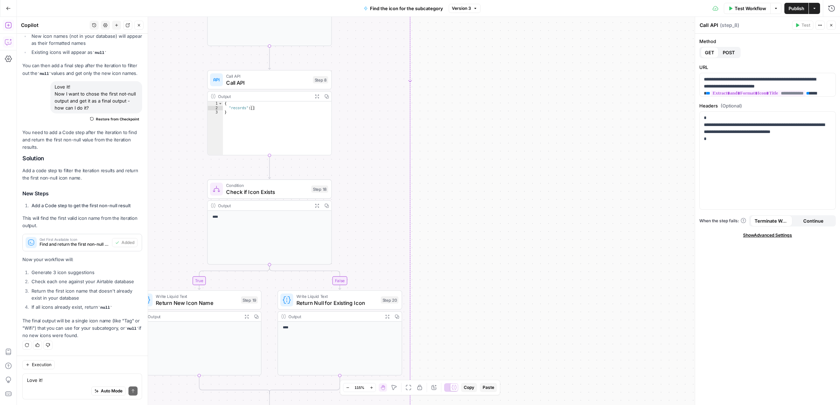
drag, startPoint x: 474, startPoint y: 275, endPoint x: 489, endPoint y: 160, distance: 115.4
click at [473, 310] on div "true false Workflow Set Inputs Inputs Call API Call API Step 2 Output Expand Ou…" at bounding box center [428, 211] width 823 height 388
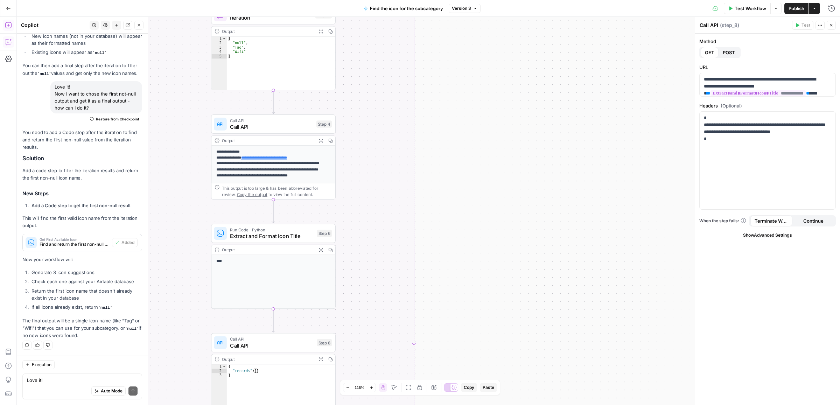
drag, startPoint x: 501, startPoint y: 346, endPoint x: 513, endPoint y: 347, distance: 12.3
click at [507, 386] on div "true false Workflow Set Inputs Inputs Call API Call API Step 2 Output Expand Ou…" at bounding box center [428, 211] width 823 height 388
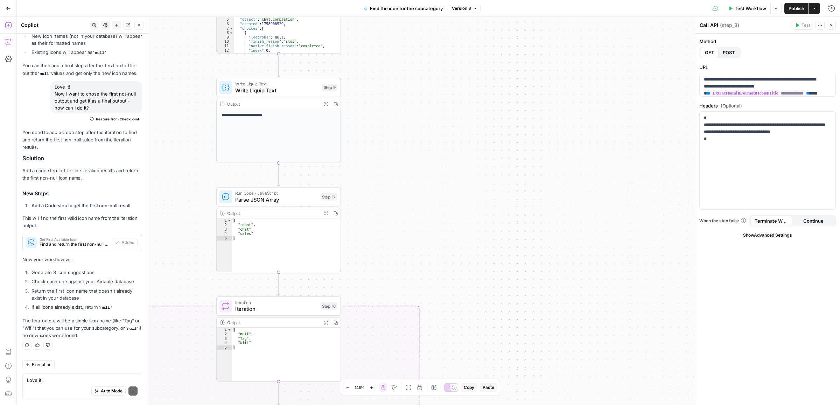
drag, startPoint x: 514, startPoint y: 108, endPoint x: 515, endPoint y: 382, distance: 273.7
click at [515, 387] on div "true false Workflow Set Inputs Inputs Call API Call API Step 2 Output Expand Ou…" at bounding box center [428, 211] width 823 height 388
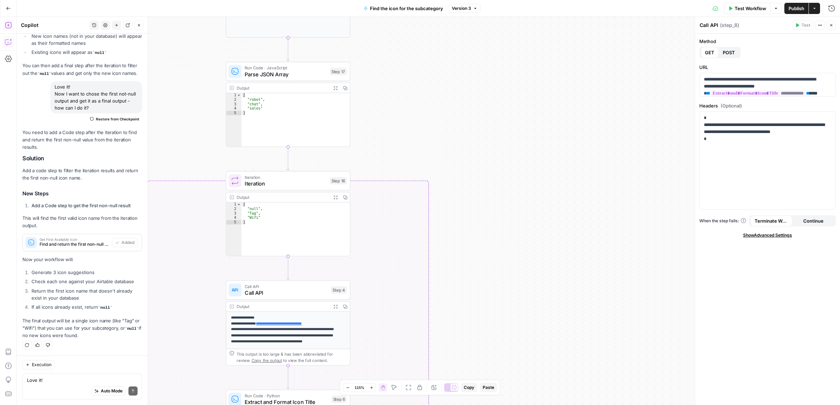
drag, startPoint x: 458, startPoint y: 158, endPoint x: 457, endPoint y: 118, distance: 39.6
click at [457, 119] on div "true false Workflow Set Inputs Inputs Call API Call API Step 2 Output Expand Ou…" at bounding box center [428, 211] width 823 height 388
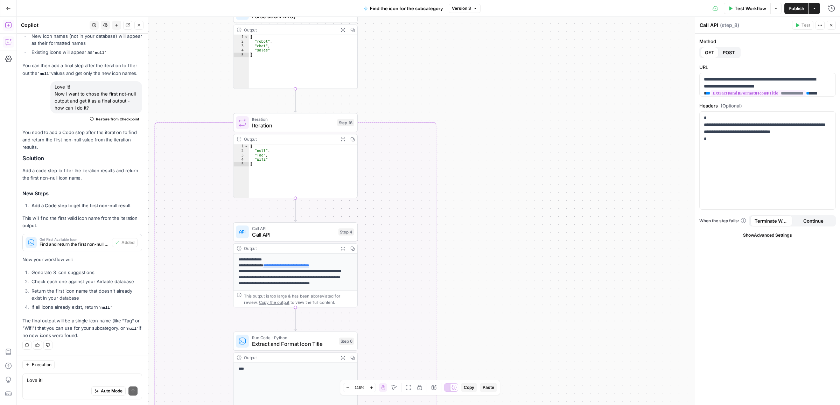
drag, startPoint x: 519, startPoint y: 307, endPoint x: 555, endPoint y: 113, distance: 197.6
click at [552, 117] on div "true false Workflow Set Inputs Inputs Call API Call API Step 2 Output Expand Ou…" at bounding box center [428, 211] width 823 height 388
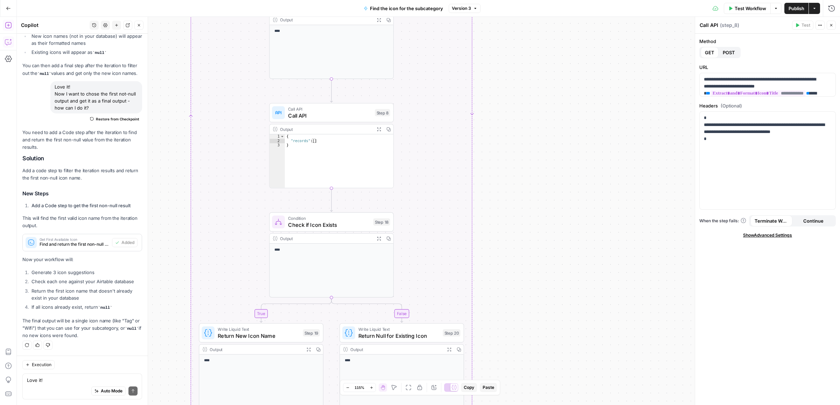
drag, startPoint x: 542, startPoint y: 170, endPoint x: 542, endPoint y: 117, distance: 53.2
click at [542, 127] on div "true false Workflow Set Inputs Inputs Call API Call API Step 2 Output Expand Ou…" at bounding box center [428, 211] width 823 height 388
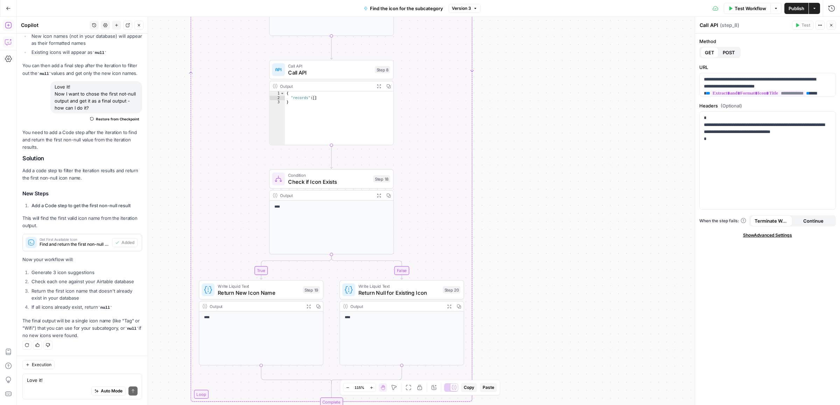
drag, startPoint x: 535, startPoint y: 159, endPoint x: 535, endPoint y: 145, distance: 14.7
click at [535, 145] on div "true false Workflow Set Inputs Inputs Call API Call API Step 2 Output Expand Ou…" at bounding box center [428, 211] width 823 height 388
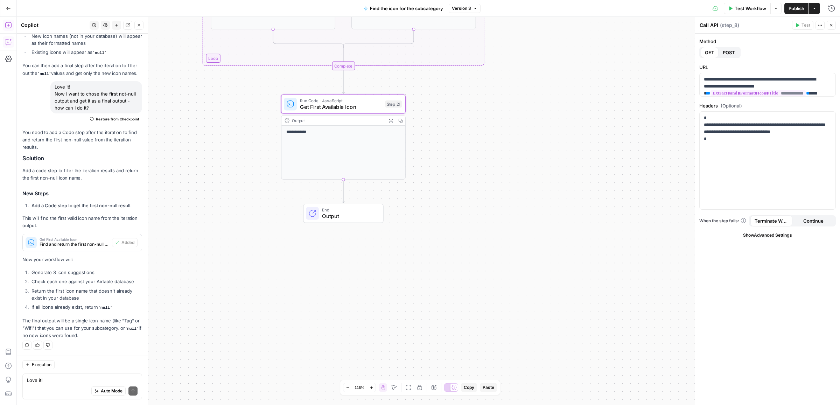
drag, startPoint x: 539, startPoint y: 243, endPoint x: 534, endPoint y: 88, distance: 155.5
click at [534, 88] on div "true false Workflow Set Inputs Inputs Call API Call API Step 2 Output Expand Ou…" at bounding box center [428, 211] width 823 height 388
click at [797, 7] on span "Publish" at bounding box center [797, 8] width 16 height 7
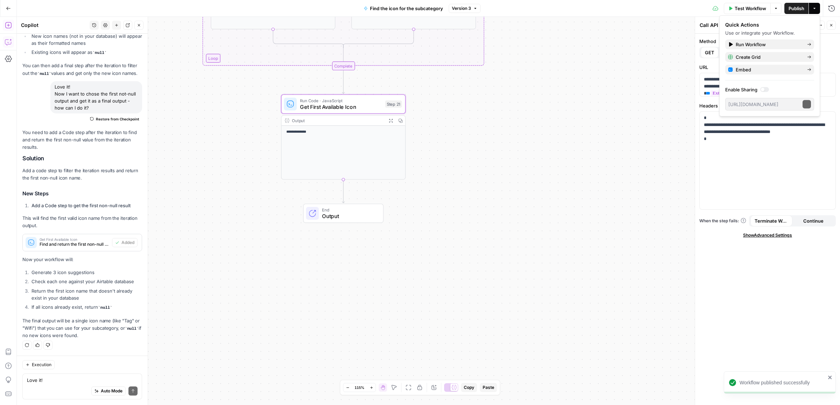
click at [544, 329] on div "true false Workflow Set Inputs Inputs Call API Call API Step 2 Output Expand Ou…" at bounding box center [428, 211] width 823 height 388
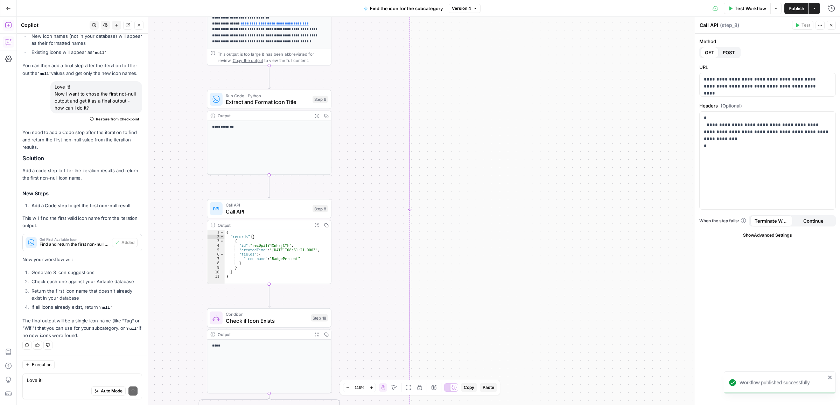
drag, startPoint x: 521, startPoint y: 332, endPoint x: 521, endPoint y: 322, distance: 10.1
click at [521, 366] on div "true false Workflow Set Inputs Inputs Call API Call API Step 2 Output Expand Ou…" at bounding box center [428, 211] width 823 height 388
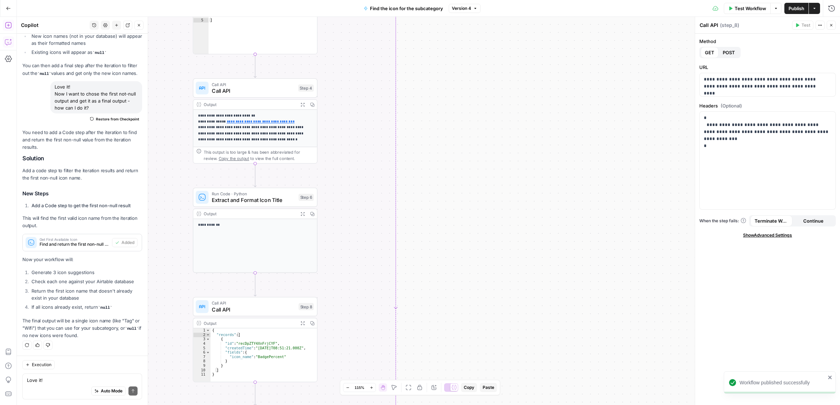
drag, startPoint x: 500, startPoint y: 224, endPoint x: 494, endPoint y: 286, distance: 61.9
click at [494, 285] on div "true false Workflow Set Inputs Inputs Call API Call API Step 2 Output Expand Ou…" at bounding box center [428, 211] width 823 height 388
